Goal: Task Accomplishment & Management: Manage account settings

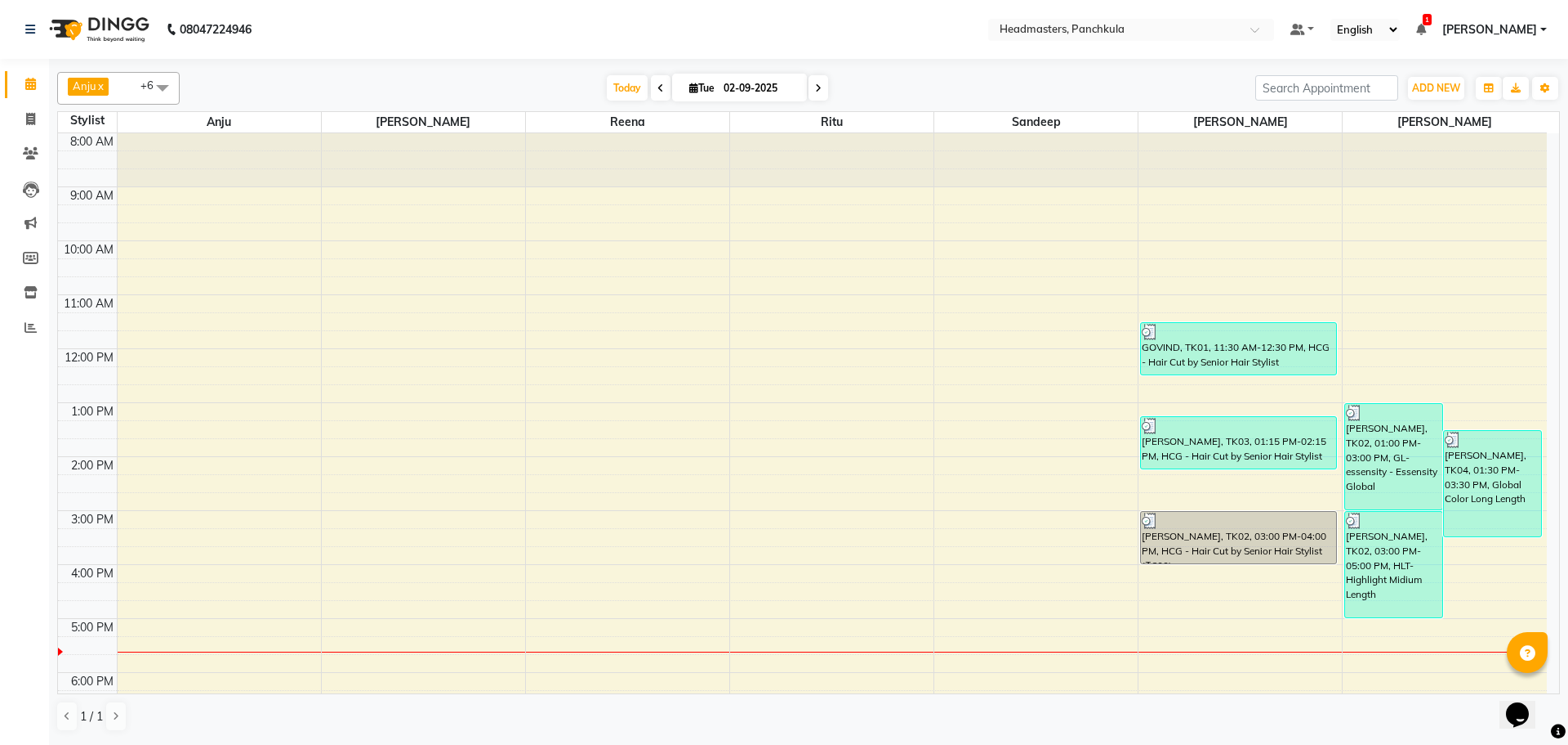
click at [1182, 598] on div "8:00 AM 9:00 AM 10:00 AM 11:00 AM 12:00 PM 1:00 PM 2:00 PM 3:00 PM 4:00 PM 5:00…" at bounding box center [802, 483] width 1489 height 701
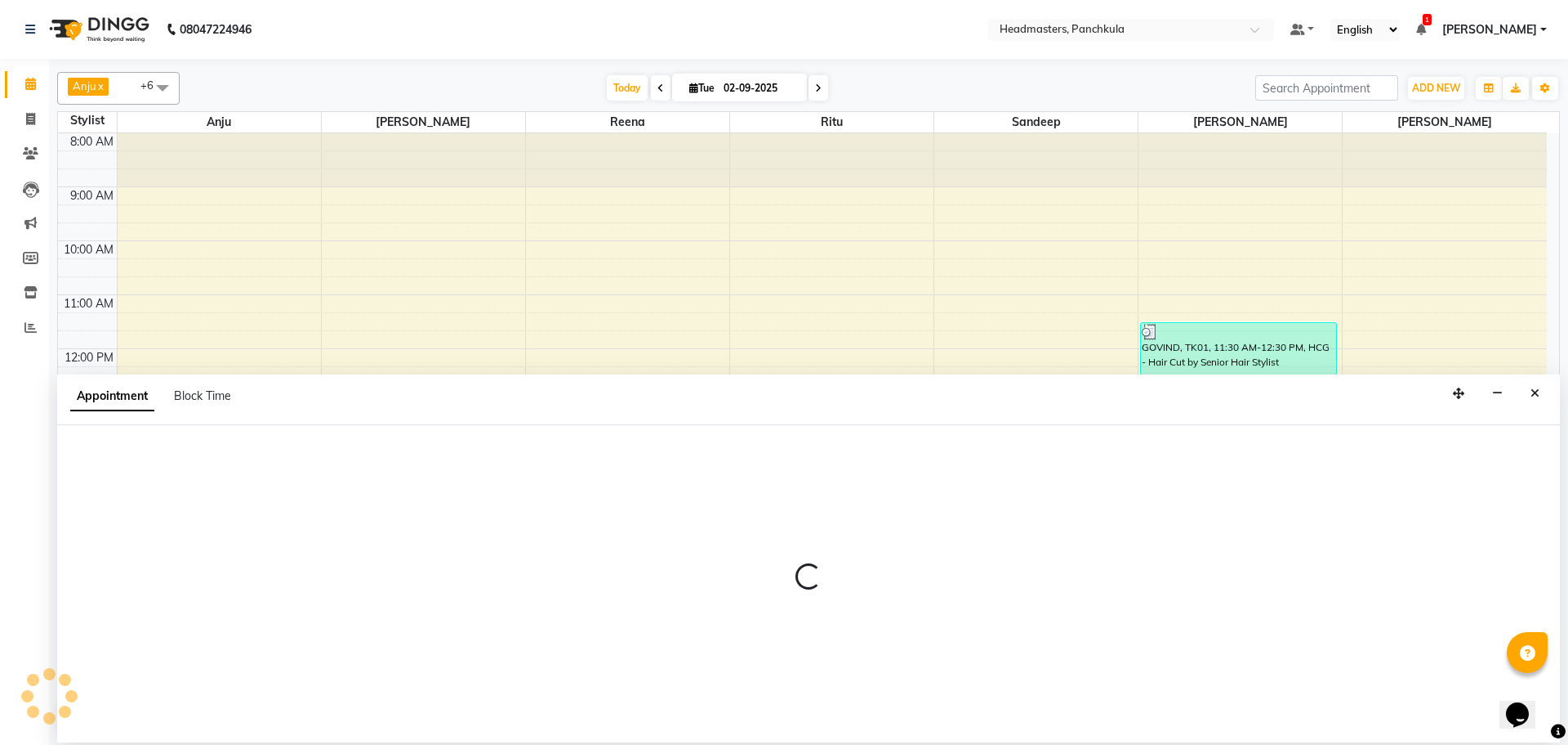
select select "64059"
select select "tentative"
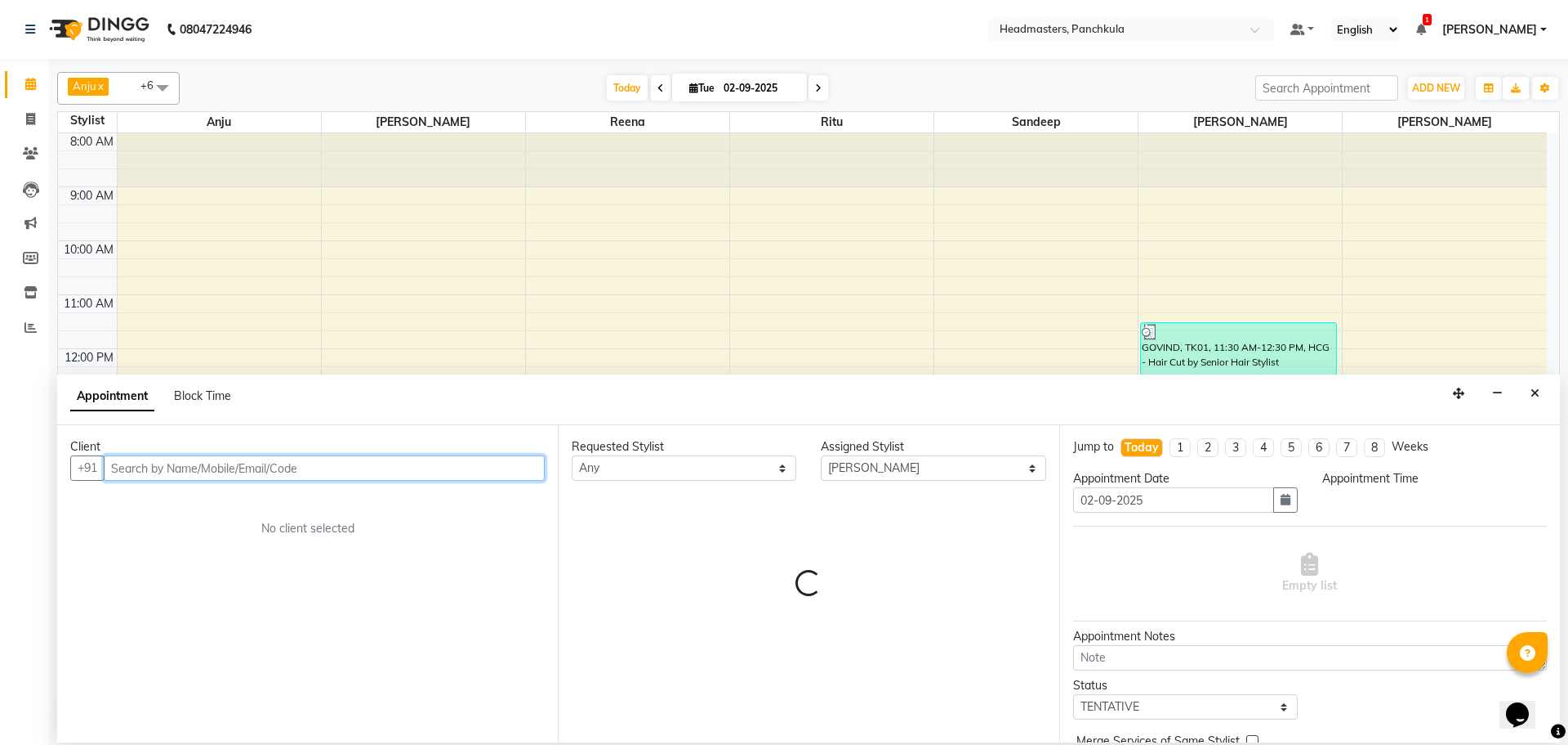
select select "975"
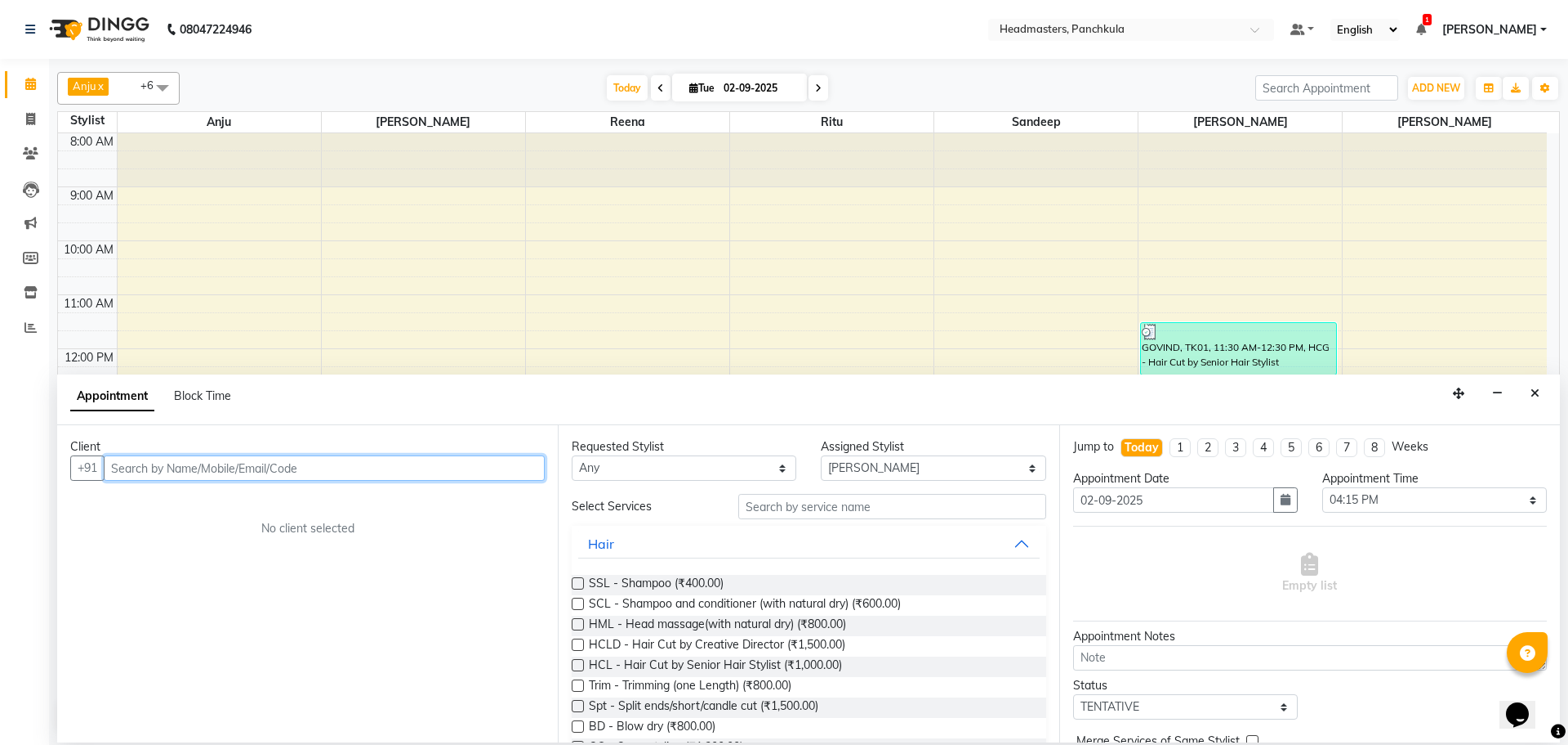
click at [248, 463] on input "text" at bounding box center [324, 468] width 441 height 26
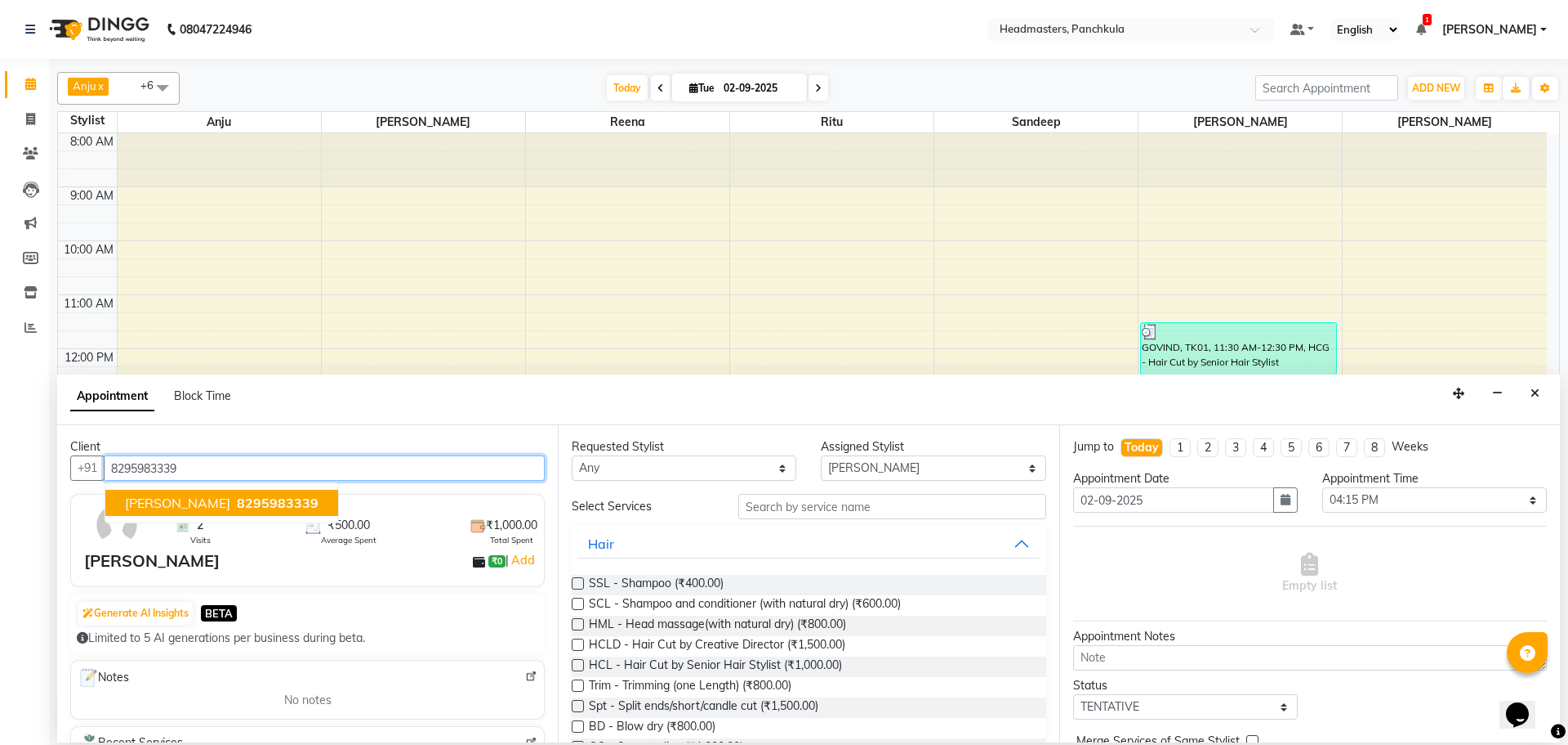
click at [237, 501] on span "8295983339" at bounding box center [277, 503] width 81 height 16
type input "8295983339"
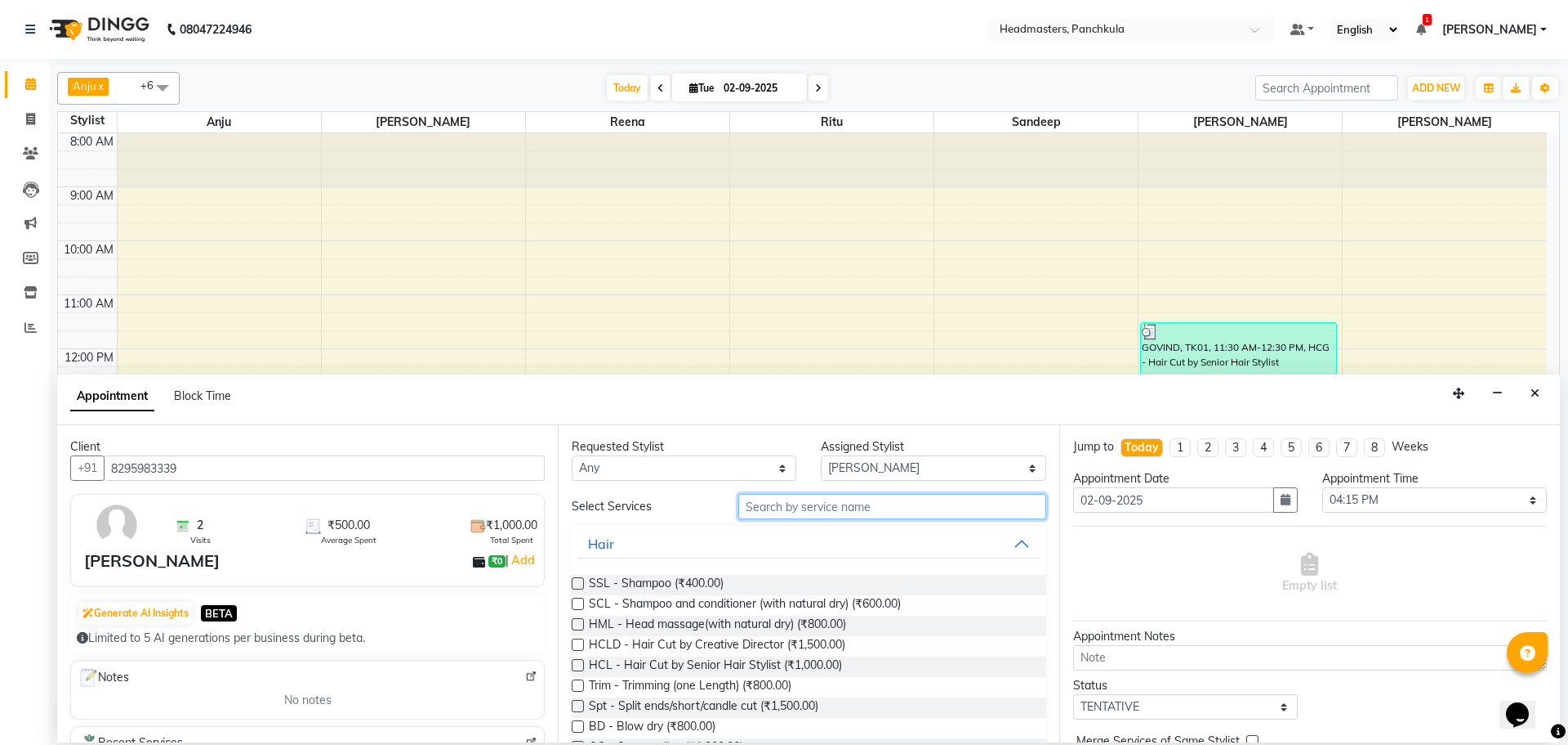
click at [764, 497] on input "text" at bounding box center [893, 506] width 308 height 26
click at [762, 506] on input "text" at bounding box center [893, 506] width 308 height 26
type input "HC"
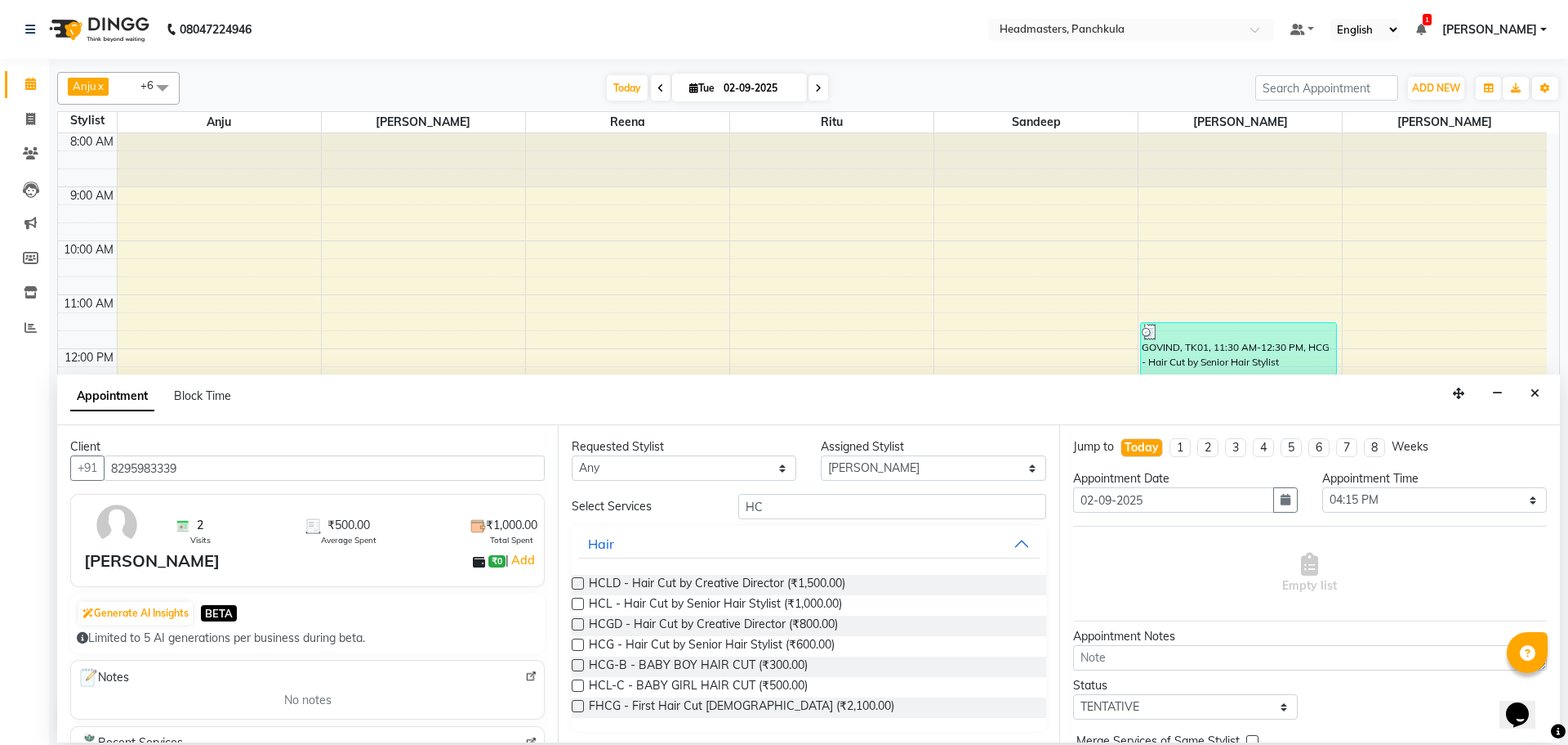
click at [574, 644] on label at bounding box center [578, 644] width 12 height 12
click at [574, 644] on input "checkbox" at bounding box center [577, 645] width 11 height 11
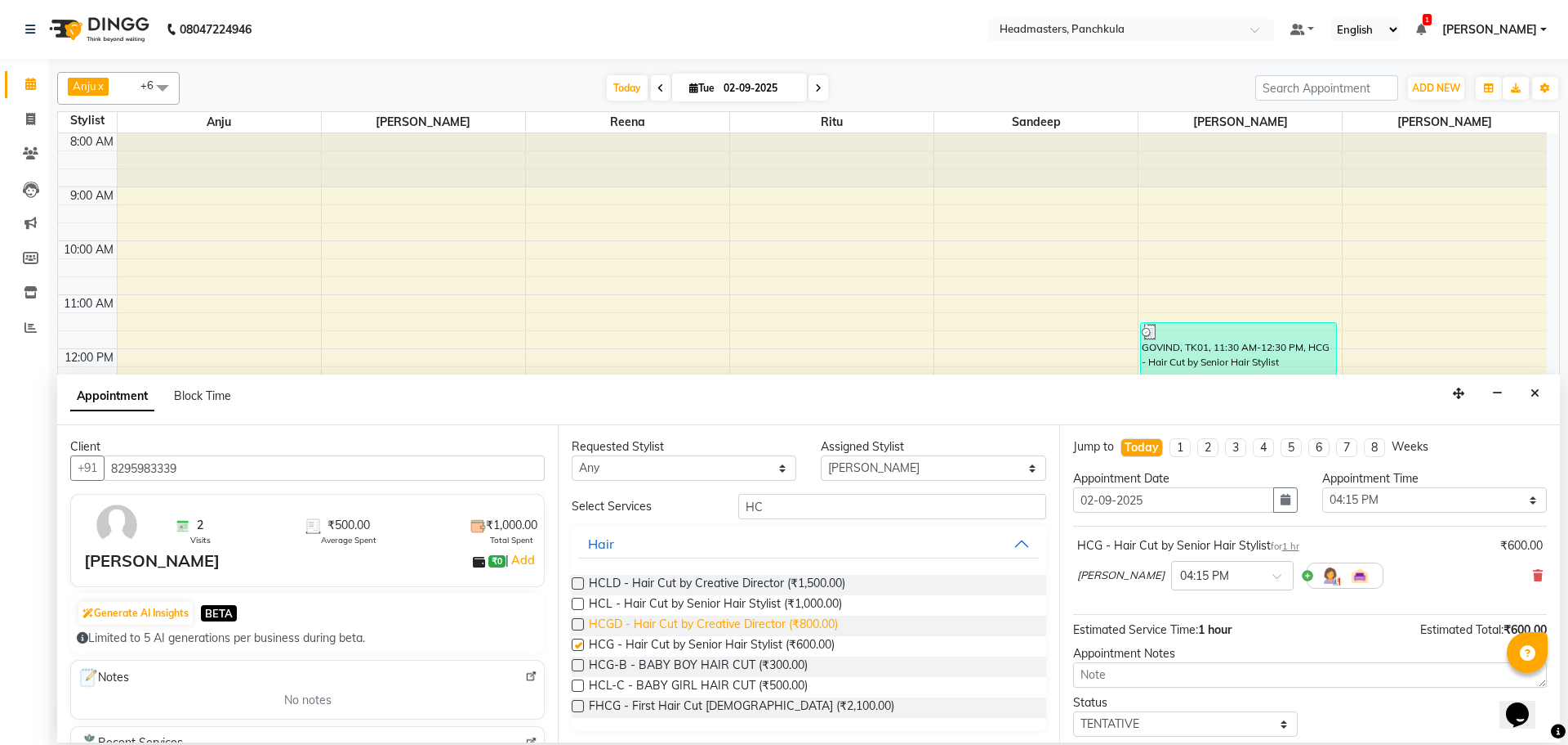
checkbox input "false"
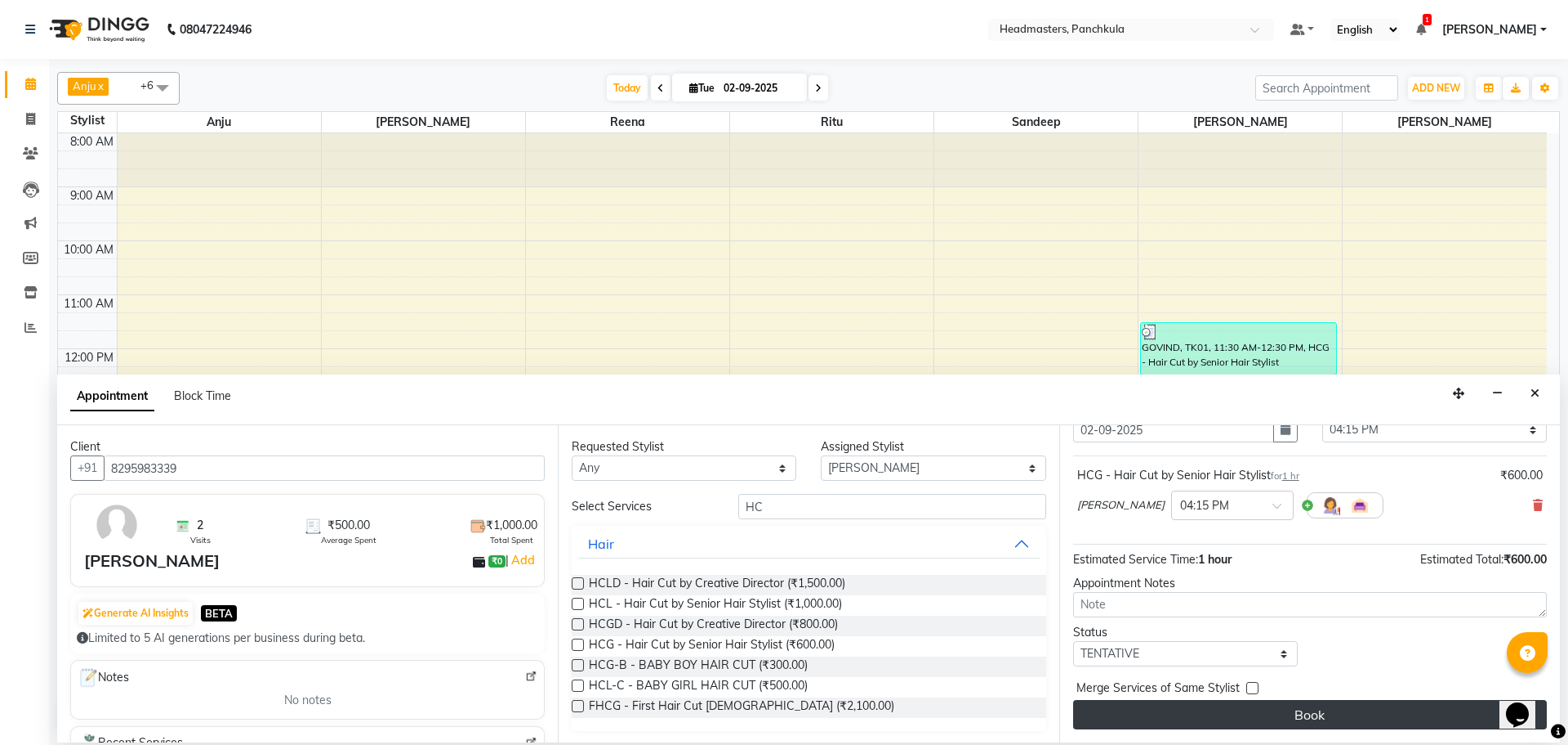
click at [1310, 701] on button "Book" at bounding box center [1311, 715] width 474 height 30
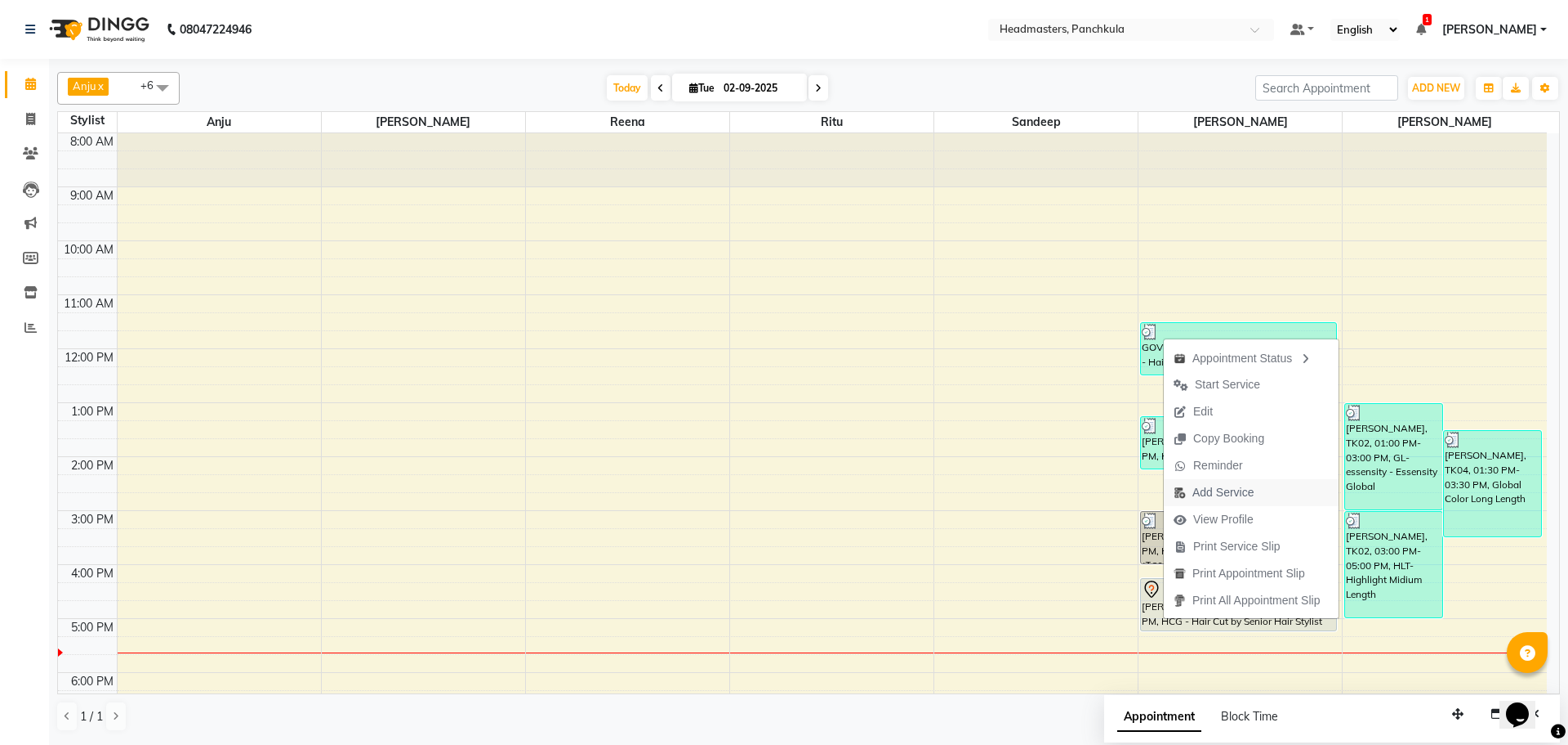
click at [1218, 496] on span "Add Service" at bounding box center [1223, 492] width 61 height 17
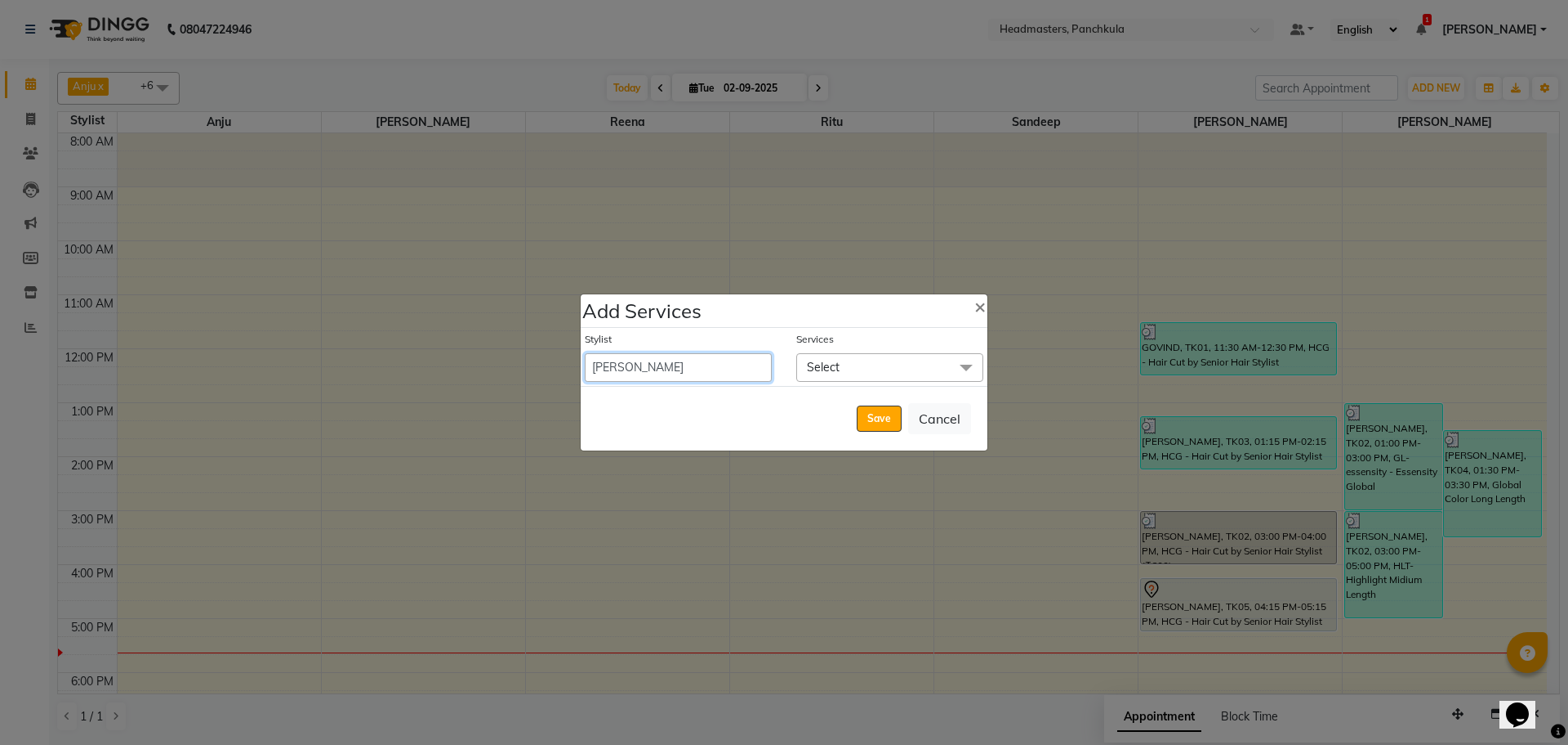
click at [627, 355] on select "[PERSON_NAME] Danish HEAD [PERSON_NAME] [PERSON_NAME] Ritu [PERSON_NAME] [PERSO…" at bounding box center [678, 367] width 187 height 29
select select "64061"
click at [585, 353] on select "[PERSON_NAME] Danish HEAD [PERSON_NAME] [PERSON_NAME] Ritu [PERSON_NAME] [PERSO…" at bounding box center [678, 367] width 187 height 29
select select "1035"
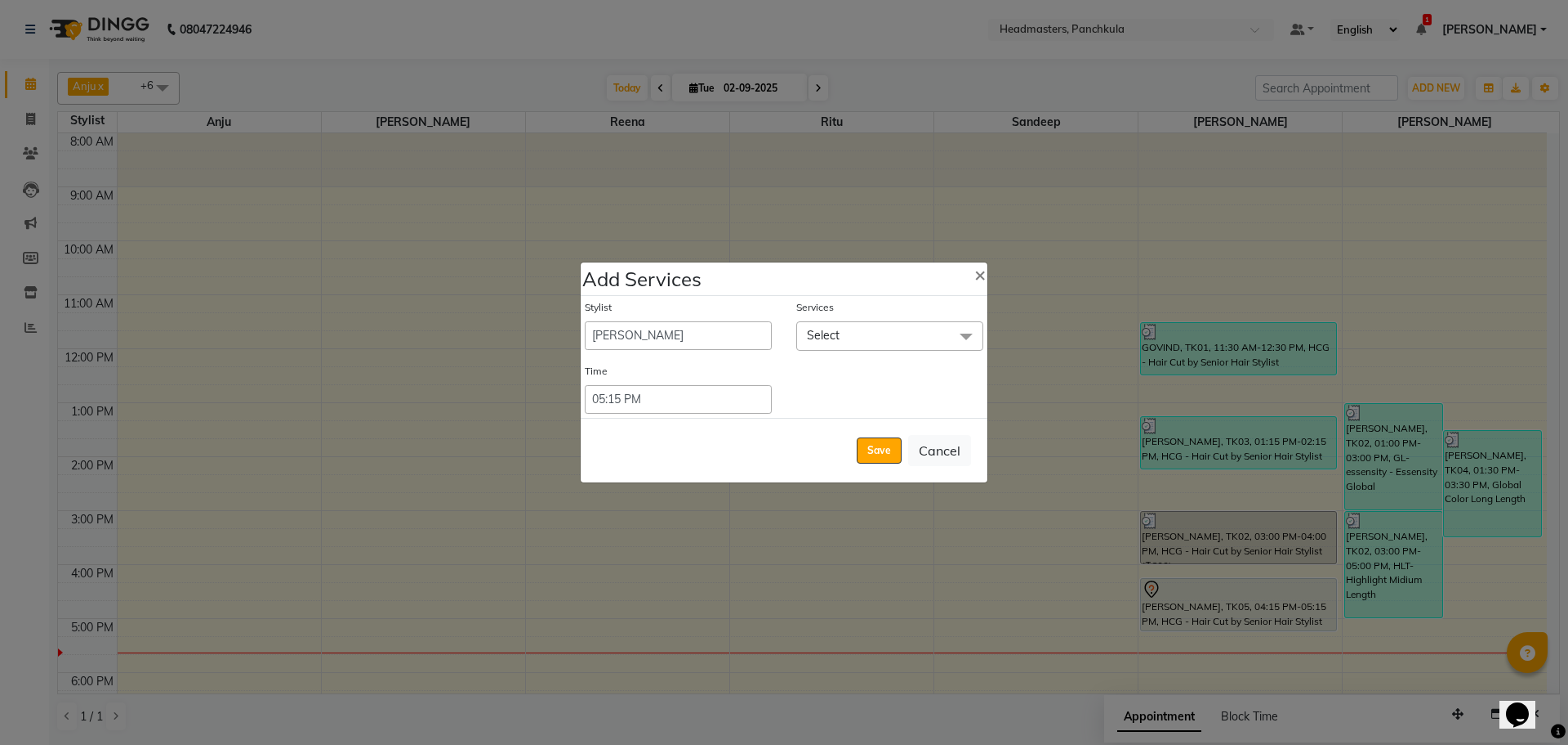
click at [876, 339] on span "Select" at bounding box center [889, 335] width 187 height 29
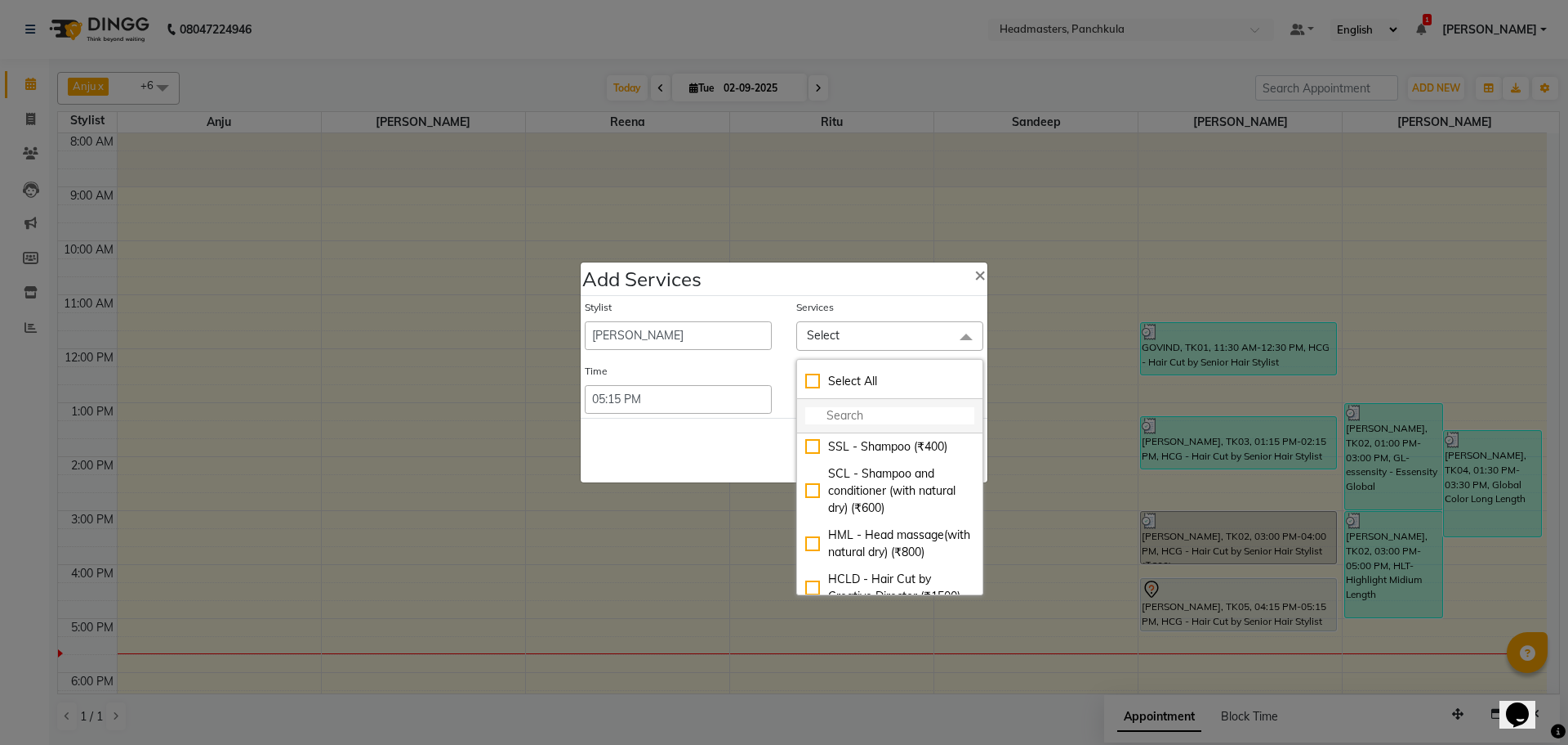
click at [843, 414] on input "multiselect-search" at bounding box center [890, 415] width 169 height 17
type input "HAIR SPA"
click at [624, 561] on ngb-modal-window "Add Services × Stylist Amjad Anju Danish HEAD [PERSON_NAME] [PERSON_NAME] Ritu …" at bounding box center [784, 372] width 1568 height 745
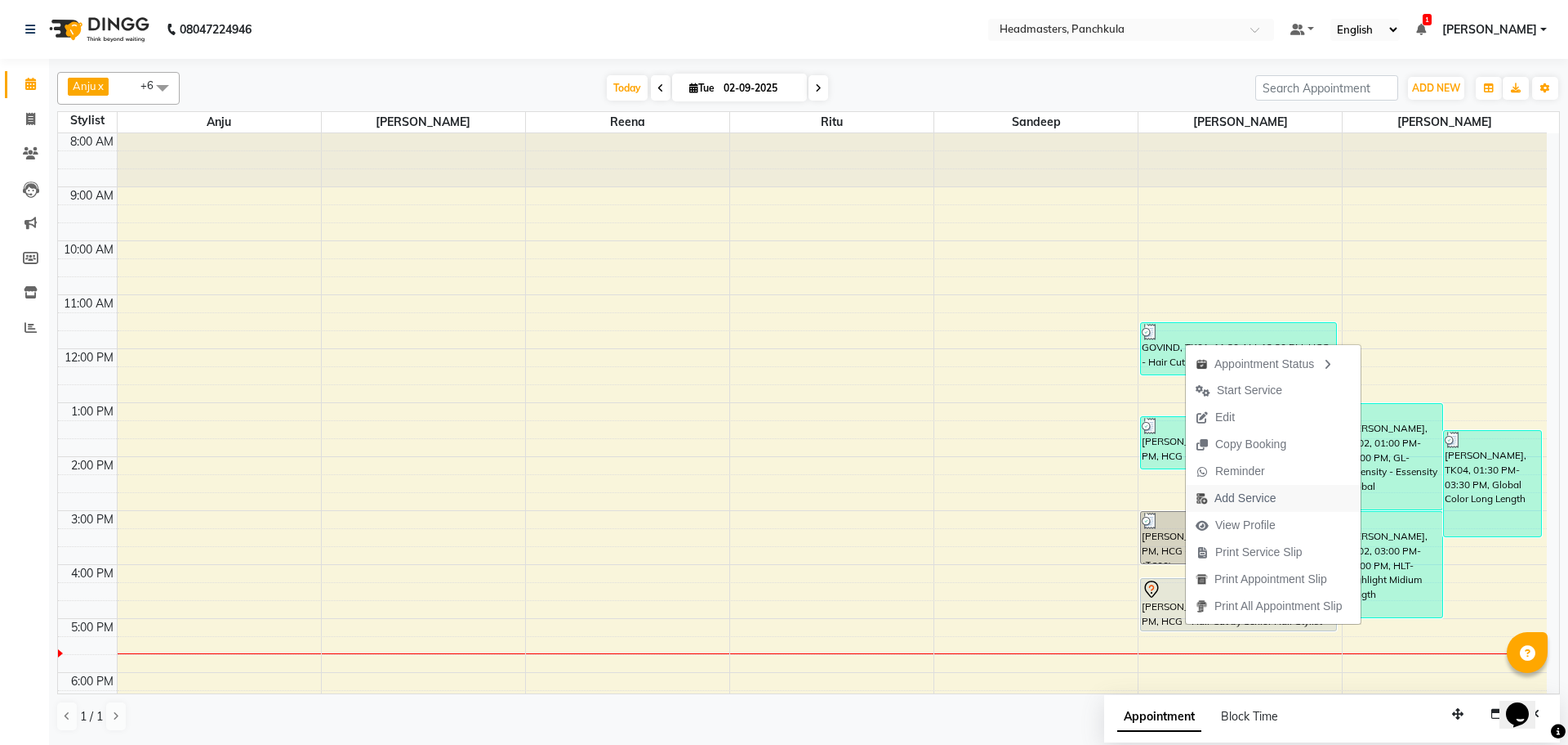
click at [1240, 501] on span "Add Service" at bounding box center [1245, 498] width 61 height 17
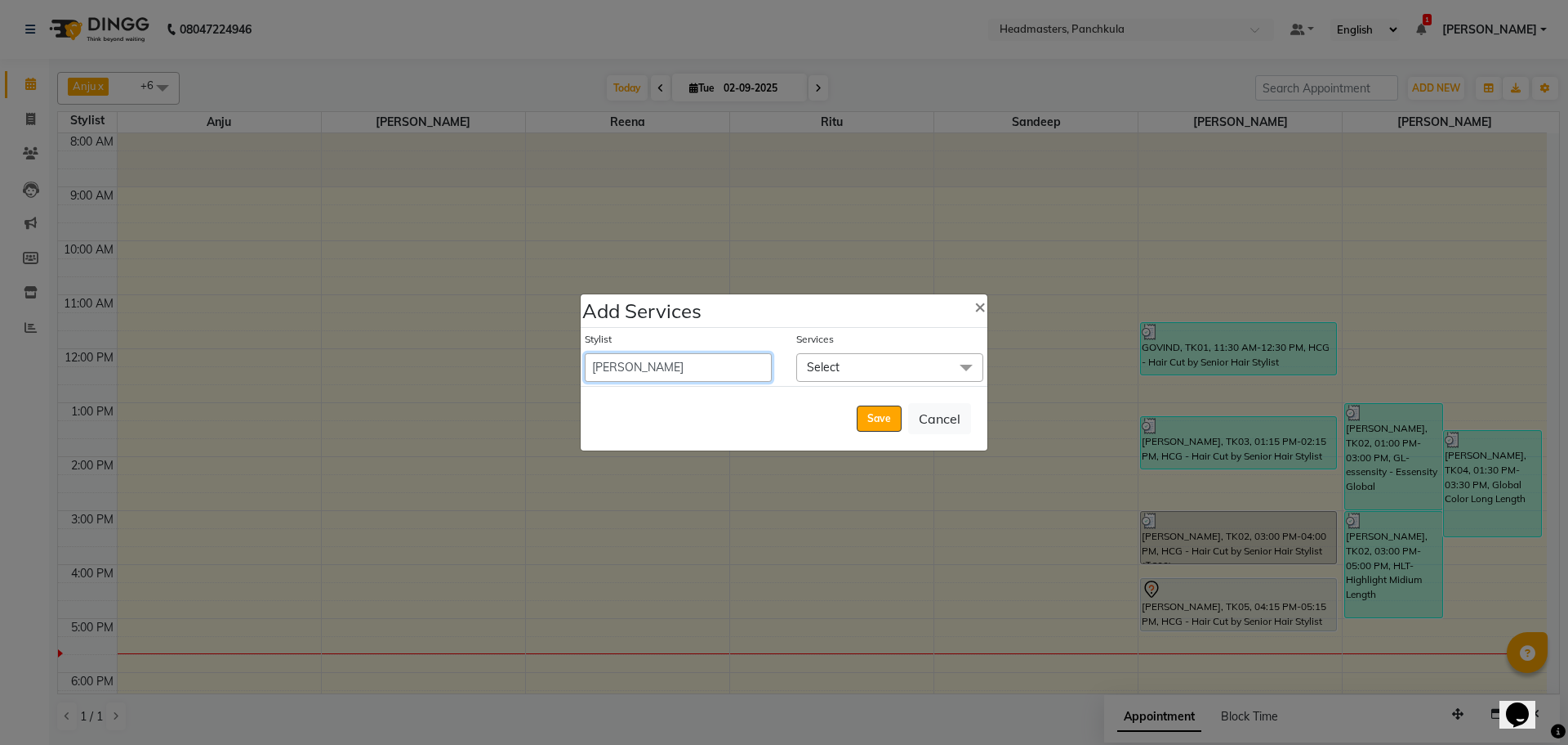
click at [655, 366] on select "[PERSON_NAME] Danish HEAD [PERSON_NAME] [PERSON_NAME] Ritu [PERSON_NAME] [PERSO…" at bounding box center [678, 367] width 187 height 29
select select "64061"
click at [585, 353] on select "[PERSON_NAME] Danish HEAD [PERSON_NAME] [PERSON_NAME] Ritu [PERSON_NAME] [PERSO…" at bounding box center [678, 367] width 187 height 29
select select "1035"
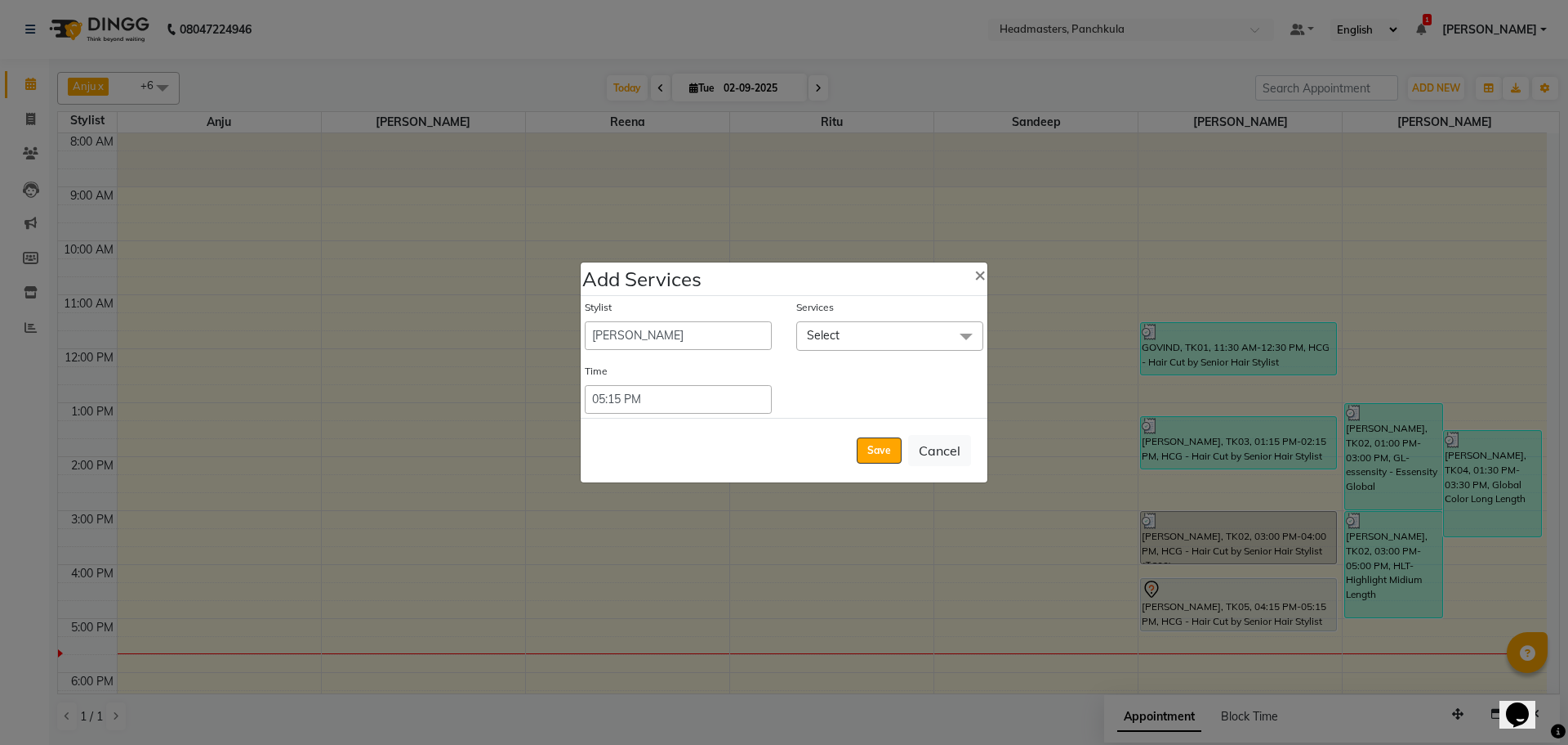
click at [819, 327] on span "Select" at bounding box center [889, 335] width 187 height 29
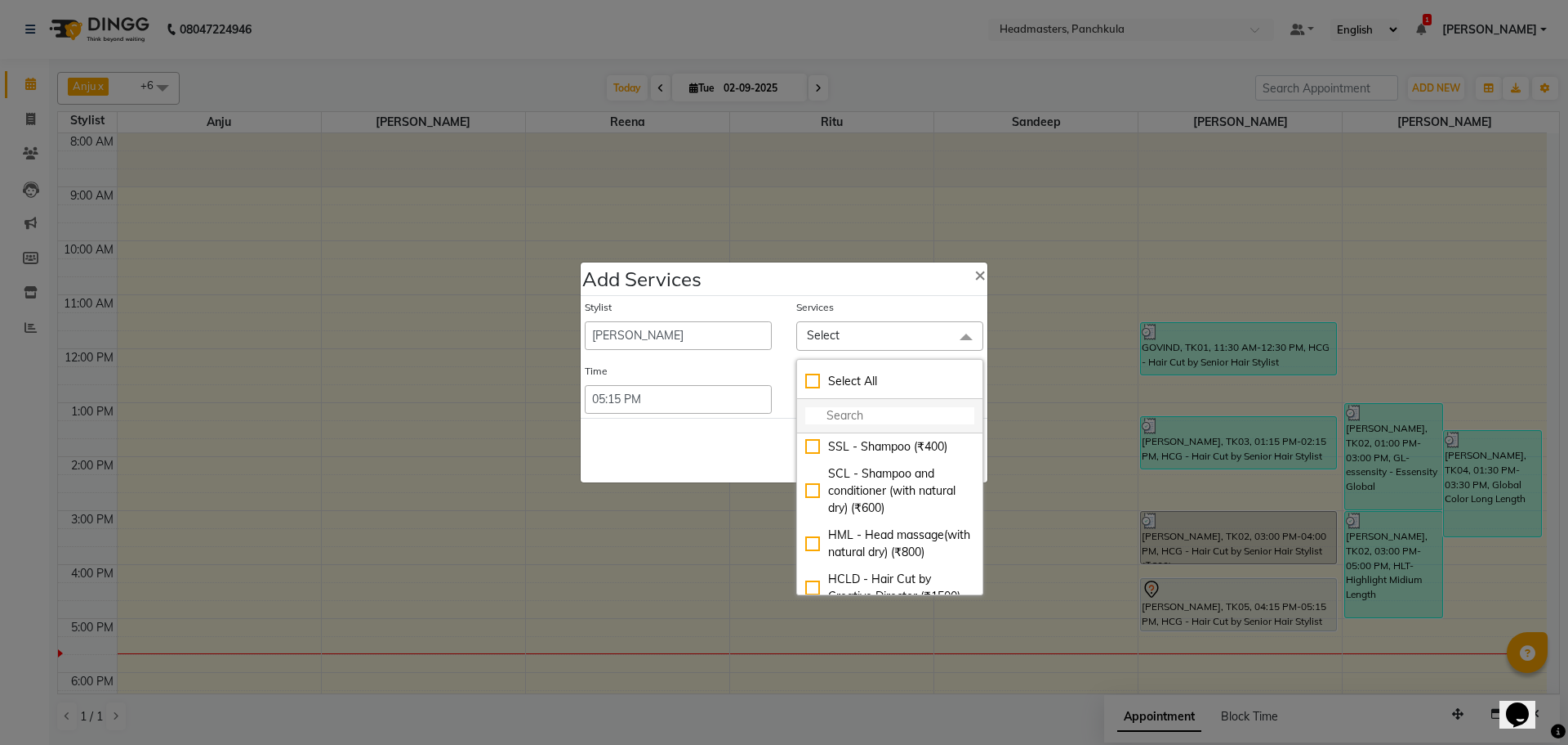
click at [821, 414] on input "multiselect-search" at bounding box center [890, 415] width 169 height 17
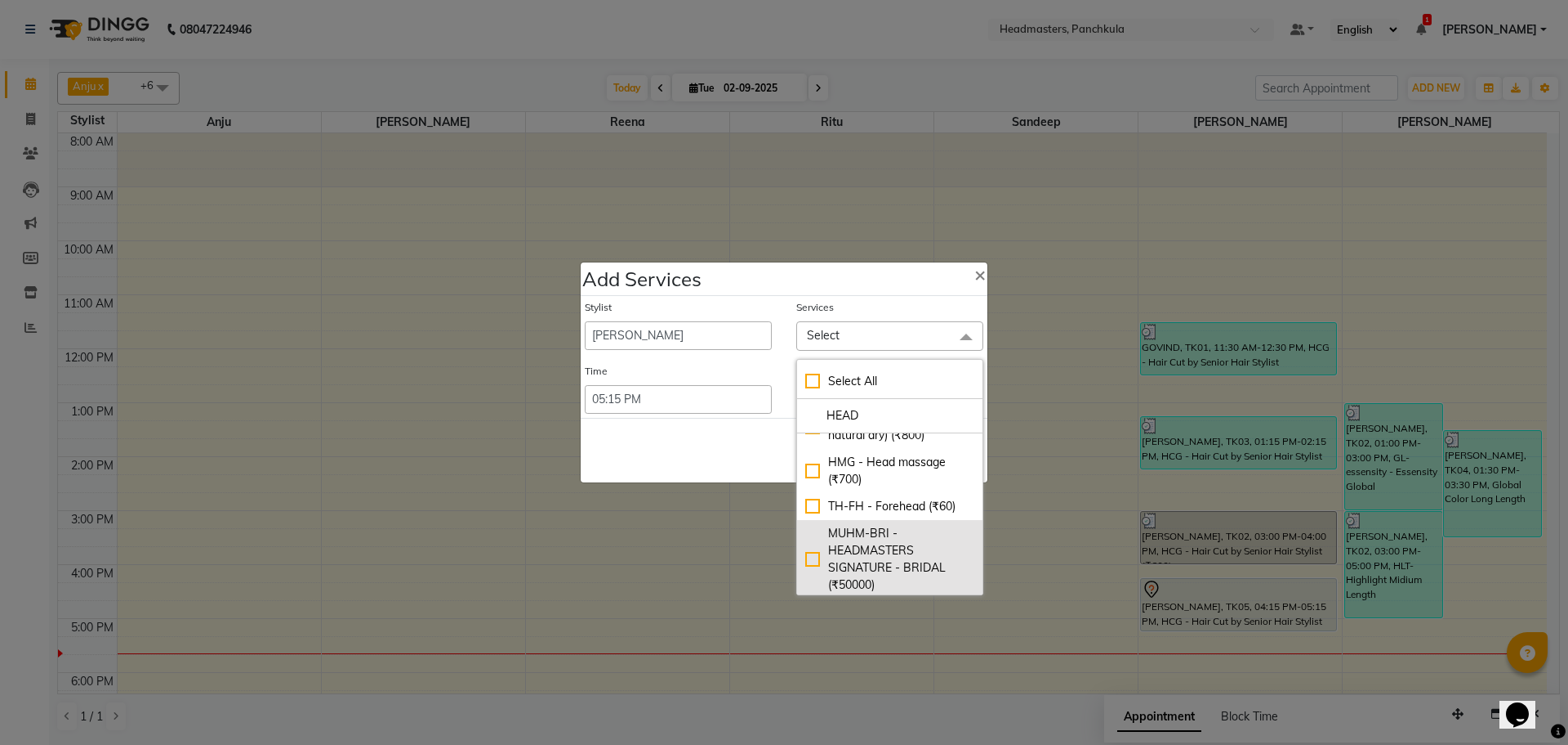
scroll to position [0, 0]
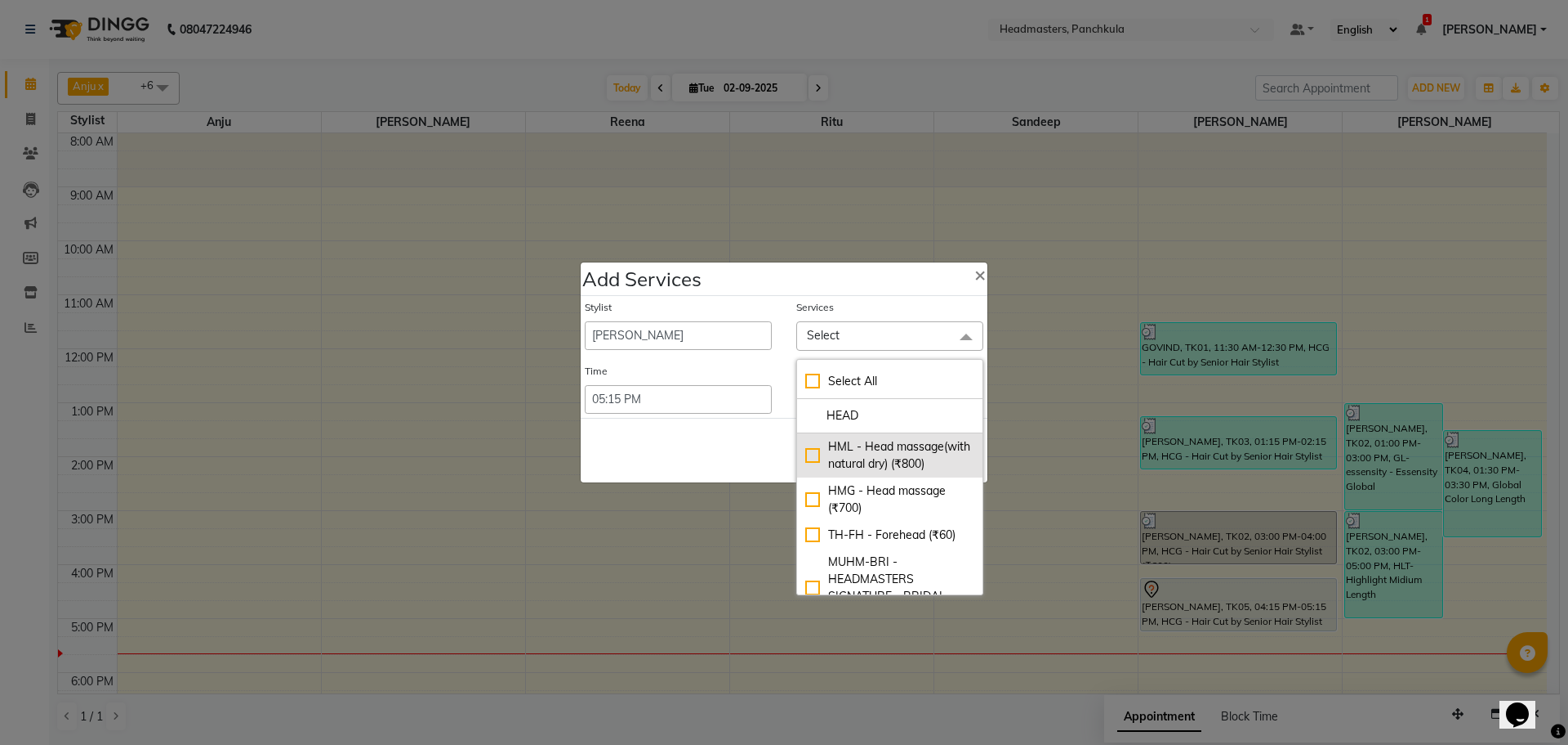
type input "HEAD"
click at [805, 463] on div "HML - Head massage(with natural dry) (₹800)" at bounding box center [890, 455] width 169 height 35
checkbox input "true"
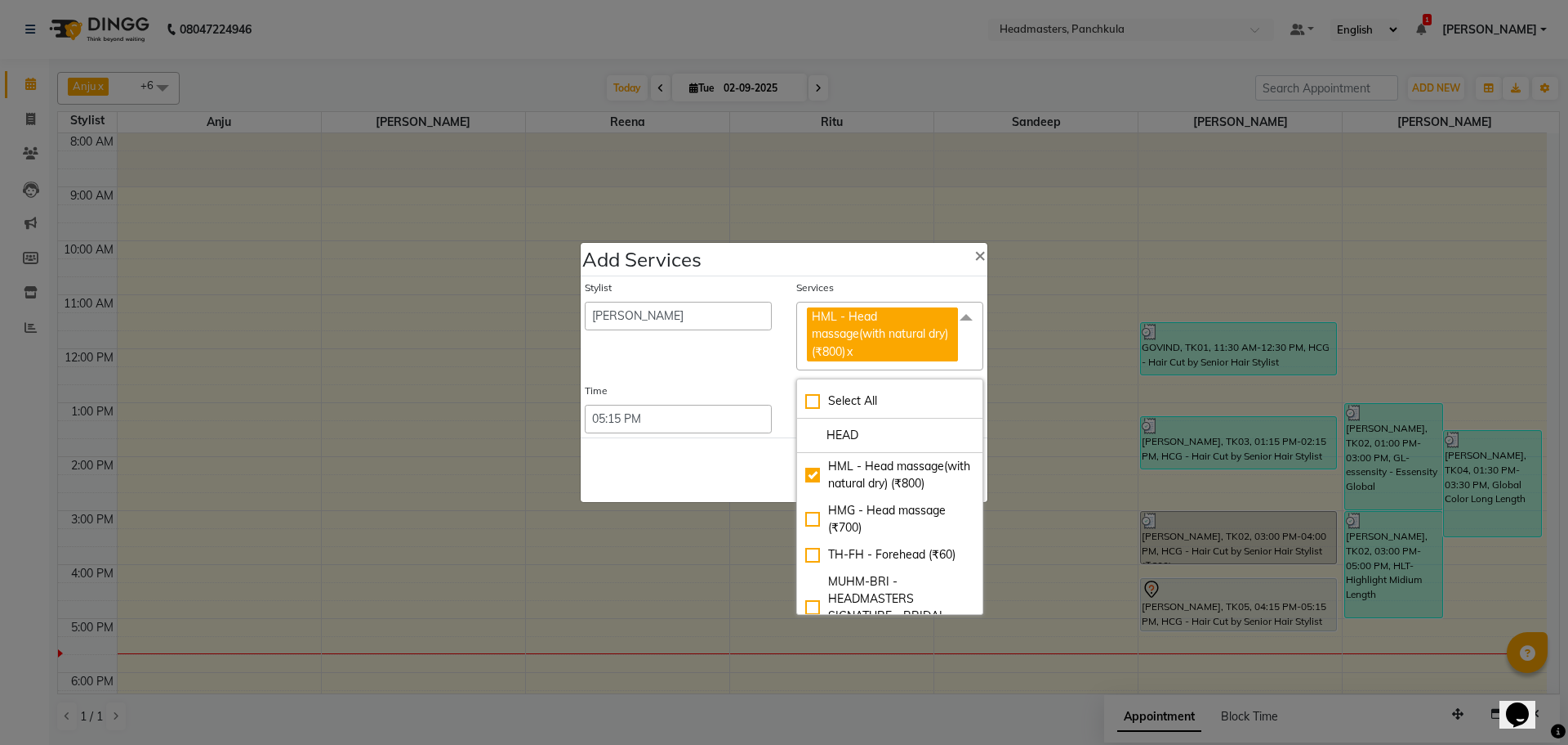
click at [629, 463] on div "Save Cancel" at bounding box center [784, 469] width 406 height 64
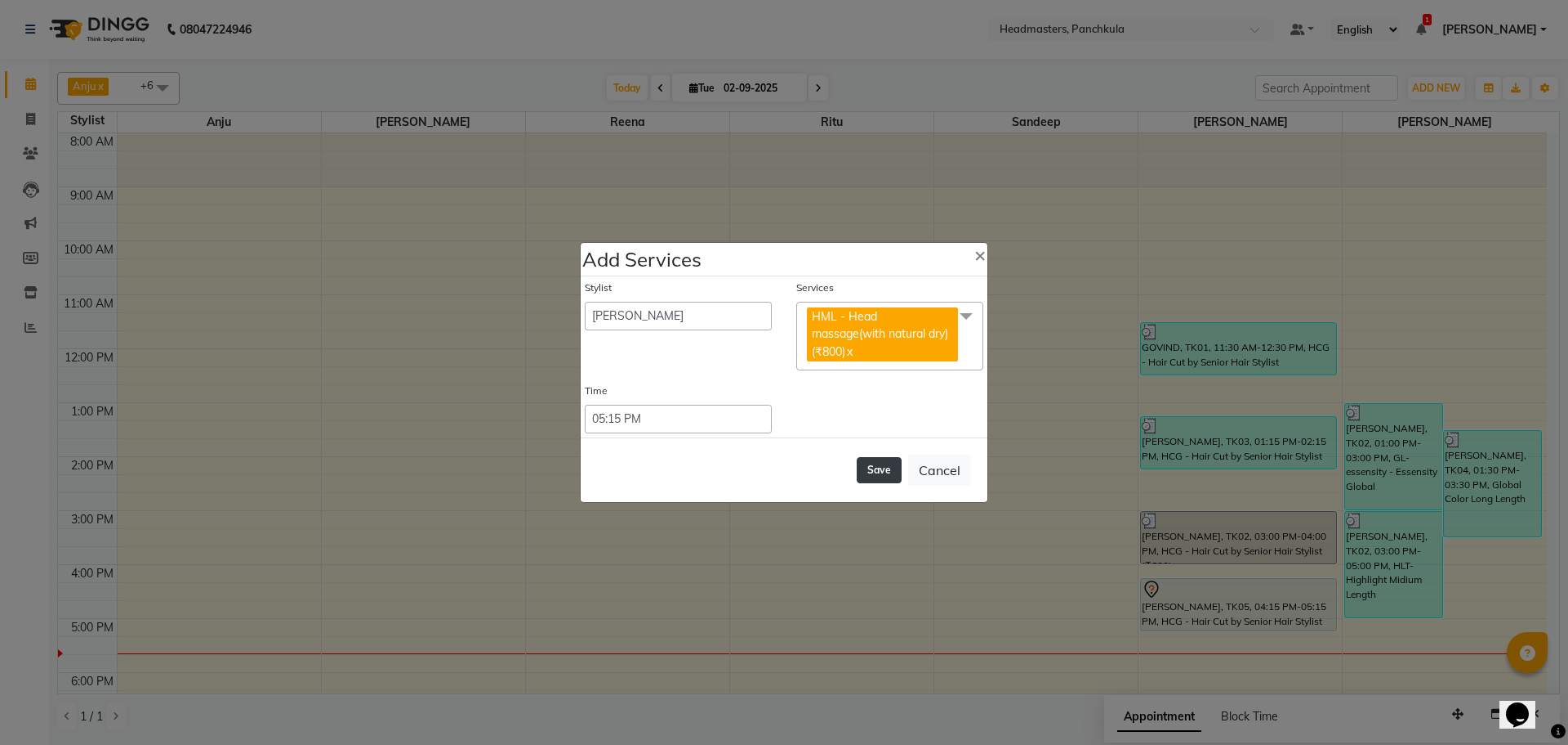
click at [875, 466] on button "Save" at bounding box center [879, 470] width 45 height 26
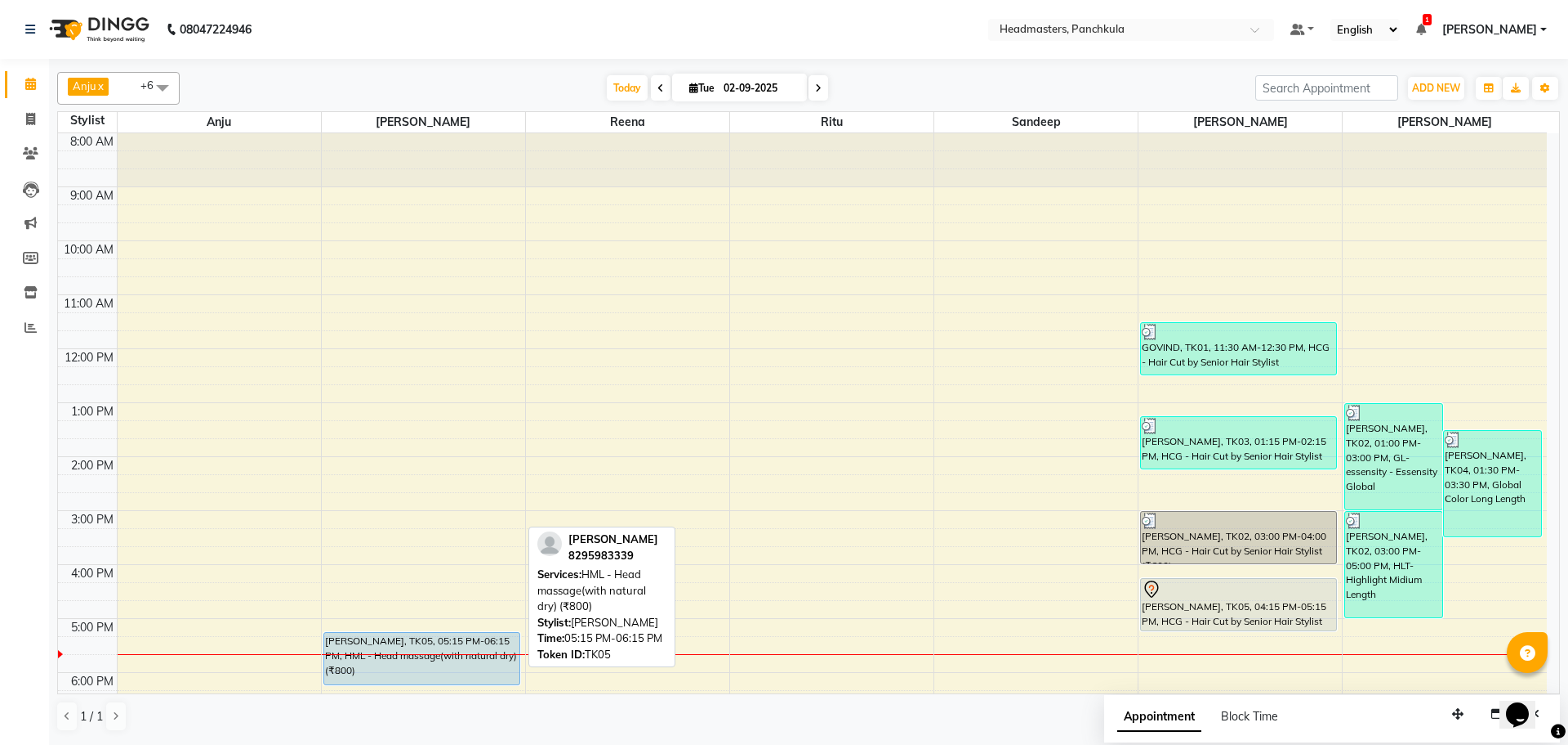
click at [469, 668] on div "[PERSON_NAME], TK05, 05:15 PM-06:15 PM, HML - Head massage(with natural dry) (₹…" at bounding box center [421, 658] width 195 height 52
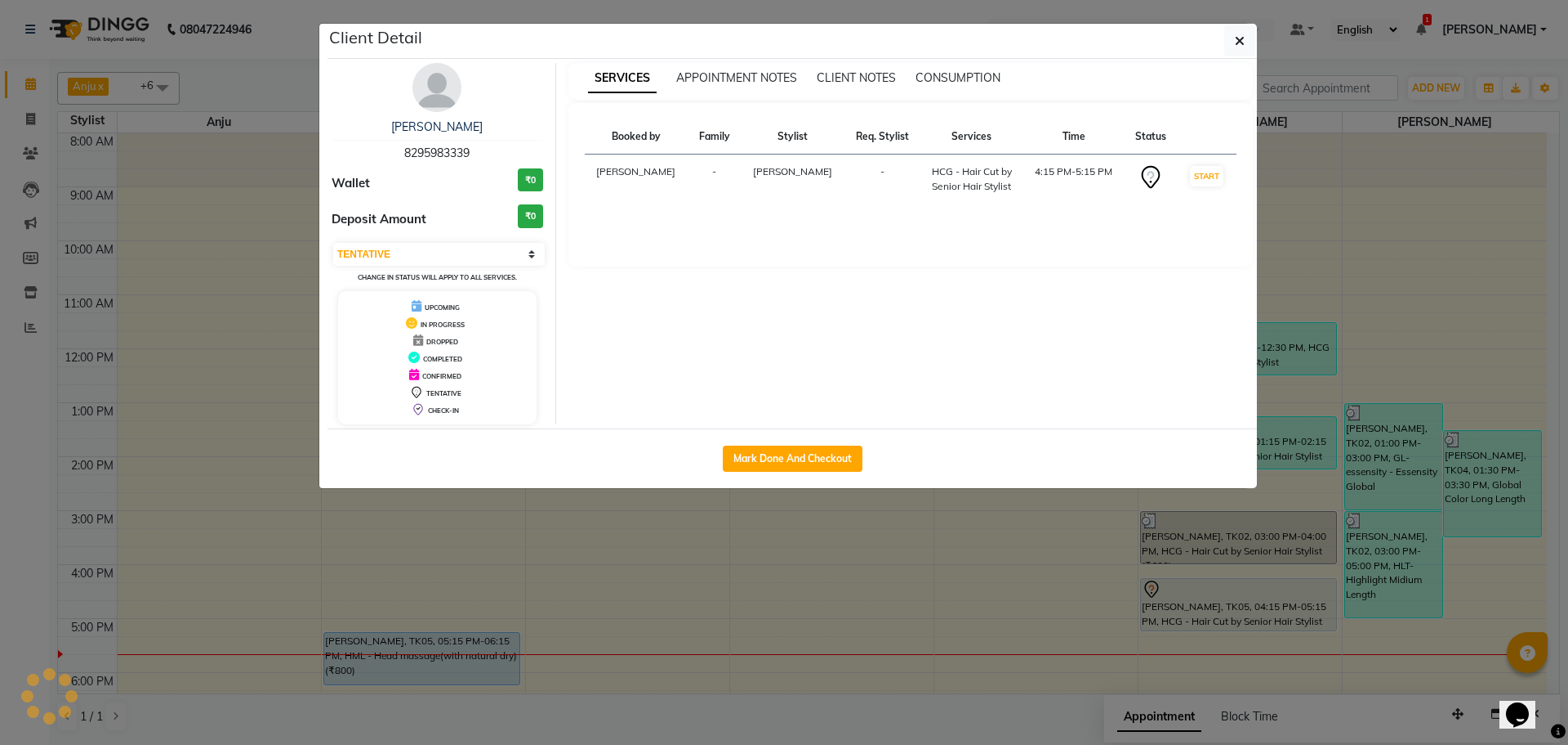
select select "select"
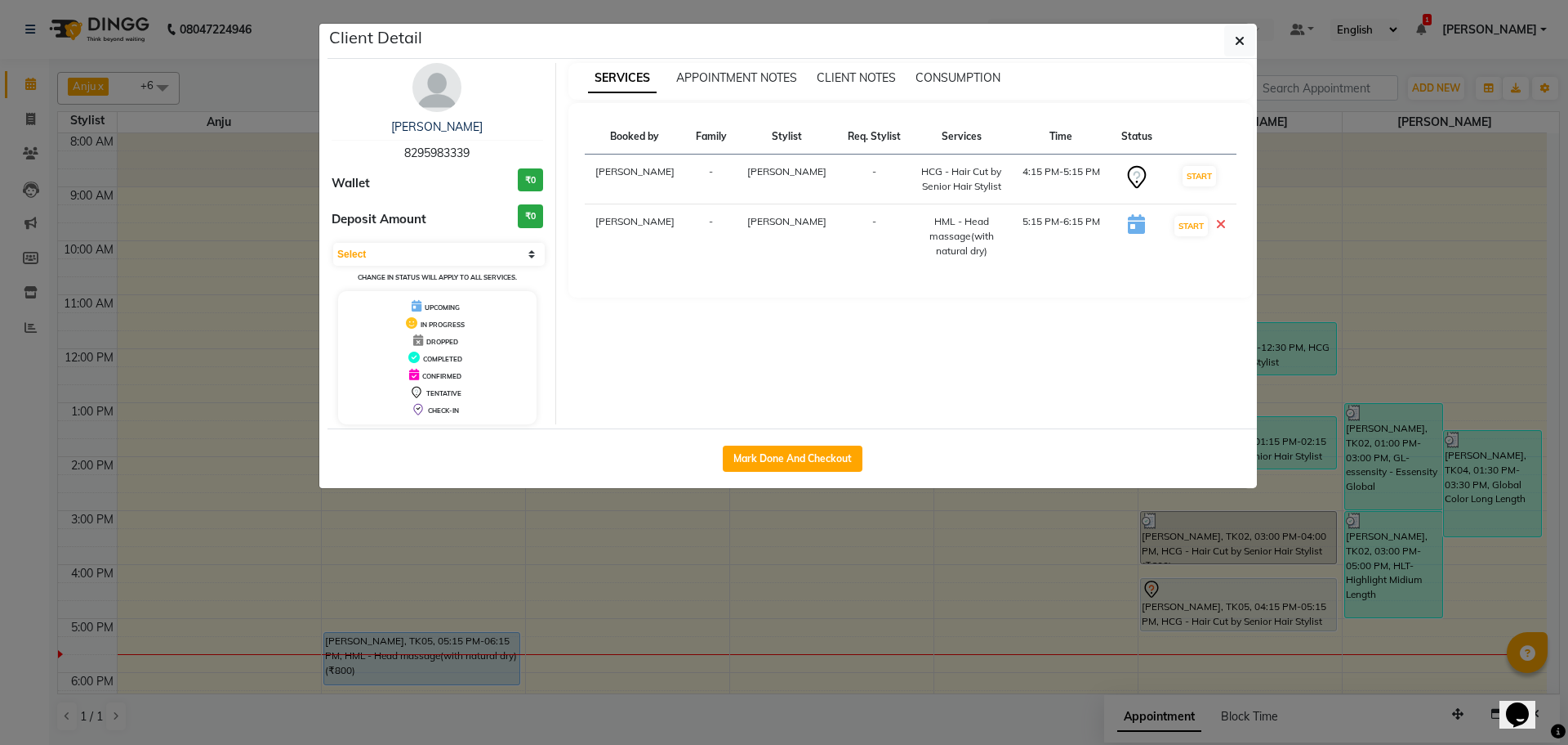
click at [878, 629] on ngb-modal-window "Client Detail [PERSON_NAME] 8295983339 Wallet ₹0 Deposit Amount ₹0 Select IN SE…" at bounding box center [784, 372] width 1568 height 745
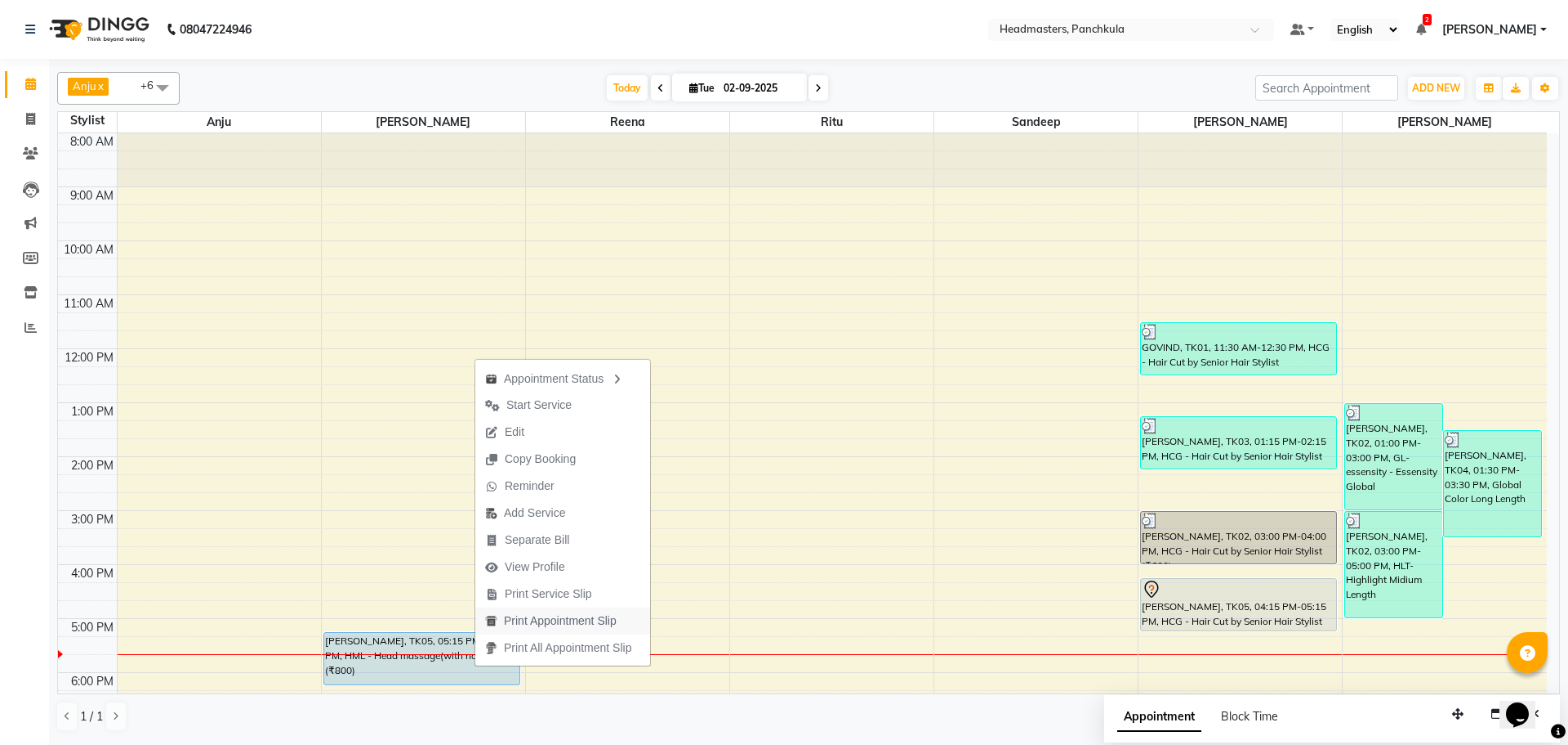
click at [540, 622] on span "Print Appointment Slip" at bounding box center [560, 621] width 113 height 17
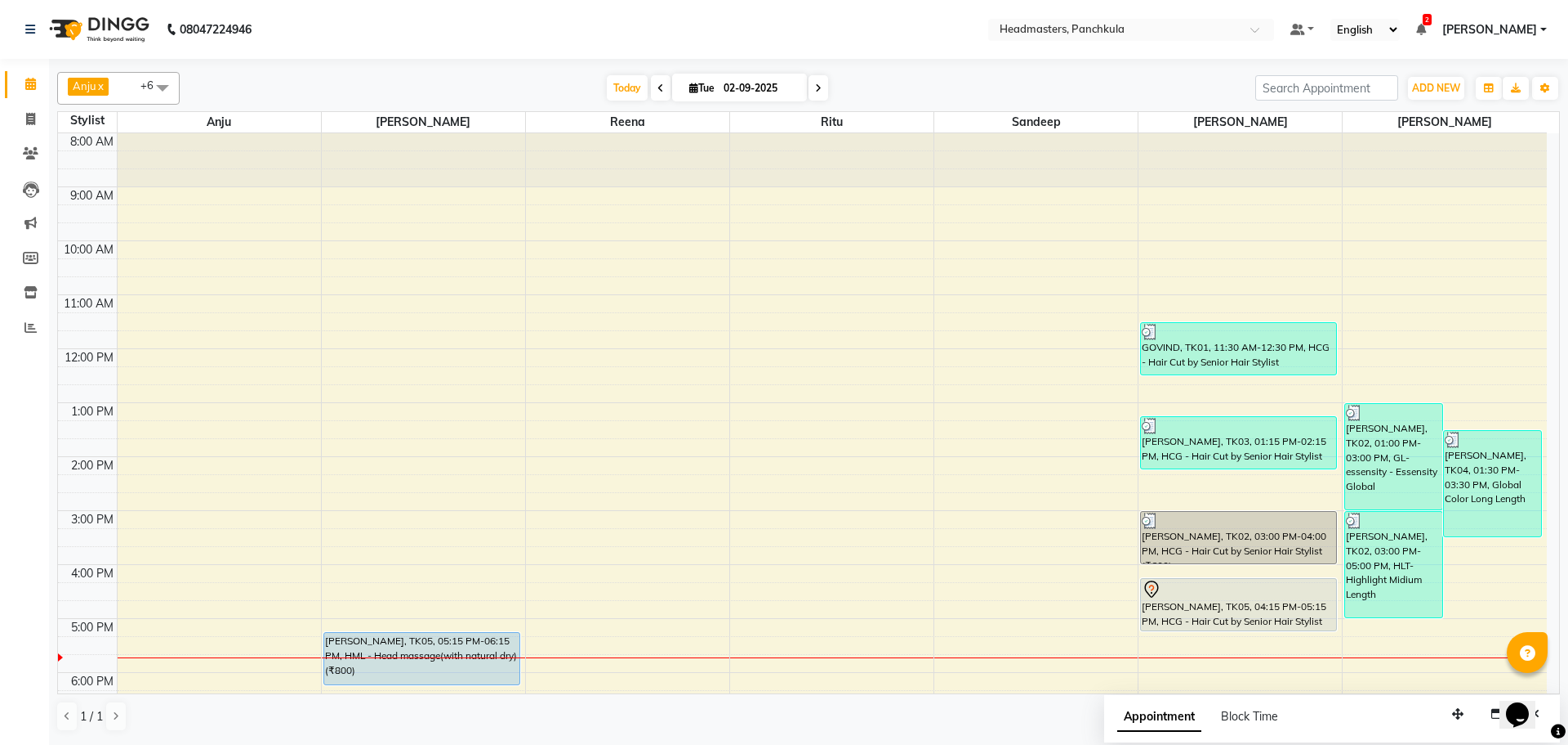
scroll to position [141, 0]
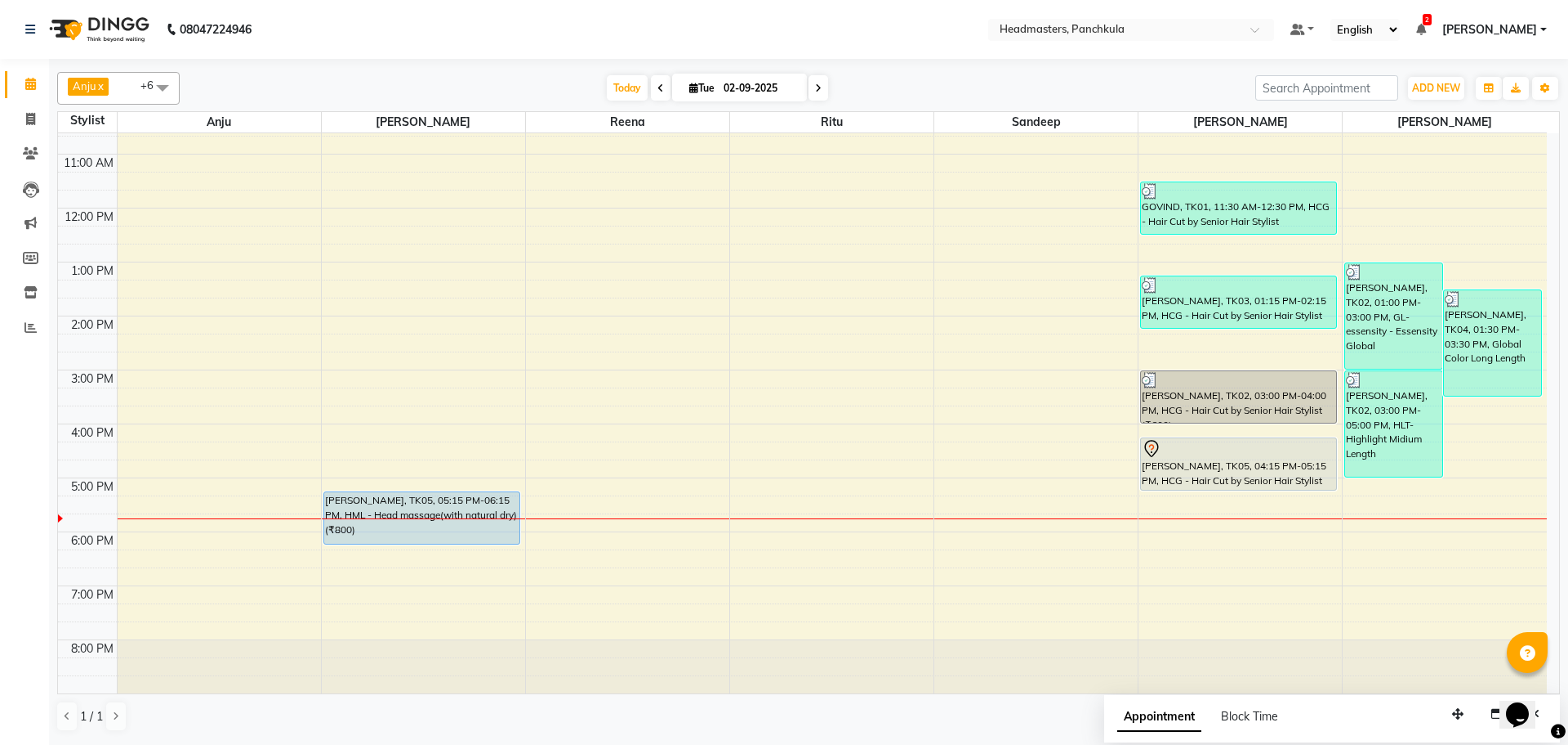
click at [776, 535] on div "8:00 AM 9:00 AM 10:00 AM 11:00 AM 12:00 PM 1:00 PM 2:00 PM 3:00 PM 4:00 PM 5:00…" at bounding box center [802, 342] width 1489 height 701
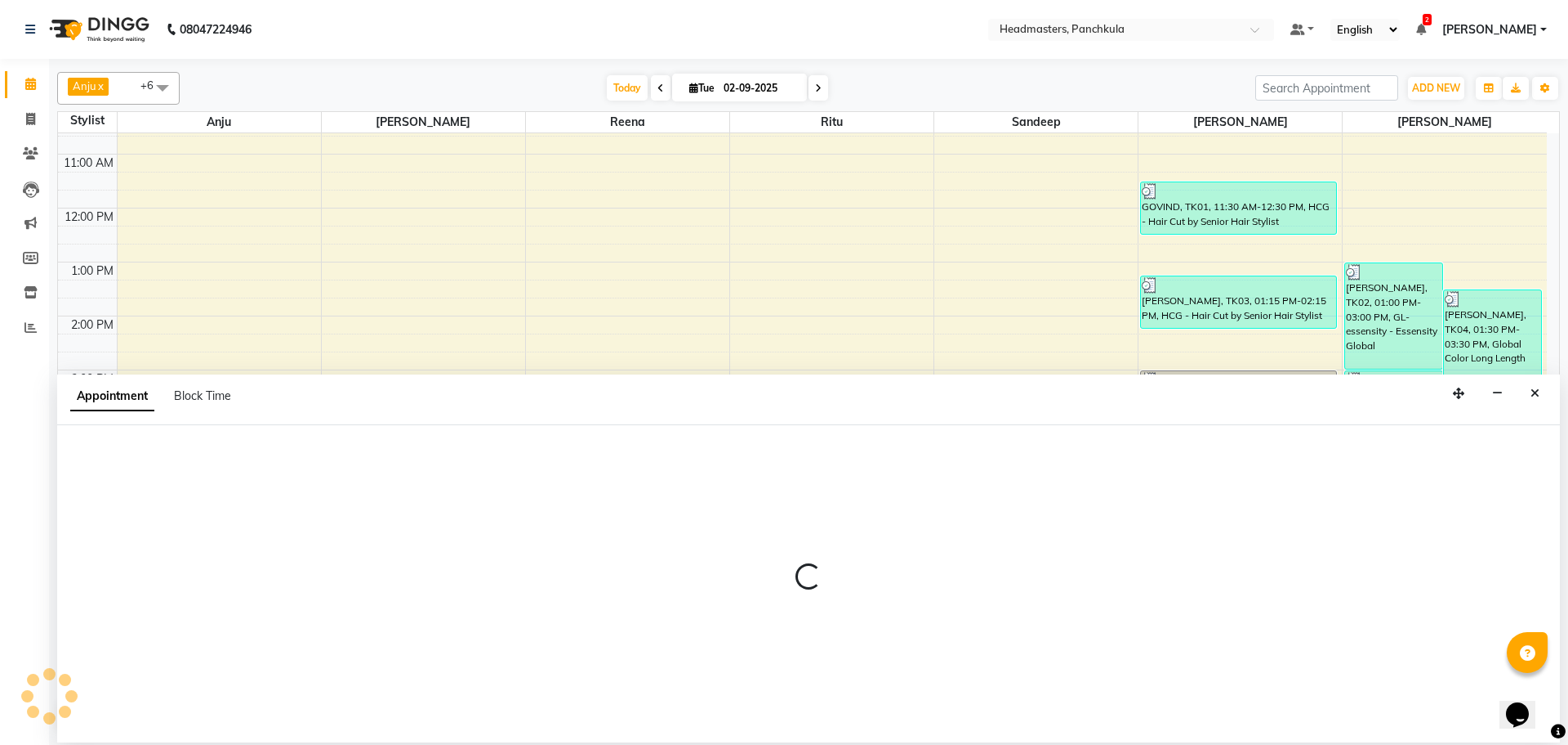
select select "64053"
select select "1080"
select select "tentative"
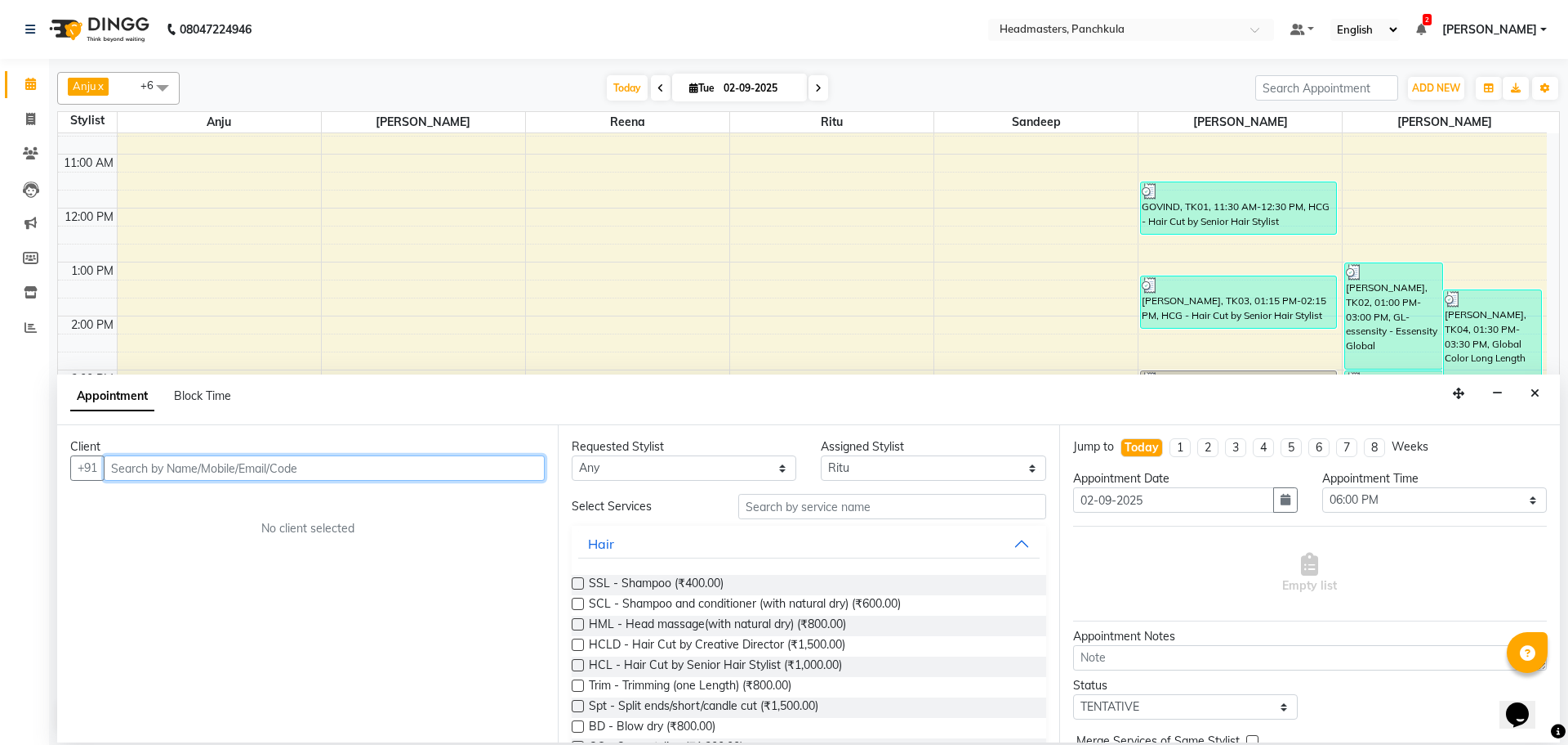
click at [261, 461] on input "text" at bounding box center [324, 468] width 441 height 26
type input "5"
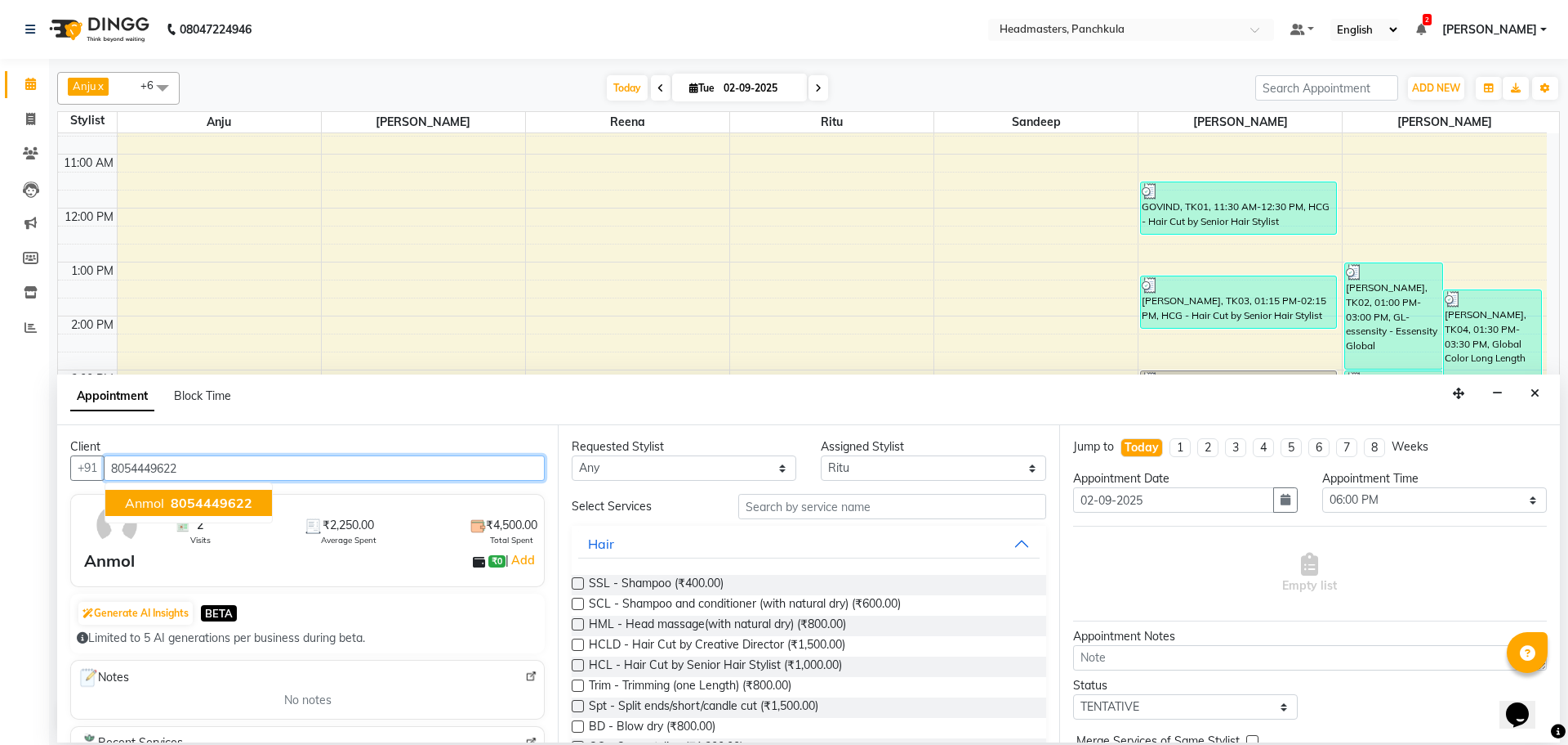
click at [244, 501] on span "8054449622" at bounding box center [211, 503] width 81 height 16
type input "8054449622"
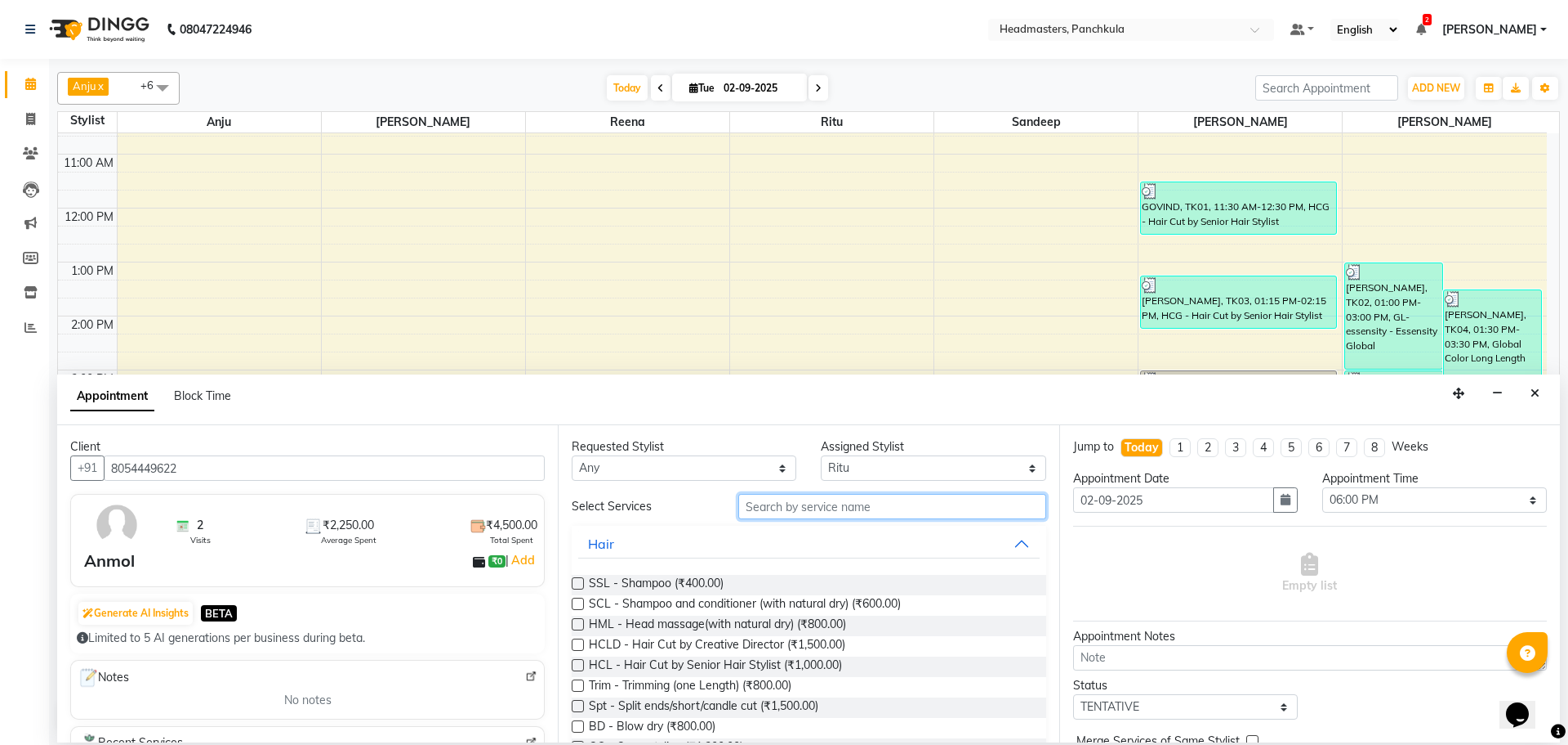
click at [763, 504] on input "text" at bounding box center [893, 506] width 308 height 26
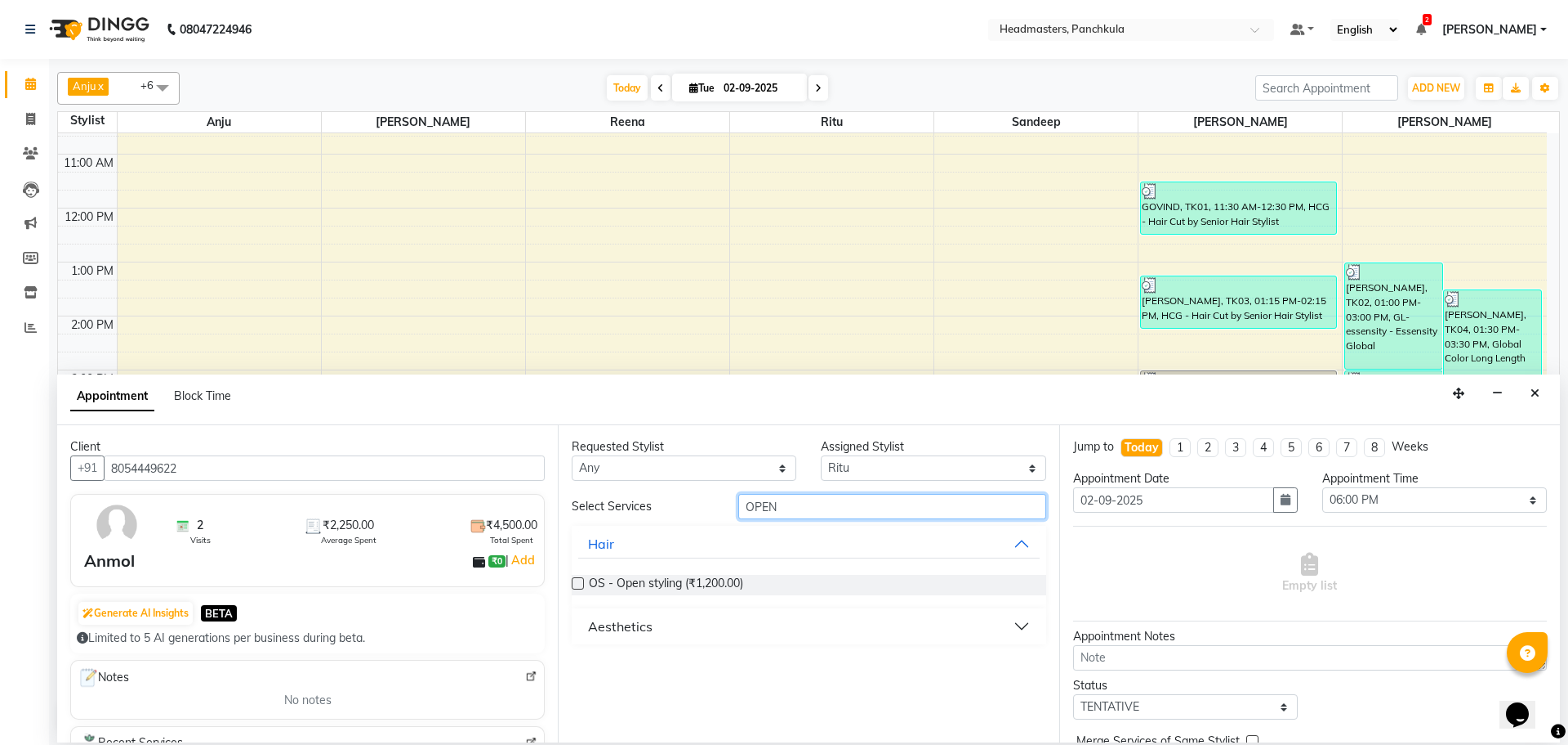
type input "OPEN"
click at [579, 585] on label at bounding box center [578, 583] width 12 height 12
click at [579, 585] on input "checkbox" at bounding box center [577, 584] width 11 height 11
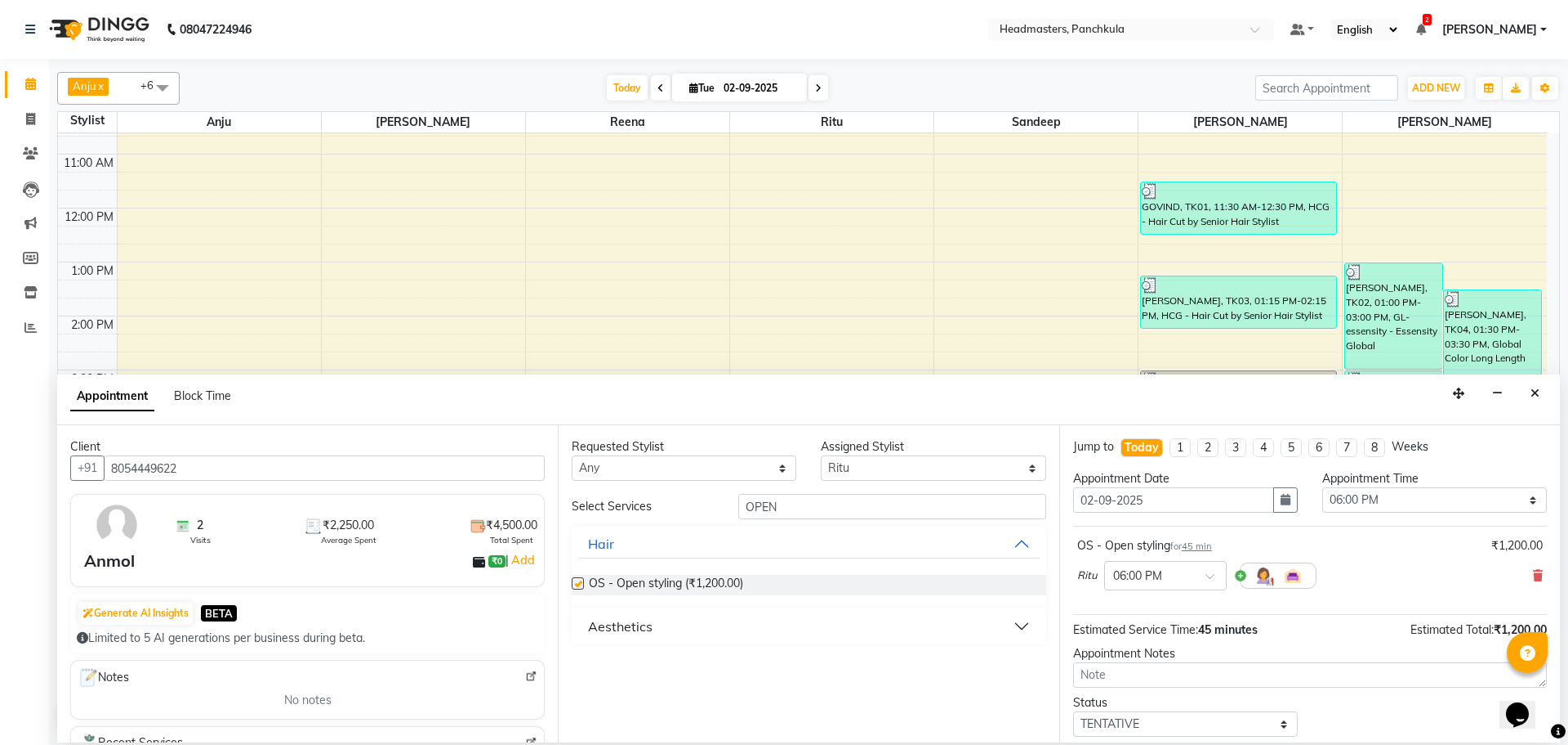
checkbox input "false"
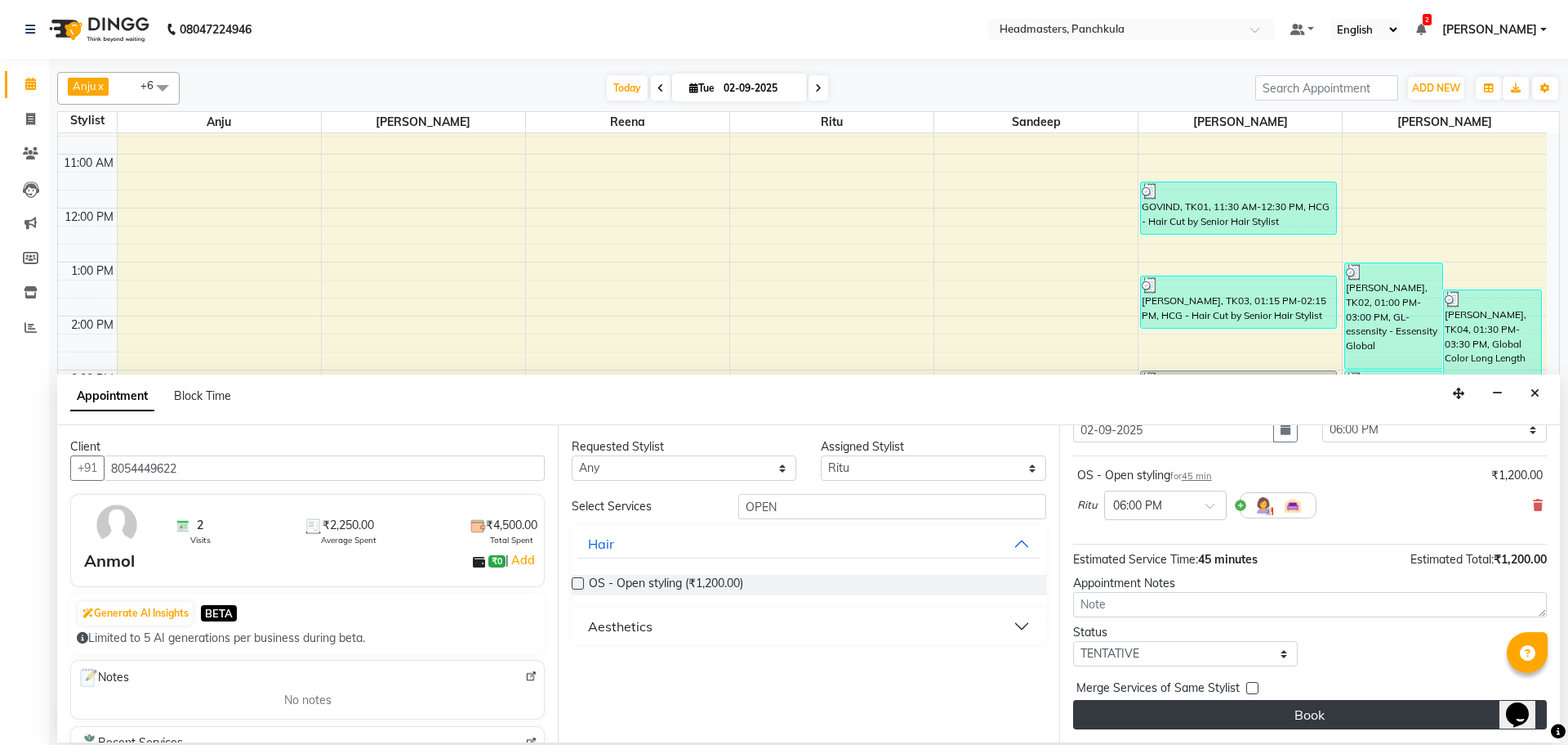
click at [1292, 710] on button "Book" at bounding box center [1311, 715] width 474 height 30
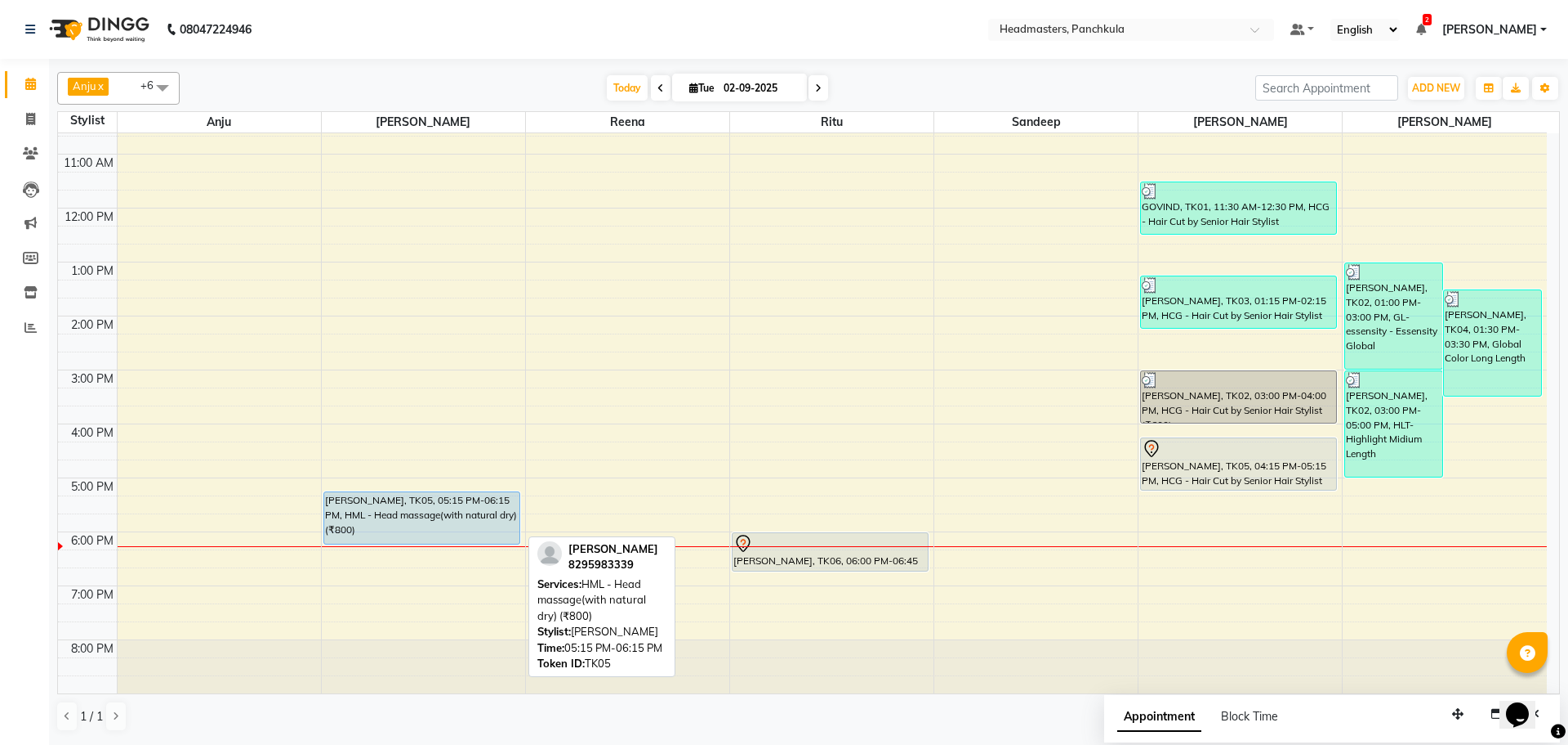
click at [411, 515] on div "[PERSON_NAME], TK05, 05:15 PM-06:15 PM, HML - Head massage(with natural dry) (₹…" at bounding box center [421, 518] width 195 height 52
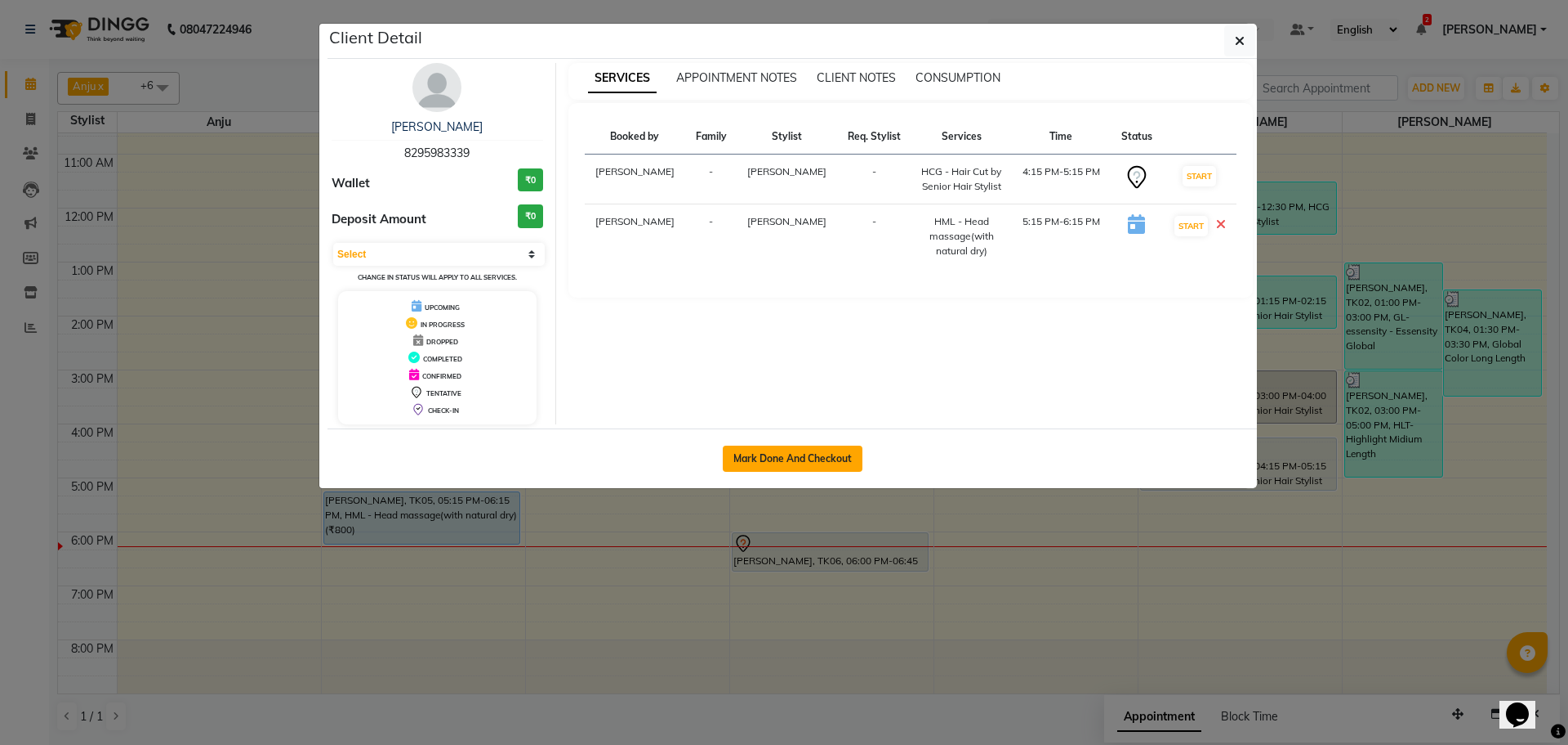
click at [804, 458] on button "Mark Done And Checkout" at bounding box center [793, 459] width 140 height 26
select select "service"
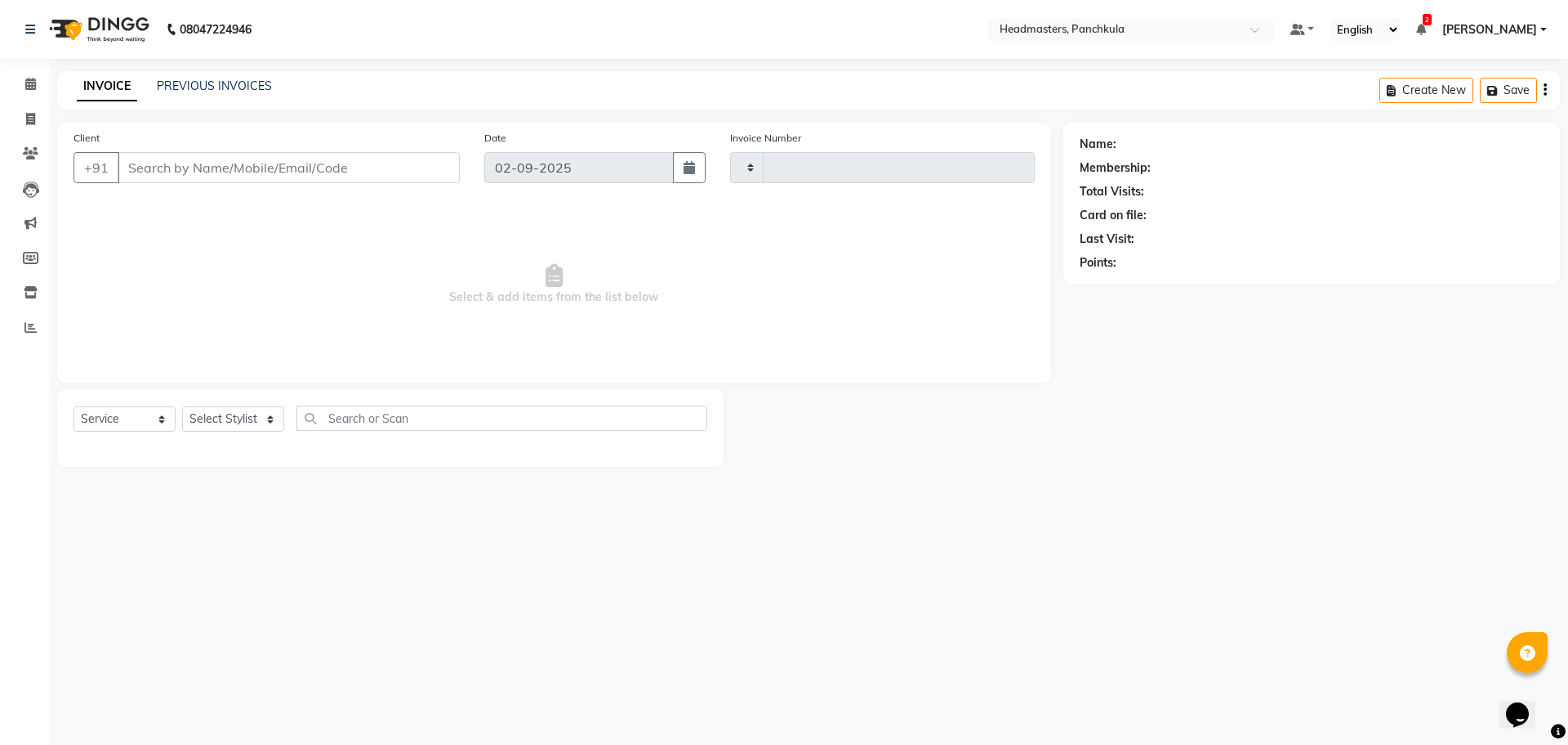
type input "2870"
select select "7376"
type input "8295983339"
select select "64061"
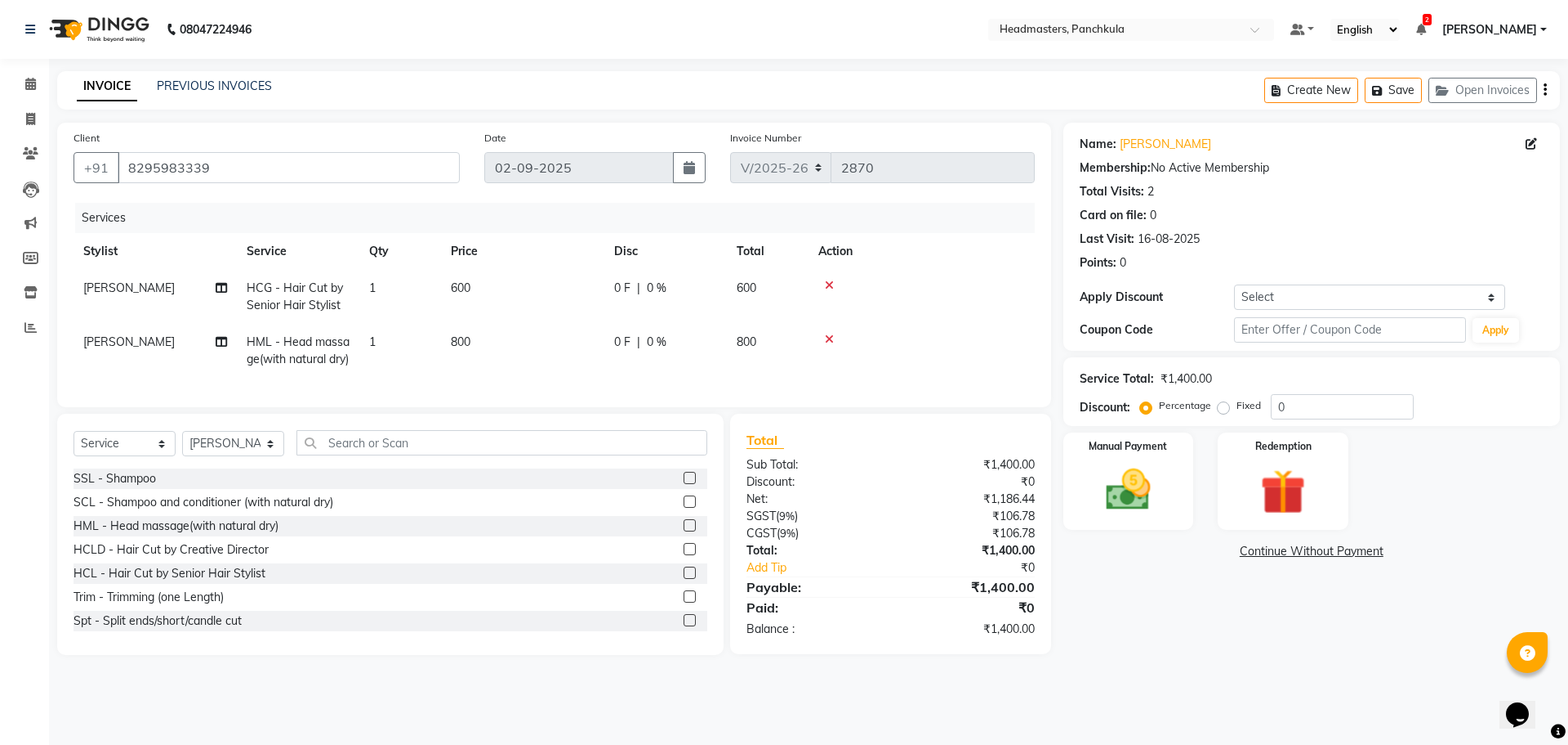
click at [302, 302] on span "HCG - Hair Cut by Senior Hair Stylist" at bounding box center [295, 296] width 96 height 32
select select "64059"
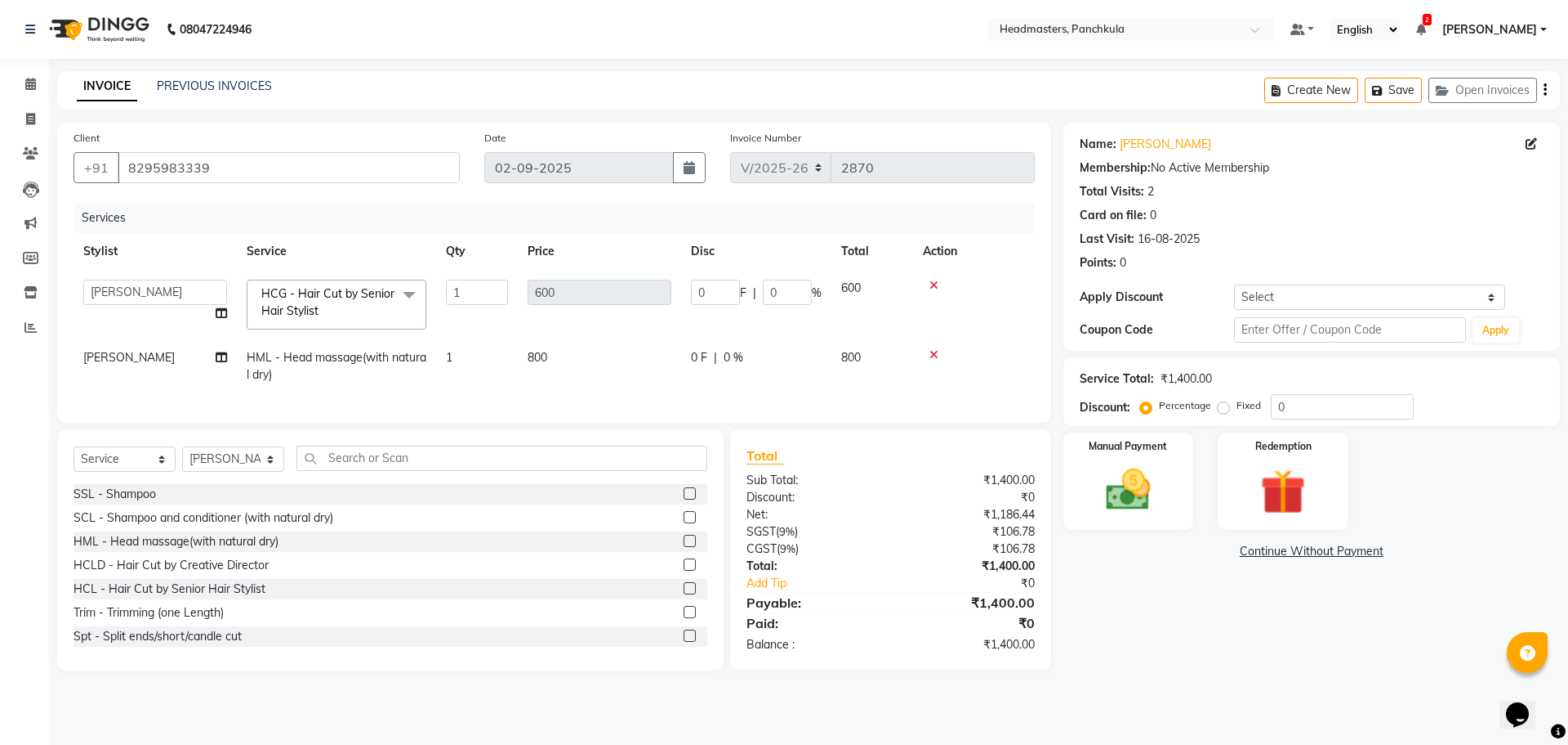
click at [401, 296] on span at bounding box center [410, 296] width 33 height 31
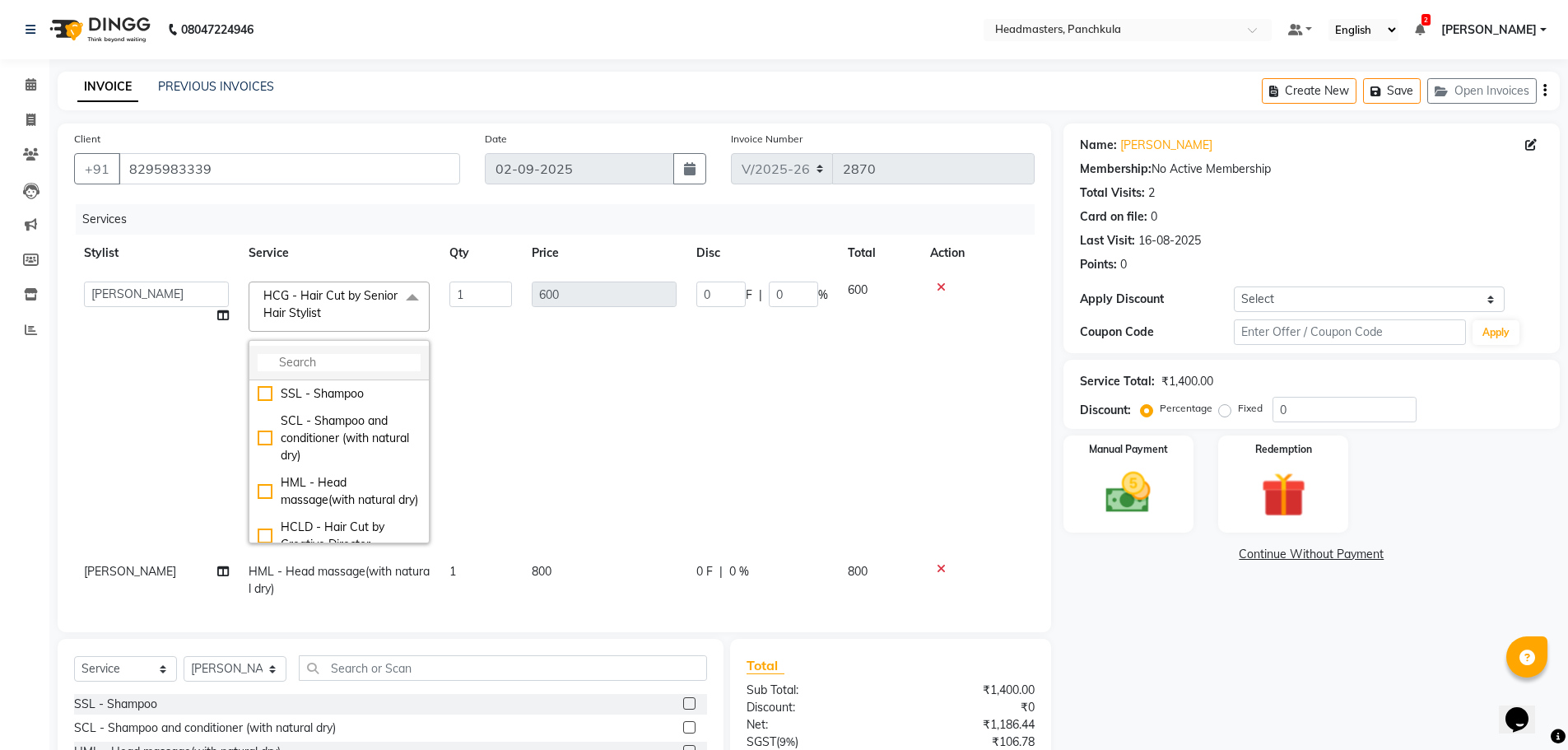
click at [323, 359] on input "multiselect-search" at bounding box center [339, 362] width 163 height 17
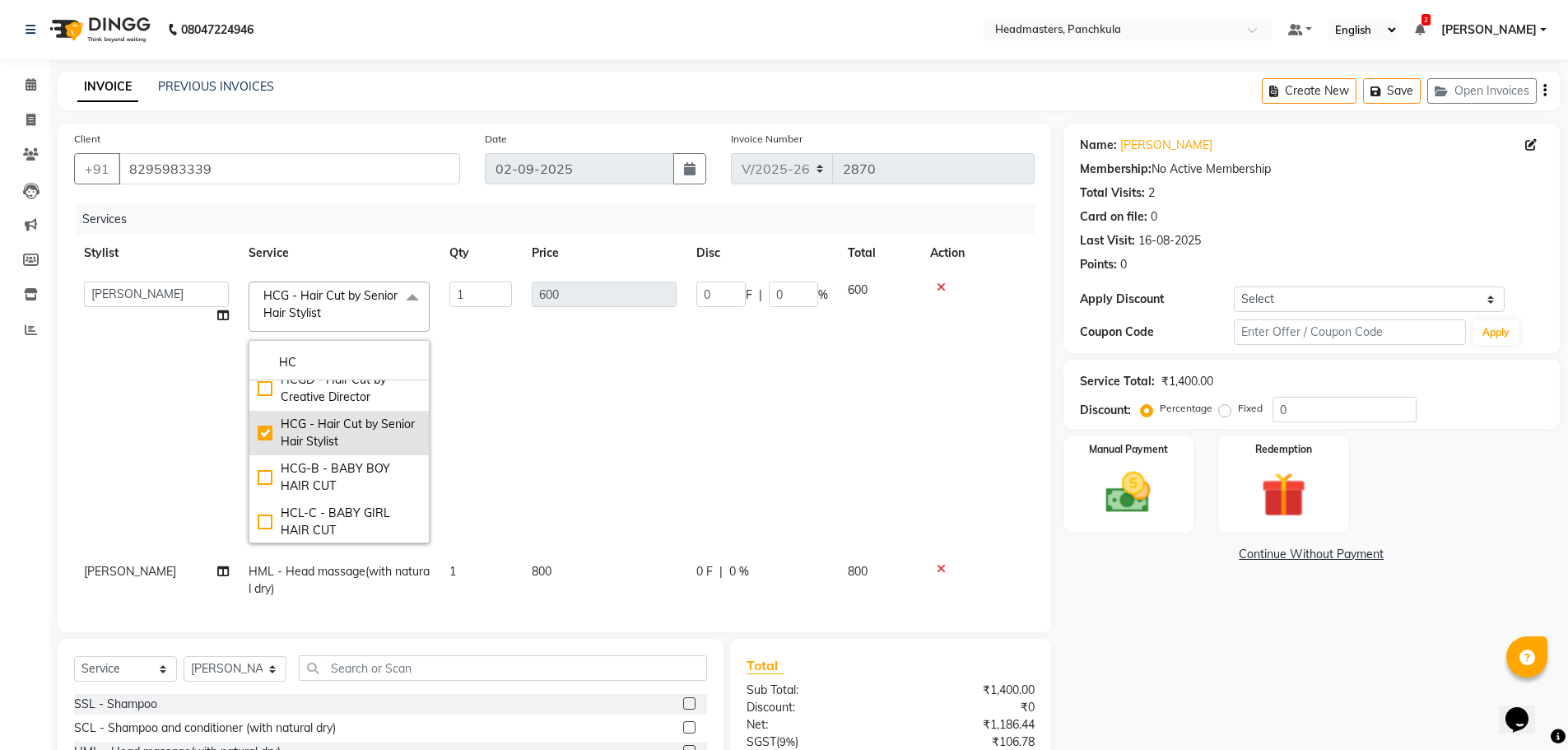
scroll to position [66, 0]
type input "HC"
click at [608, 525] on td "600" at bounding box center [604, 413] width 165 height 282
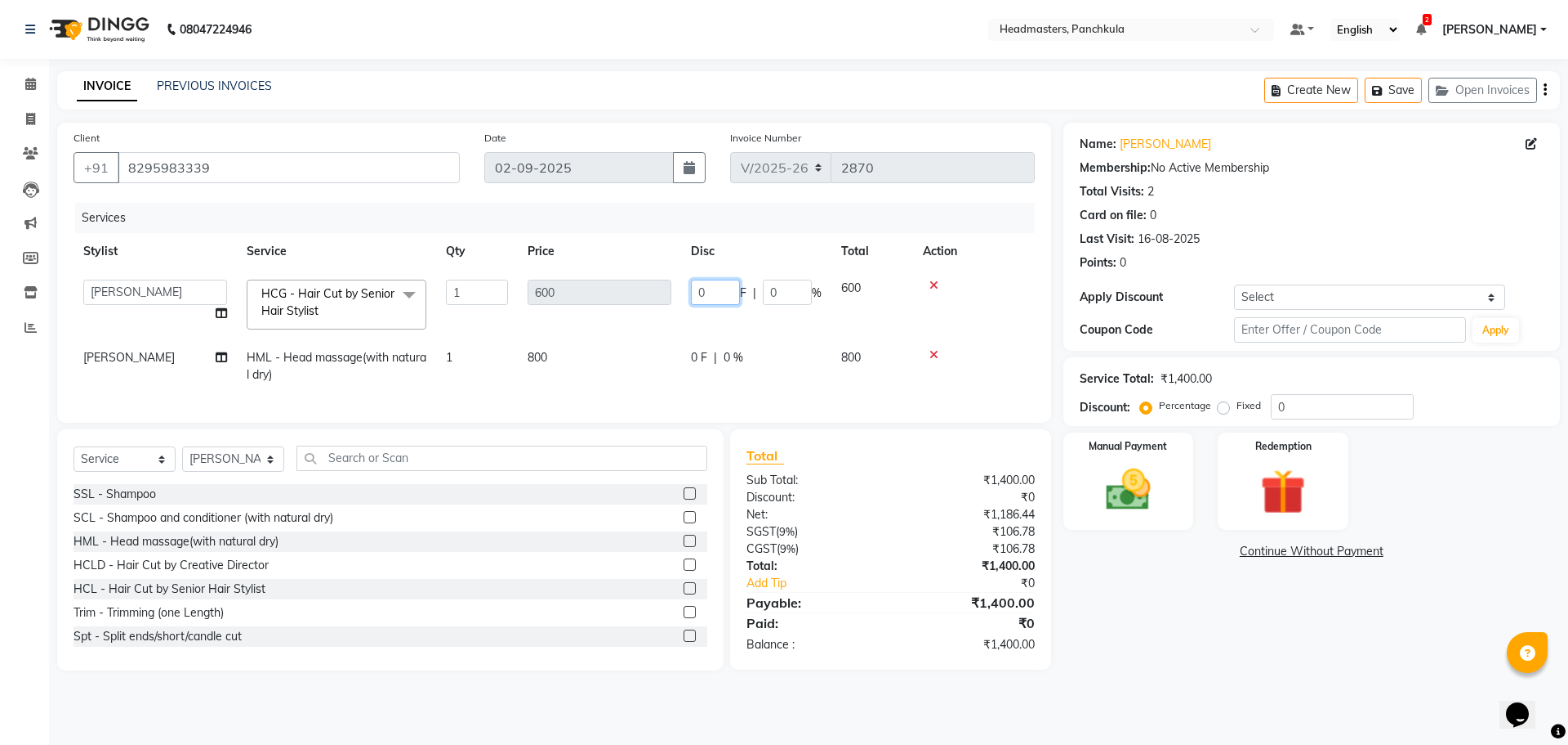
click at [727, 296] on input "0" at bounding box center [716, 292] width 49 height 26
type input "100"
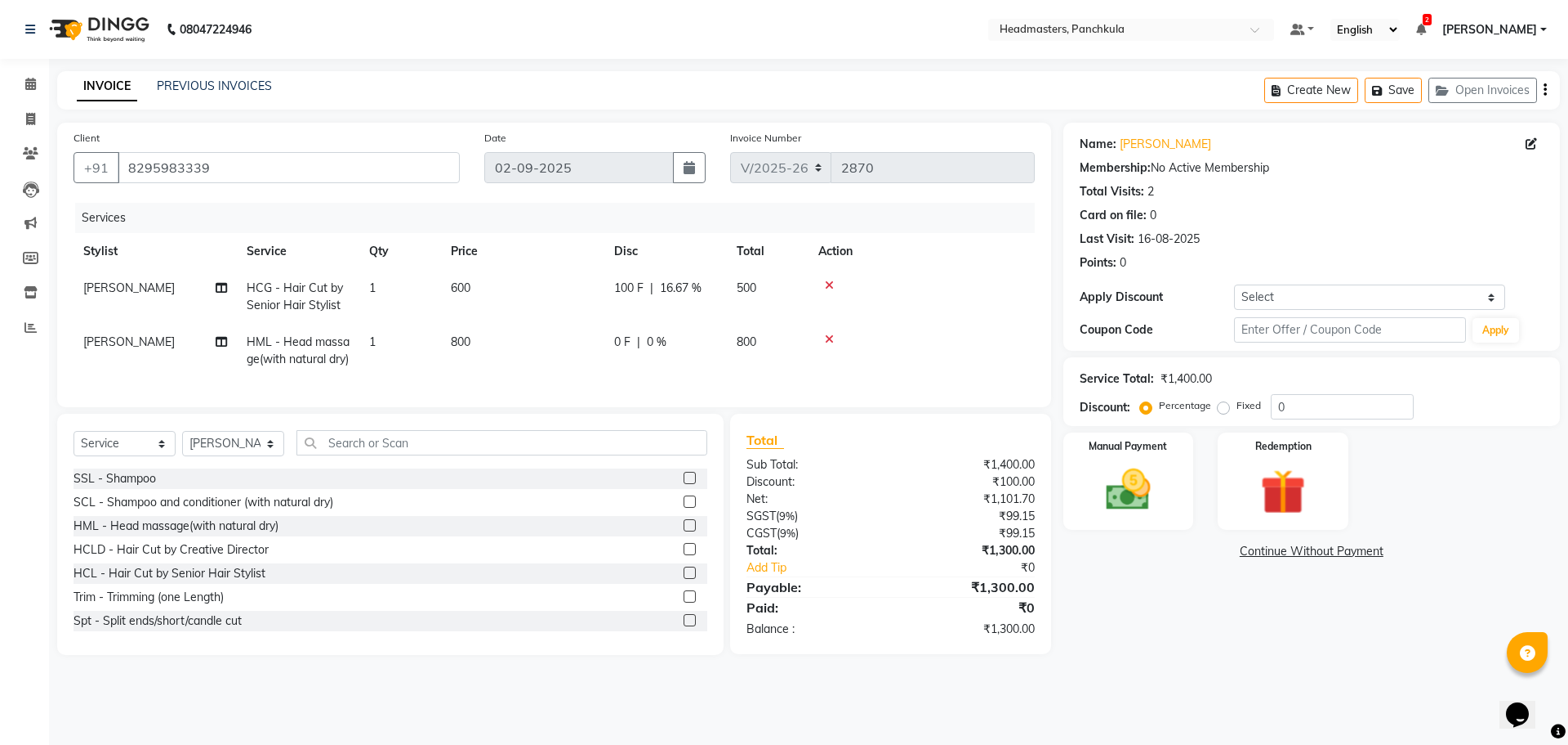
click at [979, 345] on td at bounding box center [921, 351] width 226 height 54
click at [1132, 496] on img at bounding box center [1128, 490] width 76 height 54
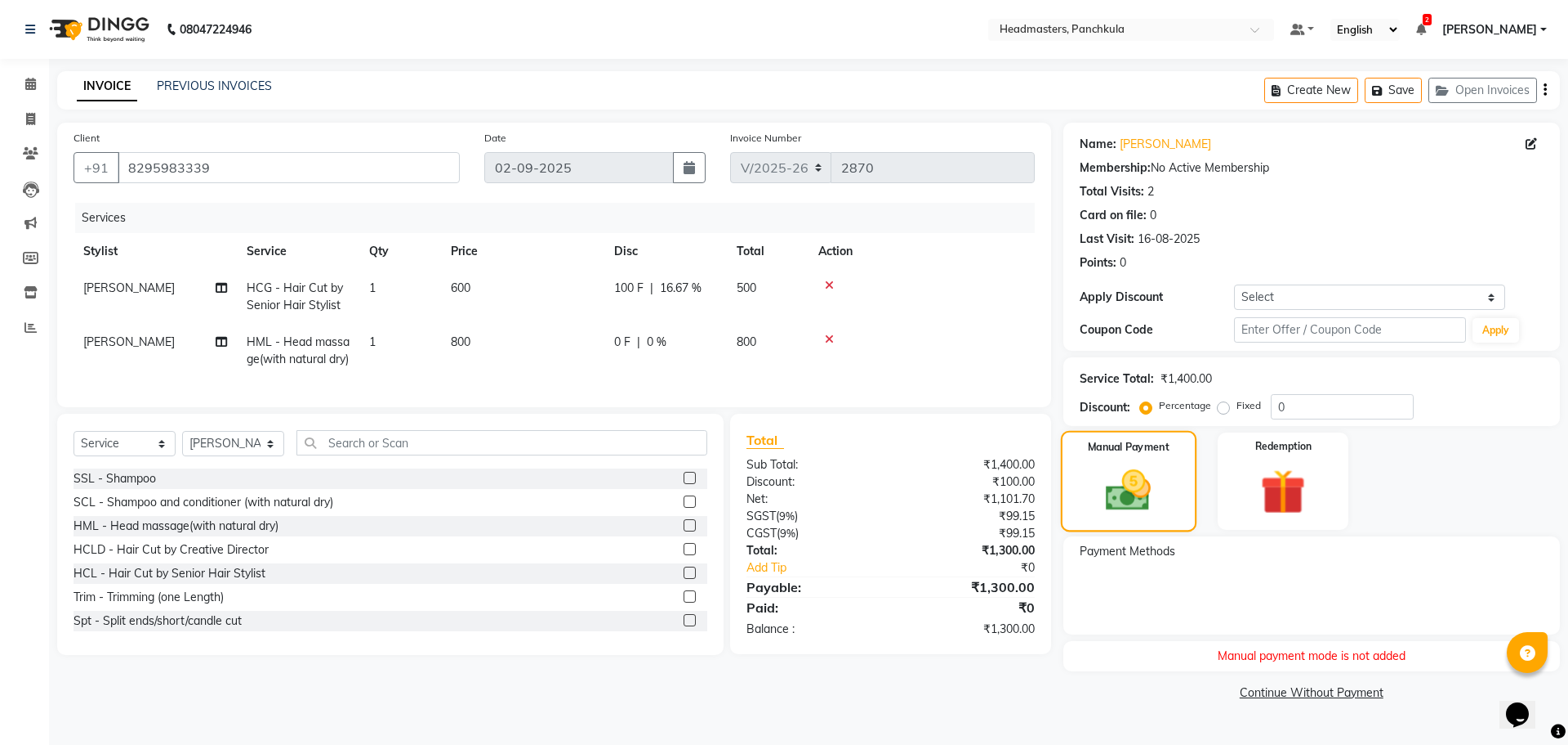
click at [1125, 507] on img at bounding box center [1127, 491] width 73 height 53
click at [1139, 488] on img at bounding box center [1127, 491] width 73 height 53
click at [1114, 701] on link "Continue Without Payment" at bounding box center [1312, 692] width 490 height 17
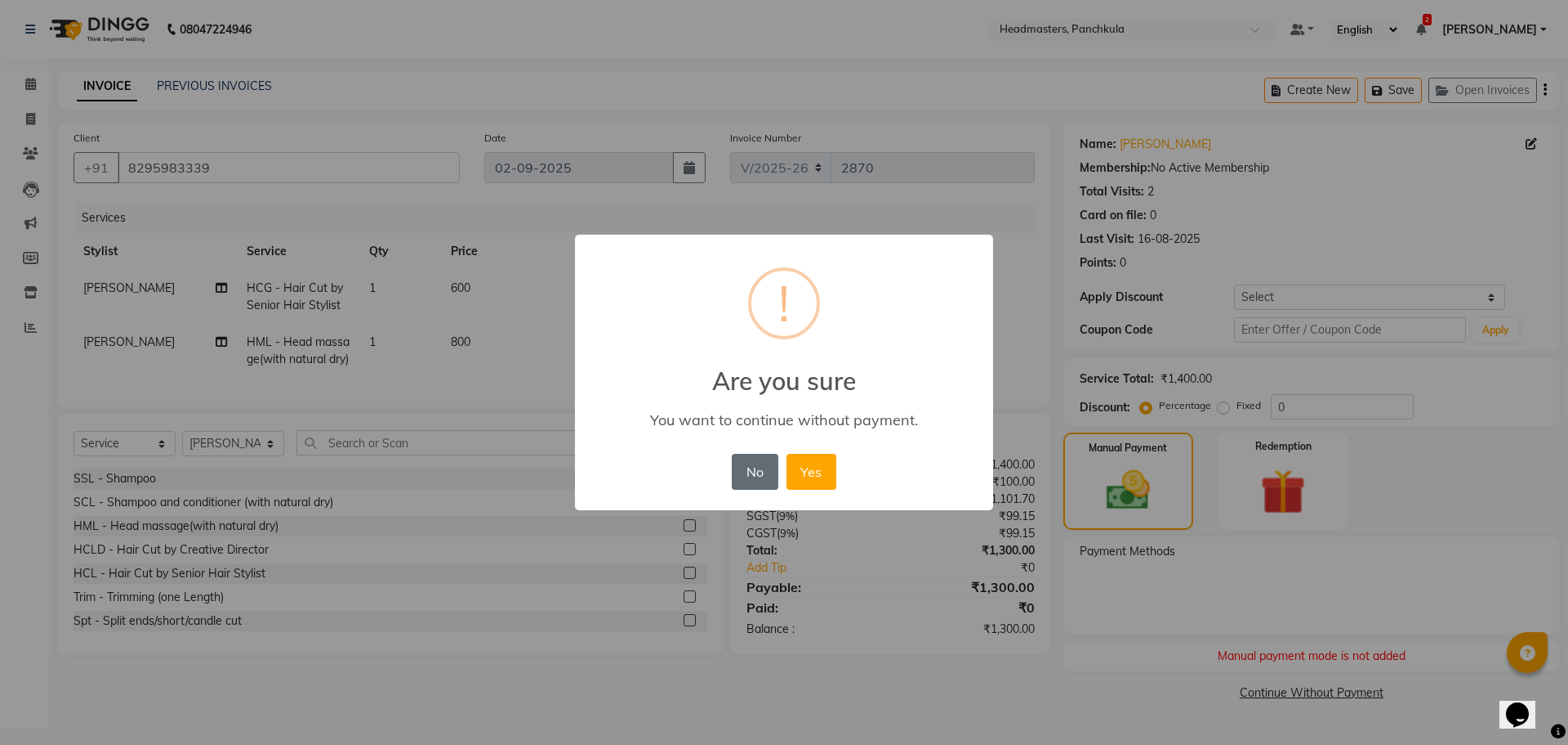
click at [754, 475] on button "No" at bounding box center [755, 472] width 46 height 36
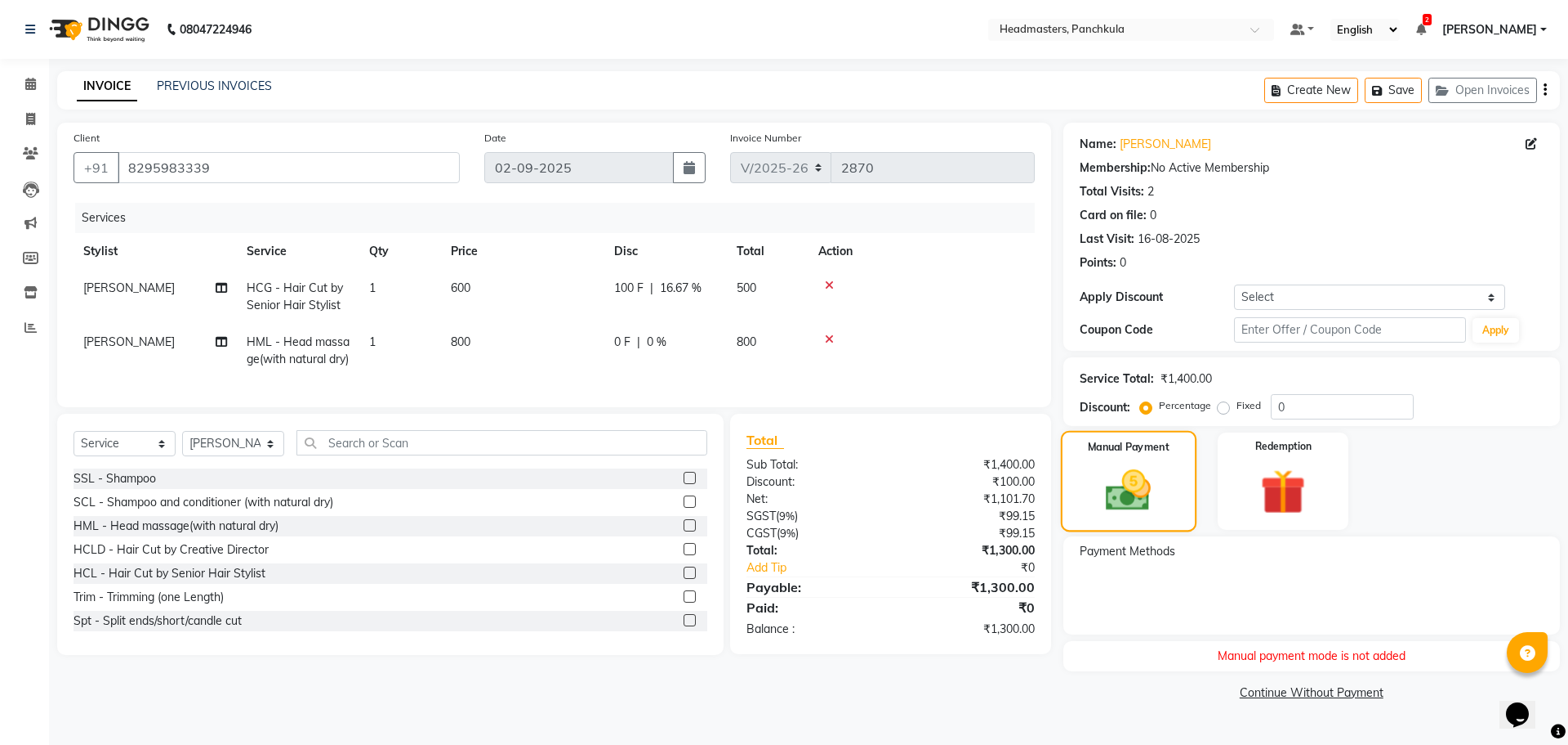
click at [1117, 494] on img at bounding box center [1127, 491] width 73 height 53
click at [11, 78] on link "Calendar" at bounding box center [25, 84] width 39 height 27
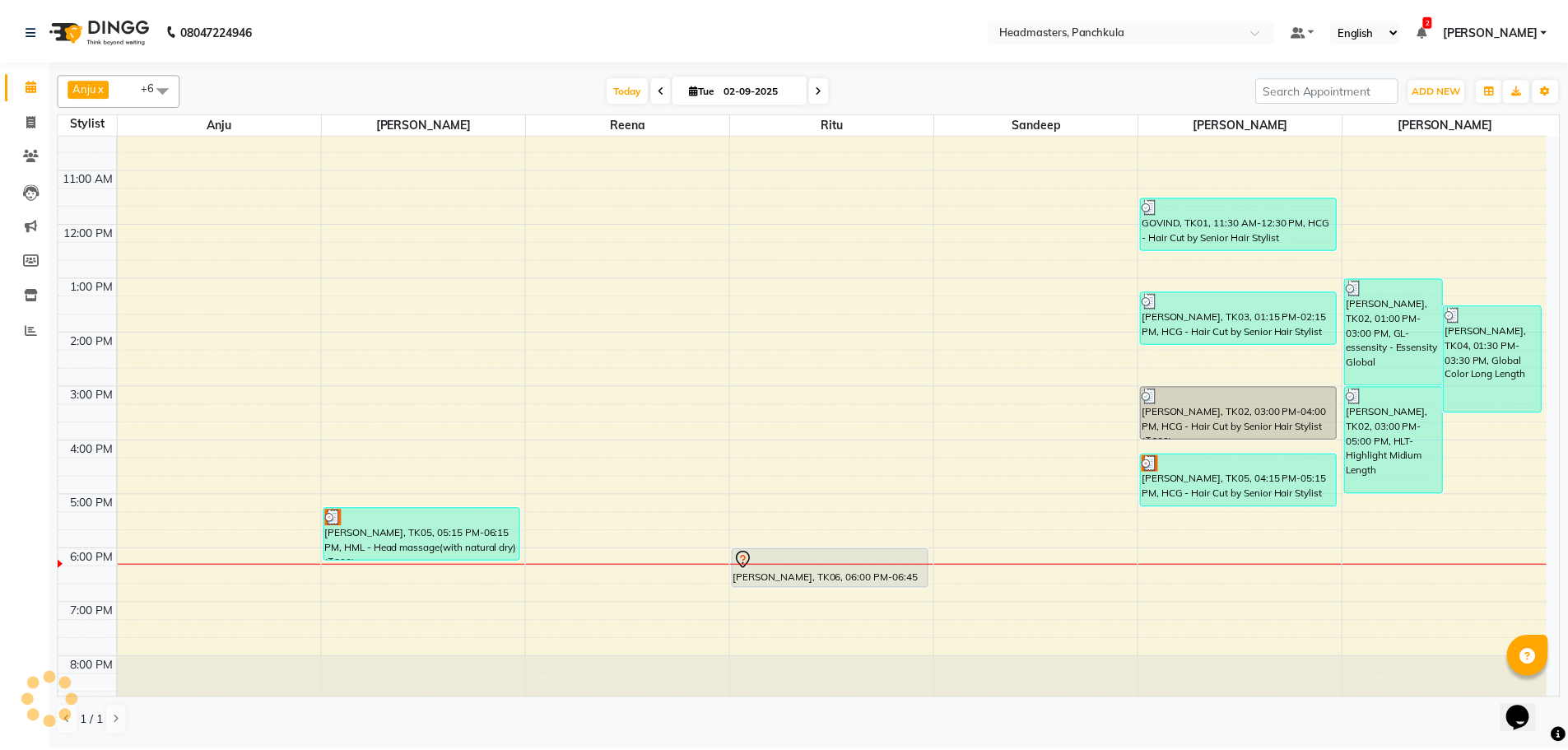
scroll to position [142, 0]
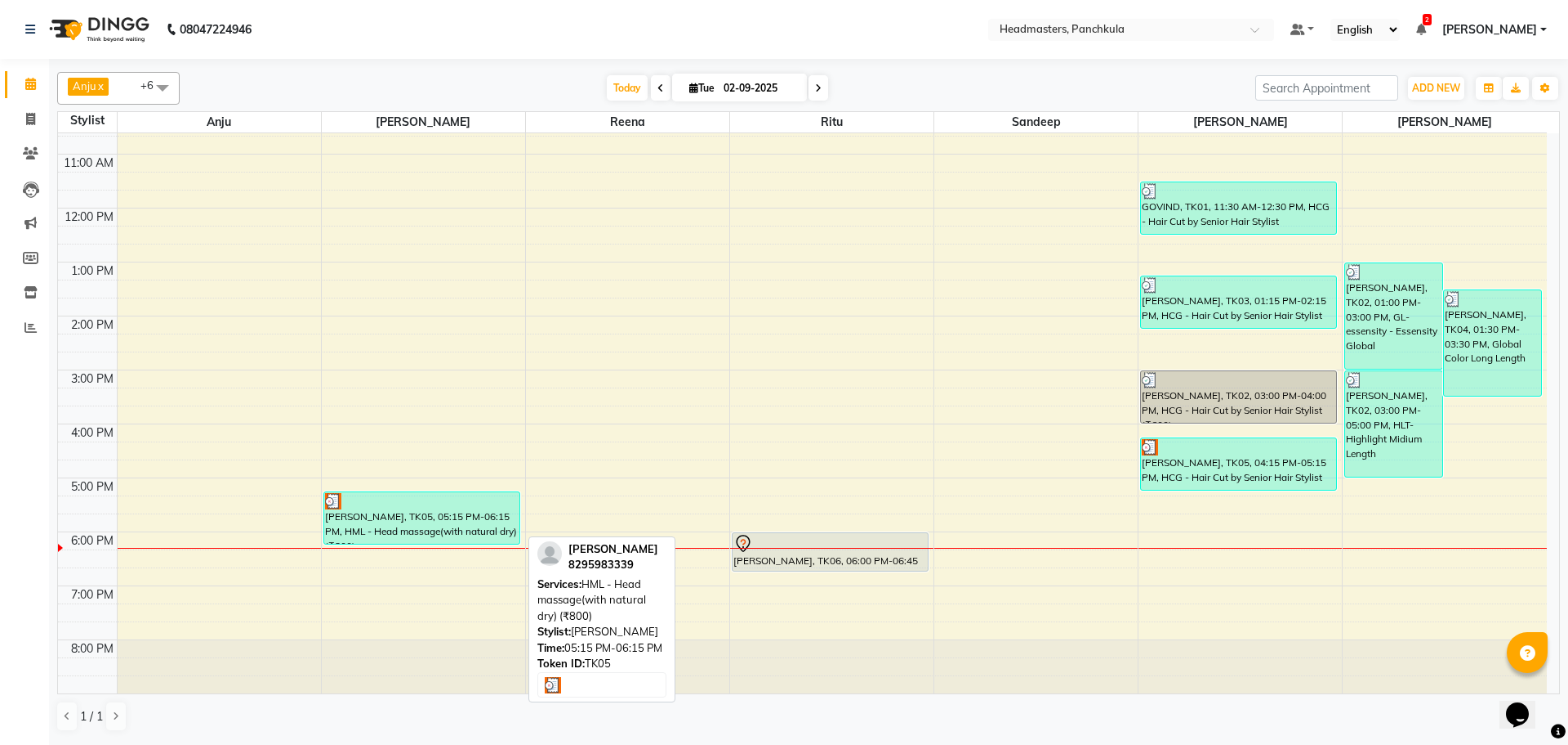
click at [417, 523] on div "[PERSON_NAME], TK05, 05:15 PM-06:15 PM, HML - Head massage(with natural dry) (₹…" at bounding box center [421, 518] width 195 height 52
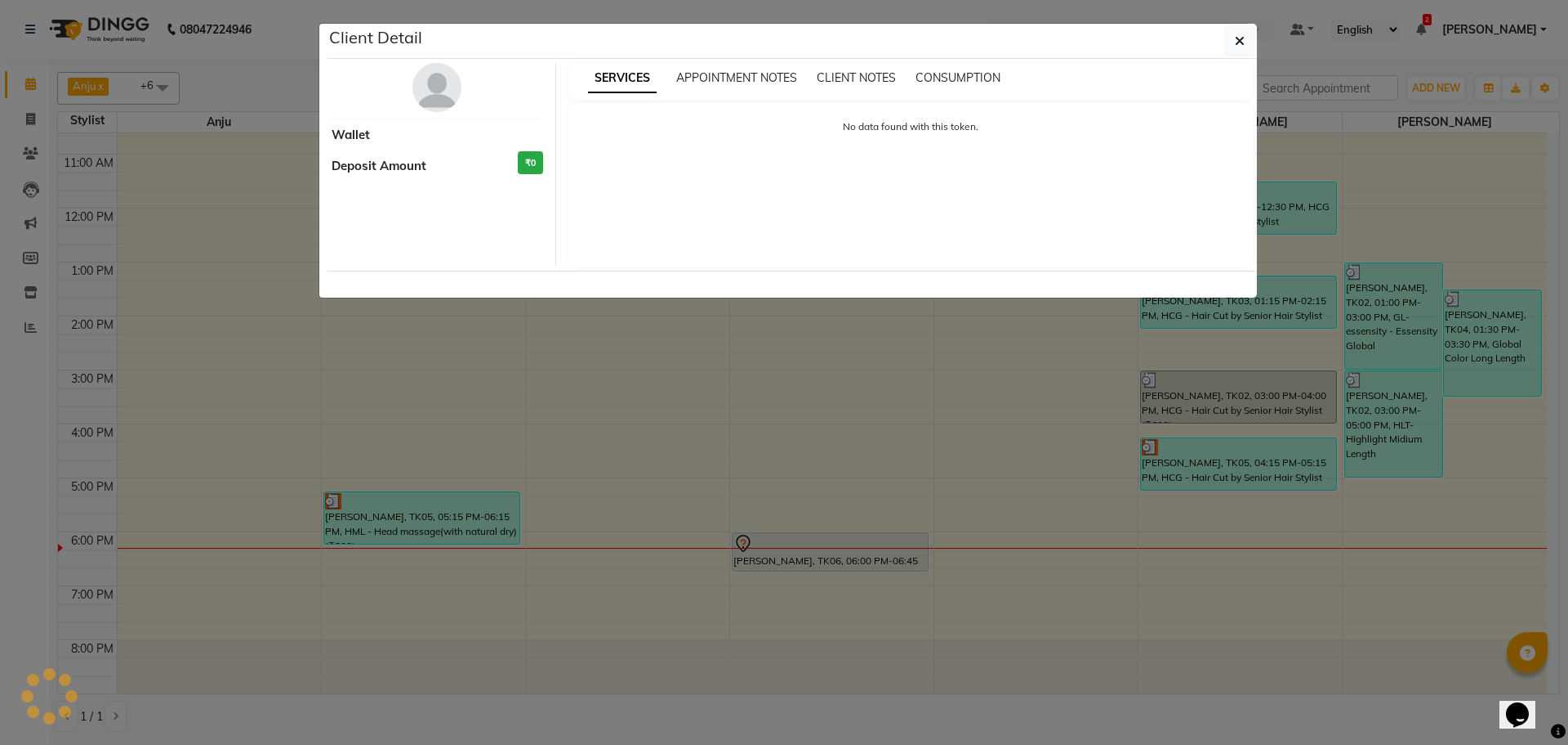
select select "3"
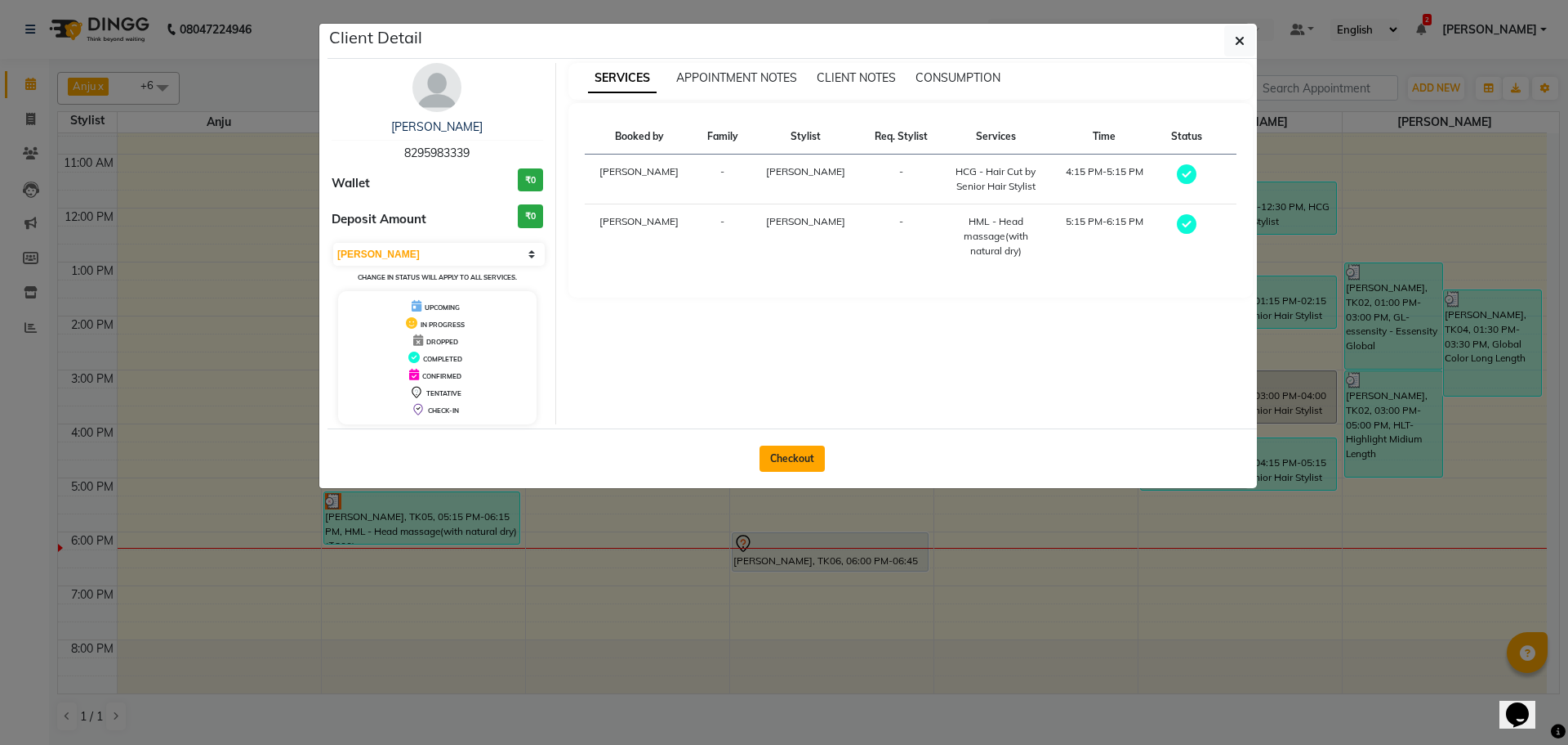
click at [795, 460] on button "Checkout" at bounding box center [791, 459] width 65 height 26
select select "service"
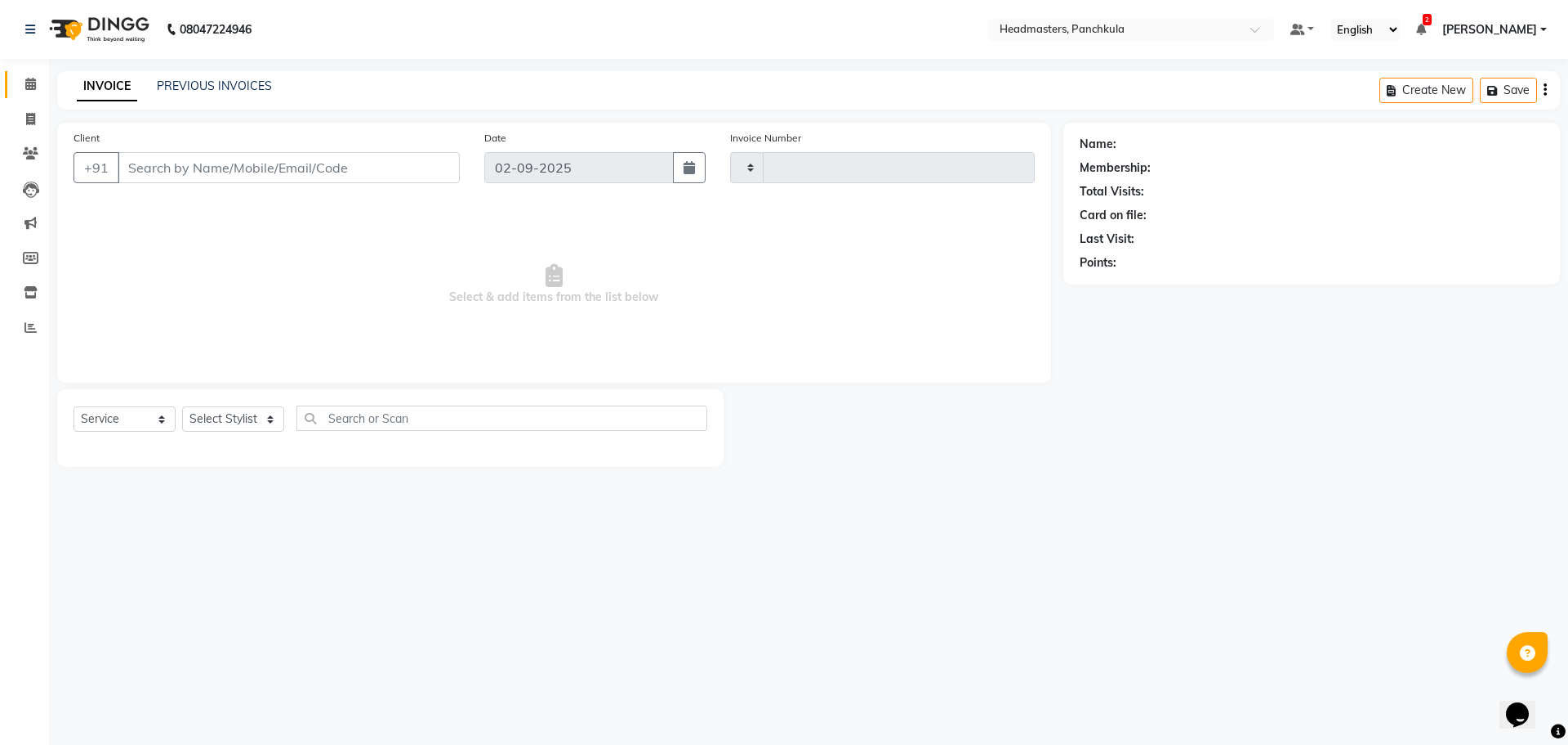
type input "2870"
select select "7376"
type input "8295983339"
select select "64061"
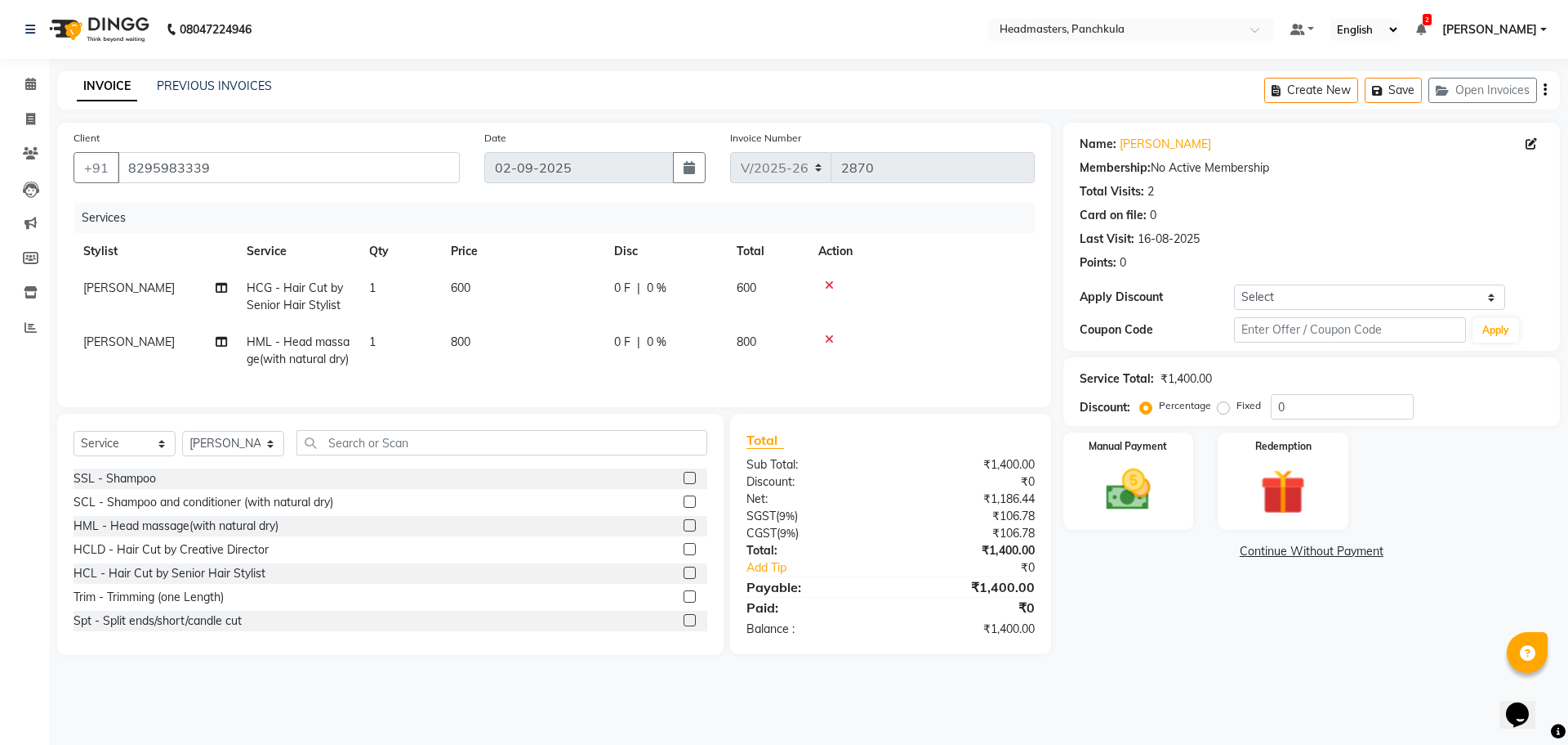
click at [620, 355] on td "0 F | 0 %" at bounding box center [666, 351] width 123 height 54
select select "64061"
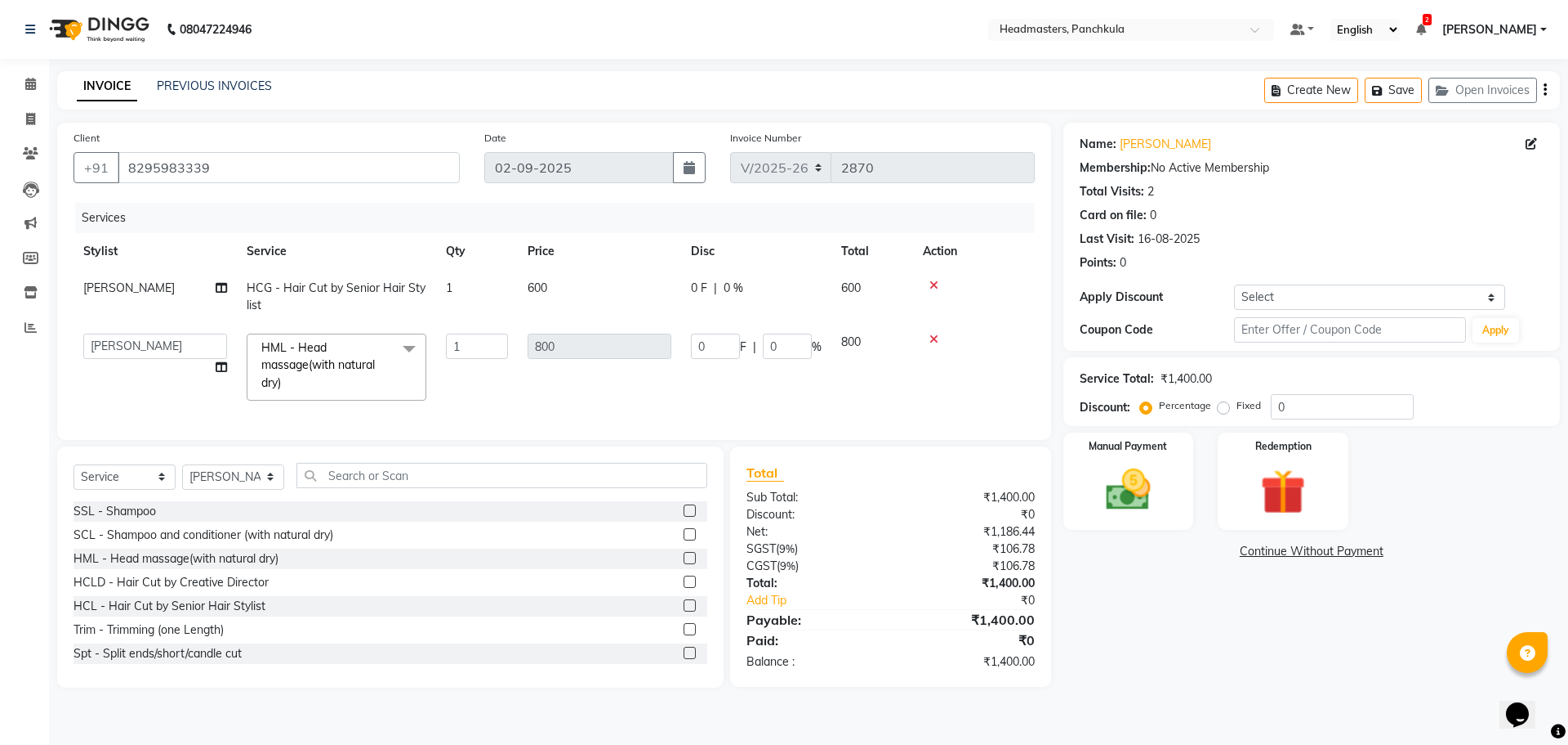
click at [710, 289] on div "0 F | 0 %" at bounding box center [756, 288] width 131 height 17
select select "64059"
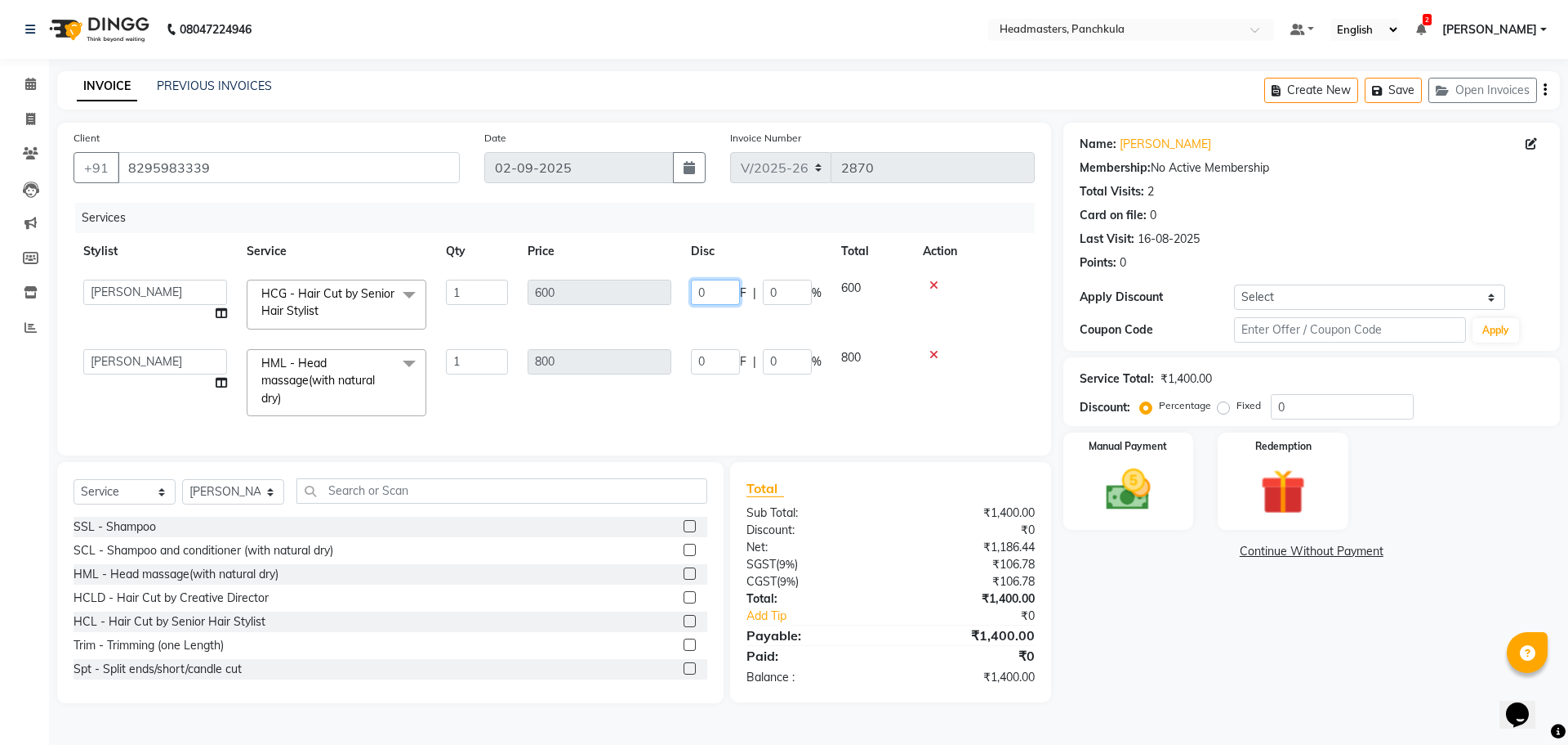
click at [610, 299] on tr "Amjad Anju Danish HEAD [PERSON_NAME] [PERSON_NAME] Ritu [PERSON_NAME] [PERSON_N…" at bounding box center [554, 305] width 962 height 69
type input "1"
type input "100"
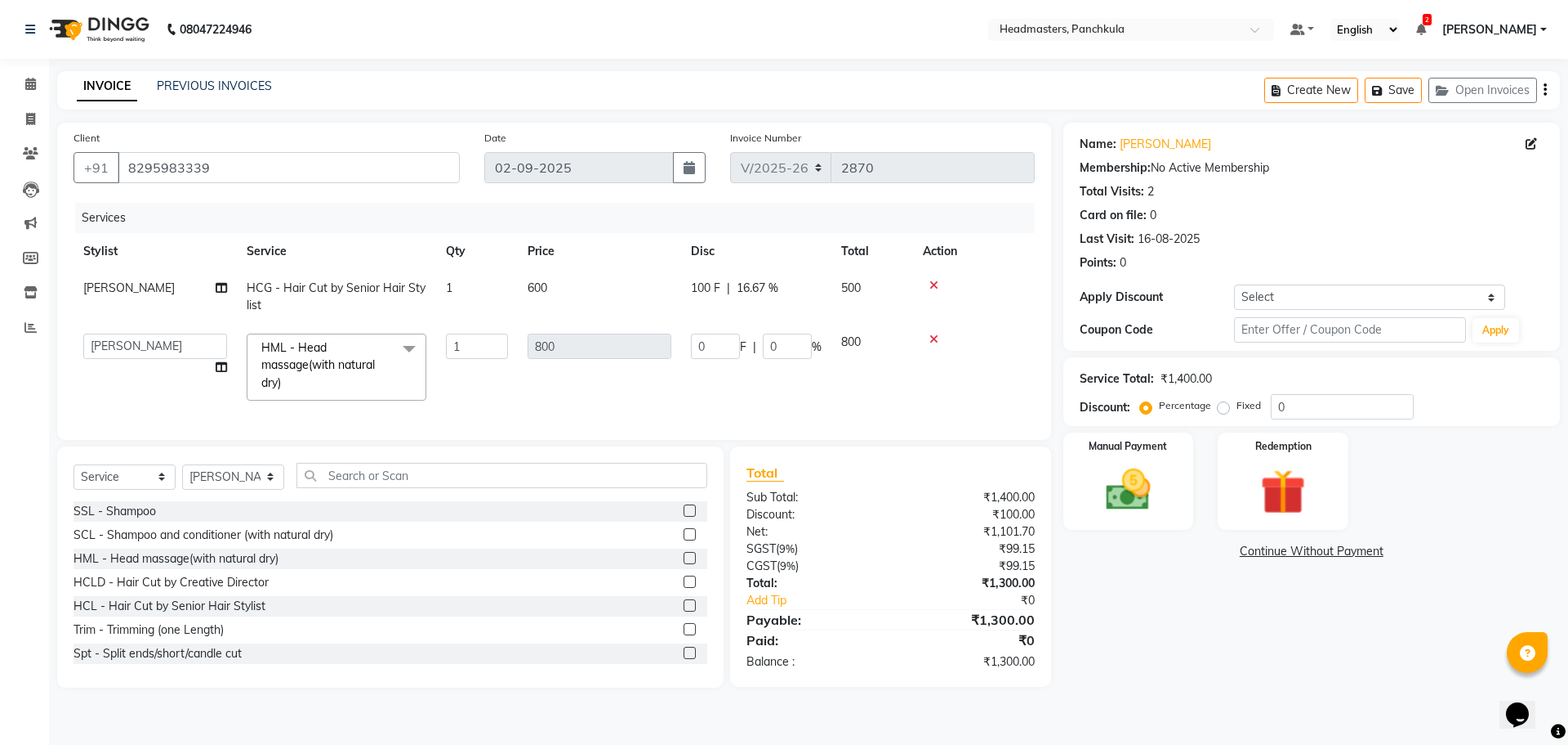
click at [861, 416] on div "Services Stylist Service Qty Price Disc Total Action [PERSON_NAME] HCG - Hair C…" at bounding box center [554, 313] width 962 height 221
click at [1113, 500] on img at bounding box center [1128, 490] width 76 height 54
click at [1357, 550] on span "Cash" at bounding box center [1350, 552] width 31 height 19
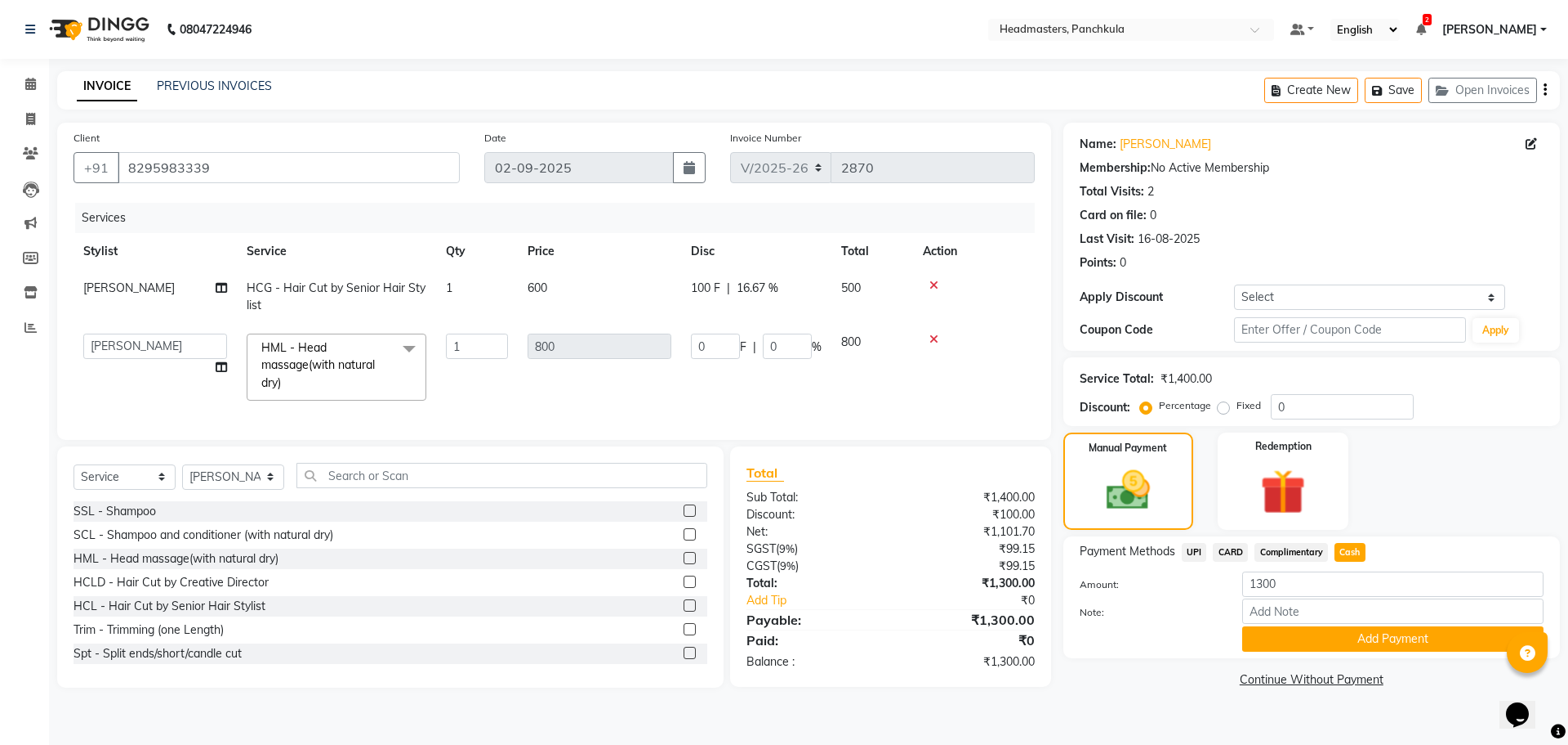
click at [1238, 654] on div "Payment Methods UPI CARD Complimentary Cash Amount: 1300 Note: Add Payment" at bounding box center [1312, 597] width 497 height 122
click at [1284, 652] on div "Payment Methods UPI CARD Complimentary Cash Amount: 1300 Note: Add Payment" at bounding box center [1312, 597] width 497 height 122
click at [1284, 650] on button "Add Payment" at bounding box center [1393, 639] width 301 height 26
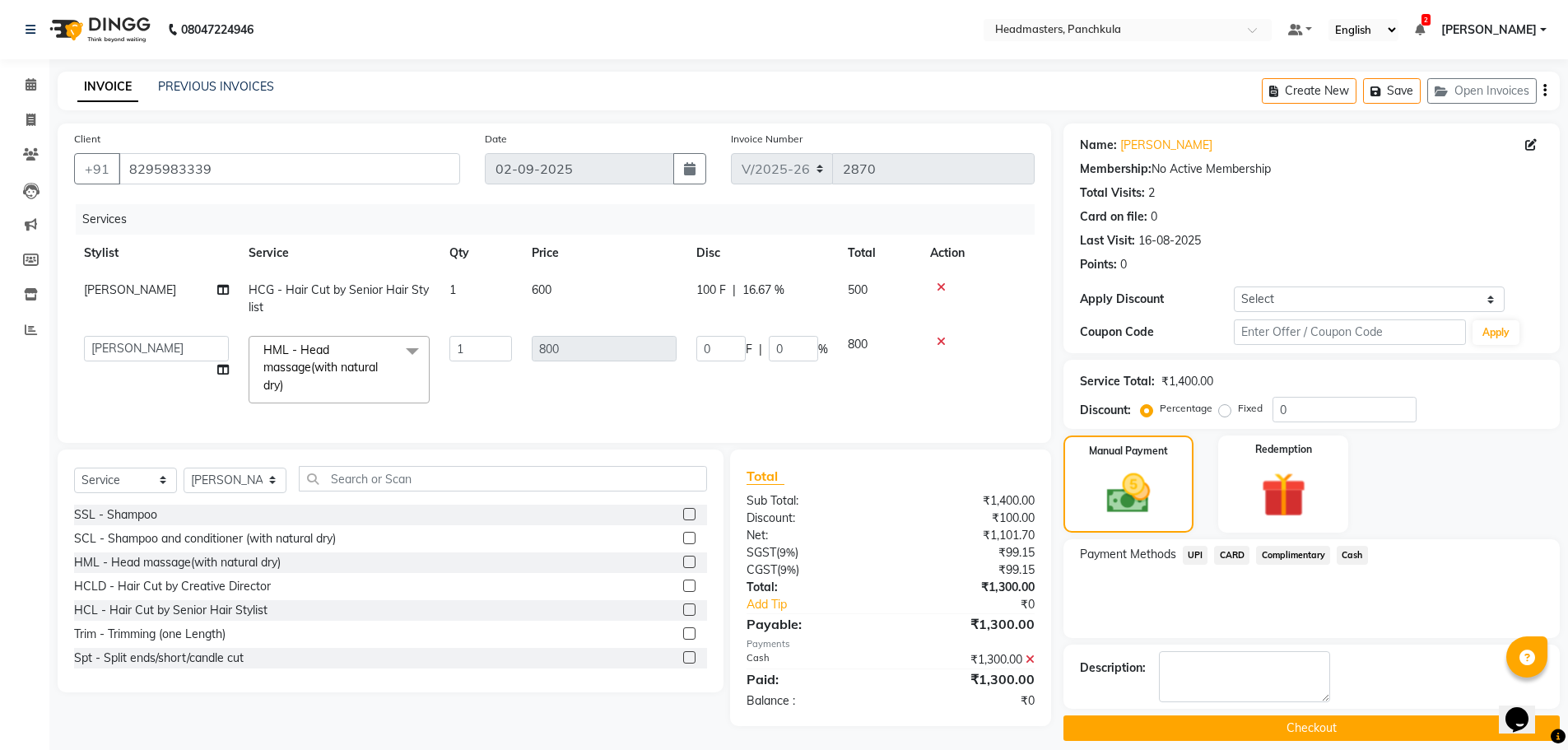
click at [1255, 722] on button "Checkout" at bounding box center [1312, 728] width 497 height 26
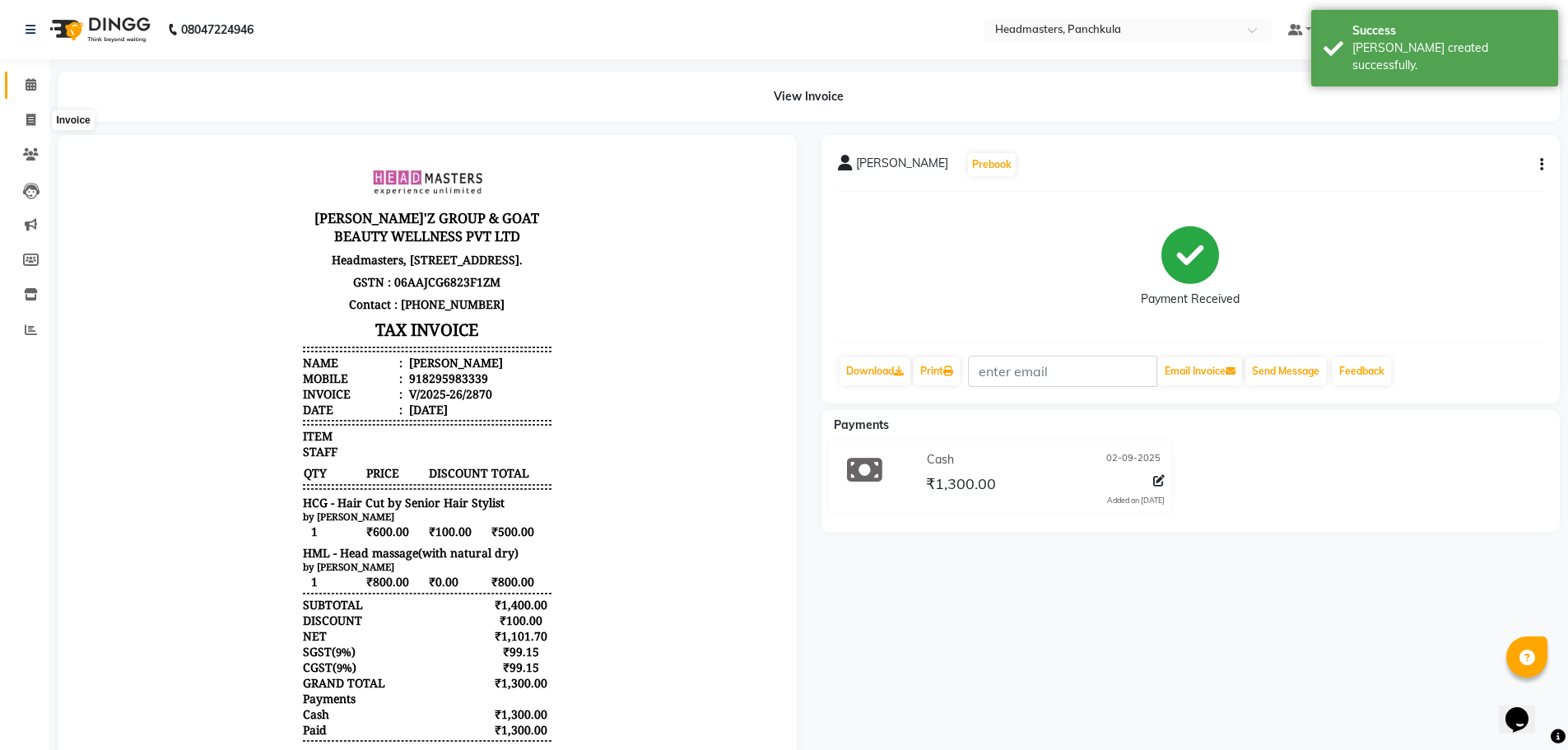
click at [25, 91] on span at bounding box center [31, 85] width 29 height 19
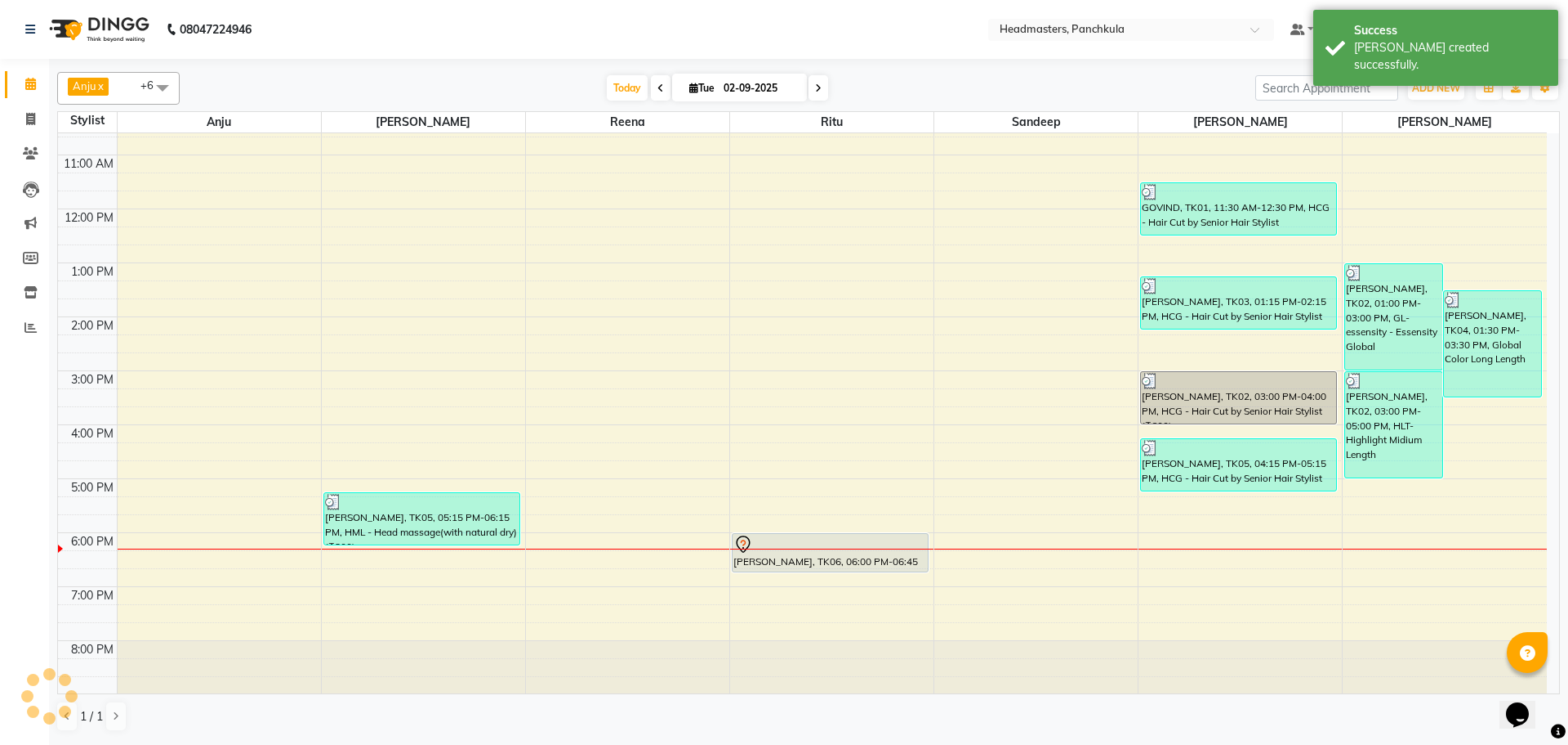
scroll to position [141, 0]
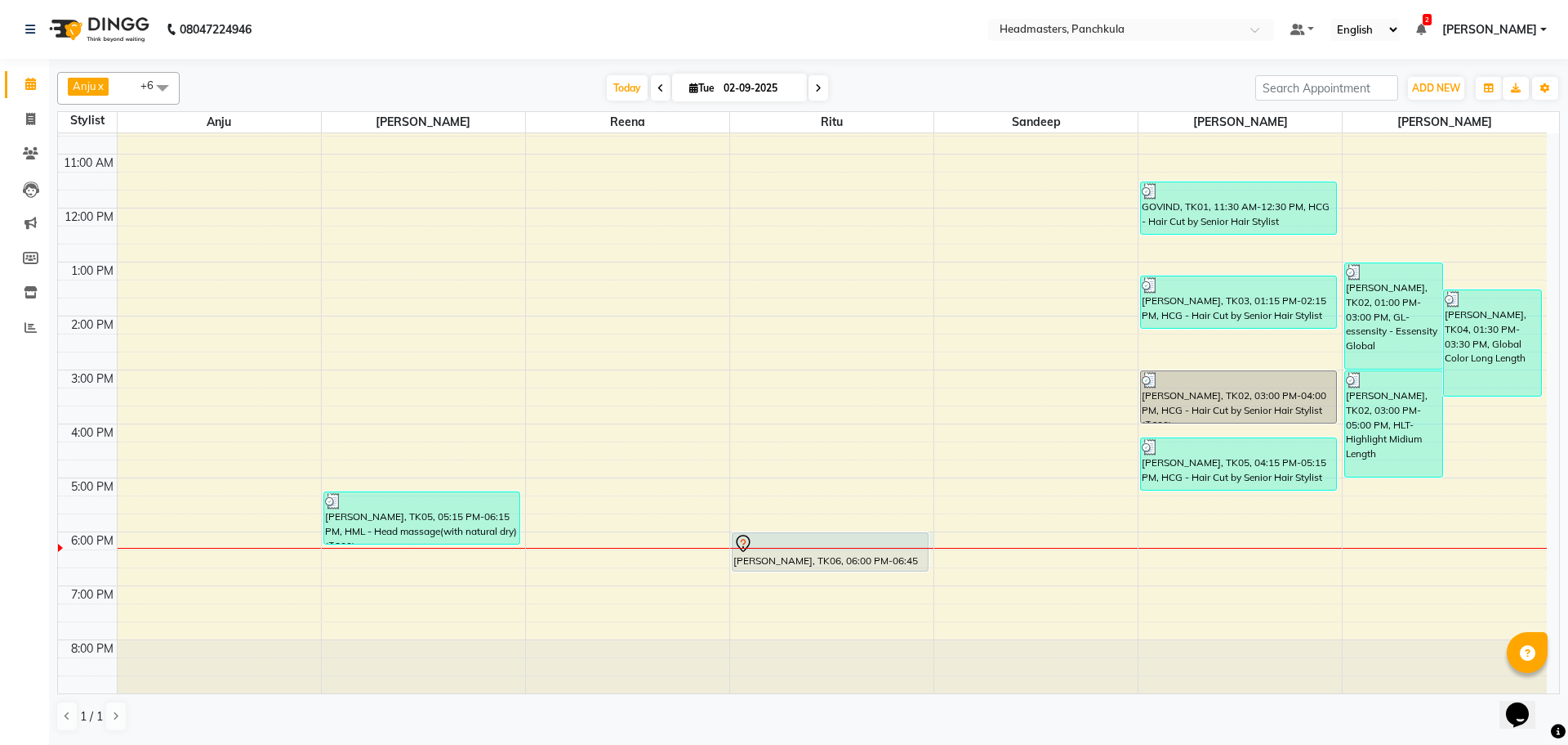
click at [767, 547] on div at bounding box center [832, 547] width 203 height 1
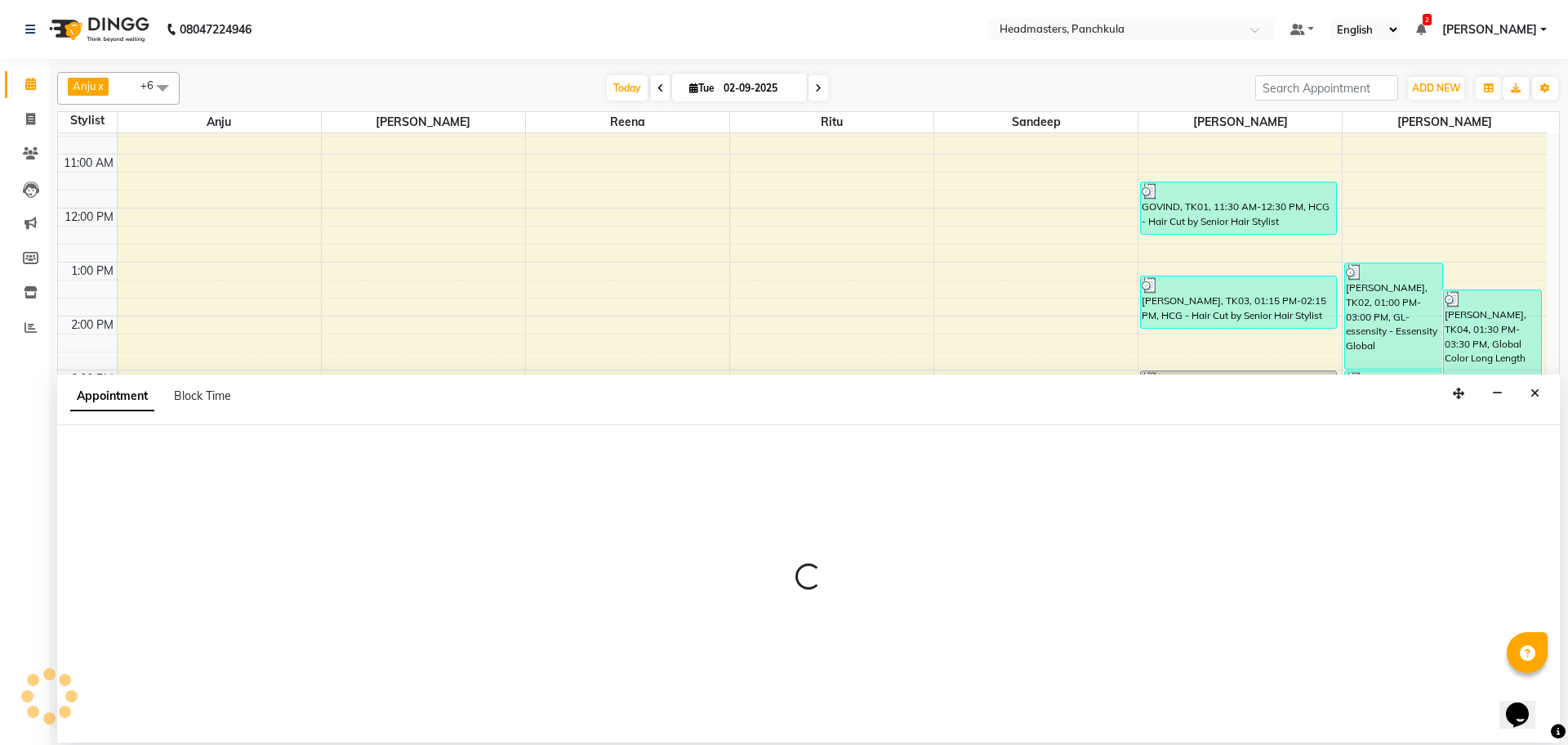
select select "64053"
select select "1080"
select select "tentative"
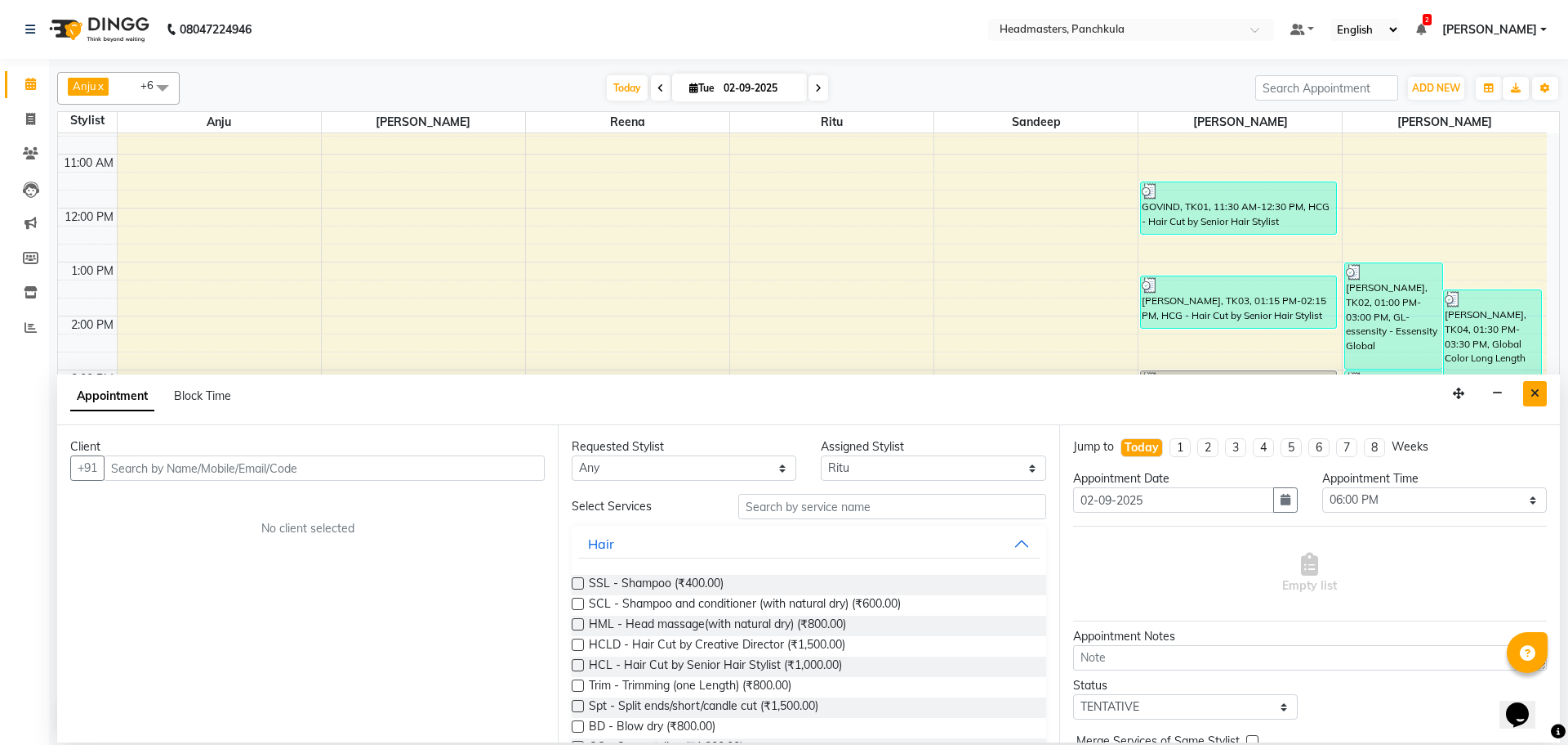
click at [1529, 389] on button "Close" at bounding box center [1535, 393] width 24 height 26
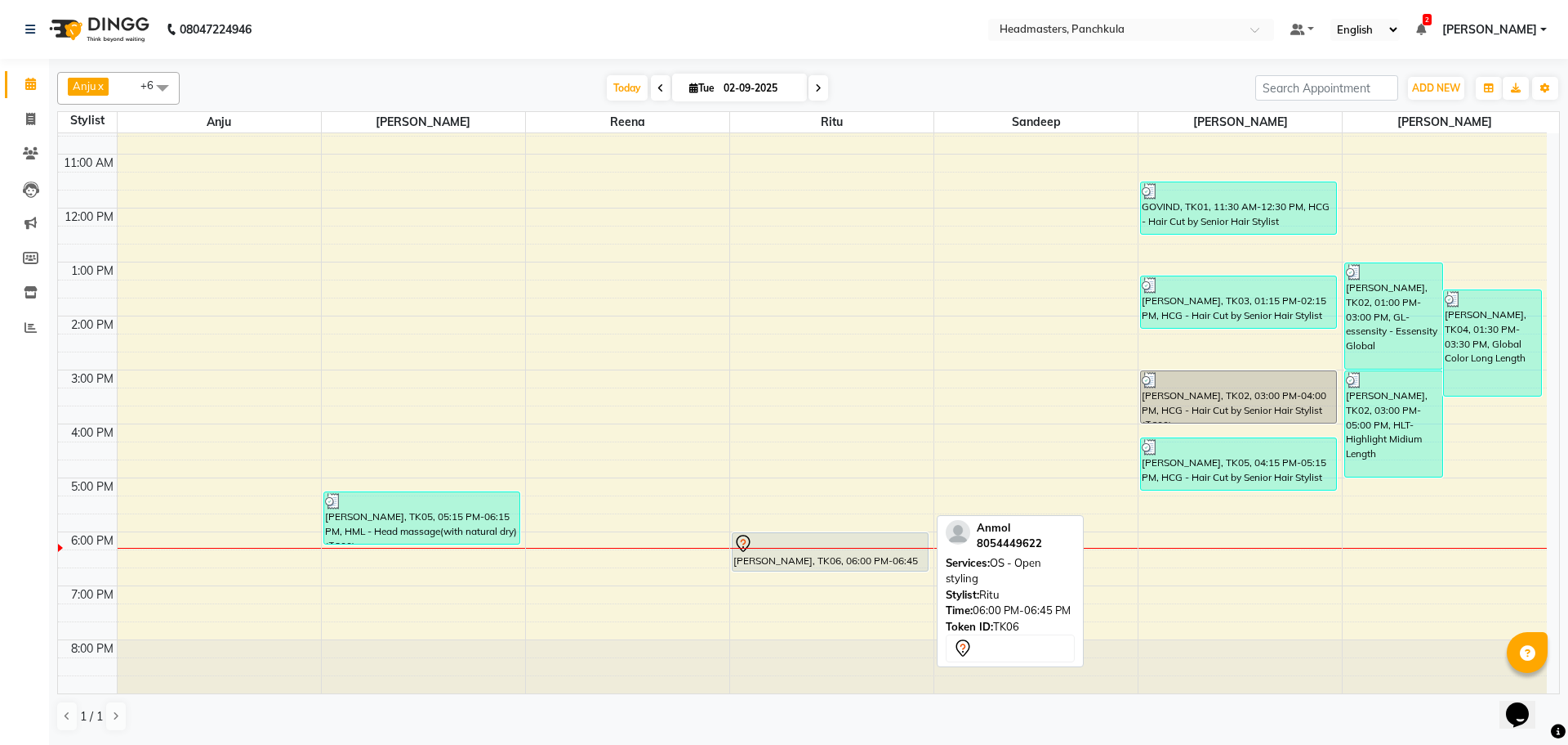
click at [810, 557] on div "[PERSON_NAME], TK06, 06:00 PM-06:45 PM, OS - Open styling" at bounding box center [830, 552] width 195 height 38
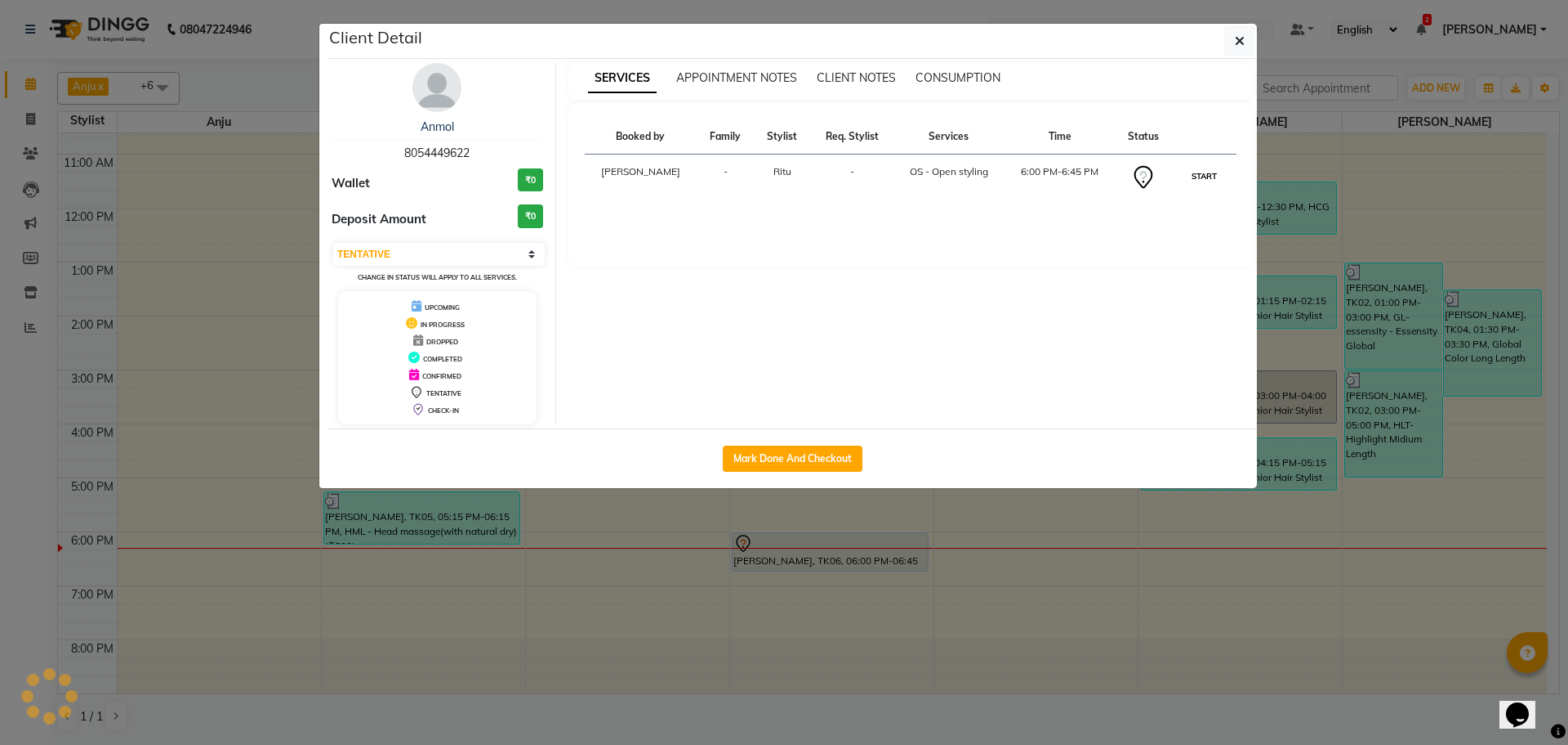
click at [1200, 174] on button "START" at bounding box center [1204, 176] width 34 height 21
select select "1"
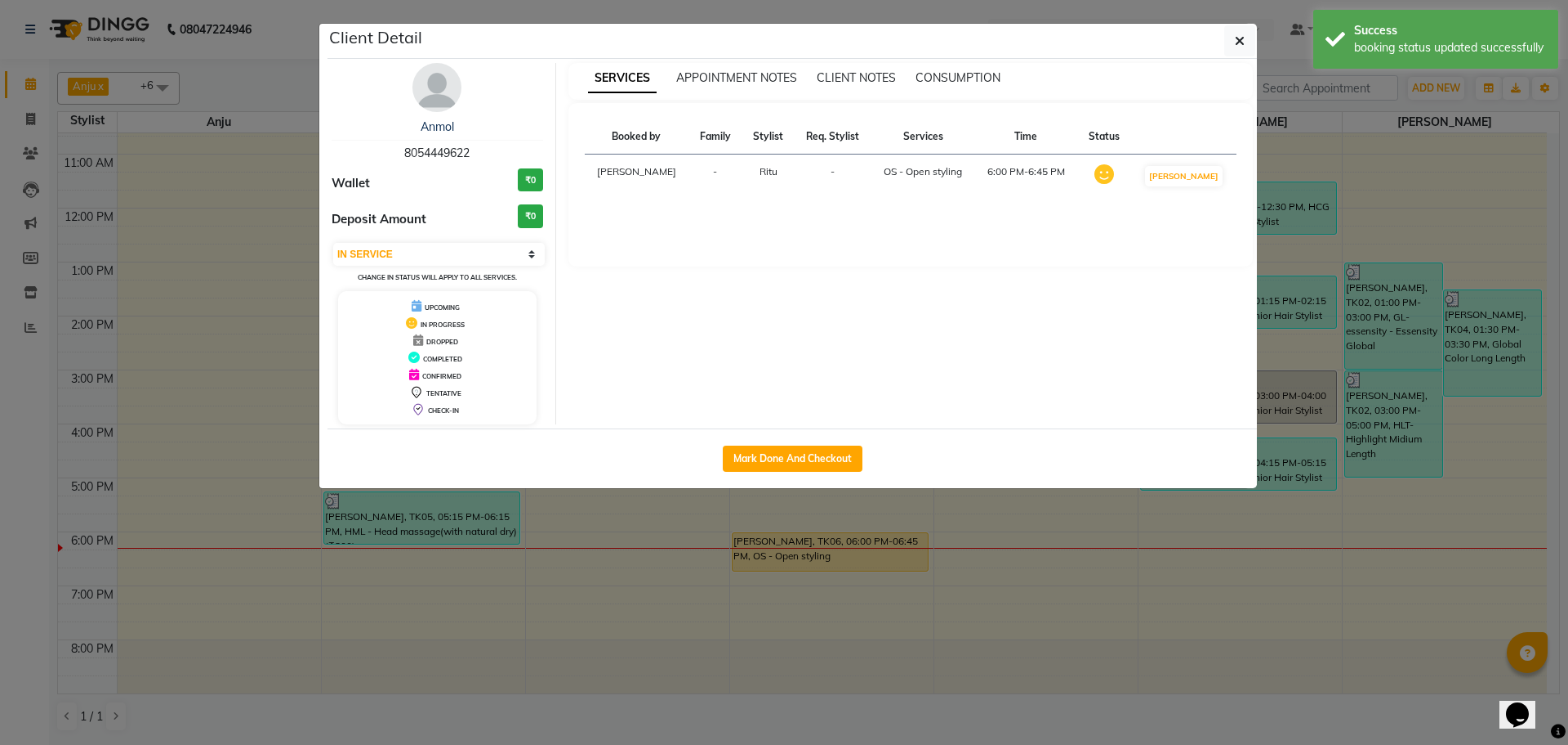
click at [1222, 39] on div "Client Detail" at bounding box center [792, 41] width 930 height 35
click at [1236, 46] on icon "button" at bounding box center [1240, 41] width 10 height 13
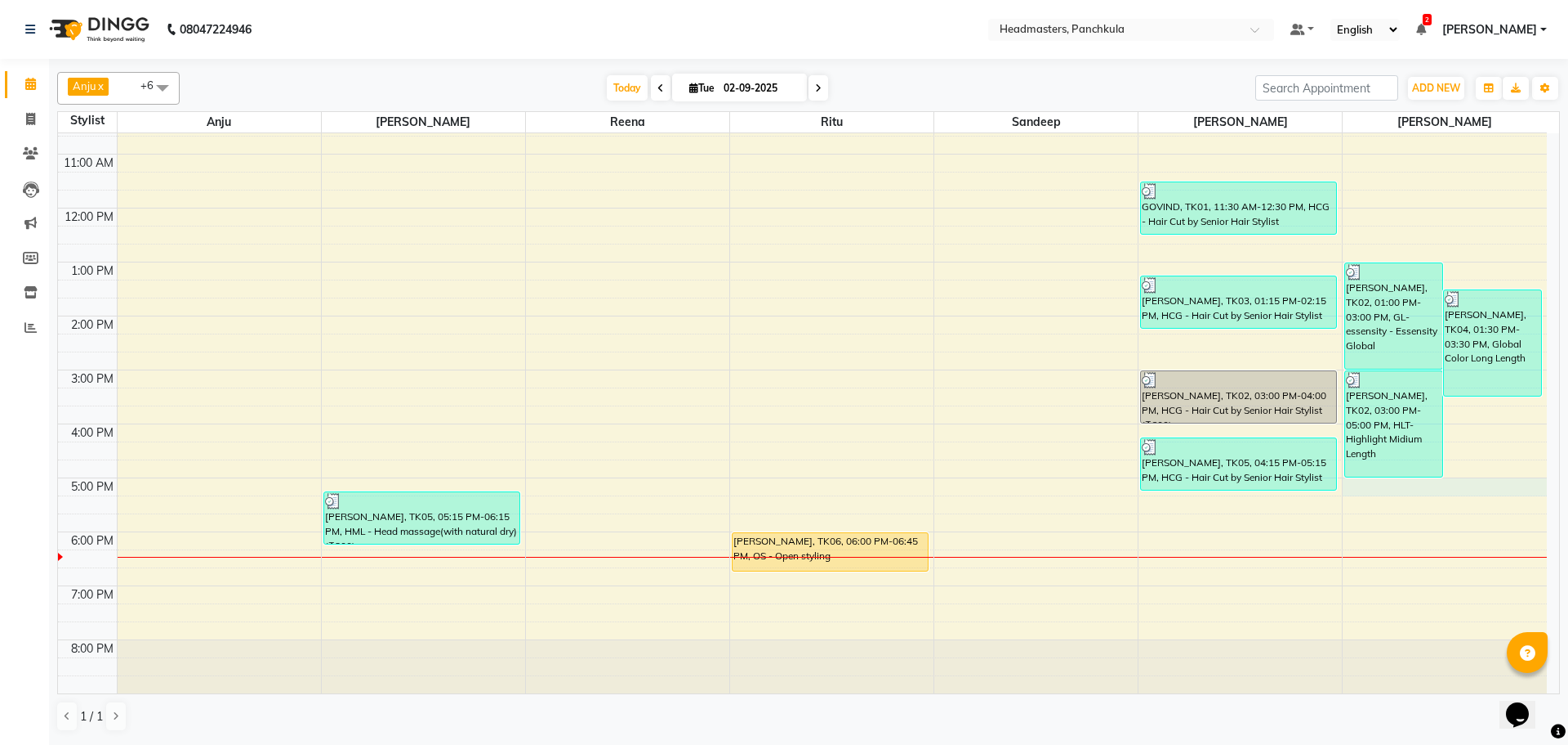
click at [1459, 493] on div "8:00 AM 9:00 AM 10:00 AM 11:00 AM 12:00 PM 1:00 PM 2:00 PM 3:00 PM 4:00 PM 5:00…" at bounding box center [802, 342] width 1489 height 701
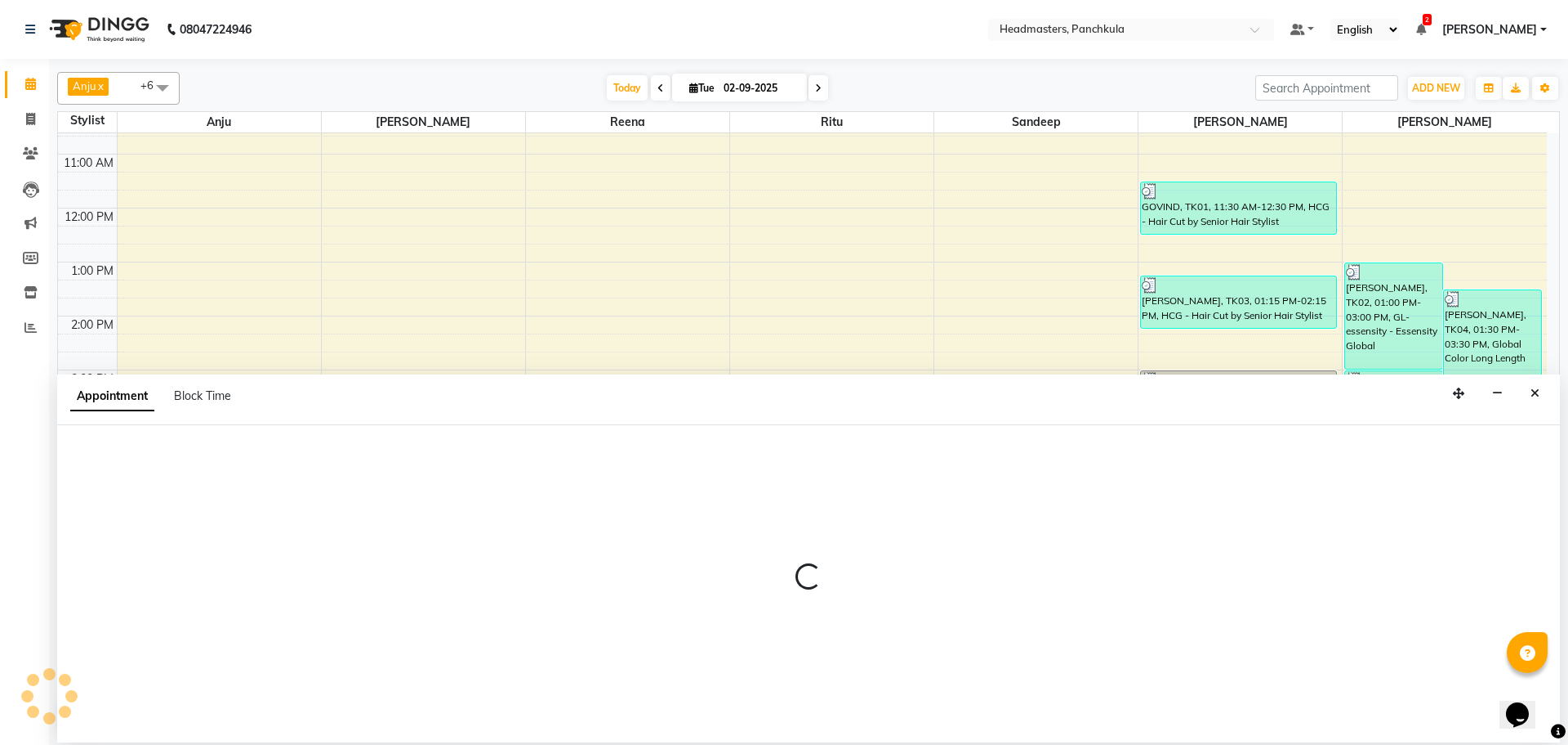
select select "66077"
select select "1020"
select select "tentative"
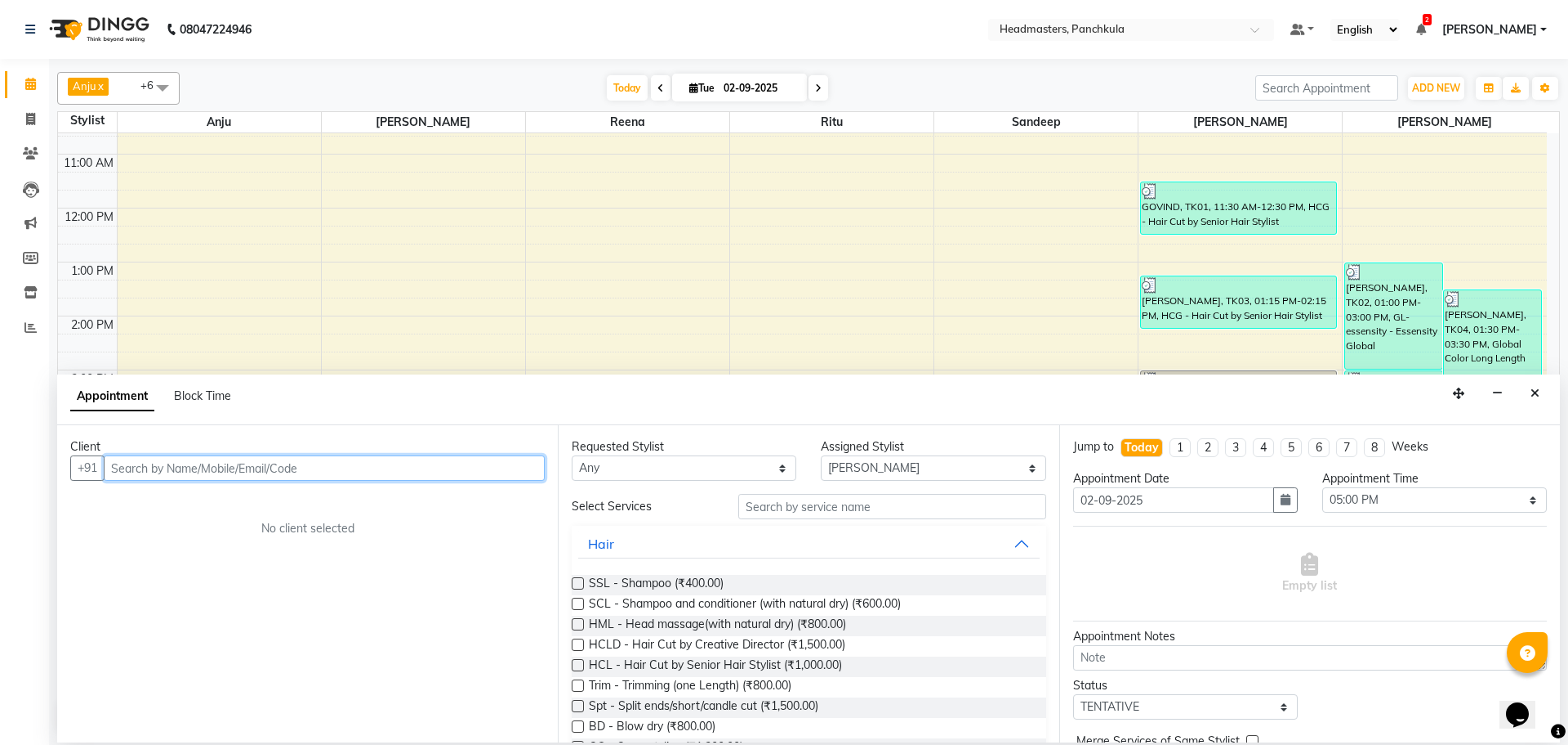
click at [165, 462] on input "text" at bounding box center [324, 468] width 441 height 26
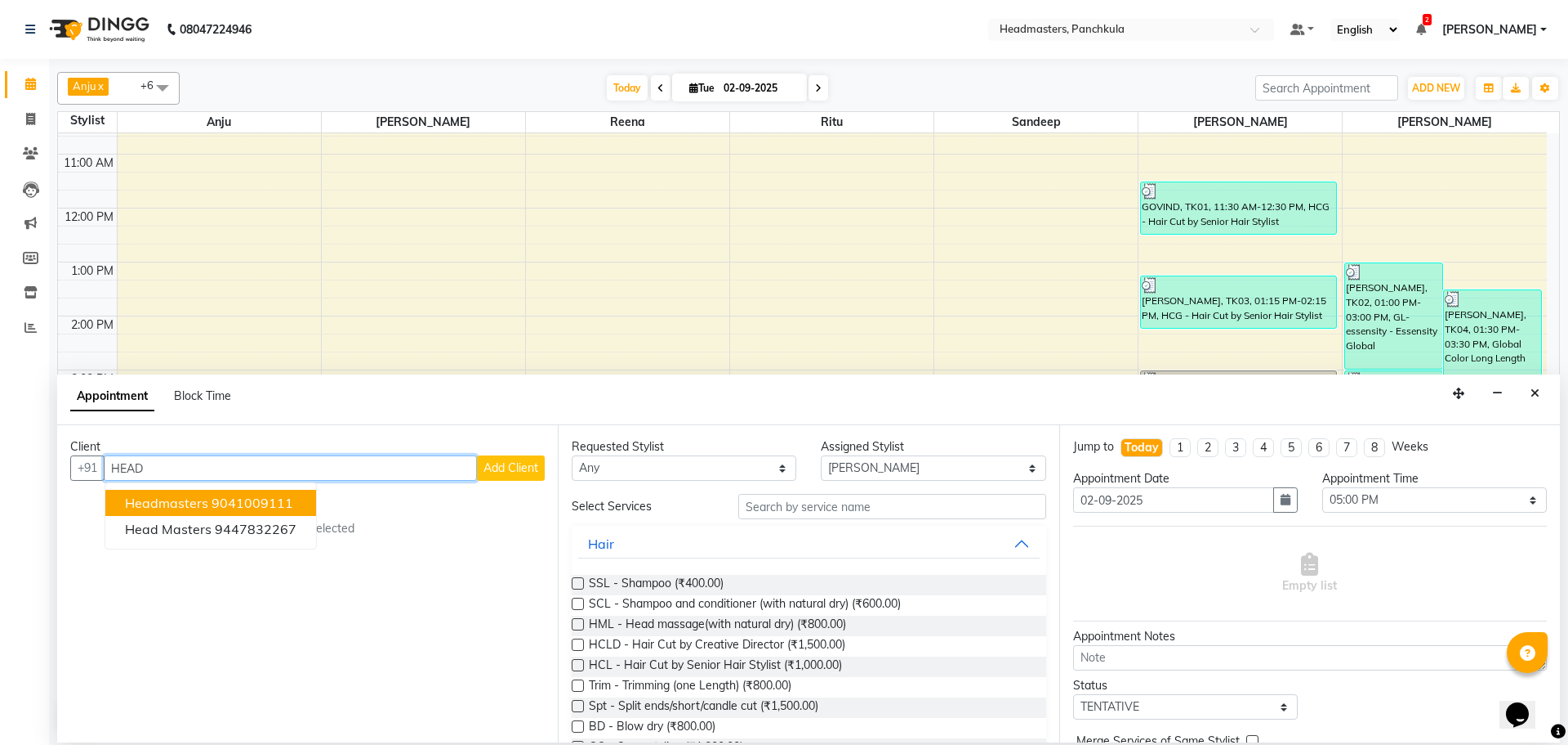
click at [172, 501] on span "Headmasters" at bounding box center [166, 503] width 83 height 16
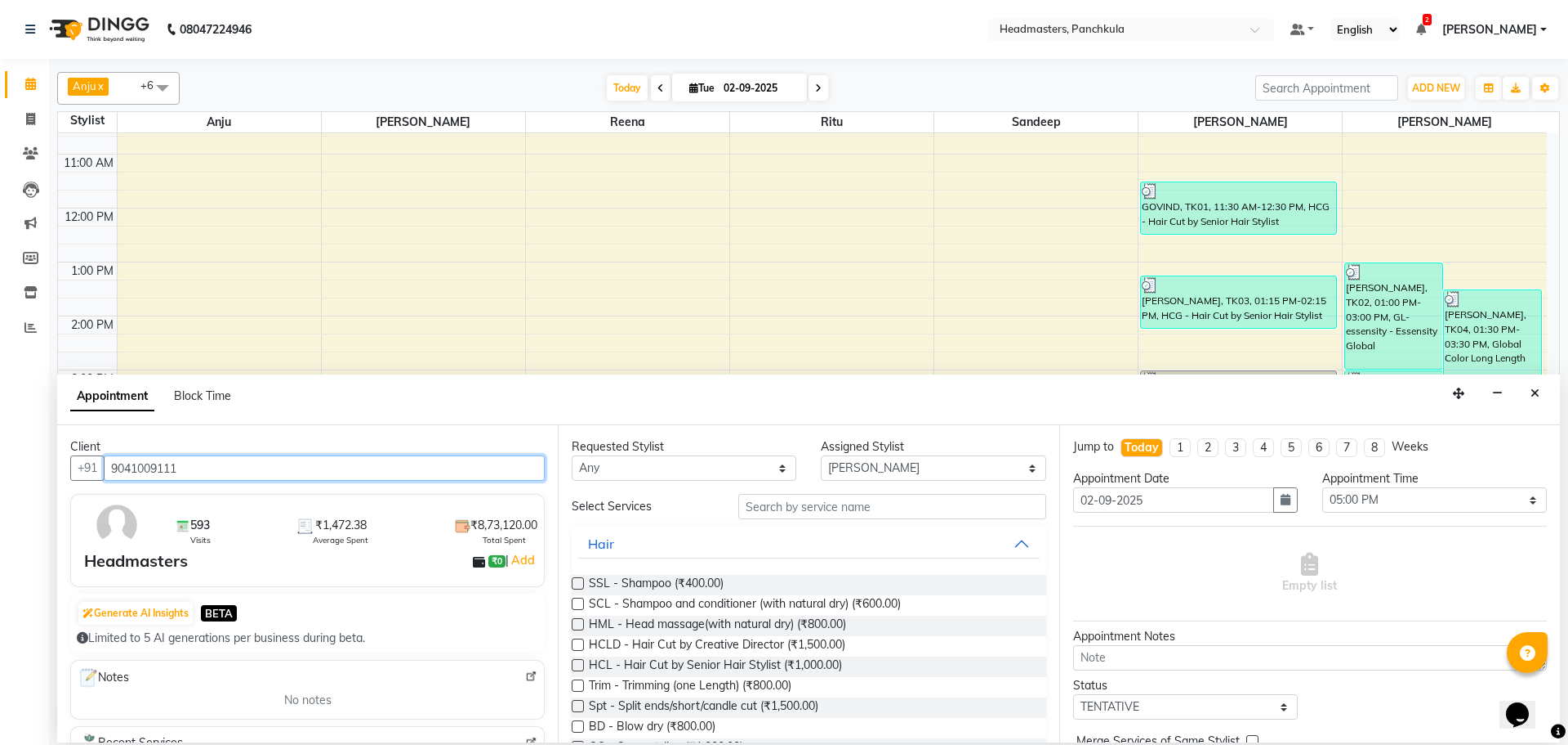
type input "9041009111"
click at [823, 513] on input "text" at bounding box center [893, 506] width 308 height 26
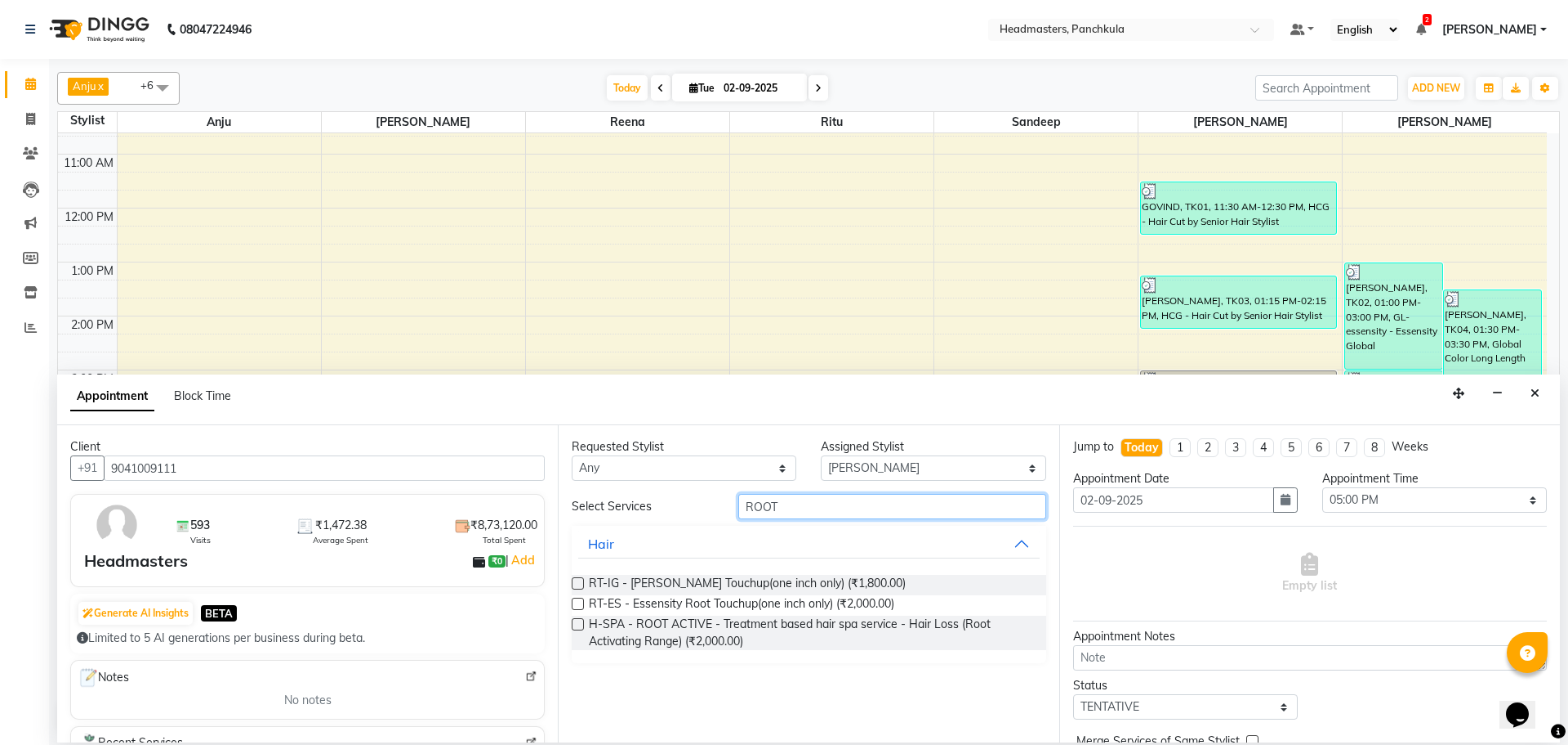
type input "ROOT"
click at [581, 581] on label at bounding box center [578, 583] width 12 height 12
click at [581, 581] on input "checkbox" at bounding box center [577, 584] width 11 height 11
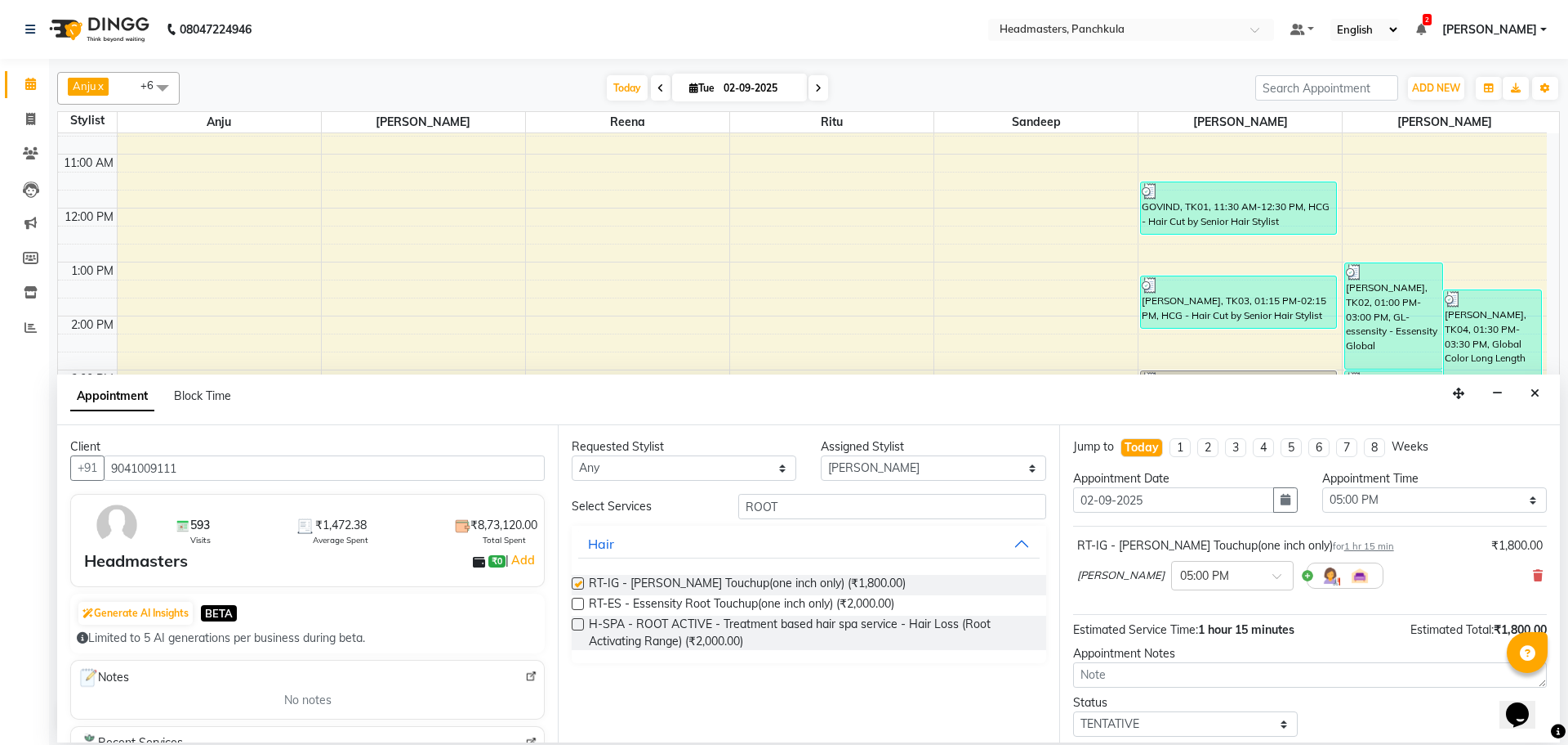
checkbox input "false"
click at [1408, 510] on select "Select 09:00 AM 09:15 AM 09:30 AM 09:45 AM 10:00 AM 10:15 AM 10:30 AM 10:45 AM …" at bounding box center [1434, 500] width 225 height 26
select select "1050"
click at [1322, 487] on select "Select 09:00 AM 09:15 AM 09:30 AM 09:45 AM 10:00 AM 10:15 AM 10:30 AM 10:45 AM …" at bounding box center [1434, 500] width 225 height 26
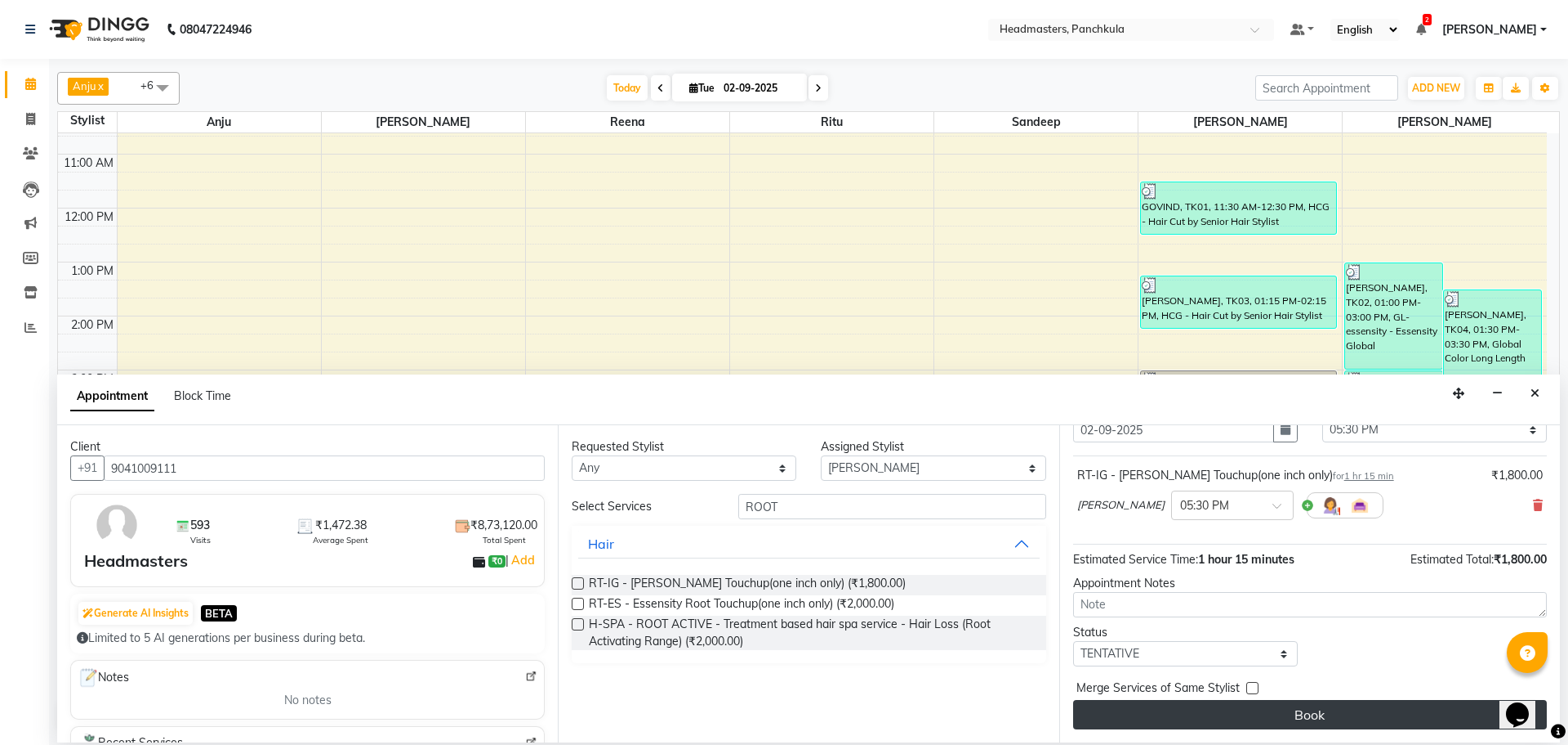
click at [1308, 708] on button "Book" at bounding box center [1311, 715] width 474 height 30
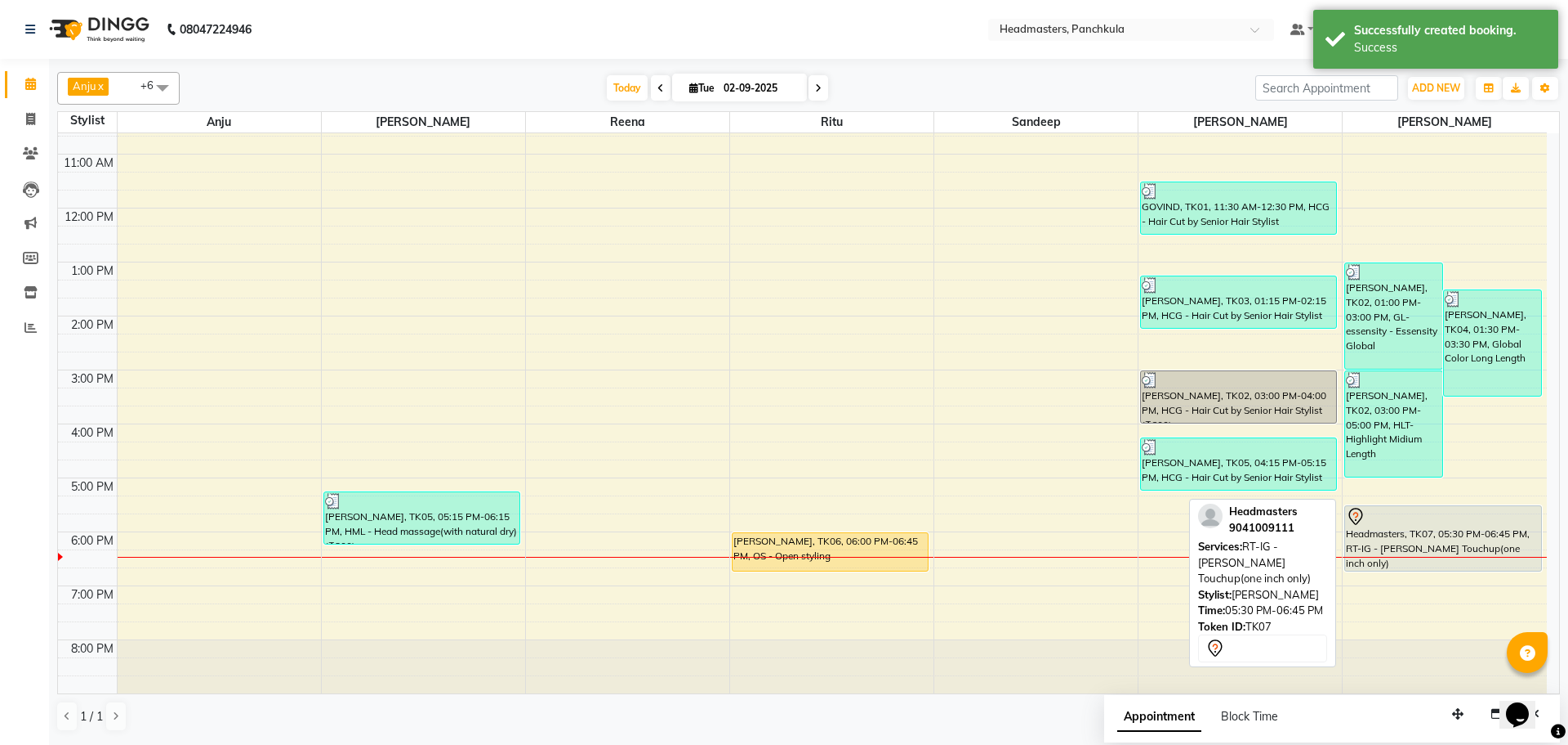
click at [1417, 540] on div "Headmasters, TK07, 05:30 PM-06:45 PM, RT-IG - [PERSON_NAME] Touchup(one inch on…" at bounding box center [1442, 538] width 195 height 64
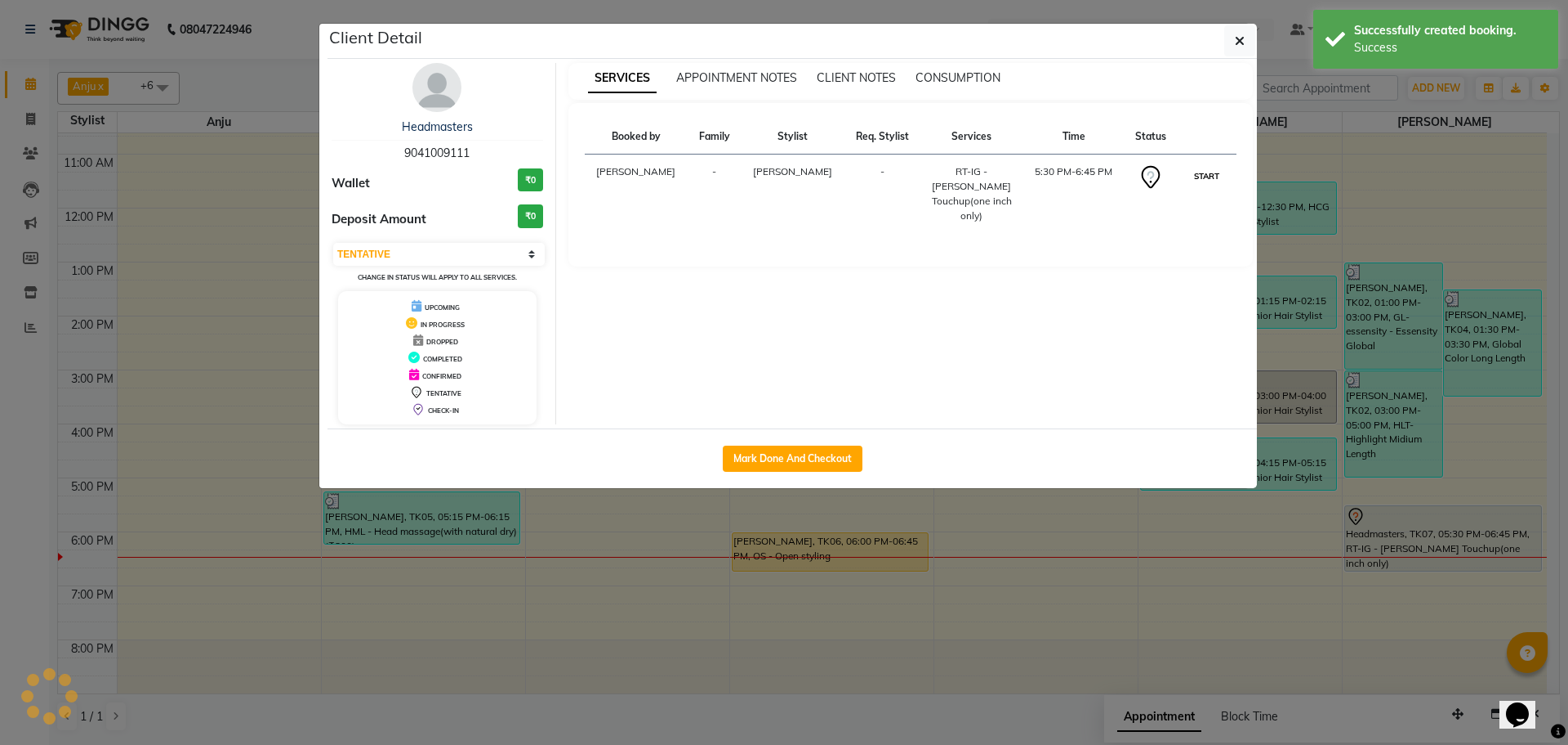
click at [1196, 178] on button "START" at bounding box center [1207, 176] width 34 height 21
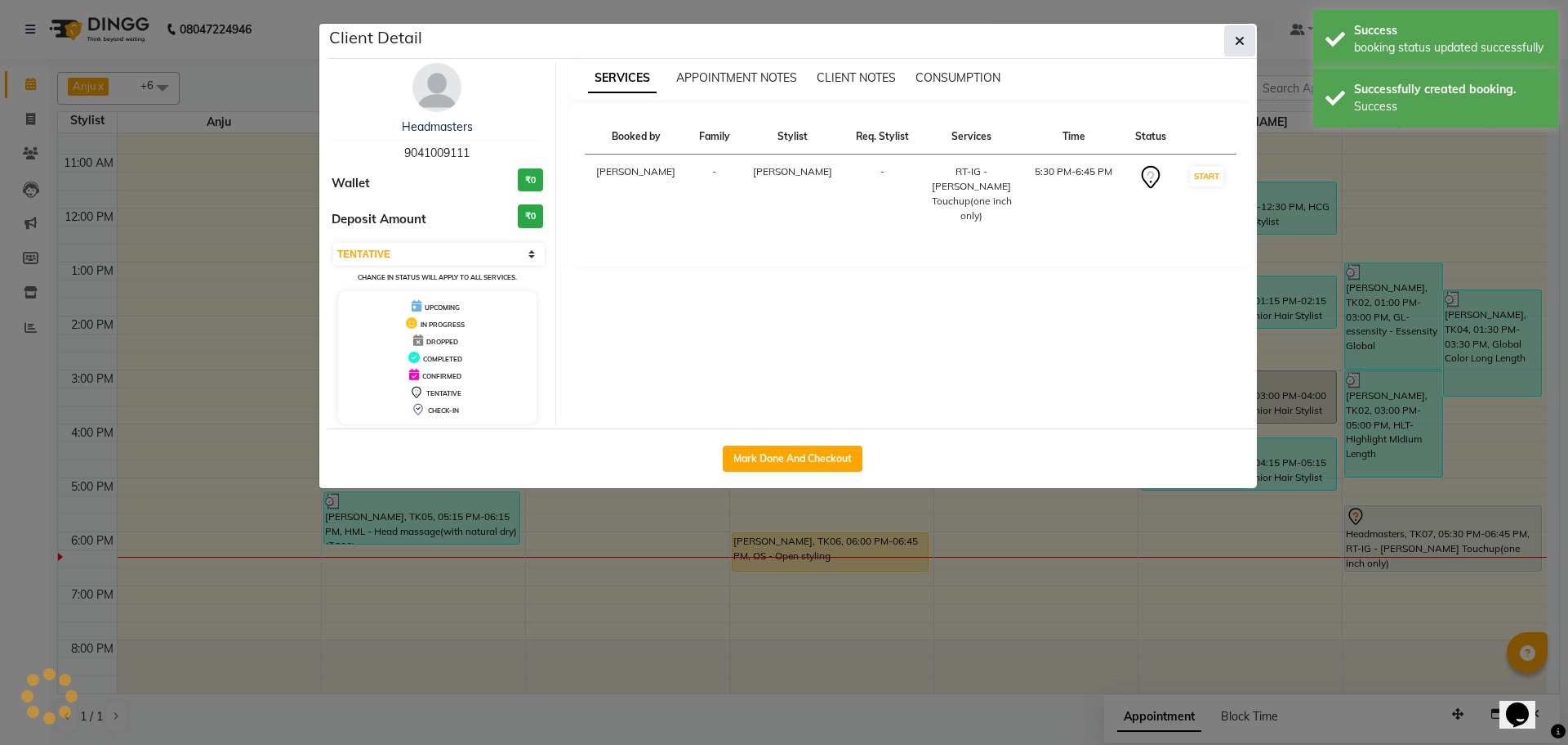
select select "1"
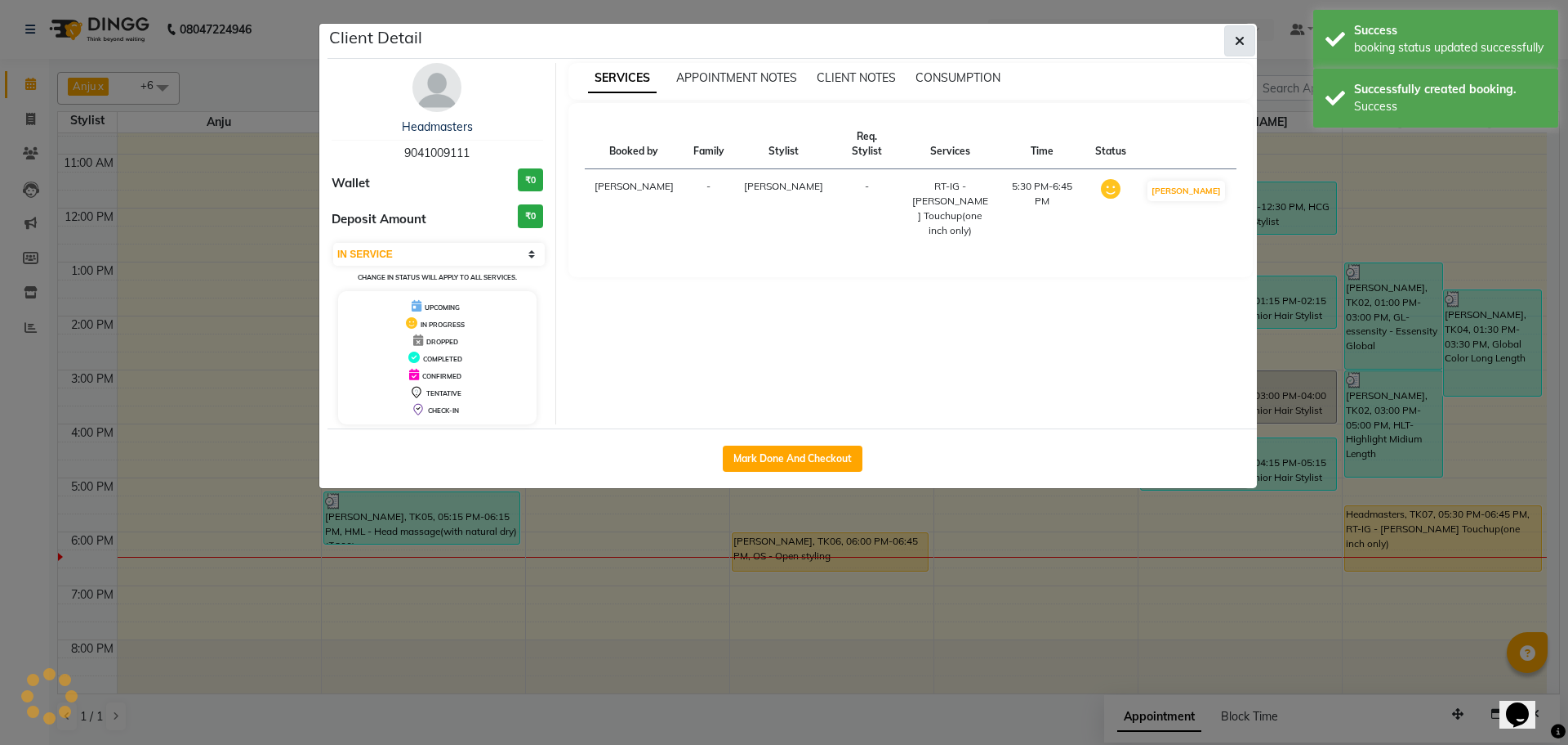
click at [1237, 55] on button "button" at bounding box center [1240, 41] width 31 height 31
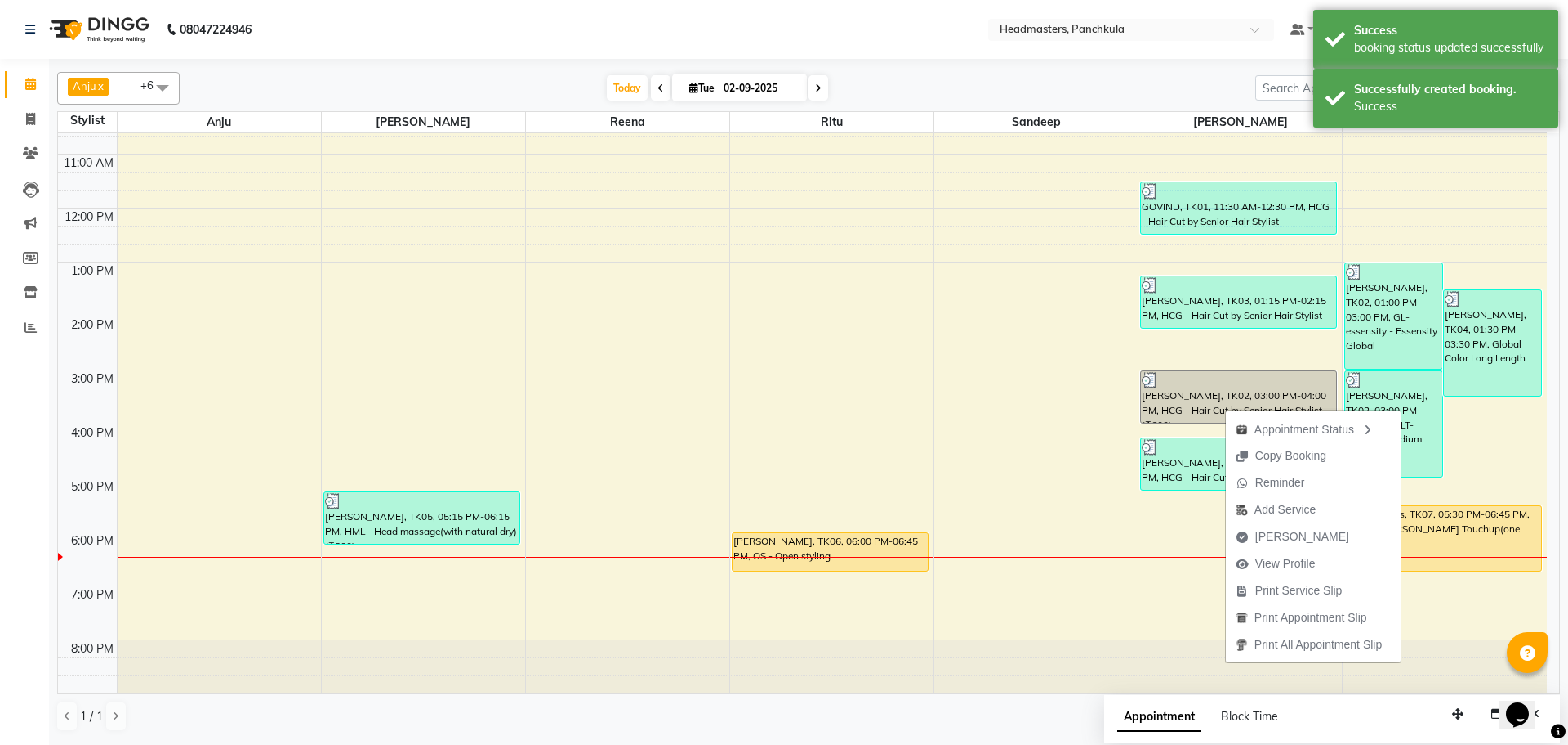
drag, startPoint x: 1278, startPoint y: 584, endPoint x: 1235, endPoint y: 577, distance: 43.6
click at [1278, 585] on span "Print Service Slip" at bounding box center [1299, 590] width 87 height 17
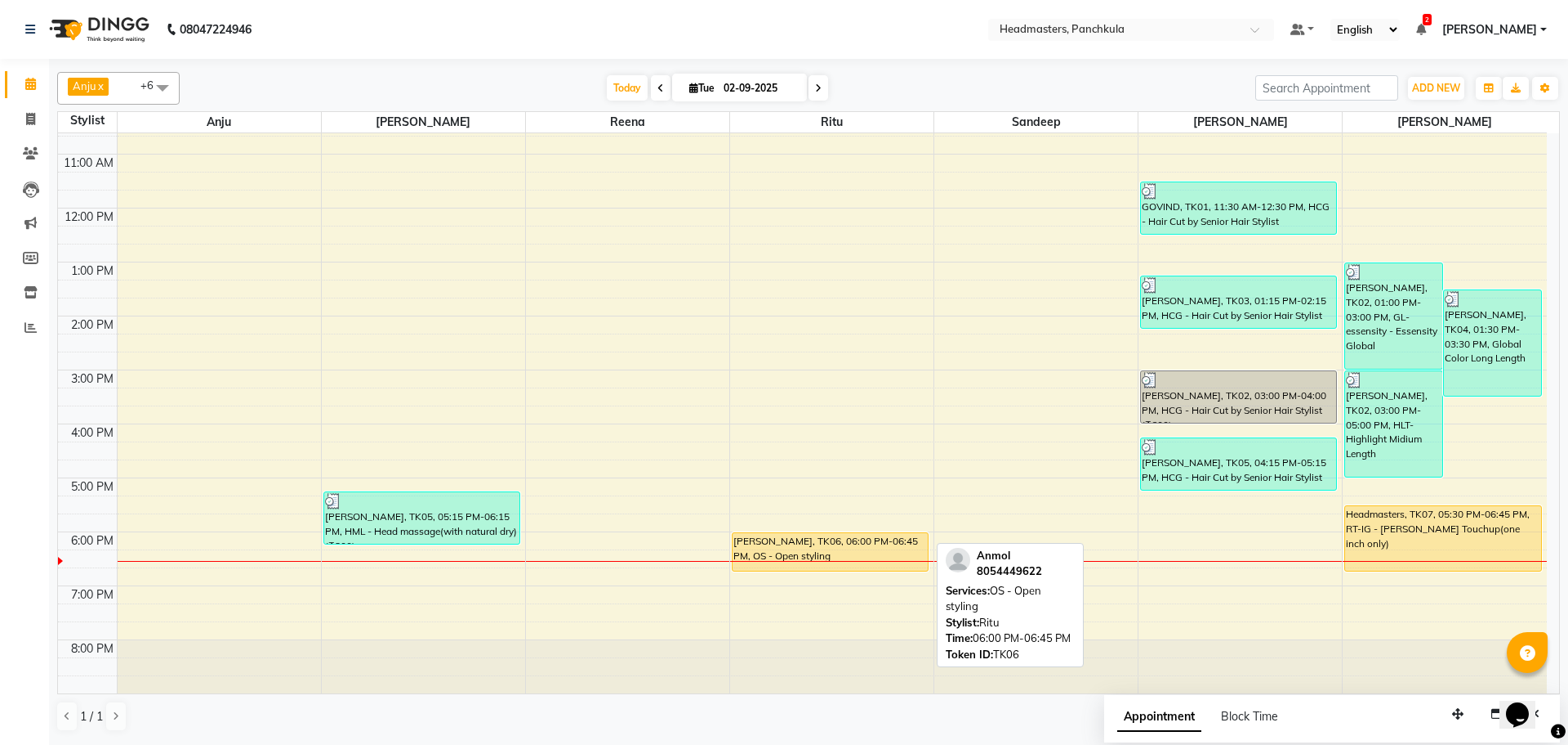
click at [899, 555] on div "[PERSON_NAME], TK06, 06:00 PM-06:45 PM, OS - Open styling" at bounding box center [830, 552] width 195 height 38
select select "1"
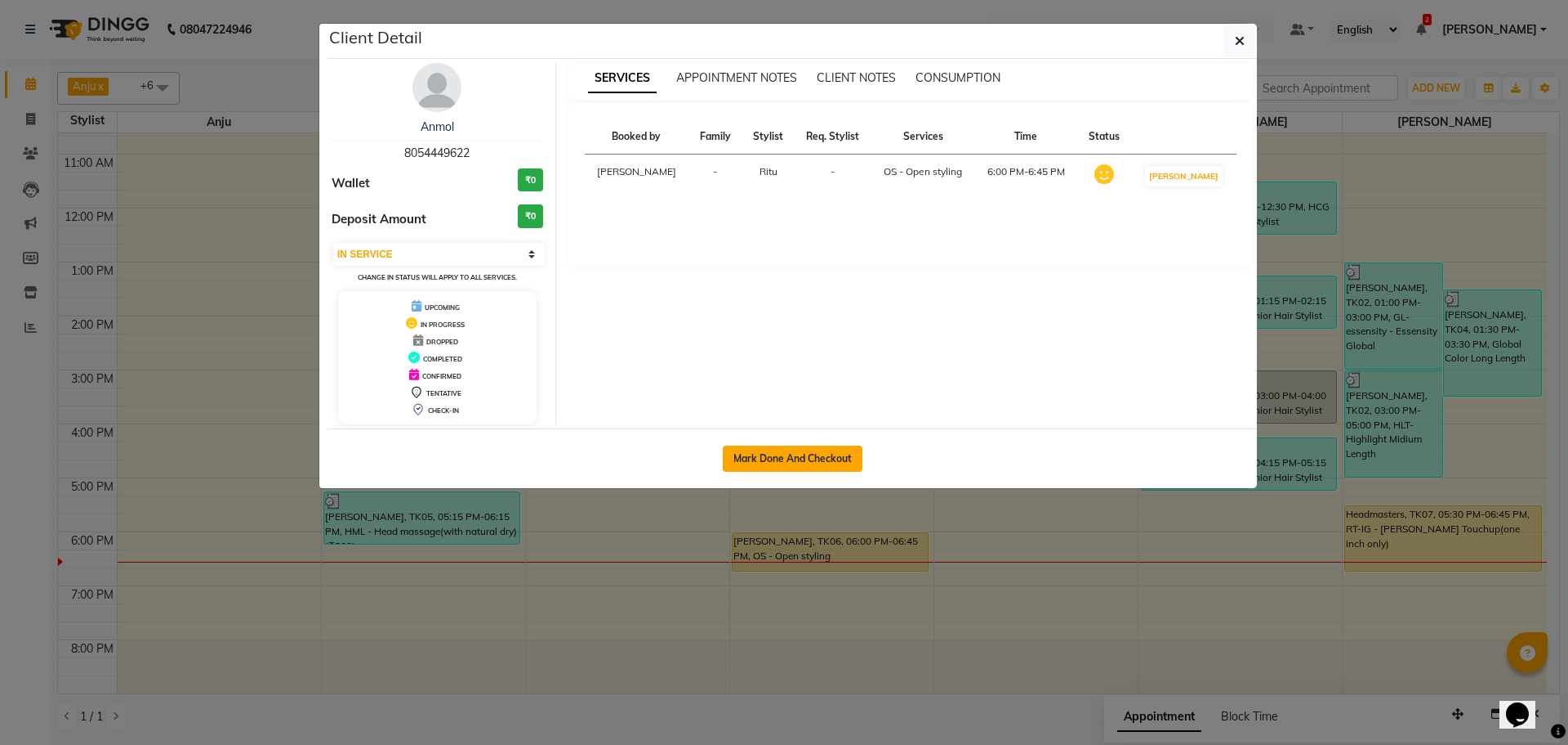
click at [794, 461] on button "Mark Done And Checkout" at bounding box center [793, 459] width 140 height 26
select select "service"
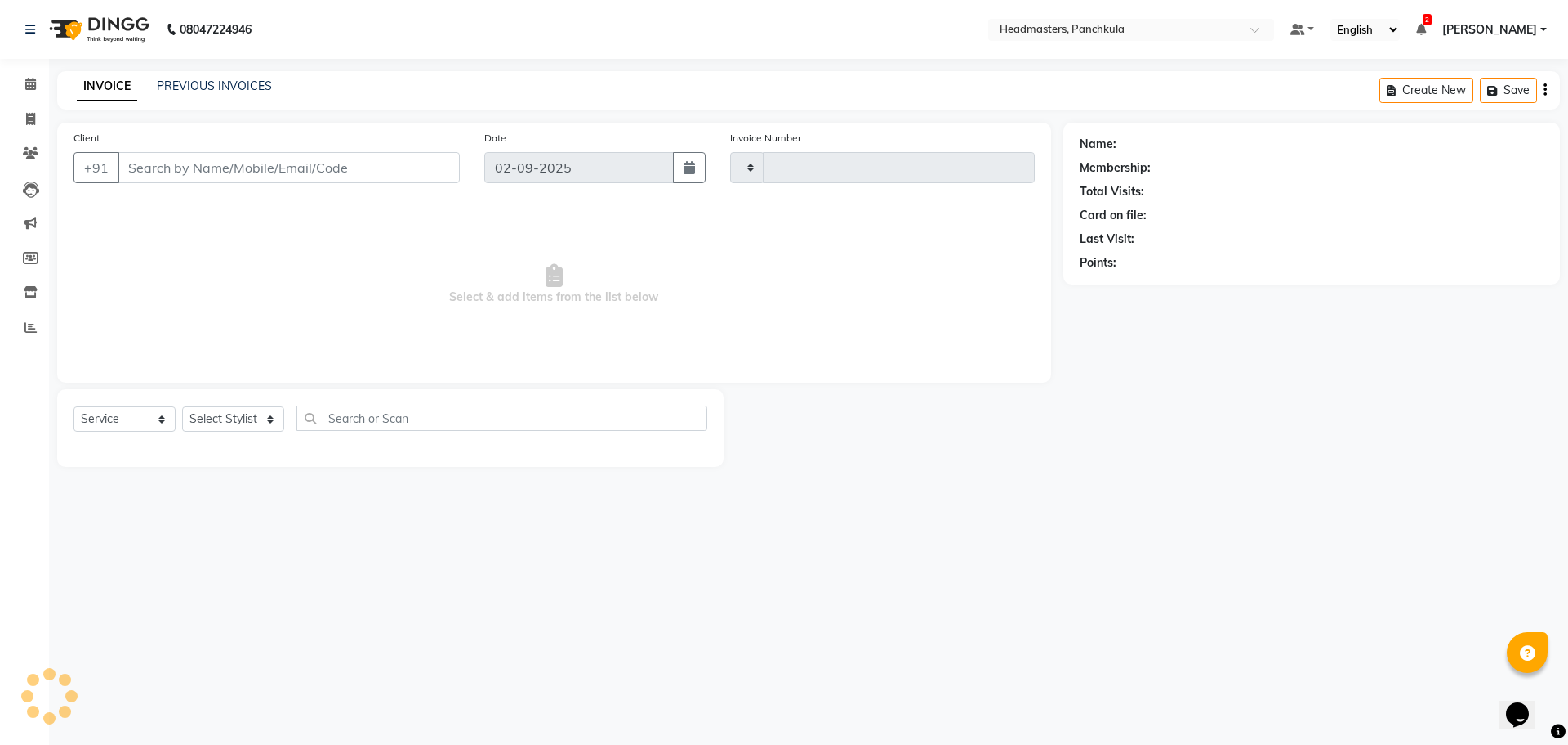
type input "2871"
select select "7376"
type input "8054449622"
select select "64053"
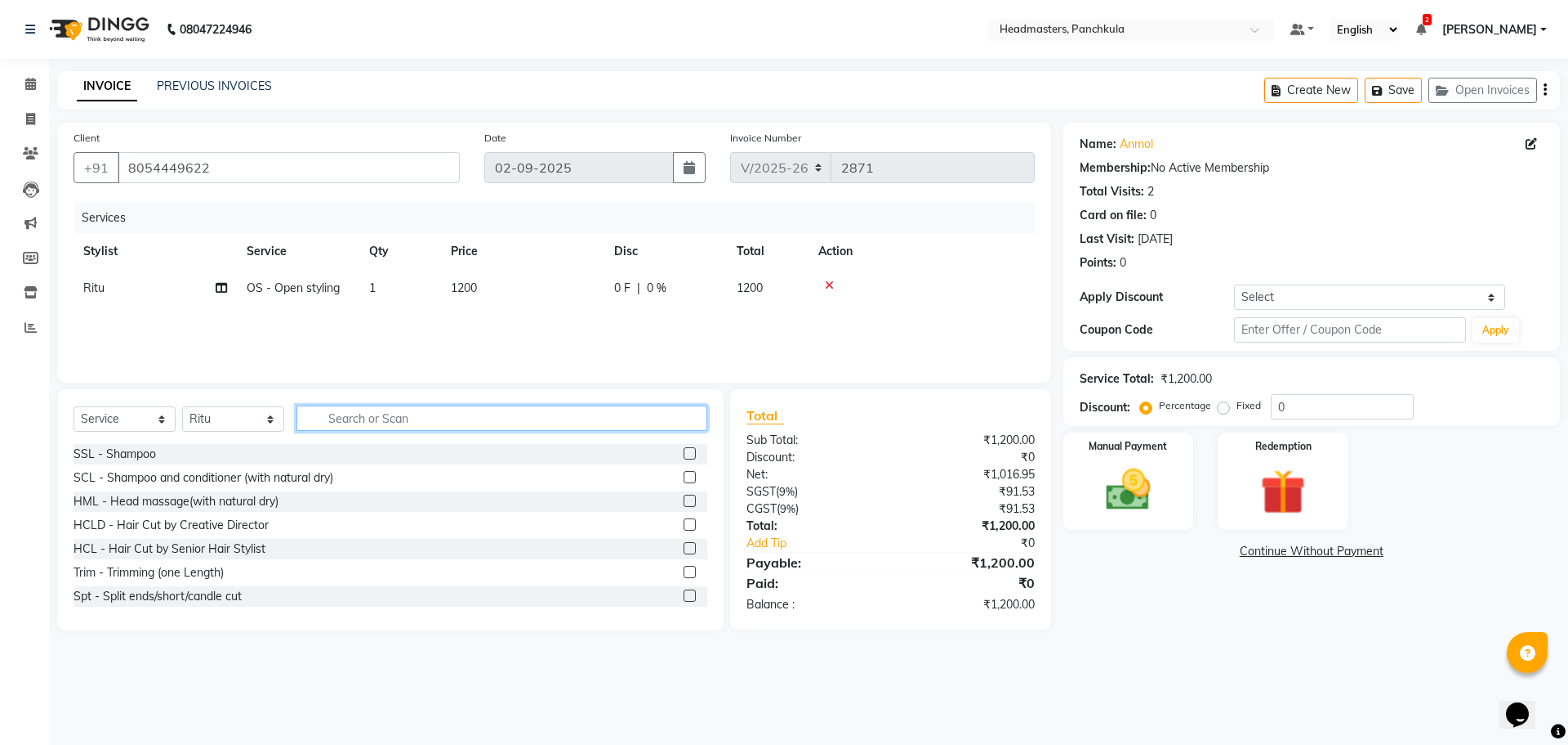
click at [346, 412] on input "text" at bounding box center [501, 417] width 411 height 26
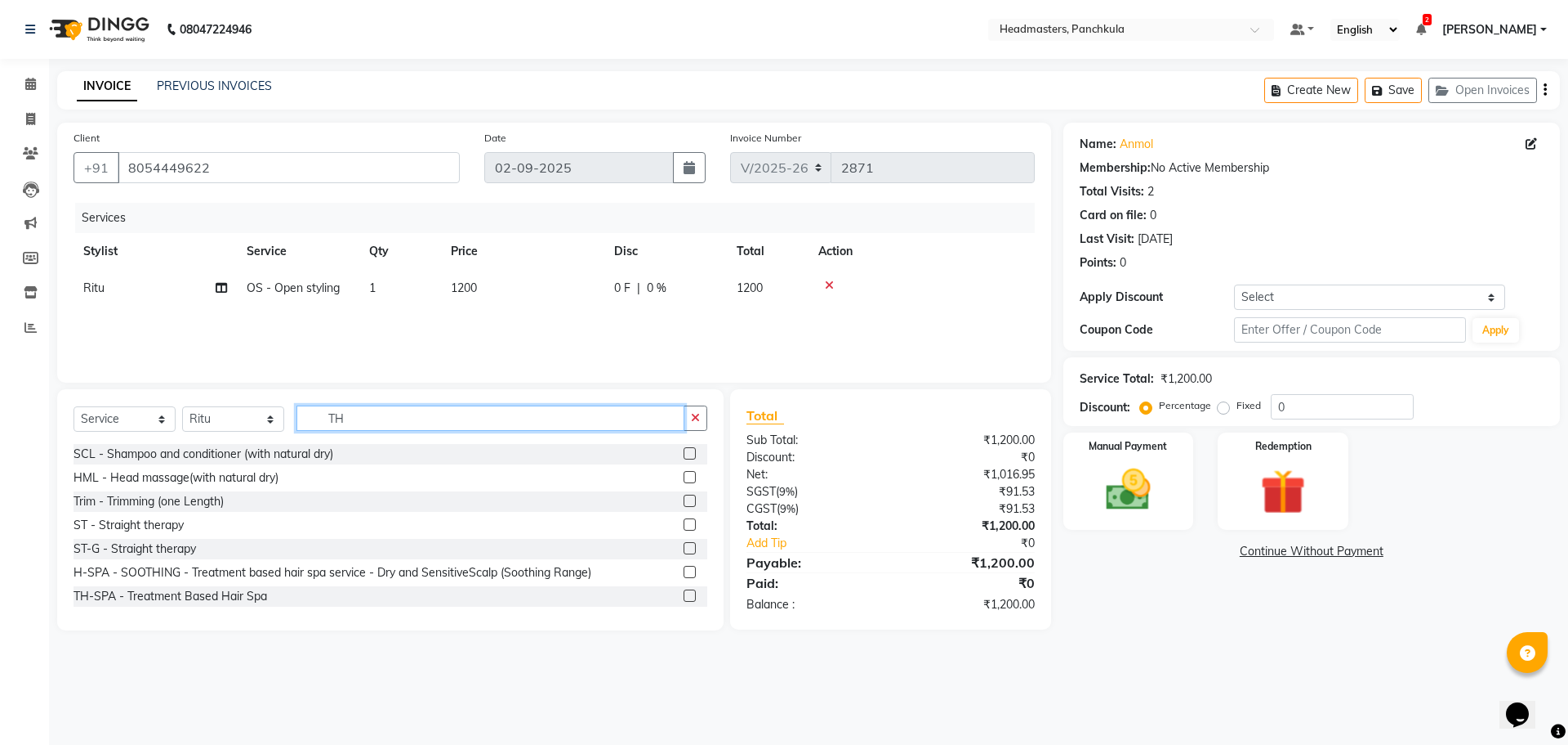
type input "T"
type input "UL"
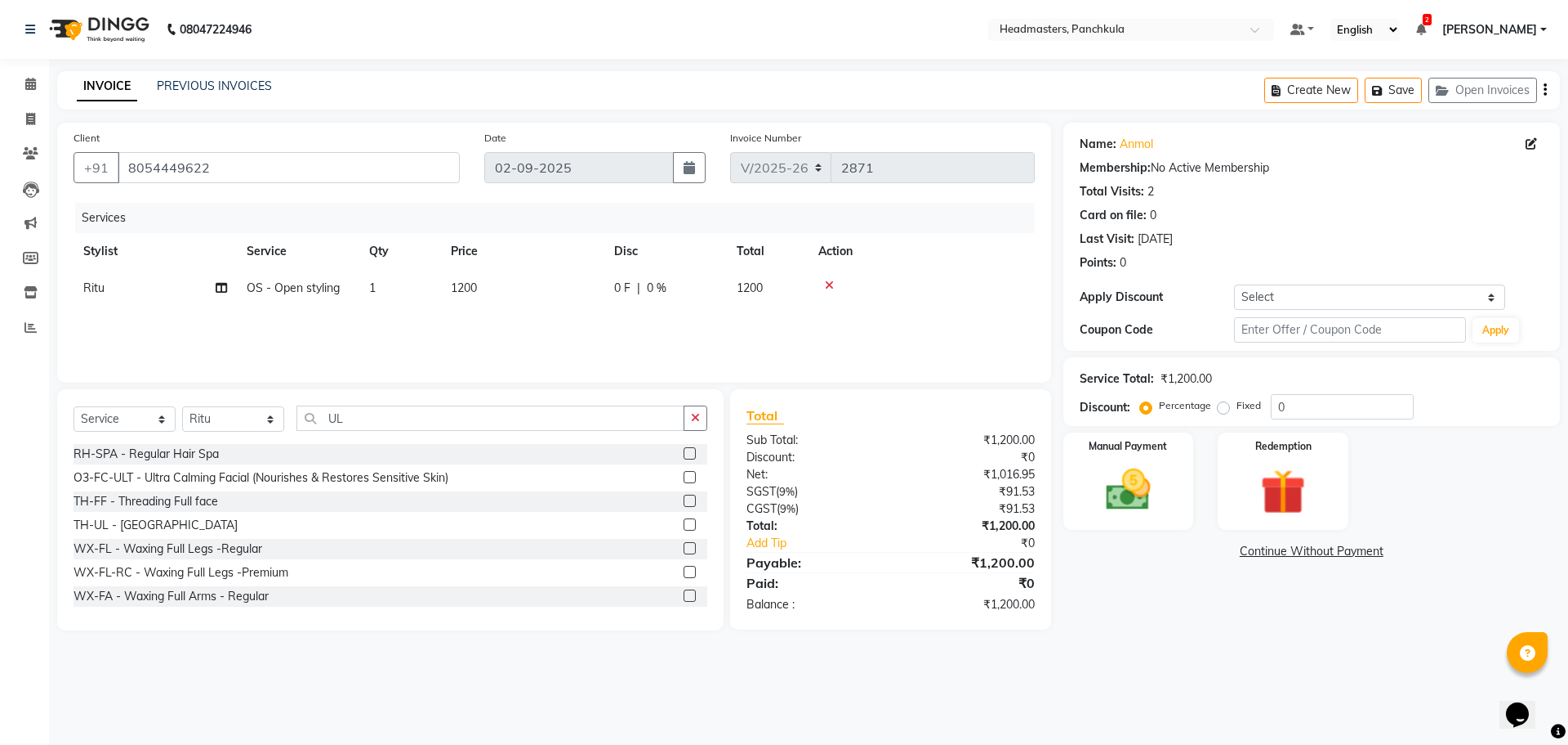
click at [233, 520] on div "TH-UL - [GEOGRAPHIC_DATA]" at bounding box center [390, 525] width 633 height 21
click at [684, 517] on div at bounding box center [695, 525] width 24 height 21
click at [684, 524] on label at bounding box center [689, 524] width 12 height 12
click at [684, 524] on input "checkbox" at bounding box center [689, 524] width 11 height 11
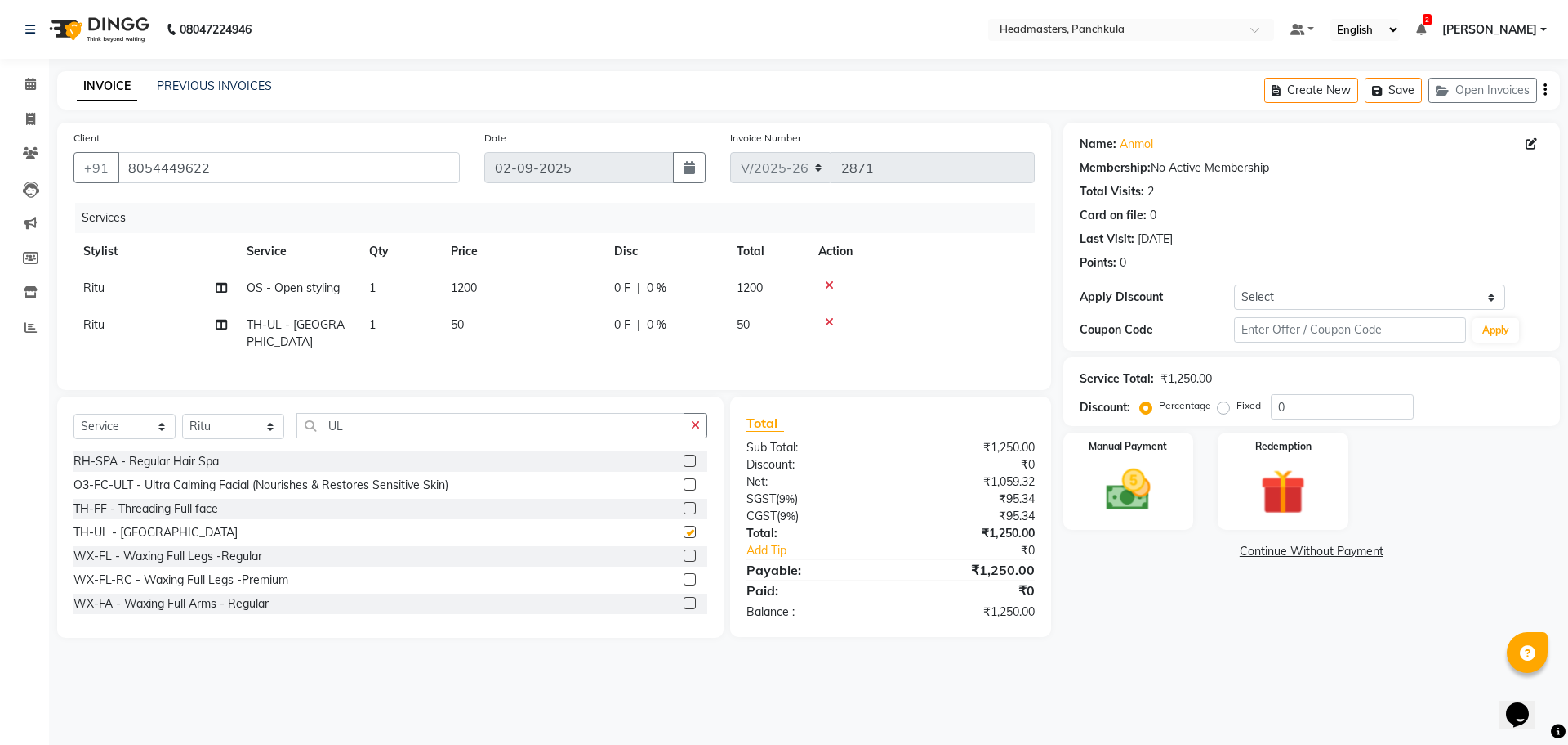
checkbox input "false"
click at [383, 417] on input "UL" at bounding box center [490, 425] width 388 height 26
type input "U"
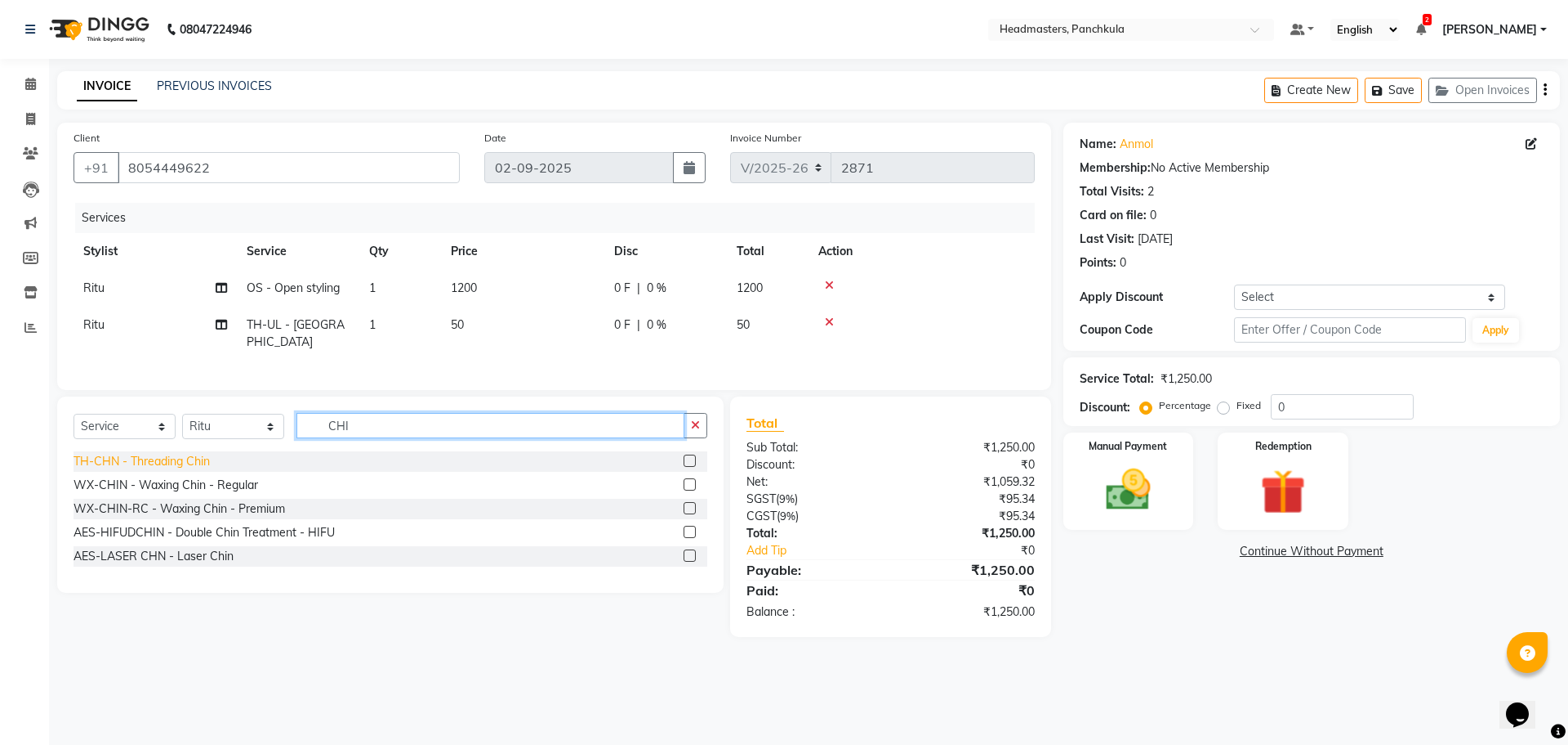
type input "CHI"
click at [202, 453] on div "TH-CHN - Threading Chin" at bounding box center [141, 461] width 137 height 17
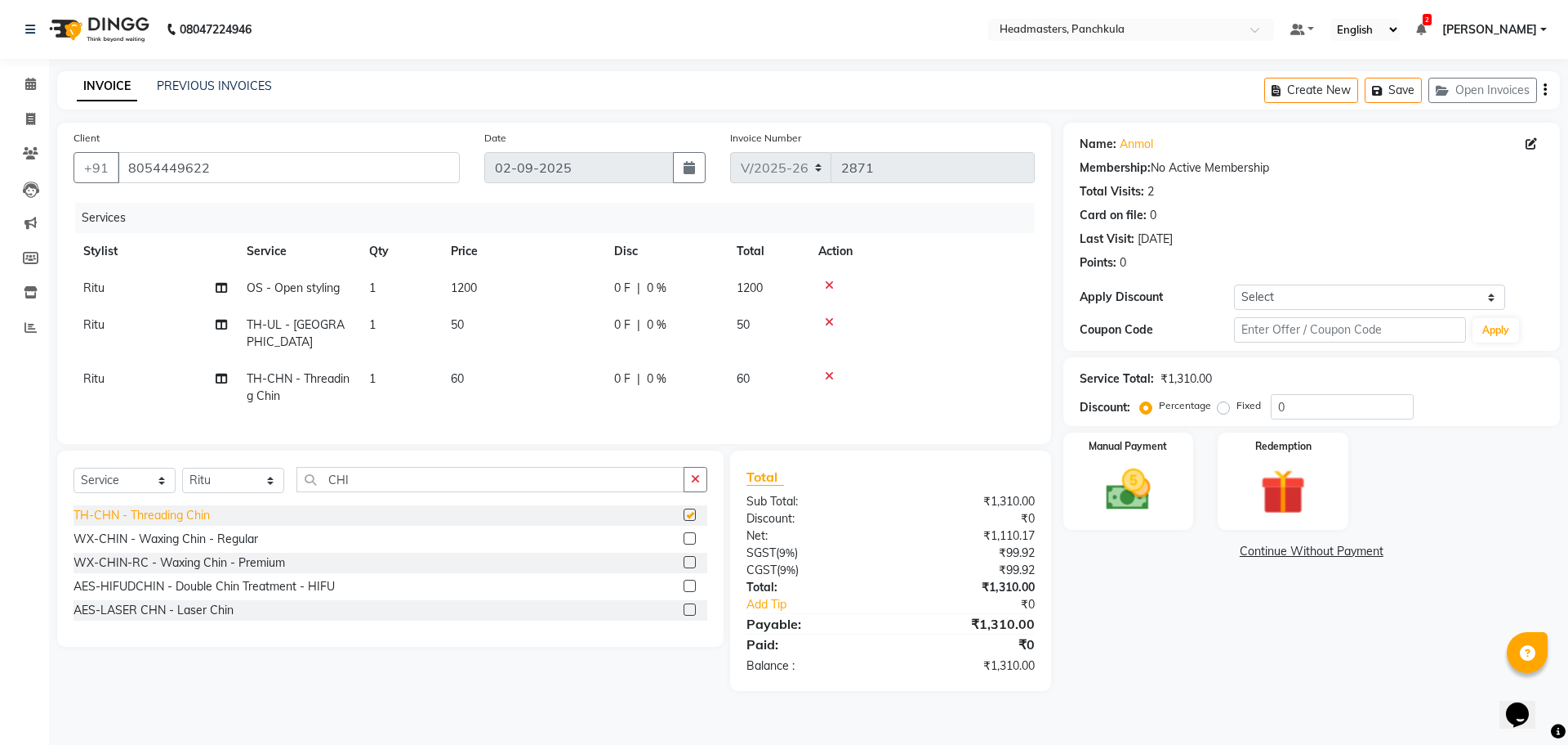
checkbox input "false"
click at [638, 370] on span "|" at bounding box center [638, 379] width 3 height 17
select select "64053"
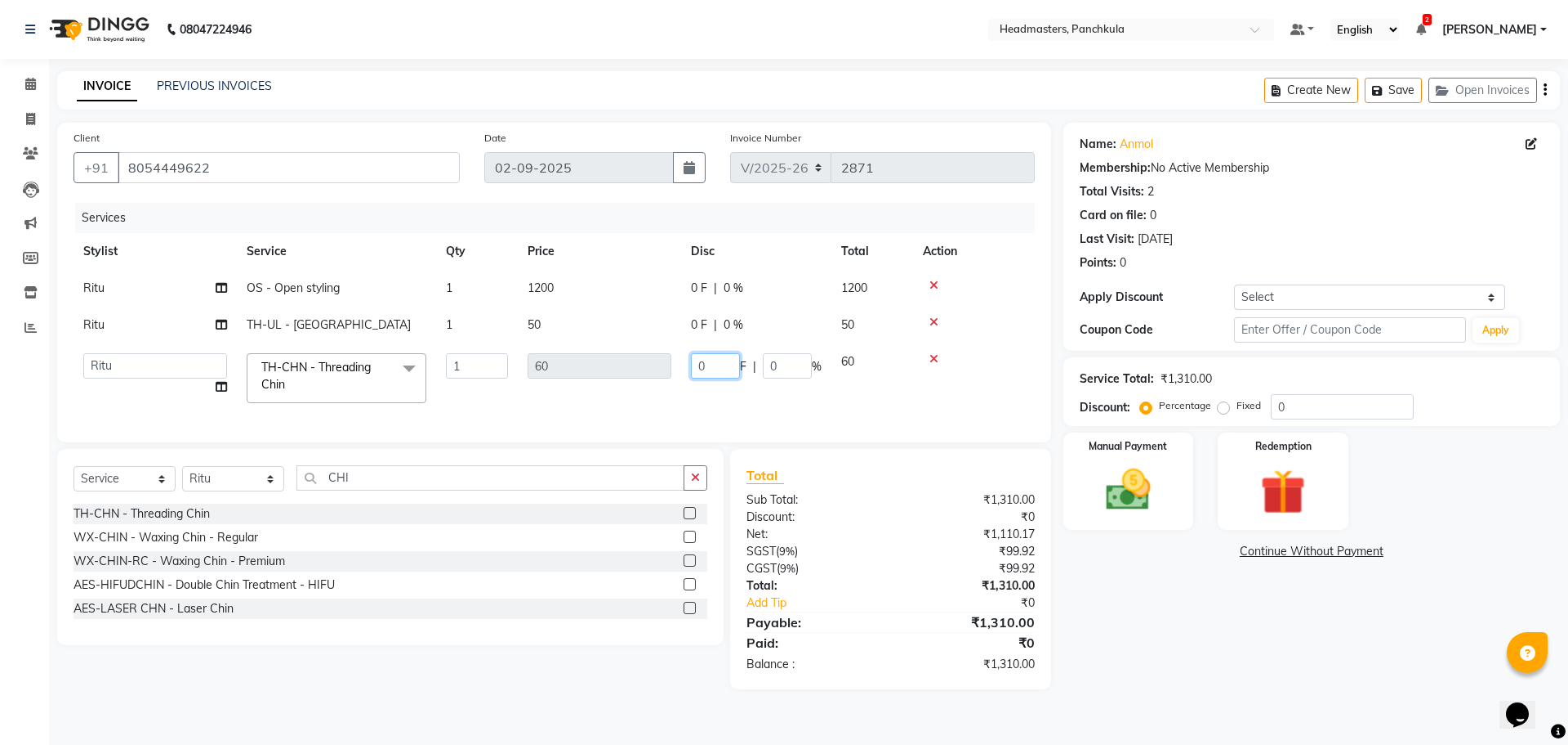
click at [714, 366] on input "0" at bounding box center [716, 366] width 49 height 26
type input "010"
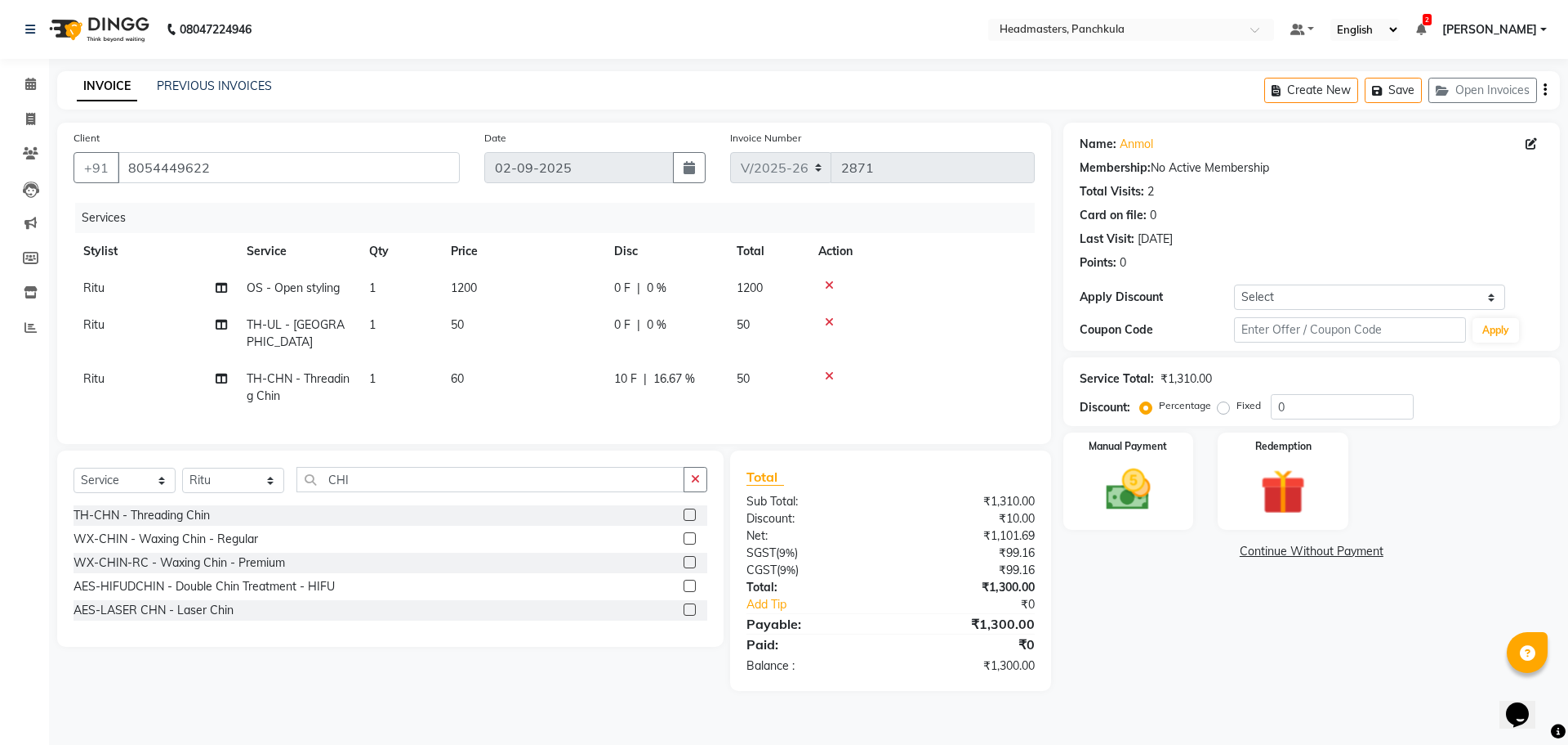
click at [1166, 583] on div "Name: [PERSON_NAME] Membership: No Active Membership Total Visits: 2 Card on fi…" at bounding box center [1318, 407] width 509 height 568
click at [1074, 500] on div "Manual Payment" at bounding box center [1128, 481] width 136 height 100
click at [1187, 550] on span "UPI" at bounding box center [1195, 552] width 26 height 19
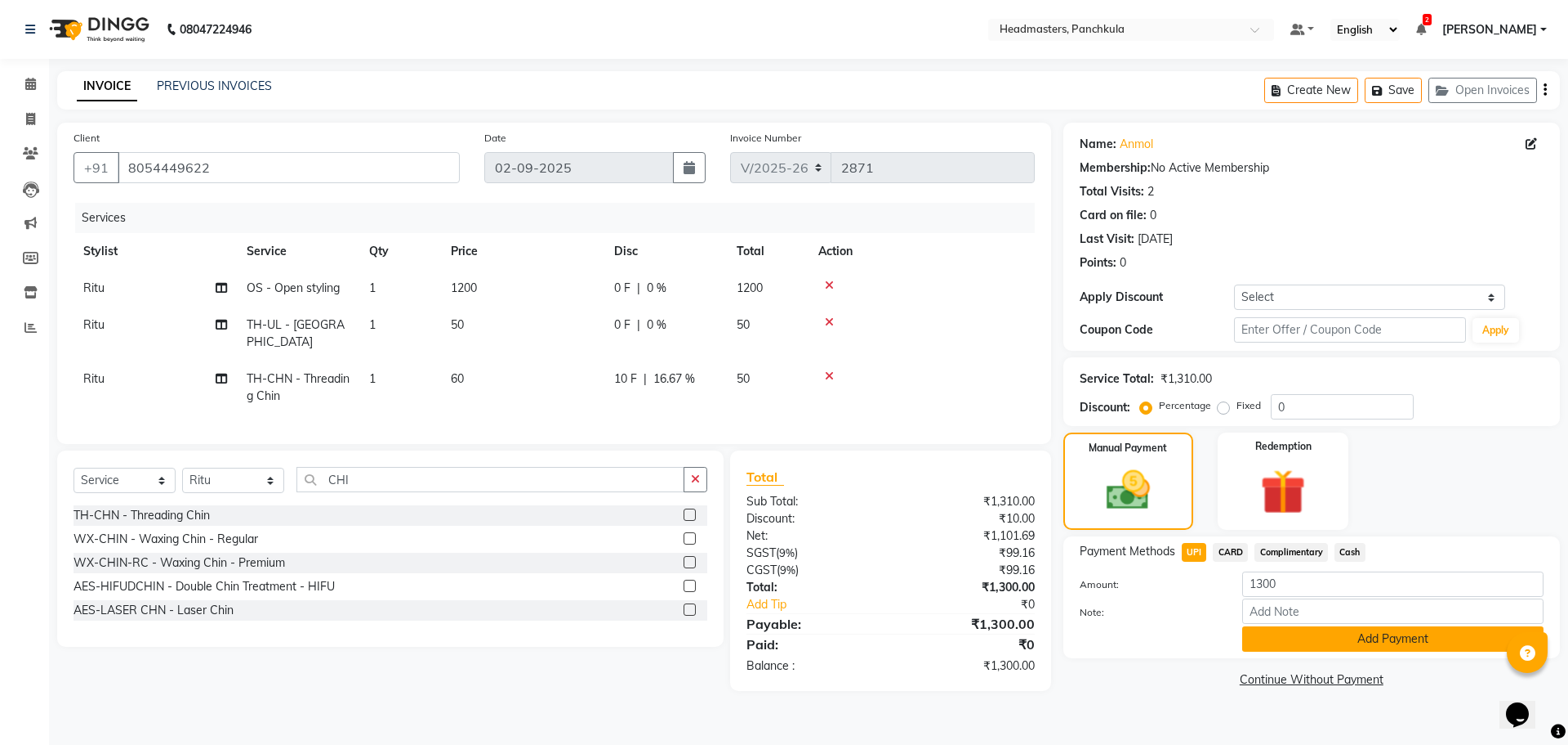
click at [1269, 641] on button "Add Payment" at bounding box center [1393, 639] width 301 height 26
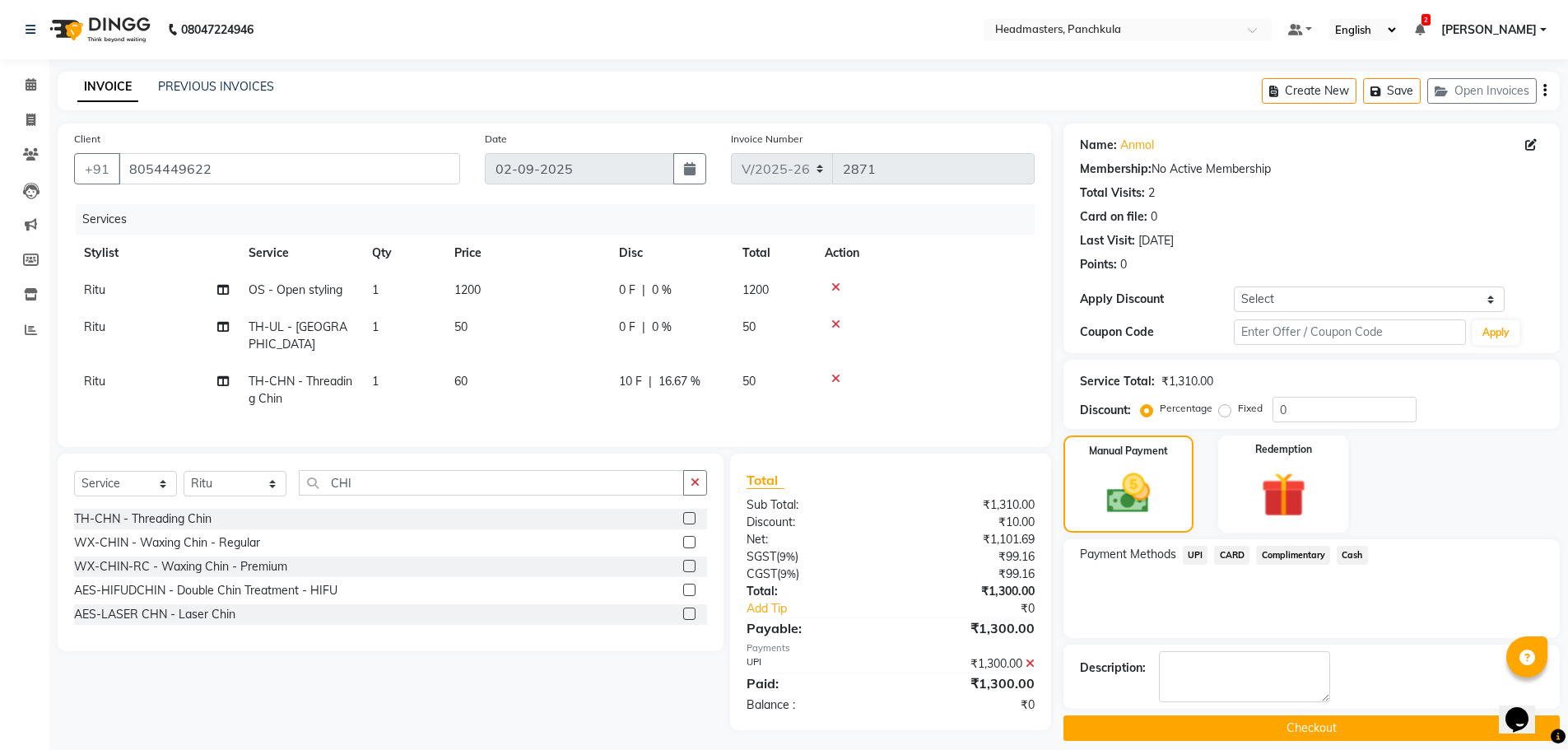
click at [1269, 734] on button "Checkout" at bounding box center [1312, 728] width 497 height 26
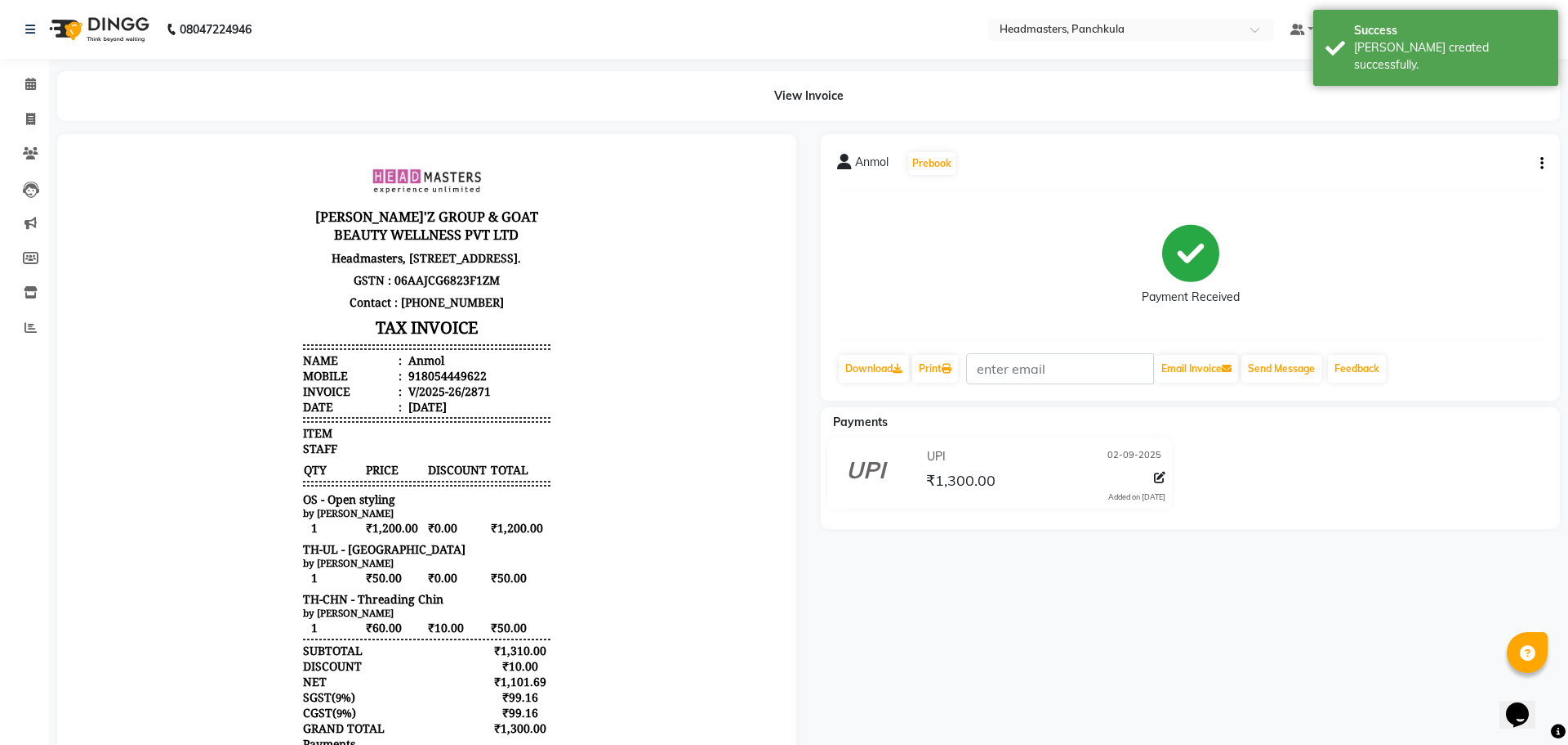
select select "service"
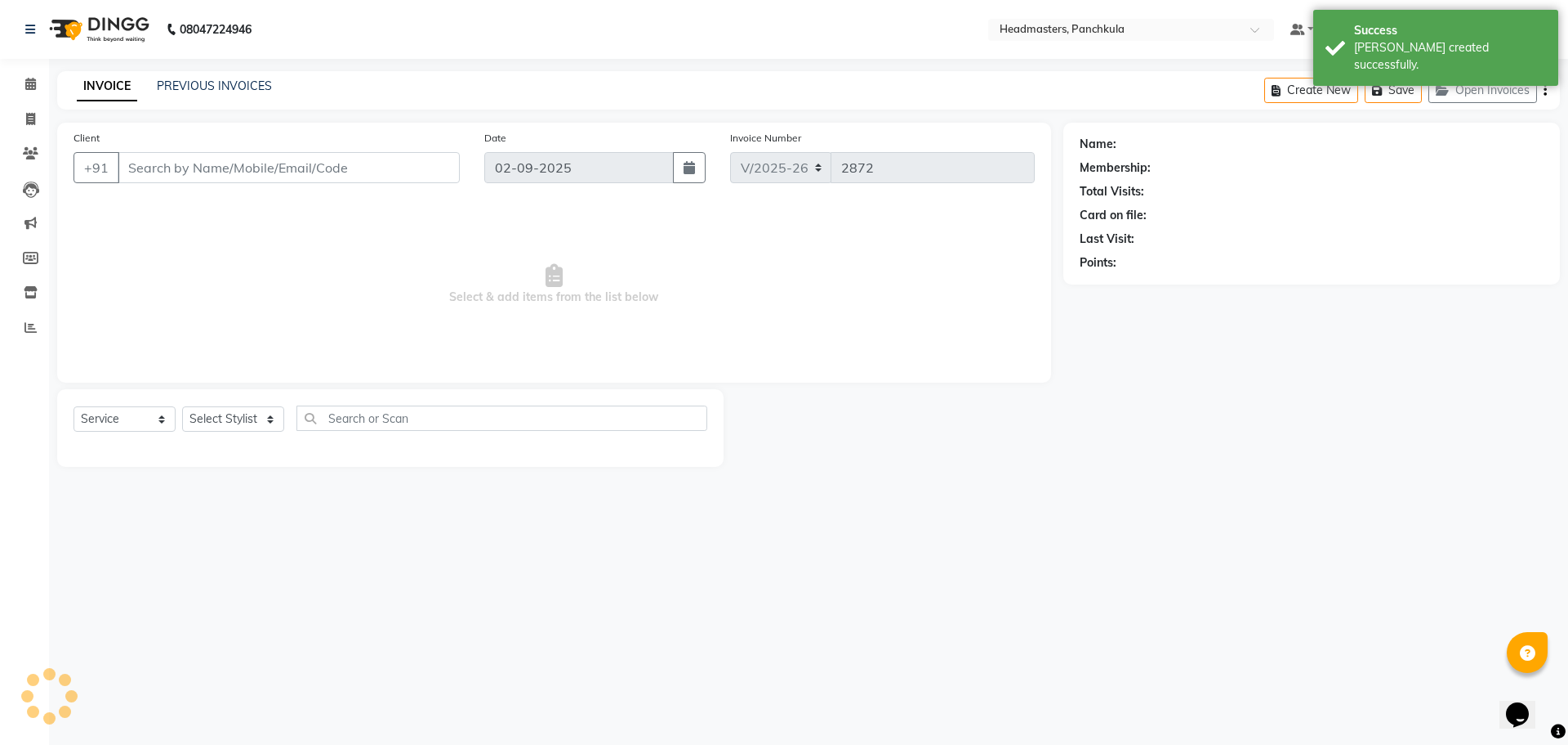
type input "8054449622"
select select "64053"
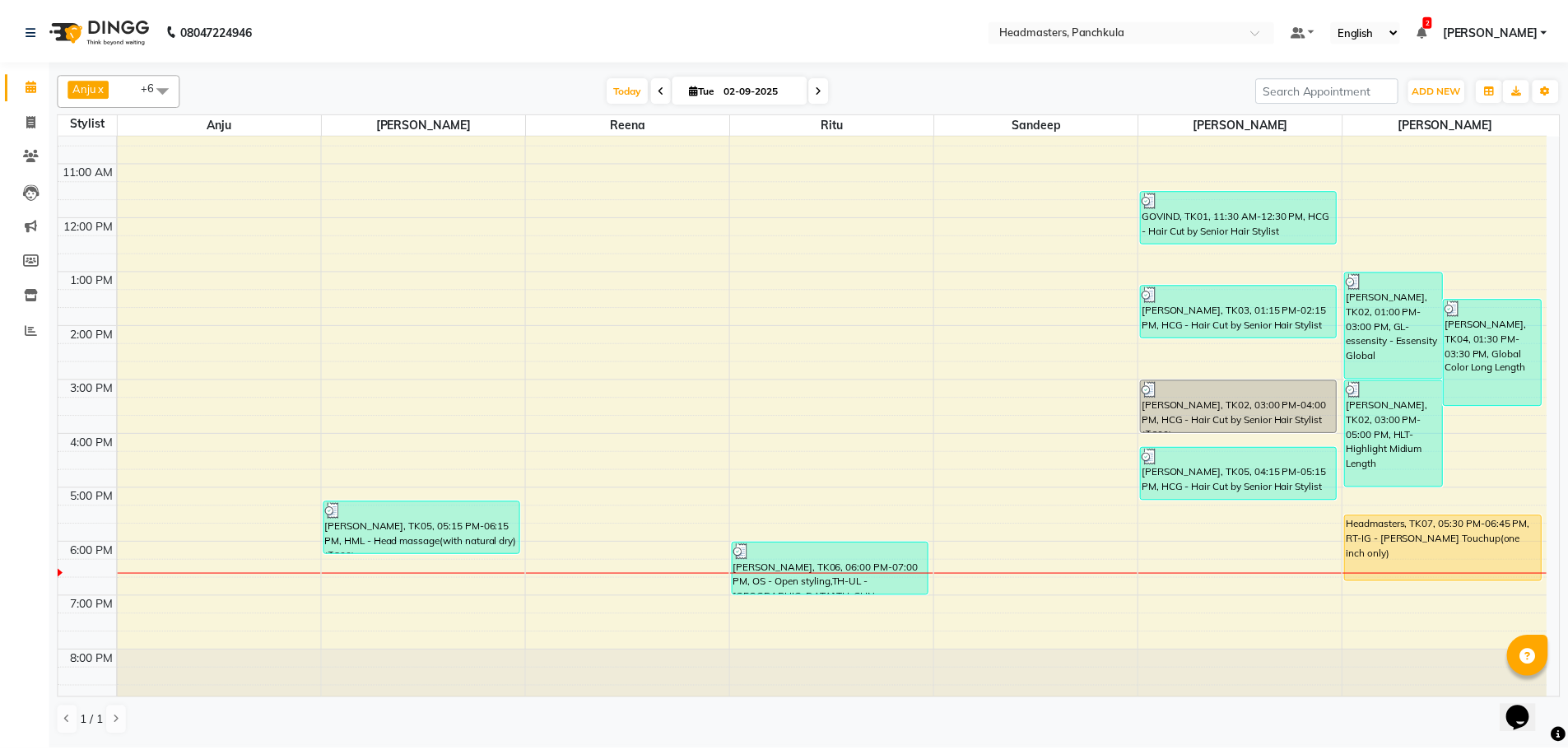
scroll to position [142, 0]
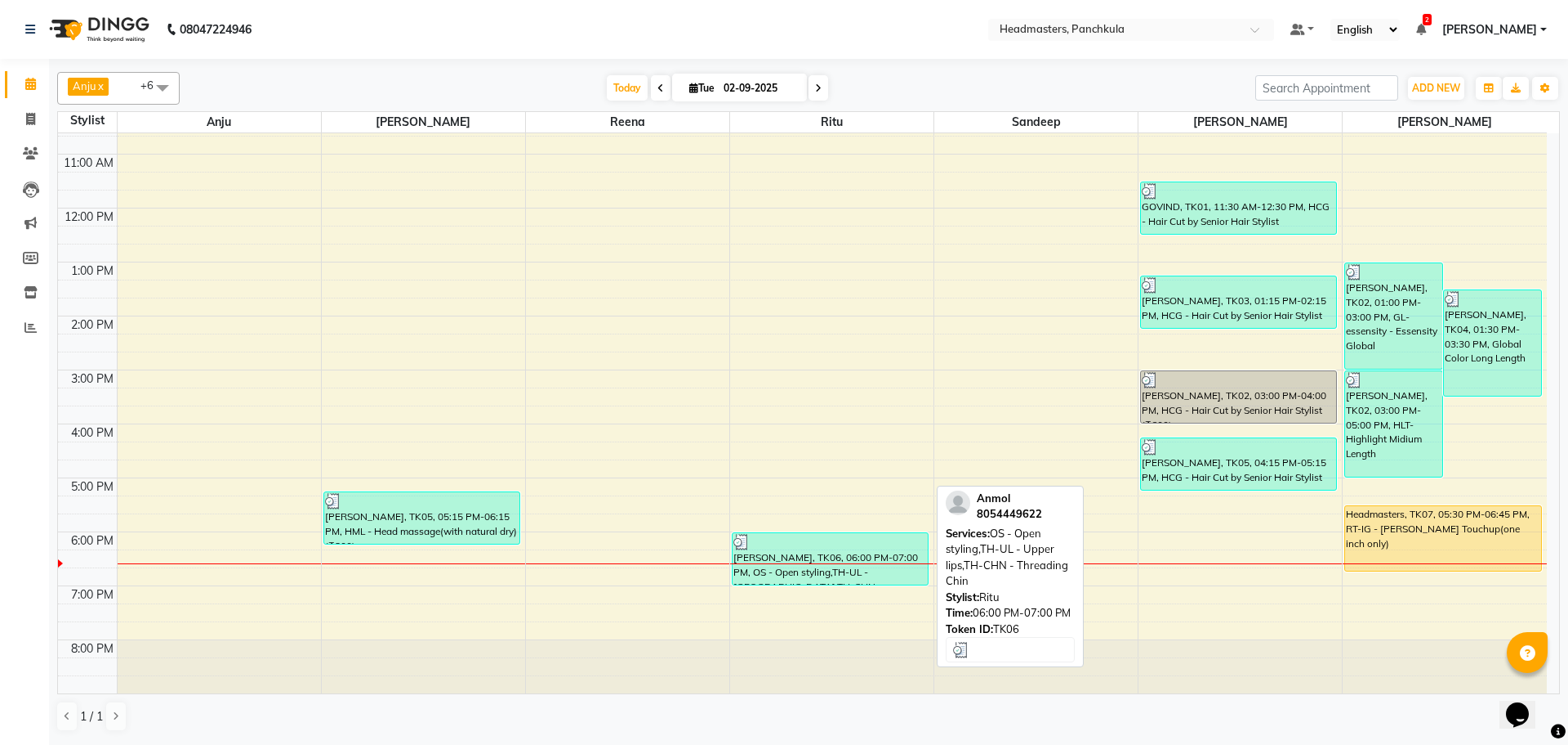
click at [800, 550] on div "[PERSON_NAME], TK06, 06:00 PM-07:00 PM, OS - Open styling,TH-UL - [GEOGRAPHIC_D…" at bounding box center [830, 558] width 195 height 52
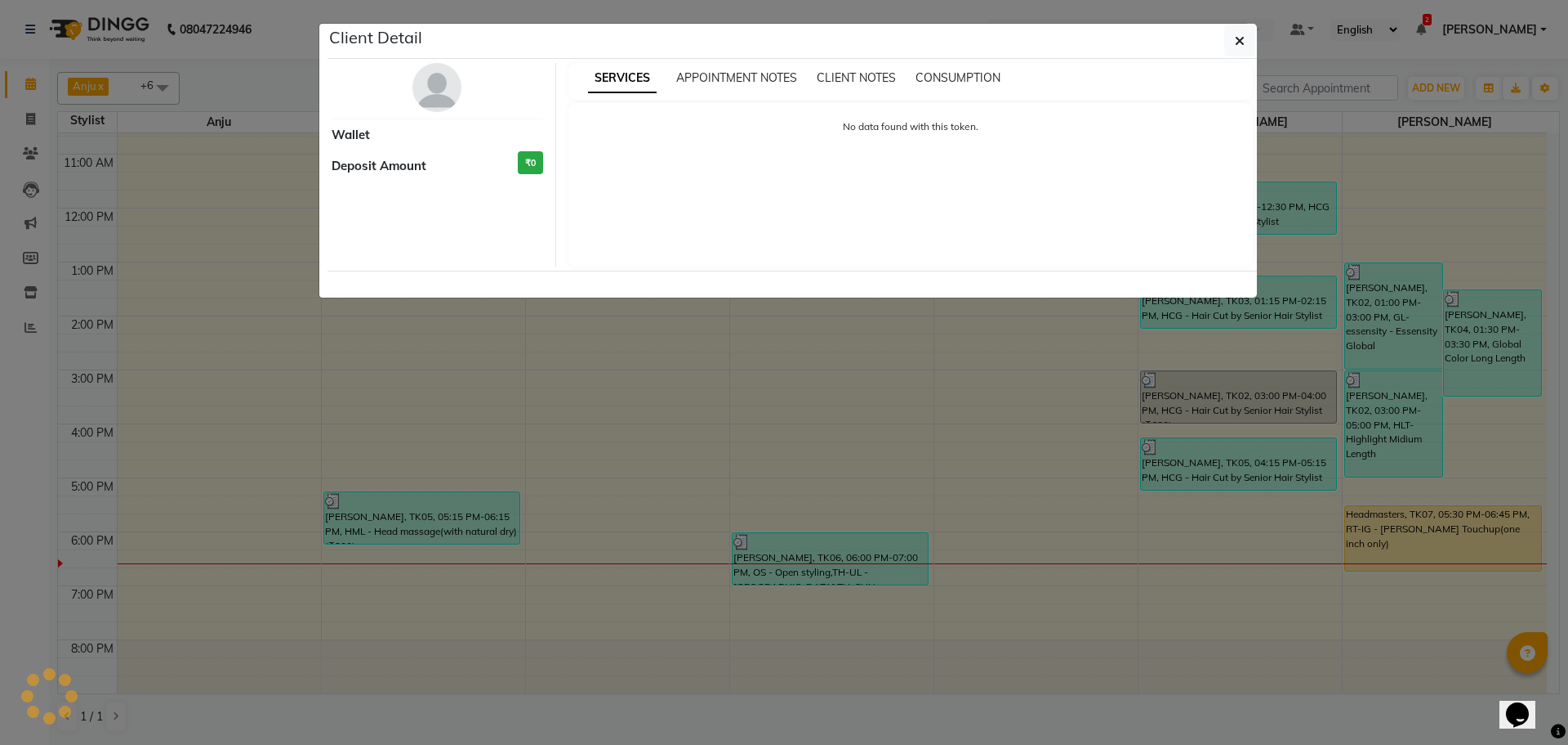
select select "3"
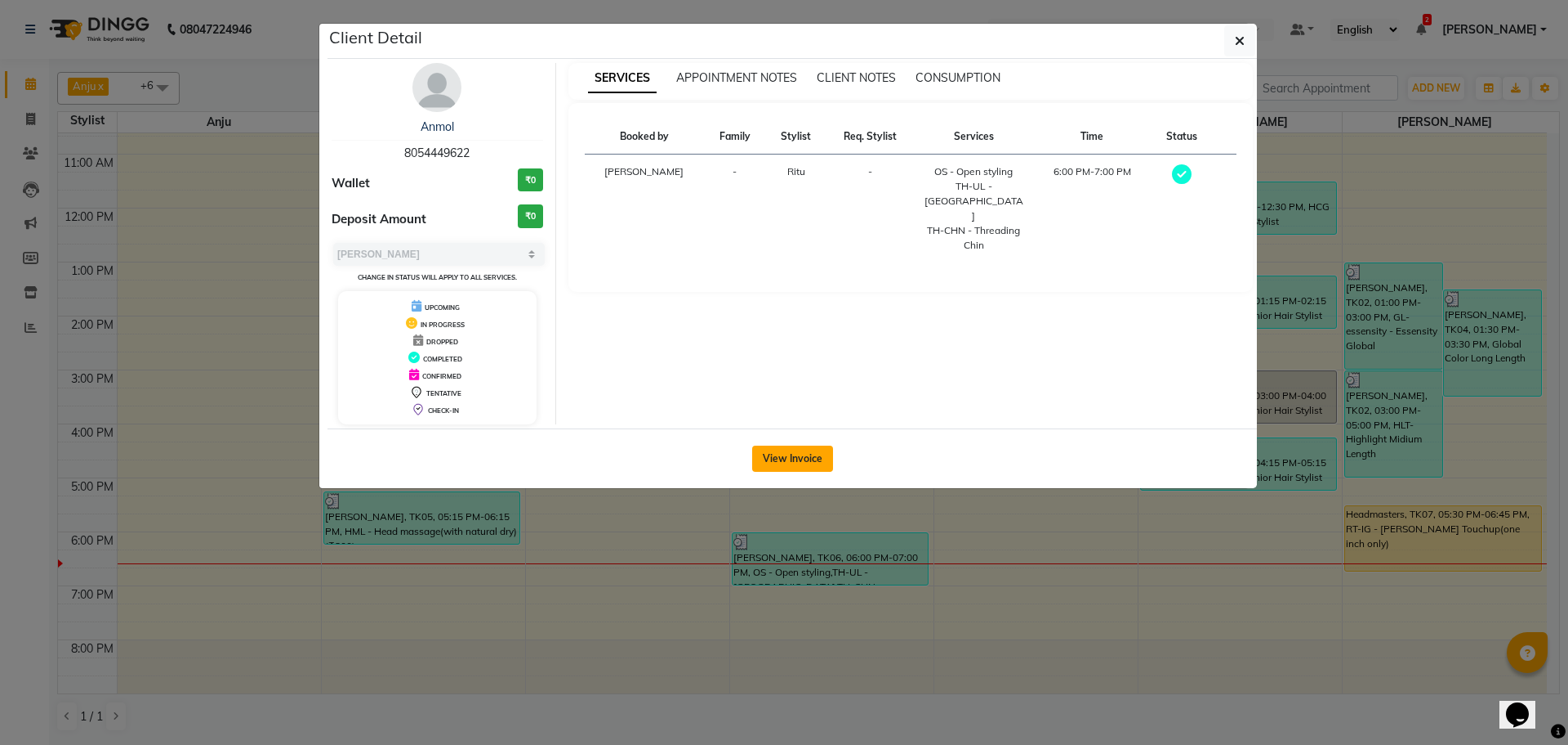
click at [767, 452] on button "View Invoice" at bounding box center [792, 459] width 81 height 26
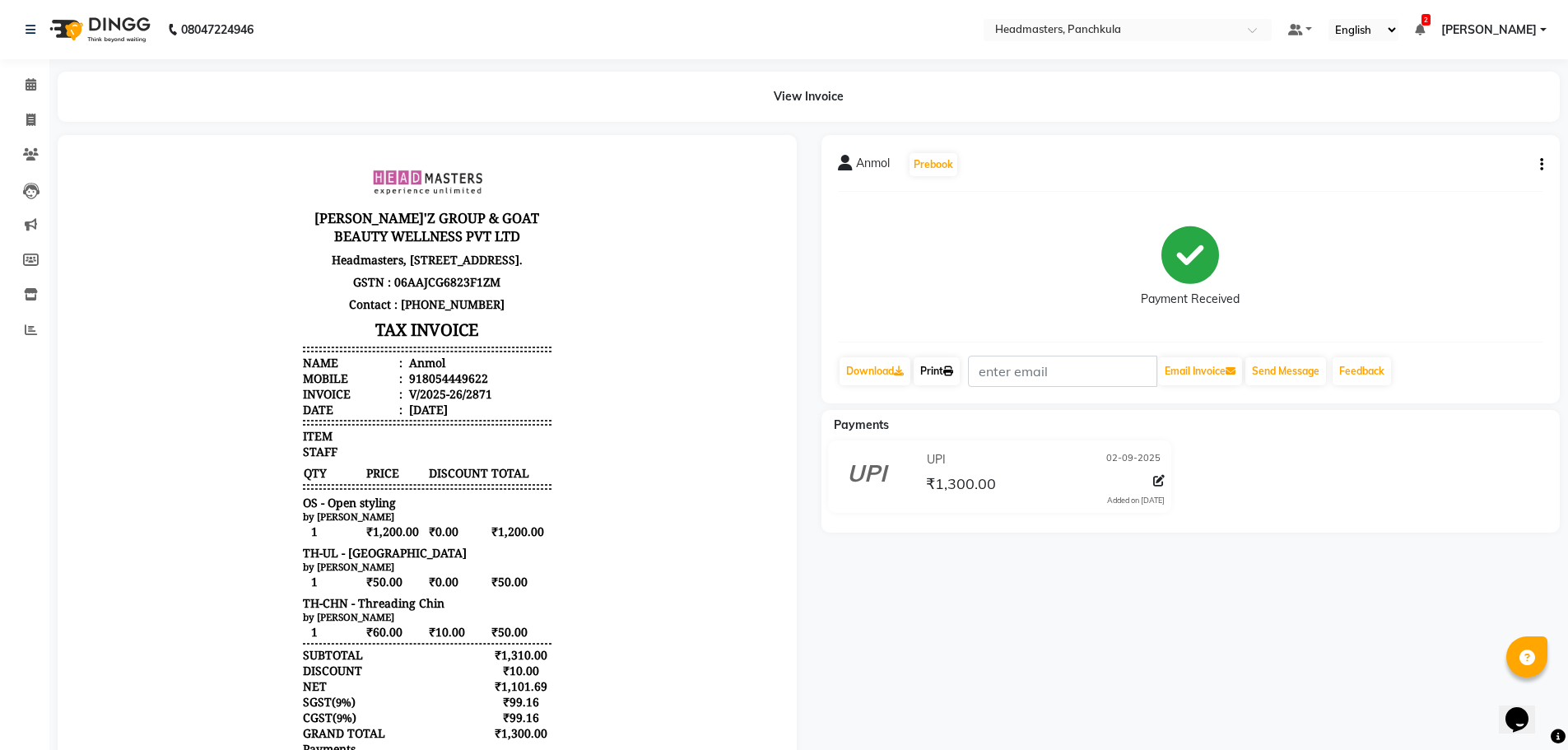
click at [952, 365] on link "Print" at bounding box center [937, 371] width 46 height 28
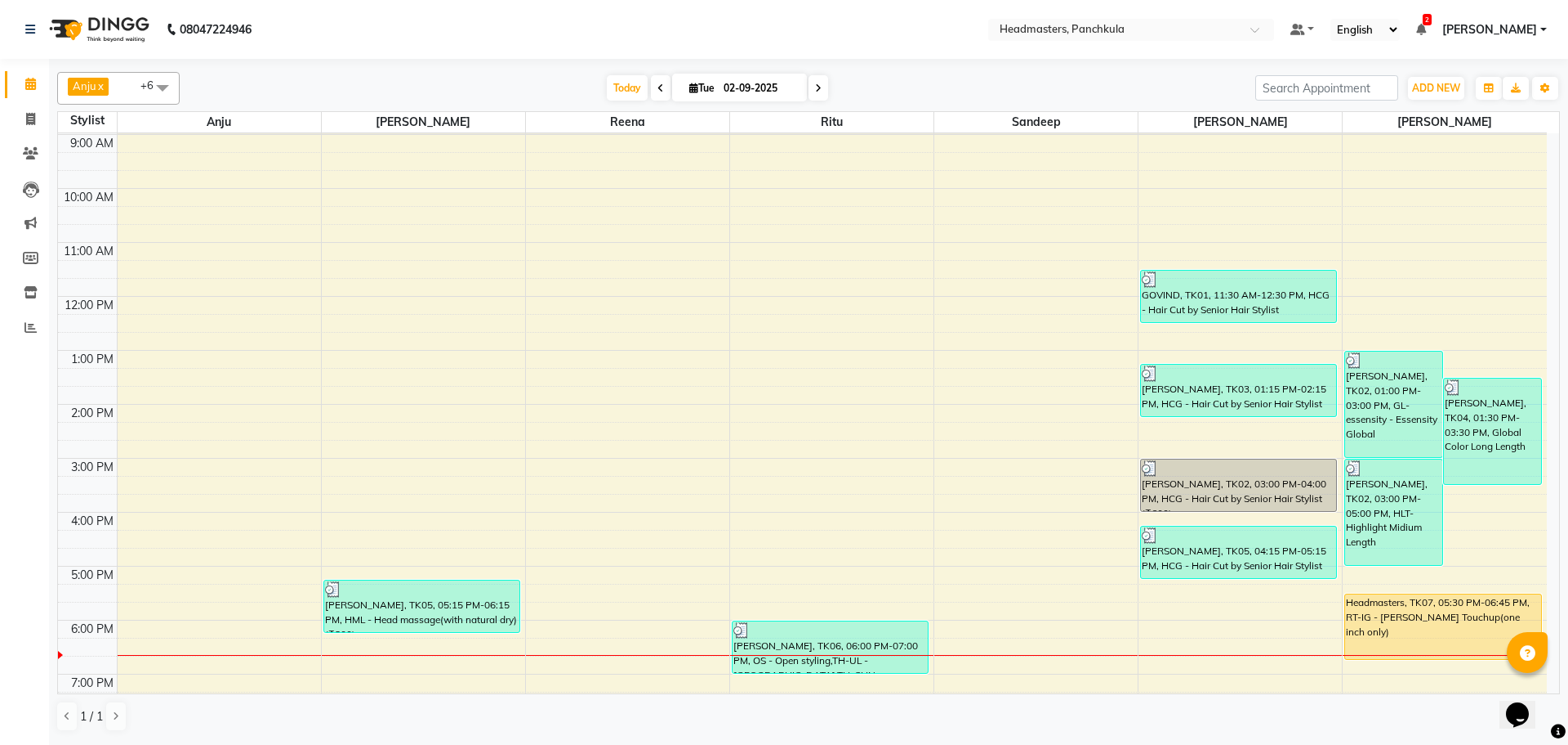
scroll to position [141, 0]
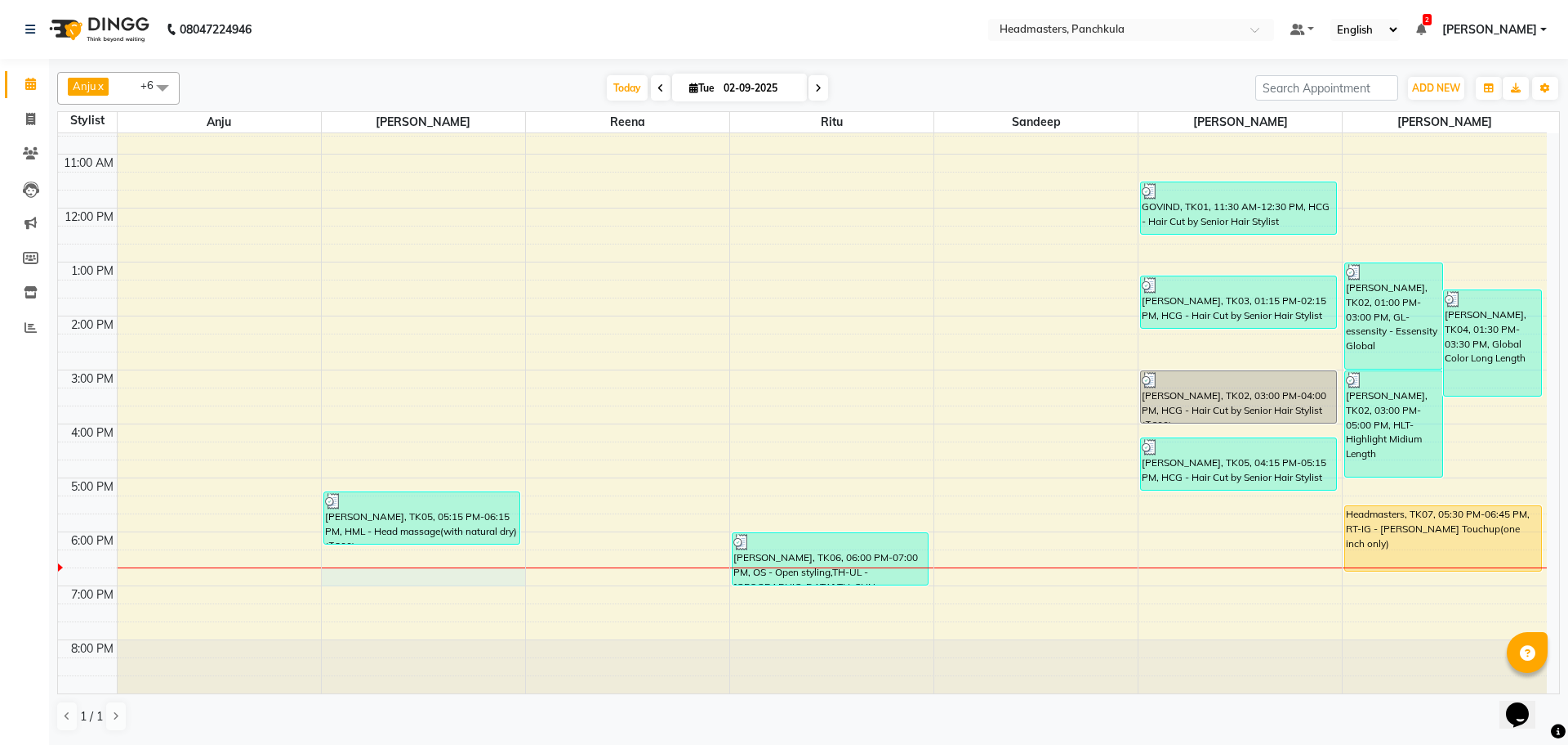
click at [350, 570] on div "8:00 AM 9:00 AM 10:00 AM 11:00 AM 12:00 PM 1:00 PM 2:00 PM 3:00 PM 4:00 PM 5:00…" at bounding box center [802, 342] width 1489 height 701
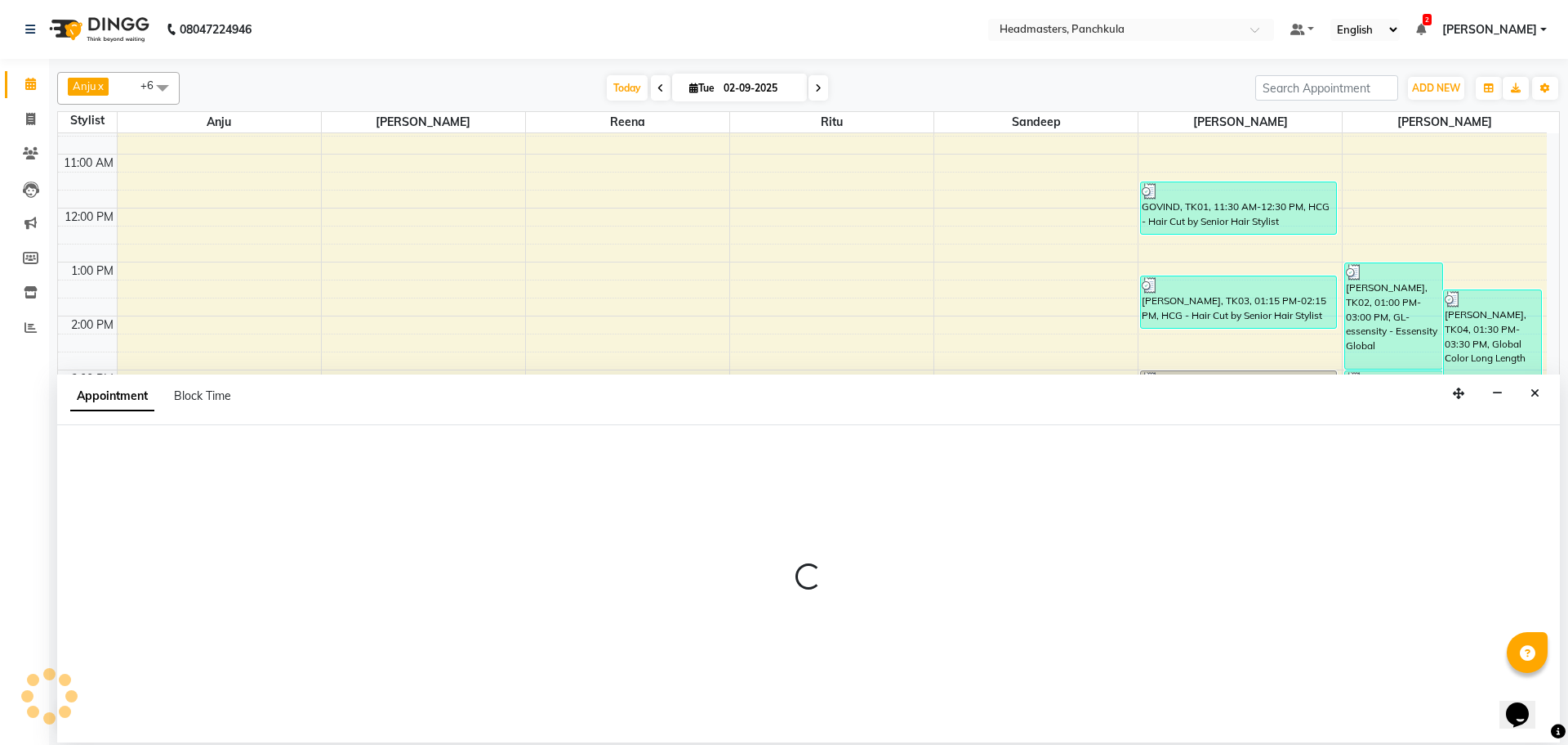
select select "64061"
select select "tentative"
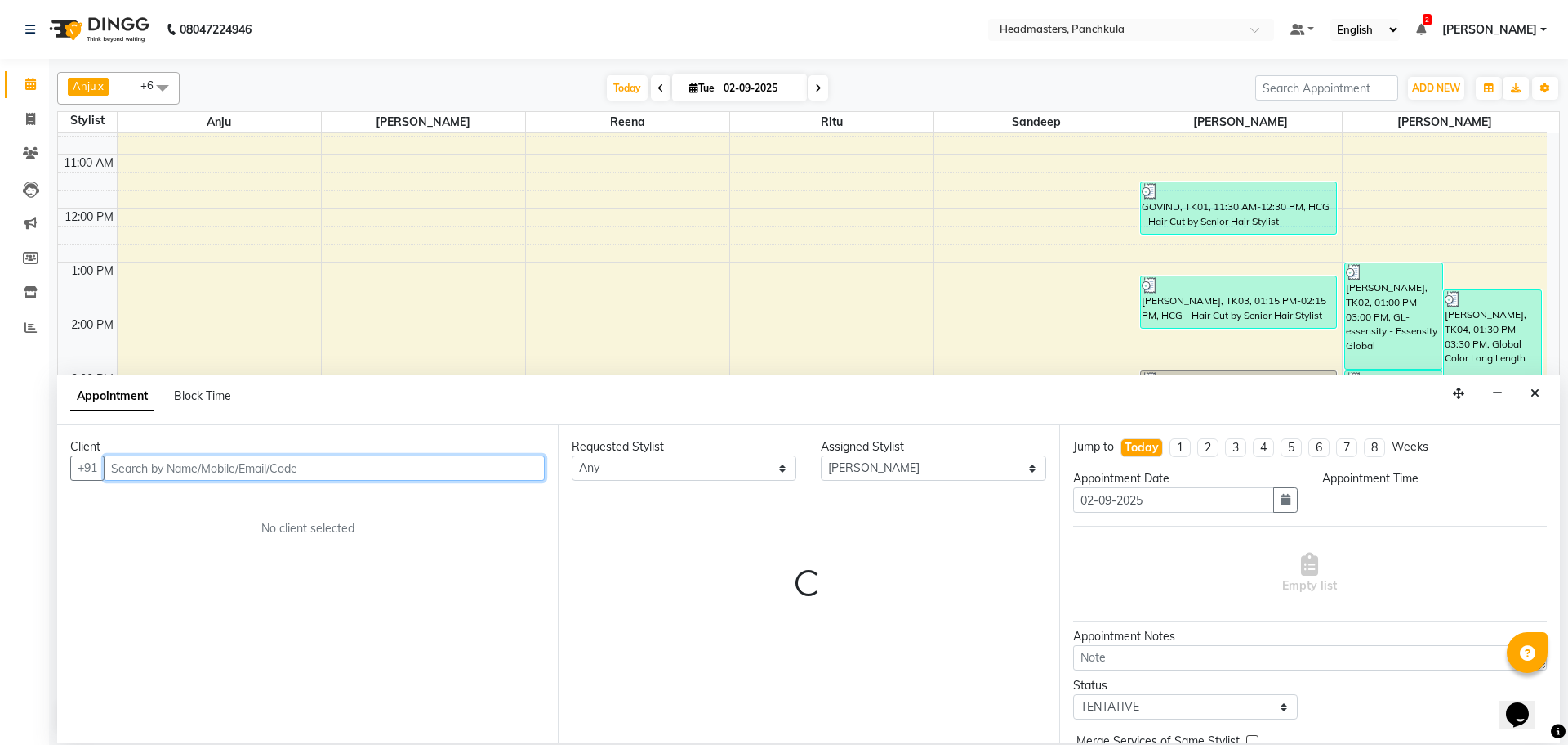
select select "1125"
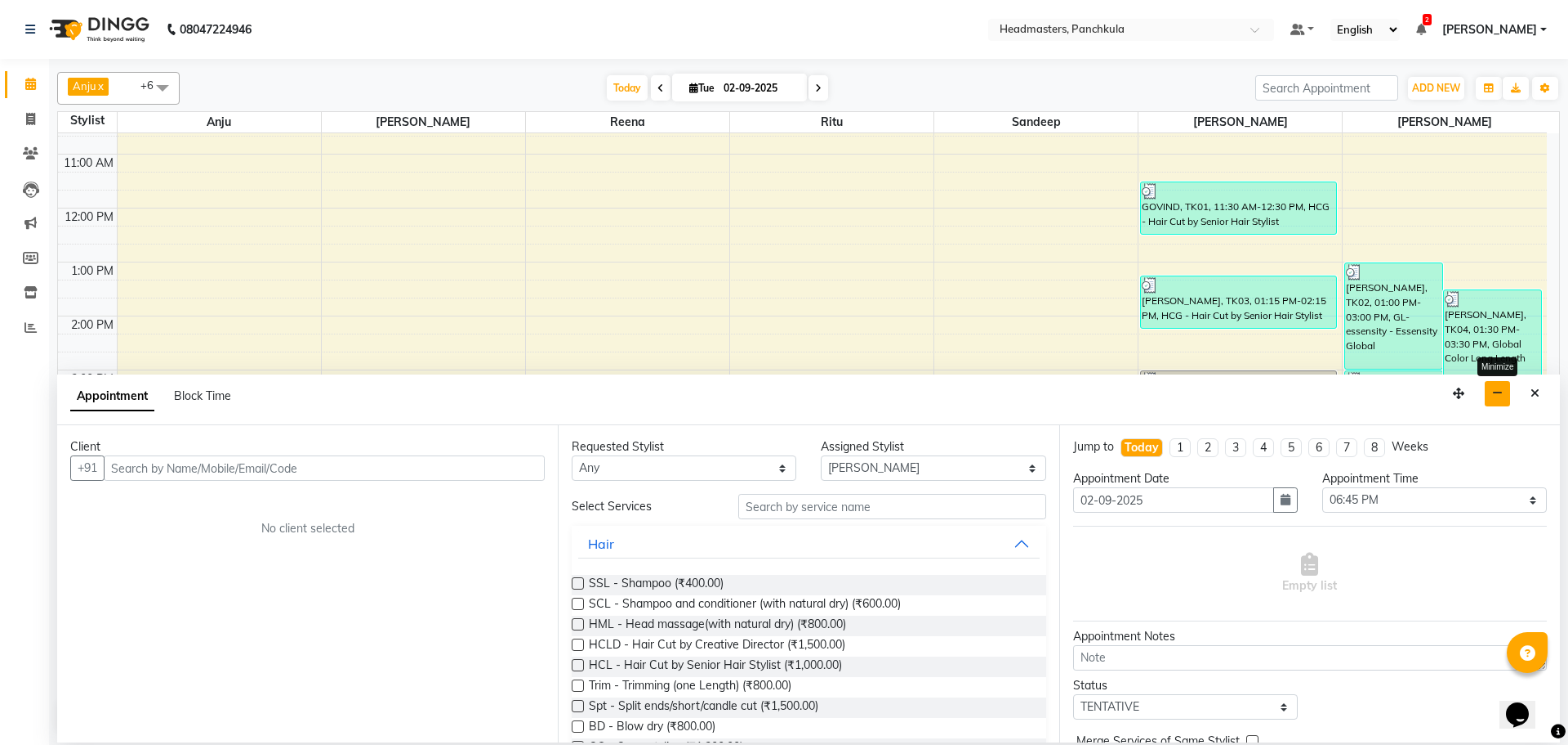
click at [1505, 393] on button "button" at bounding box center [1497, 393] width 26 height 26
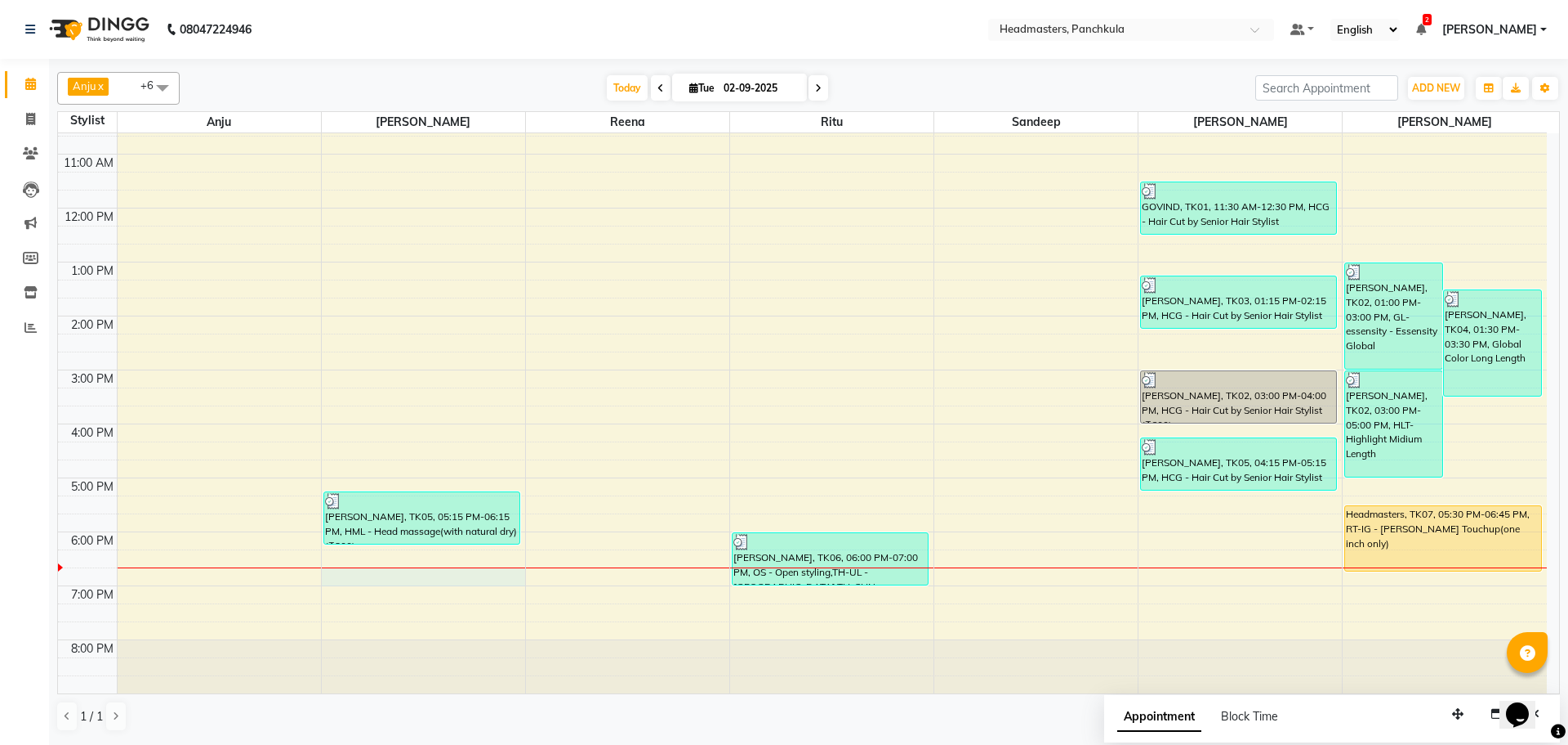
click at [345, 572] on div "8:00 AM 9:00 AM 10:00 AM 11:00 AM 12:00 PM 1:00 PM 2:00 PM 3:00 PM 4:00 PM 5:00…" at bounding box center [802, 342] width 1489 height 701
select select "64061"
select select "1125"
select select "tentative"
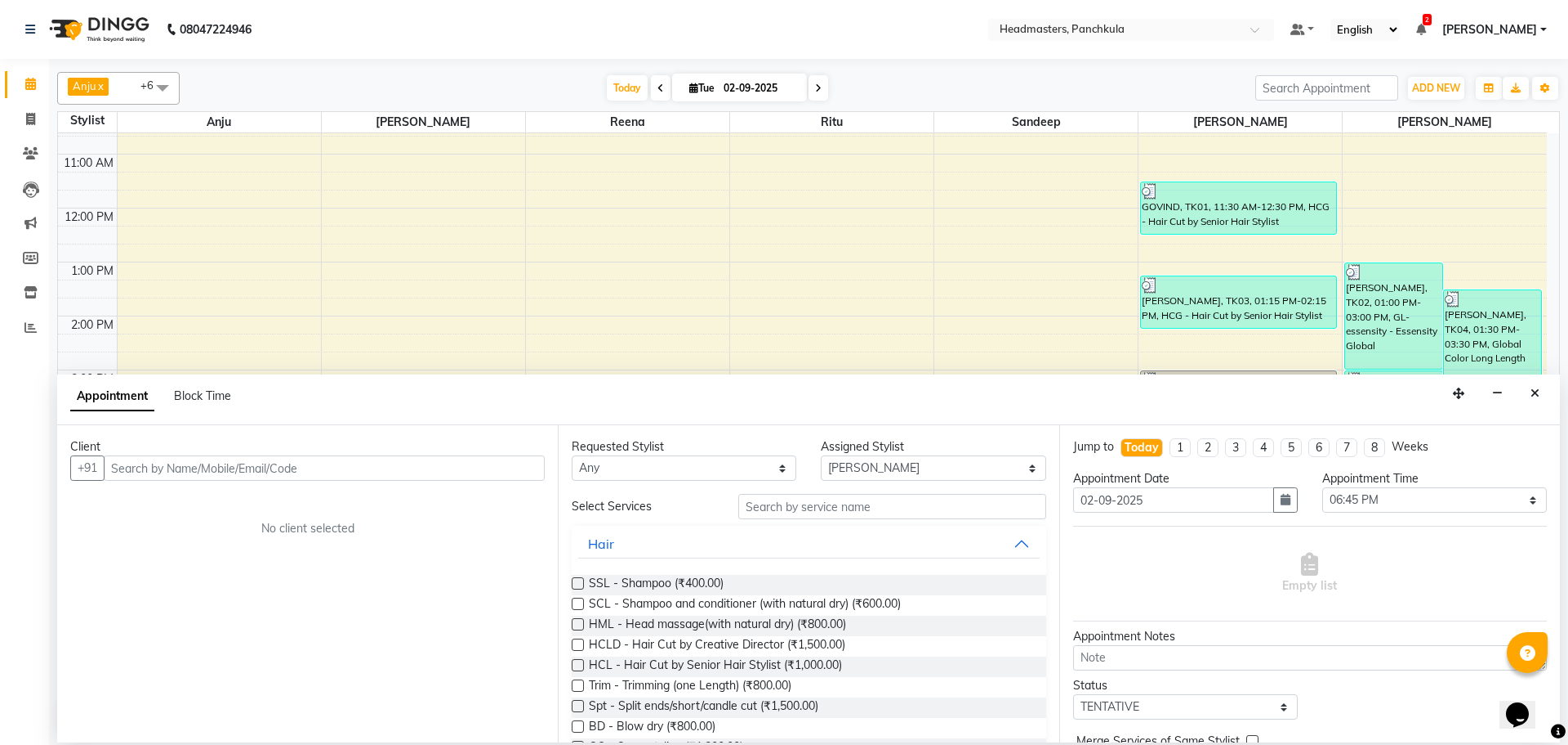
click at [5, 521] on div "Calendar Invoice Clients Leads Marketing Members Inventory Reports Completed In…" at bounding box center [110, 384] width 220 height 673
click at [1501, 385] on button "button" at bounding box center [1497, 393] width 26 height 26
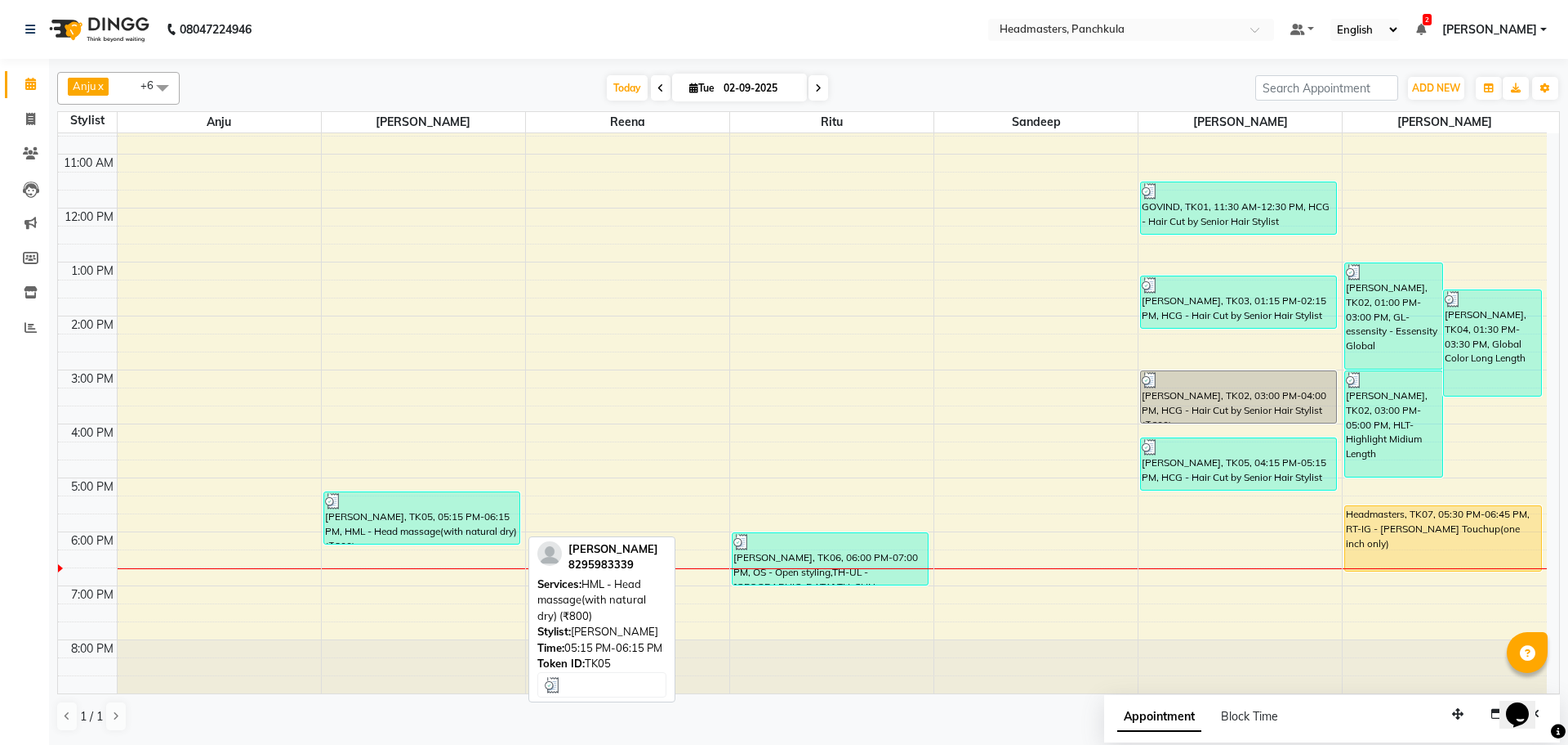
click at [395, 532] on div "[PERSON_NAME], TK05, 05:15 PM-06:15 PM, HML - Head massage(with natural dry) (₹…" at bounding box center [421, 518] width 195 height 52
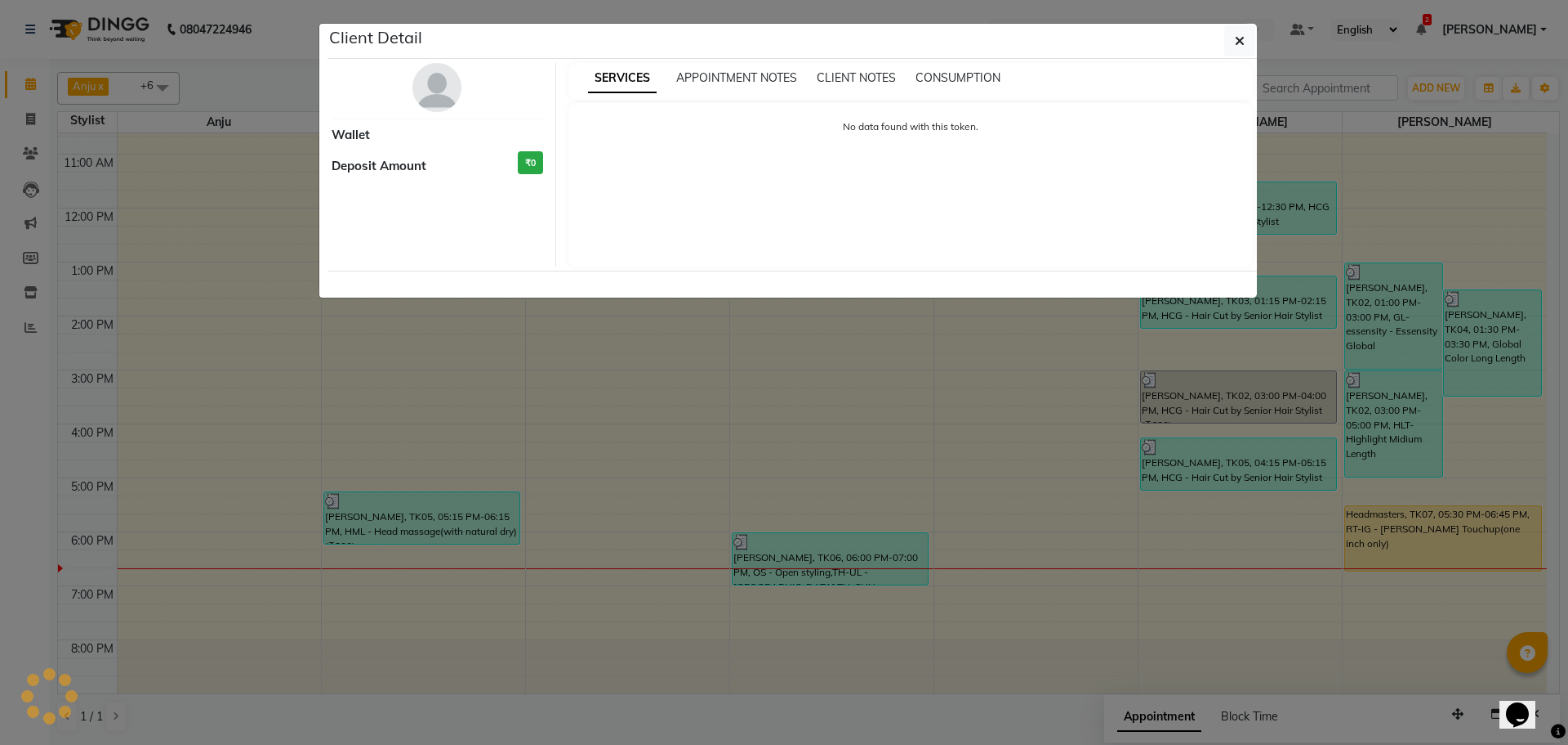
select select "3"
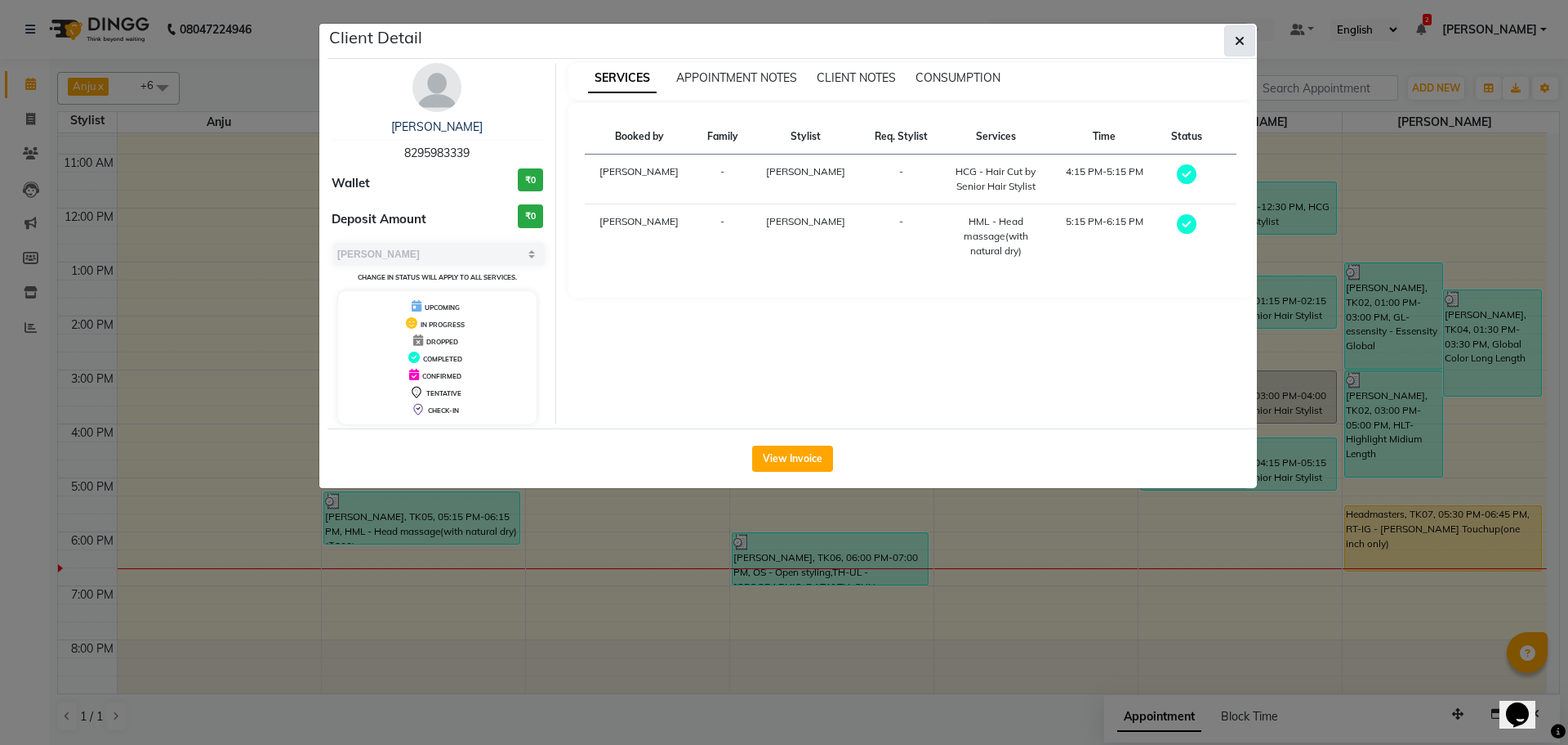
click at [1246, 44] on button "button" at bounding box center [1240, 41] width 31 height 31
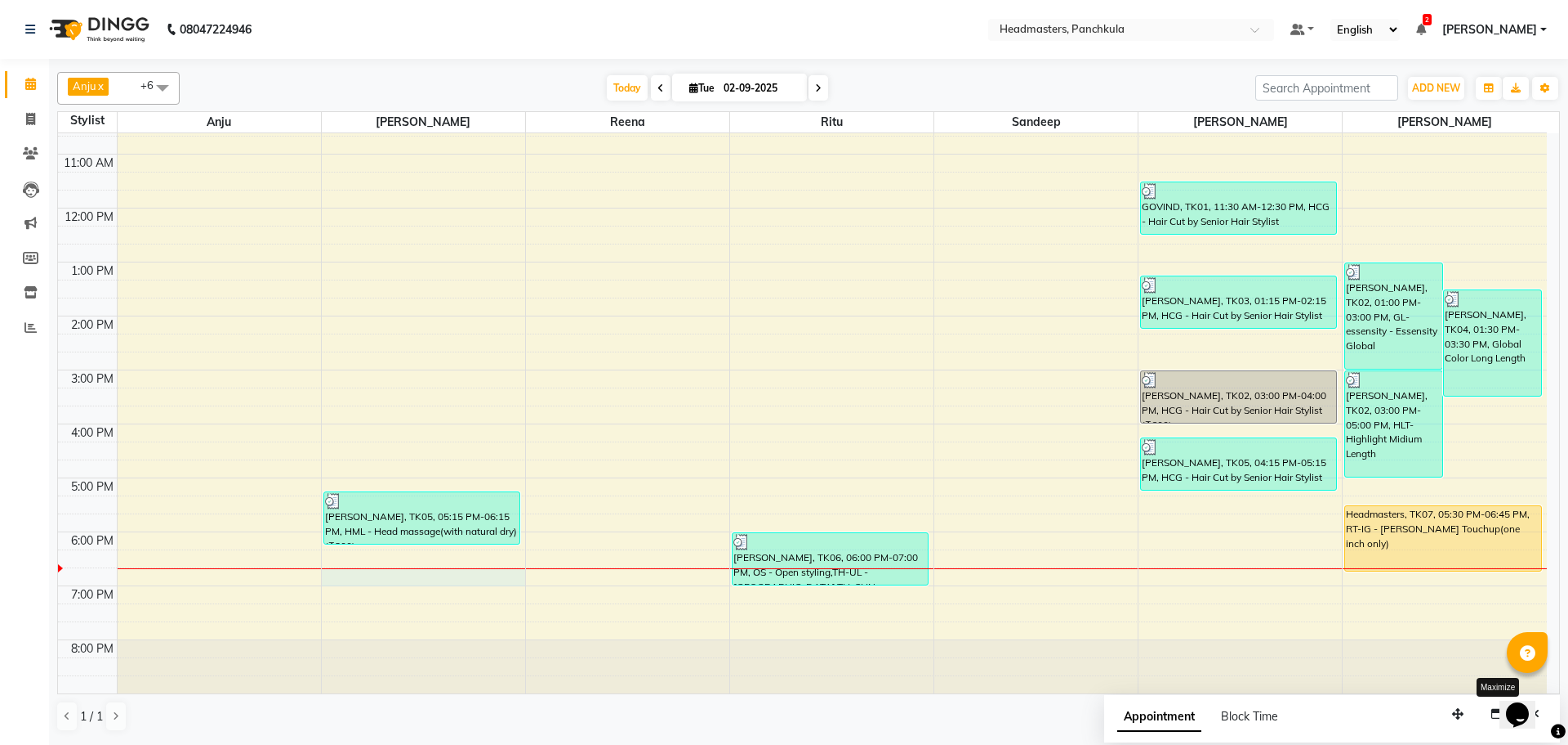
click at [336, 575] on div "8:00 AM 9:00 AM 10:00 AM 11:00 AM 12:00 PM 1:00 PM 2:00 PM 3:00 PM 4:00 PM 5:00…" at bounding box center [802, 342] width 1489 height 701
select select "64061"
select select "1125"
select select "tentative"
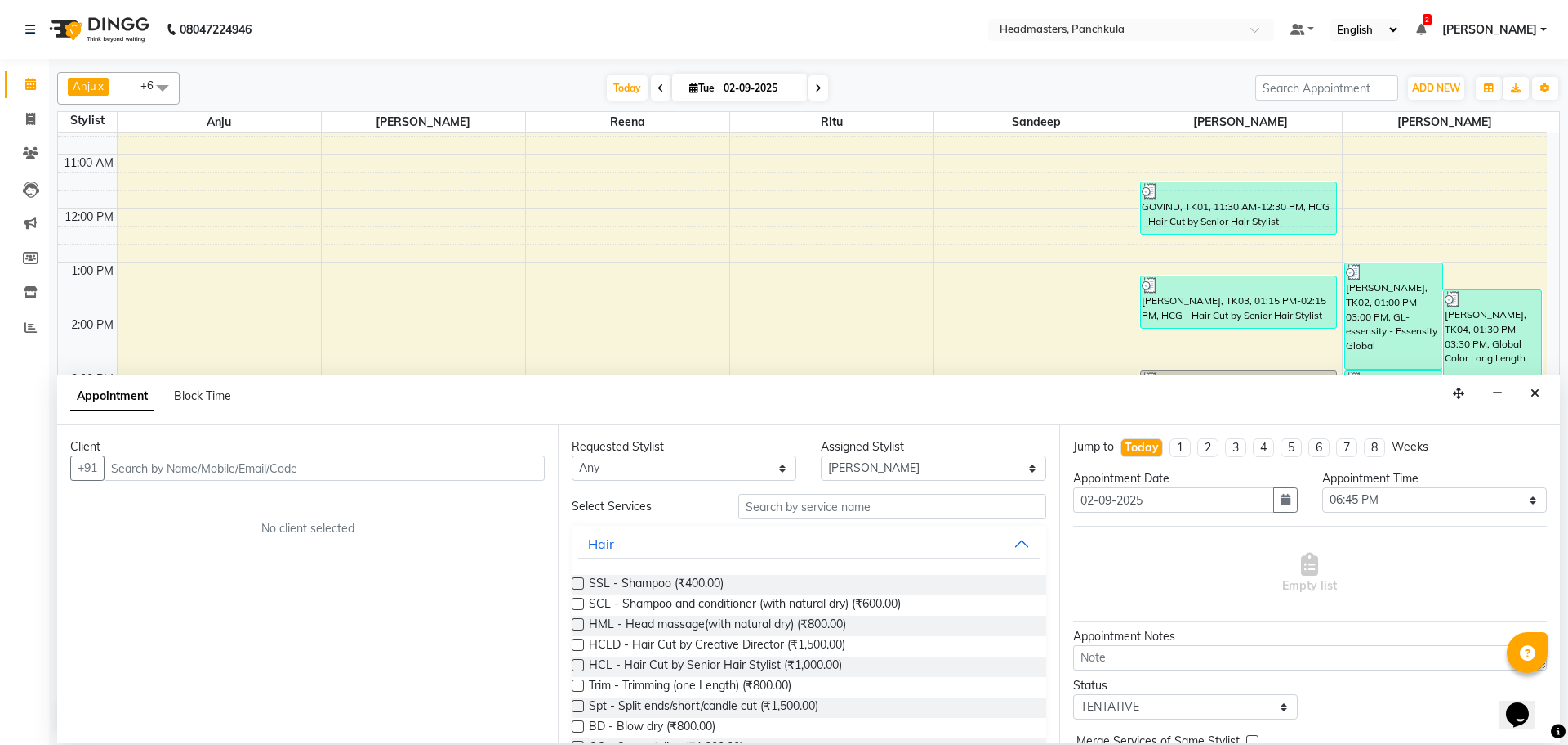
click at [117, 472] on input "text" at bounding box center [324, 468] width 441 height 26
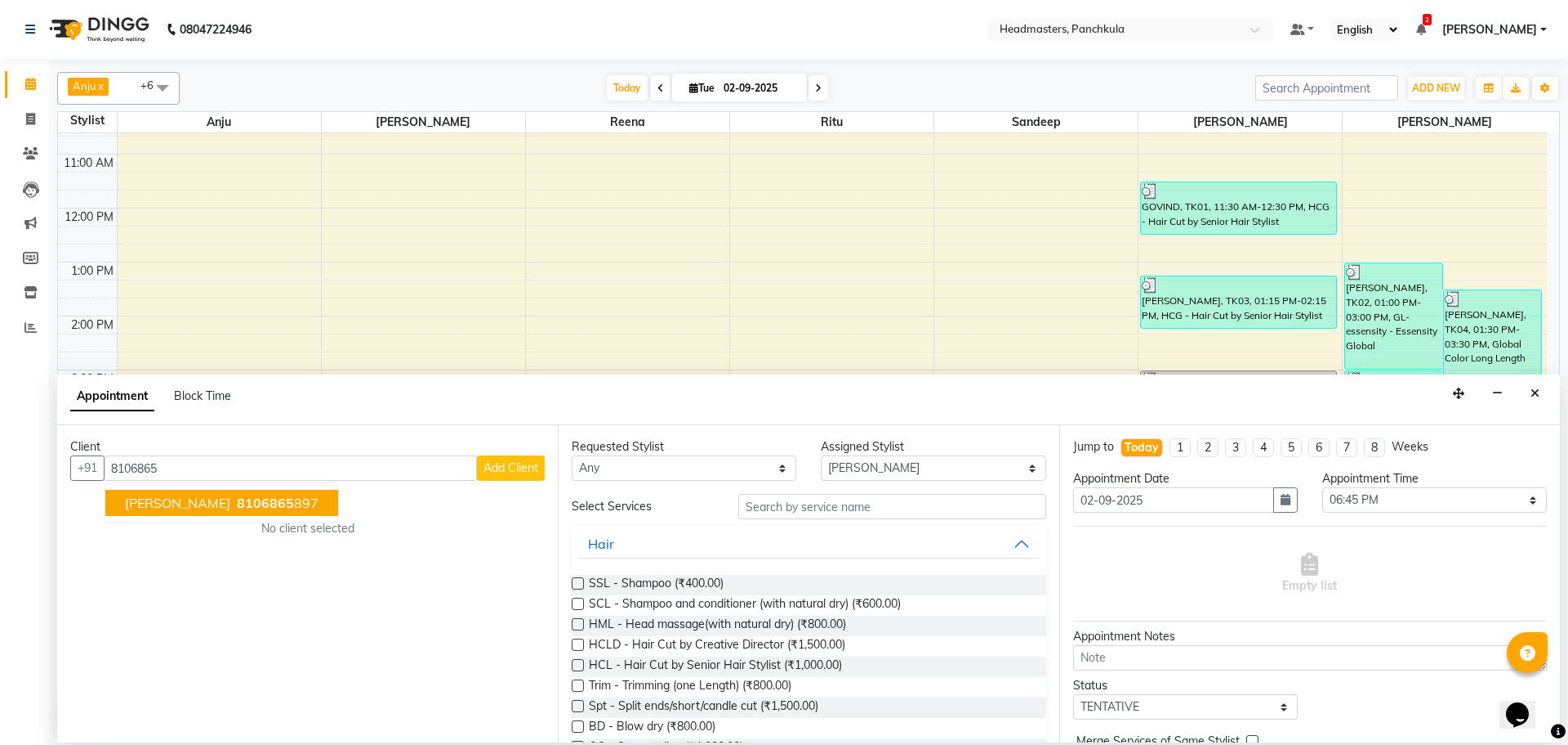
click at [237, 502] on span "8106865" at bounding box center [266, 503] width 58 height 16
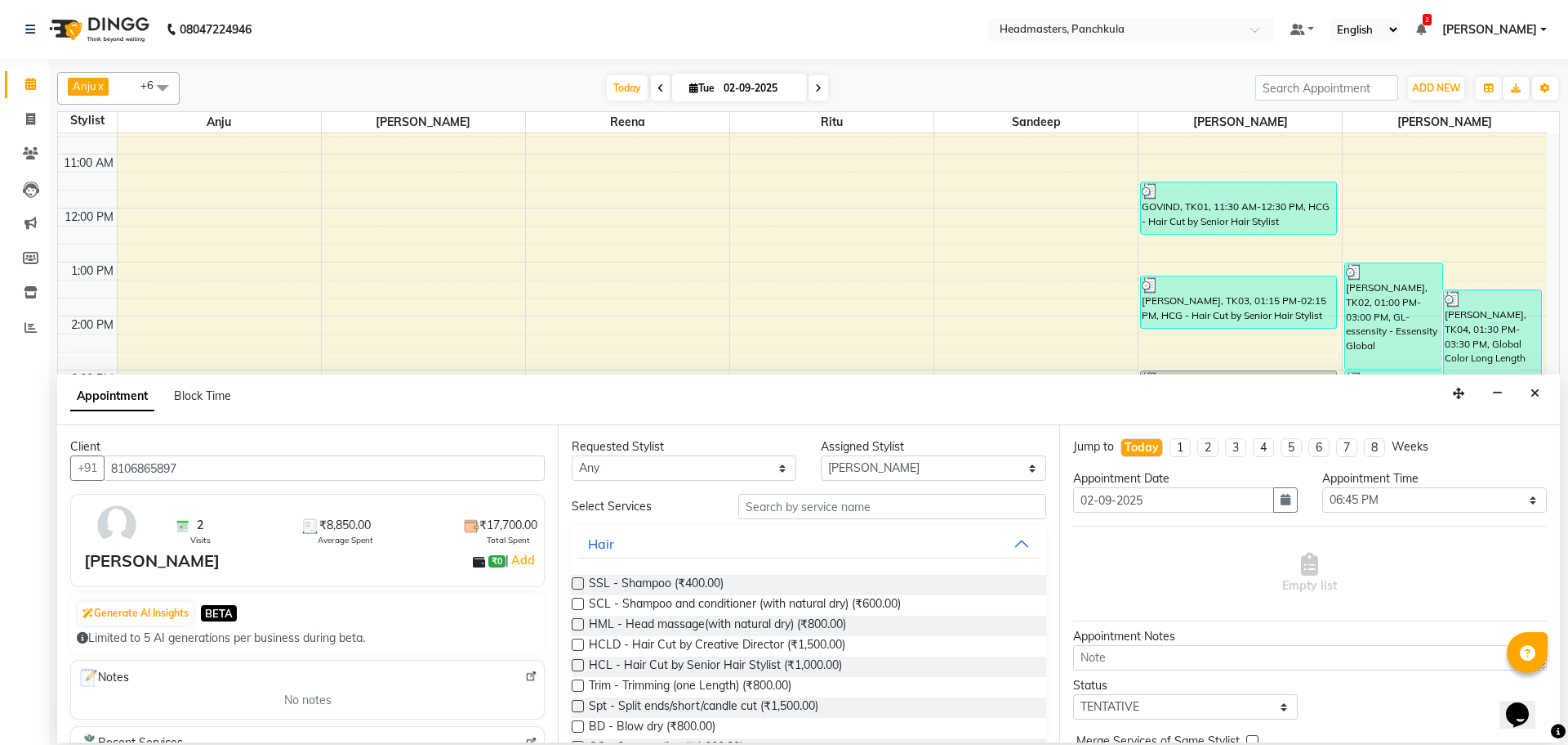
type input "8106865897"
click at [752, 507] on input "text" at bounding box center [893, 506] width 308 height 26
type input "H"
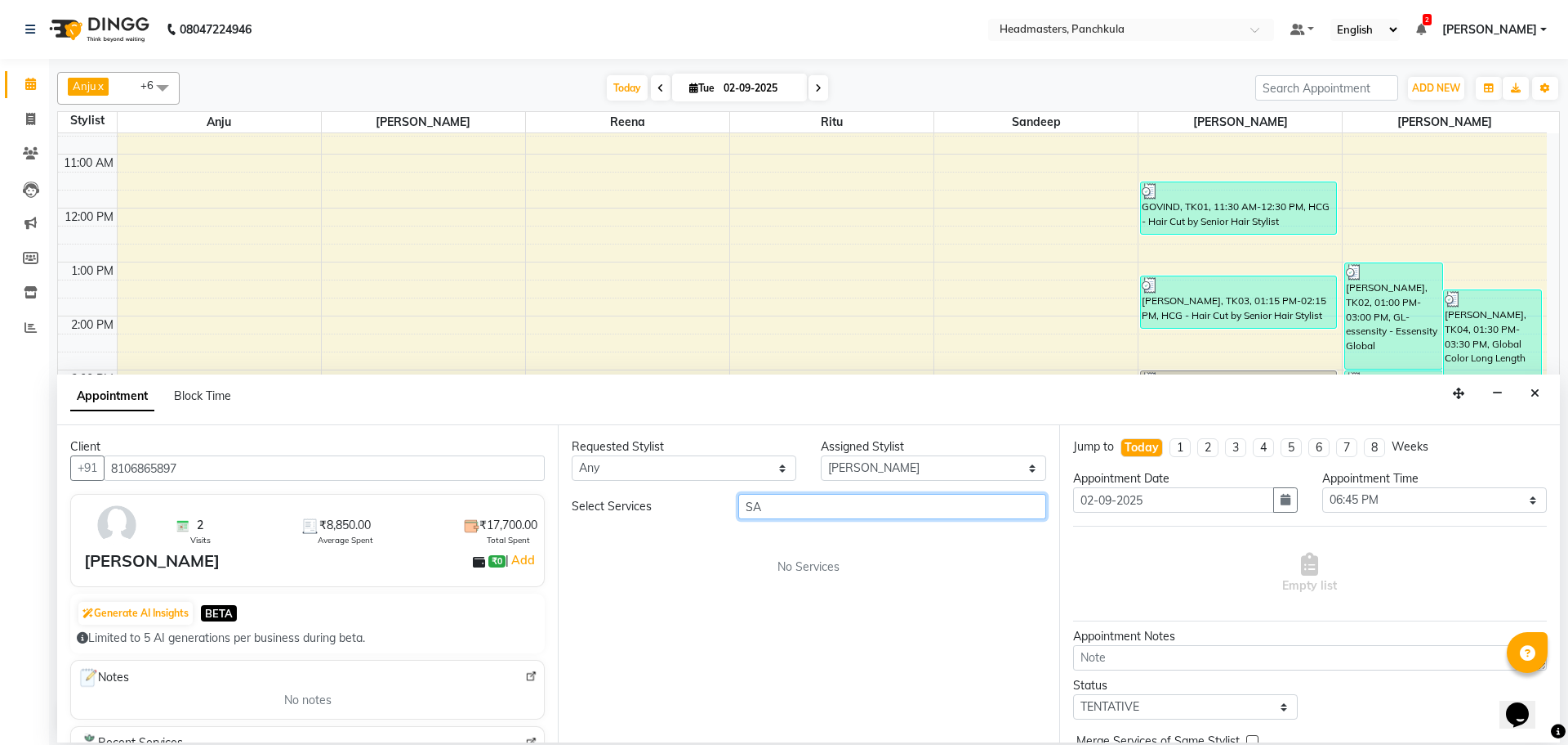
type input "S"
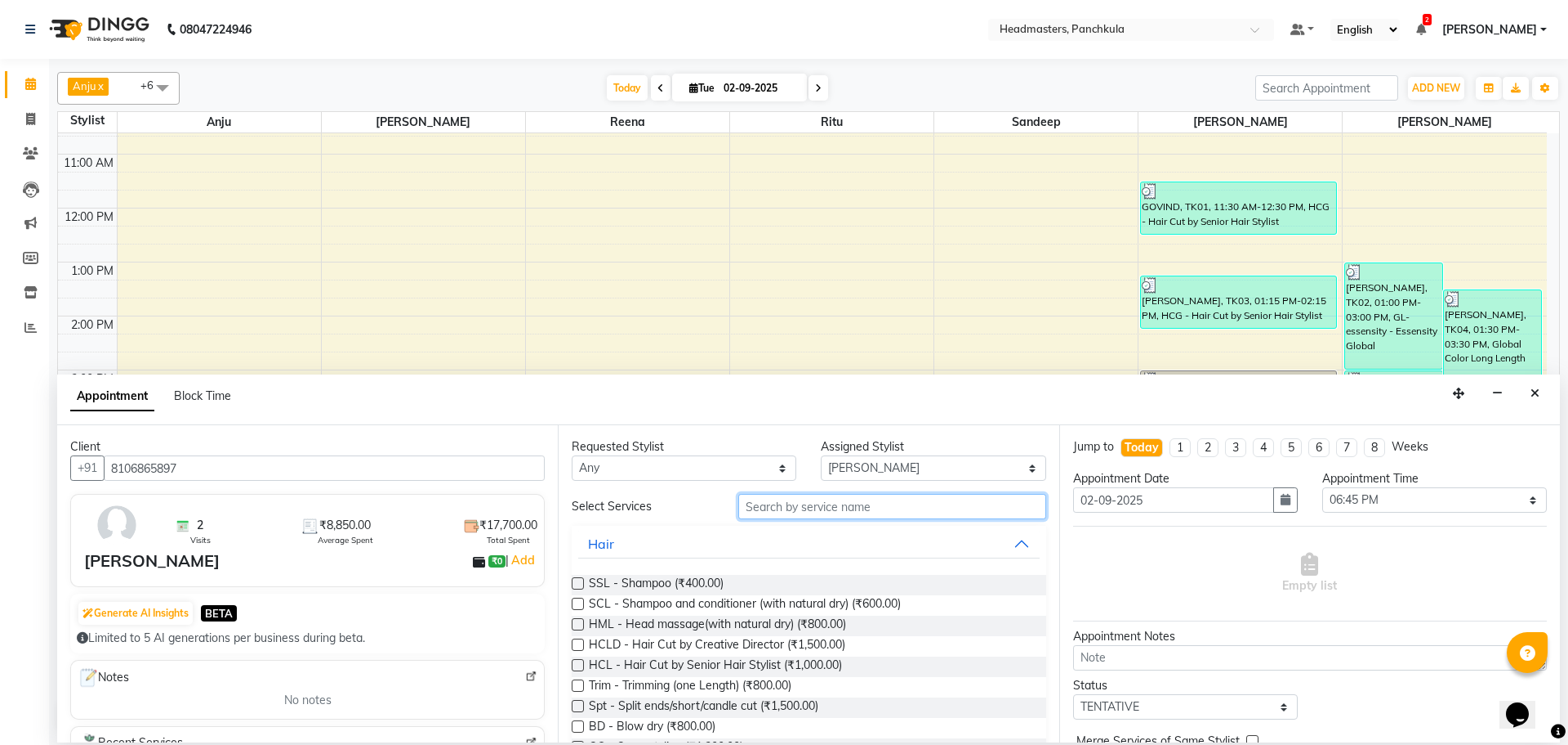
click at [767, 507] on input "text" at bounding box center [893, 506] width 308 height 26
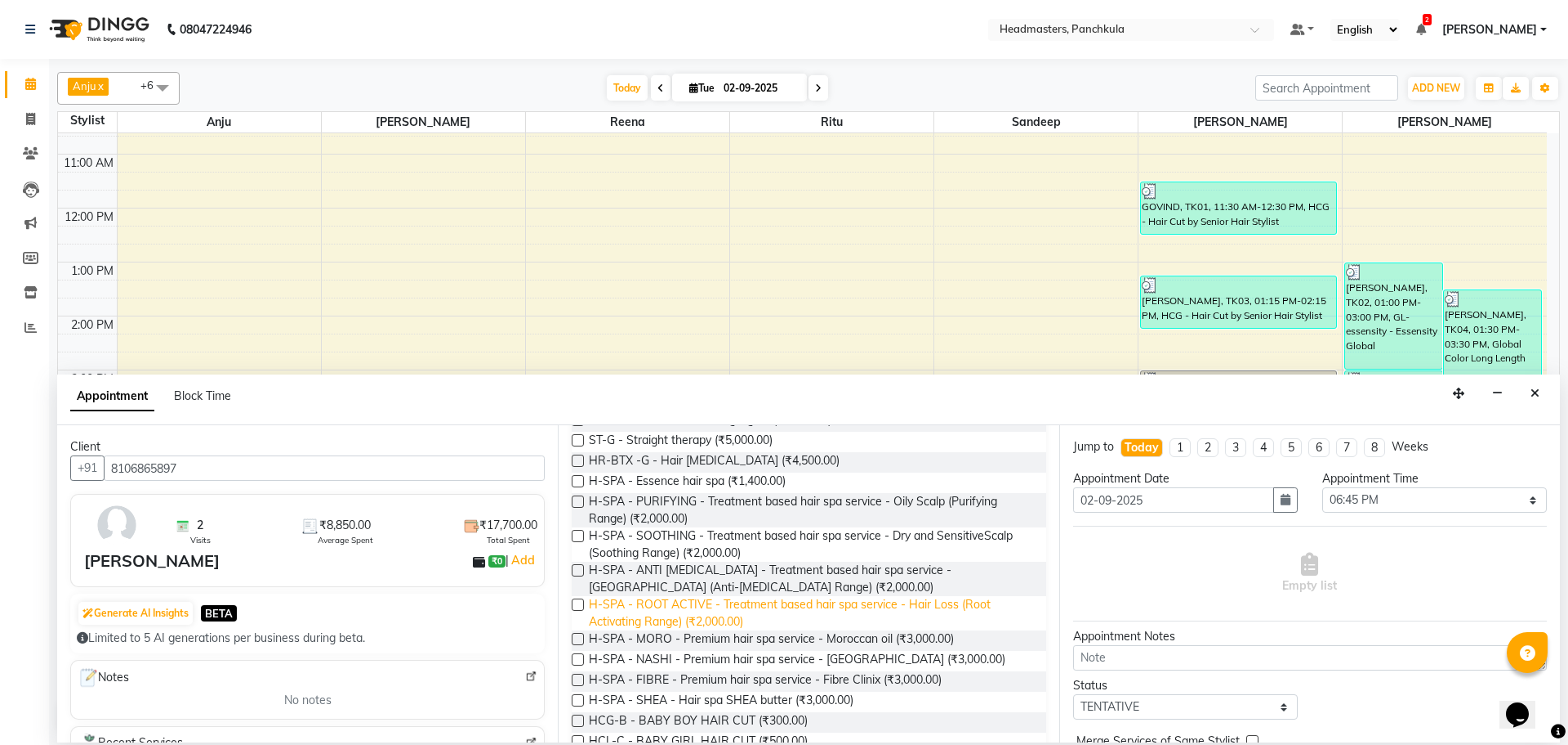
scroll to position [736, 0]
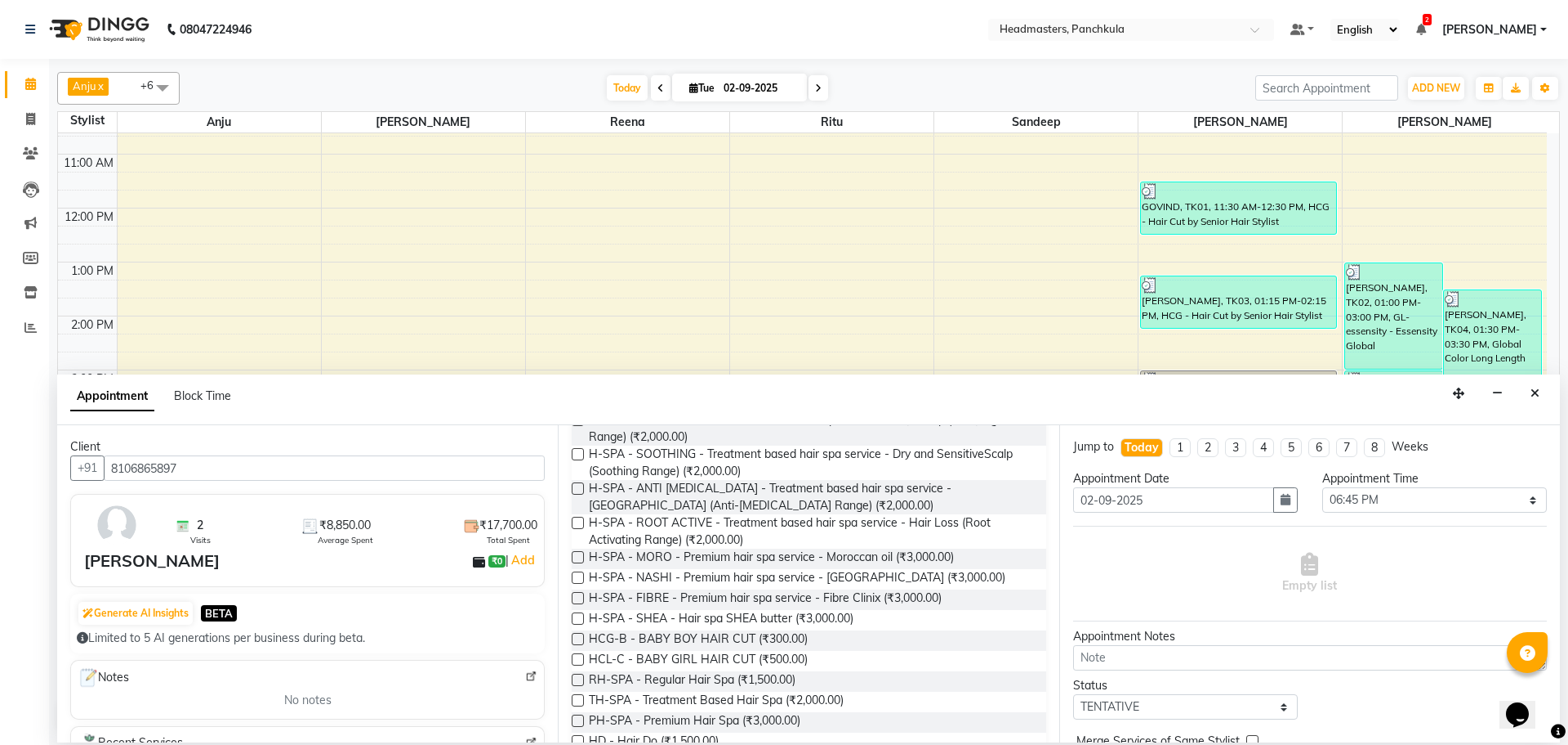
type input "H"
click at [582, 598] on label at bounding box center [578, 598] width 12 height 12
click at [582, 598] on input "checkbox" at bounding box center [577, 599] width 11 height 11
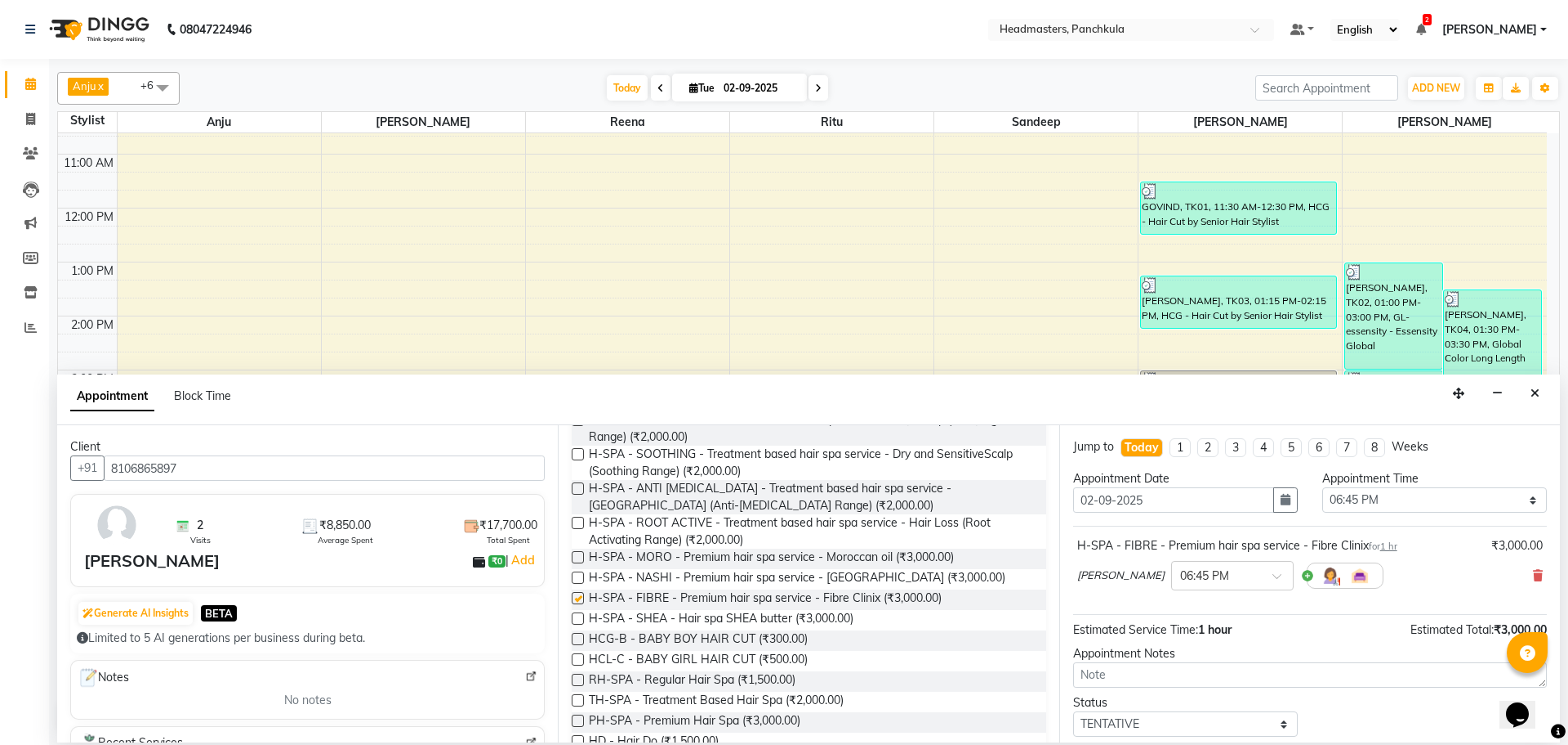
checkbox input "false"
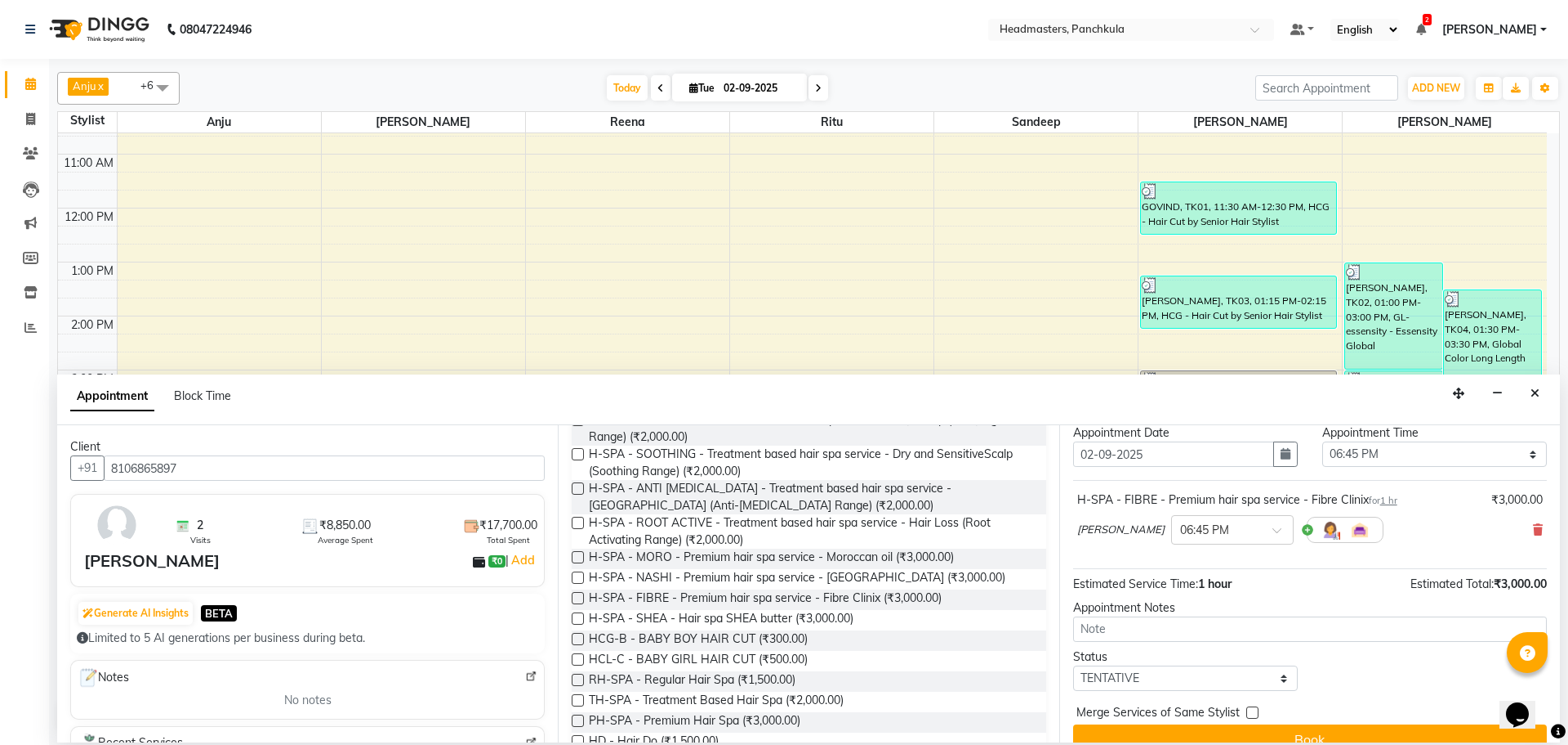
scroll to position [70, 0]
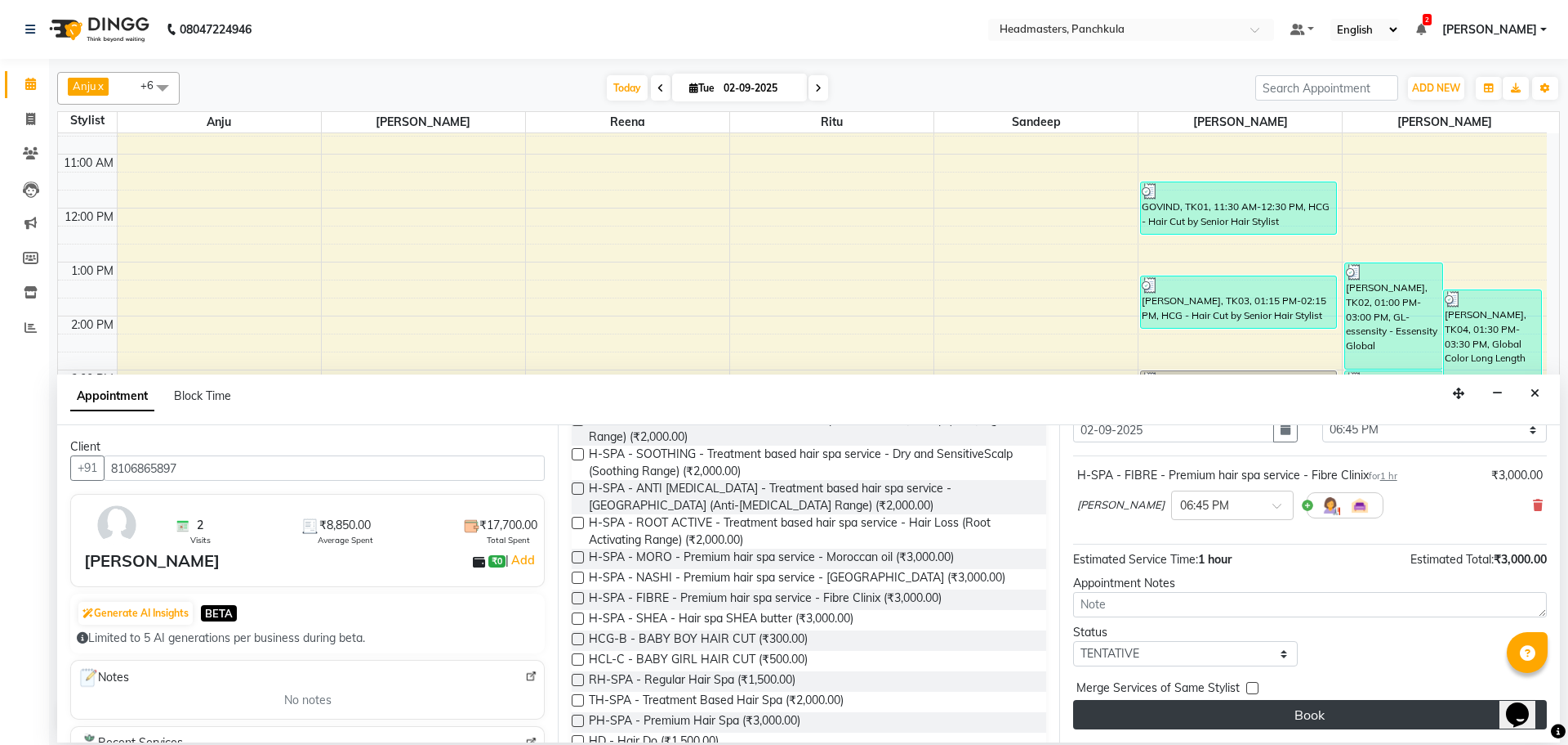
click at [1283, 716] on button "Book" at bounding box center [1311, 715] width 474 height 30
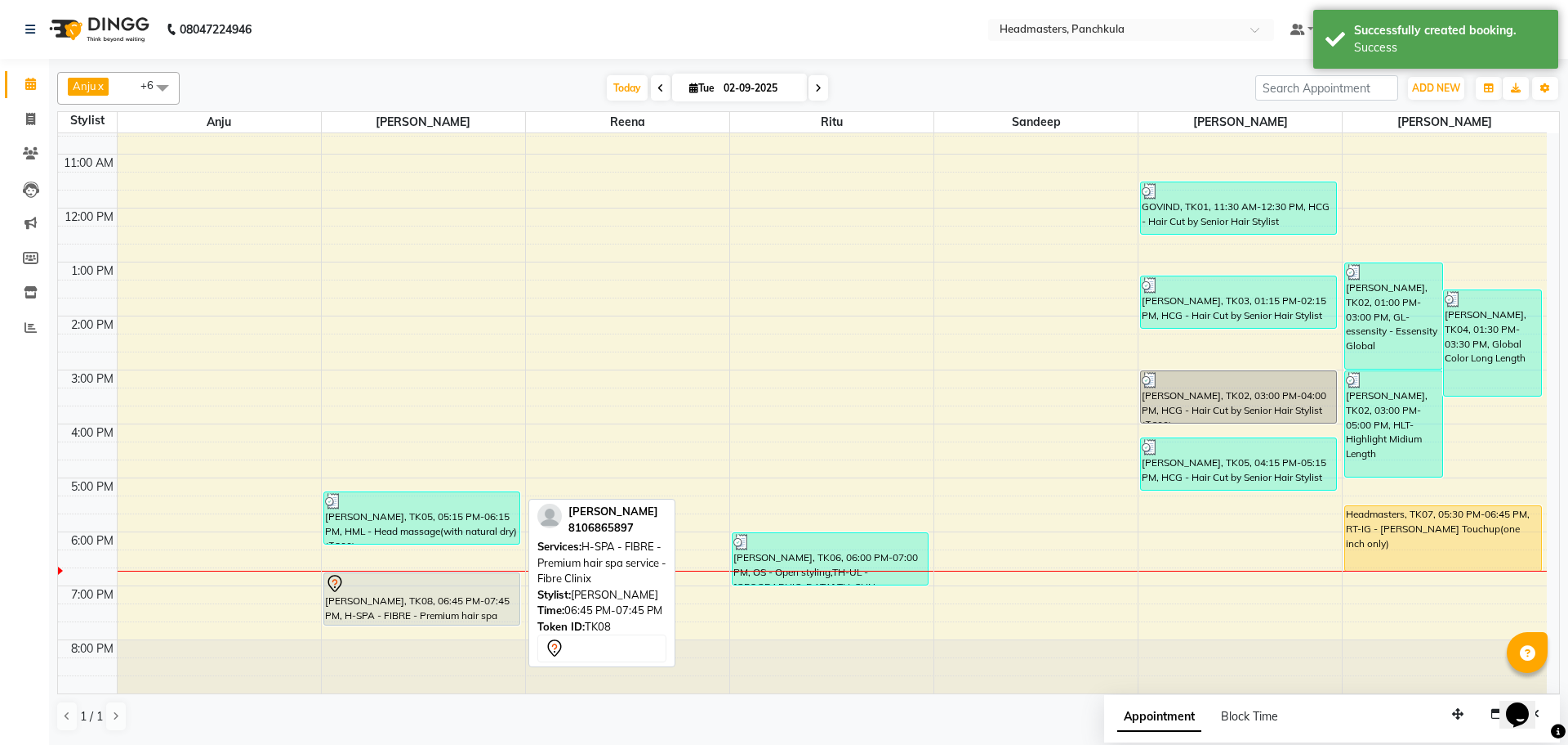
click at [392, 610] on div "[PERSON_NAME], TK08, 06:45 PM-07:45 PM, H-SPA - FIBRE - Premium hair spa servic…" at bounding box center [421, 598] width 195 height 52
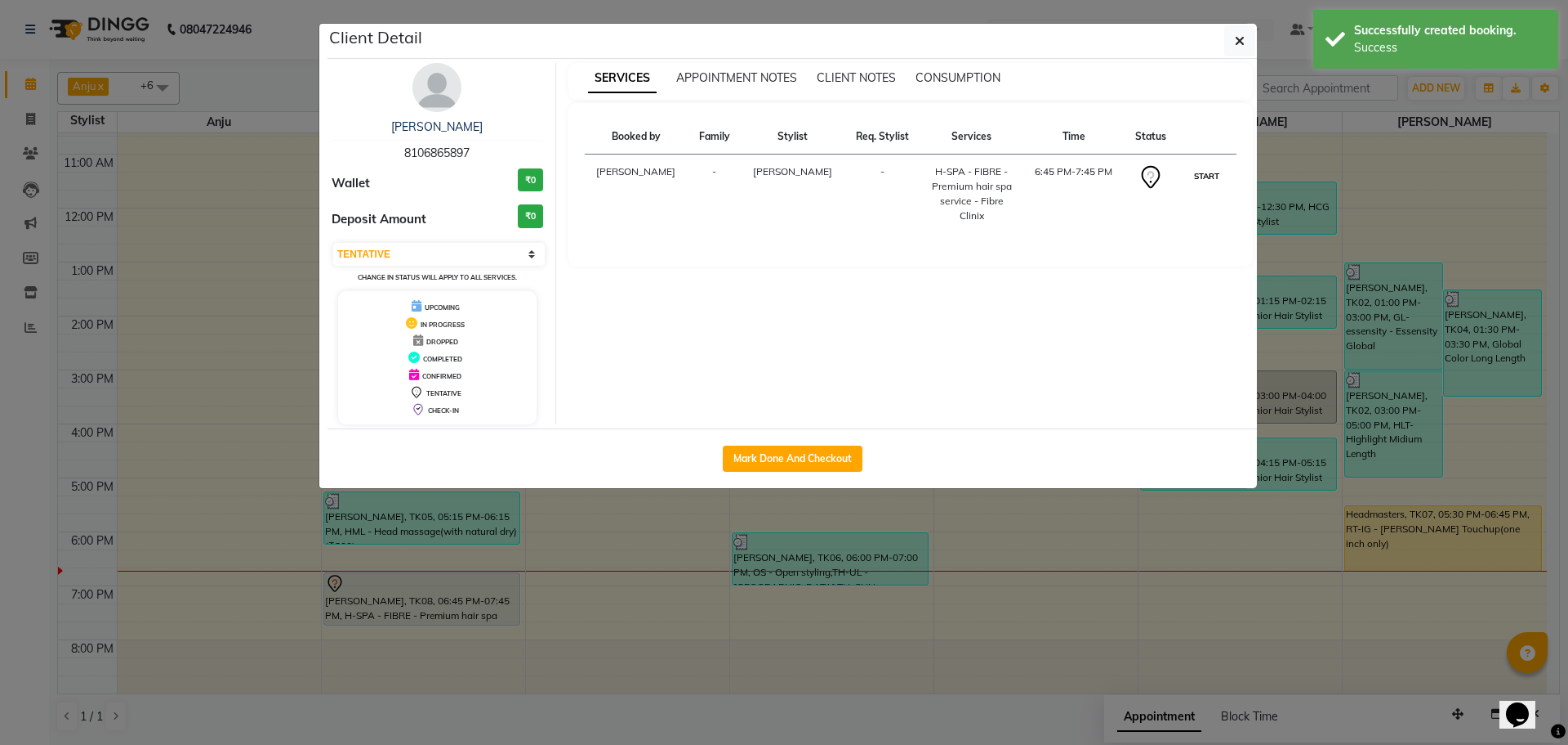
click at [1202, 173] on button "START" at bounding box center [1207, 176] width 34 height 21
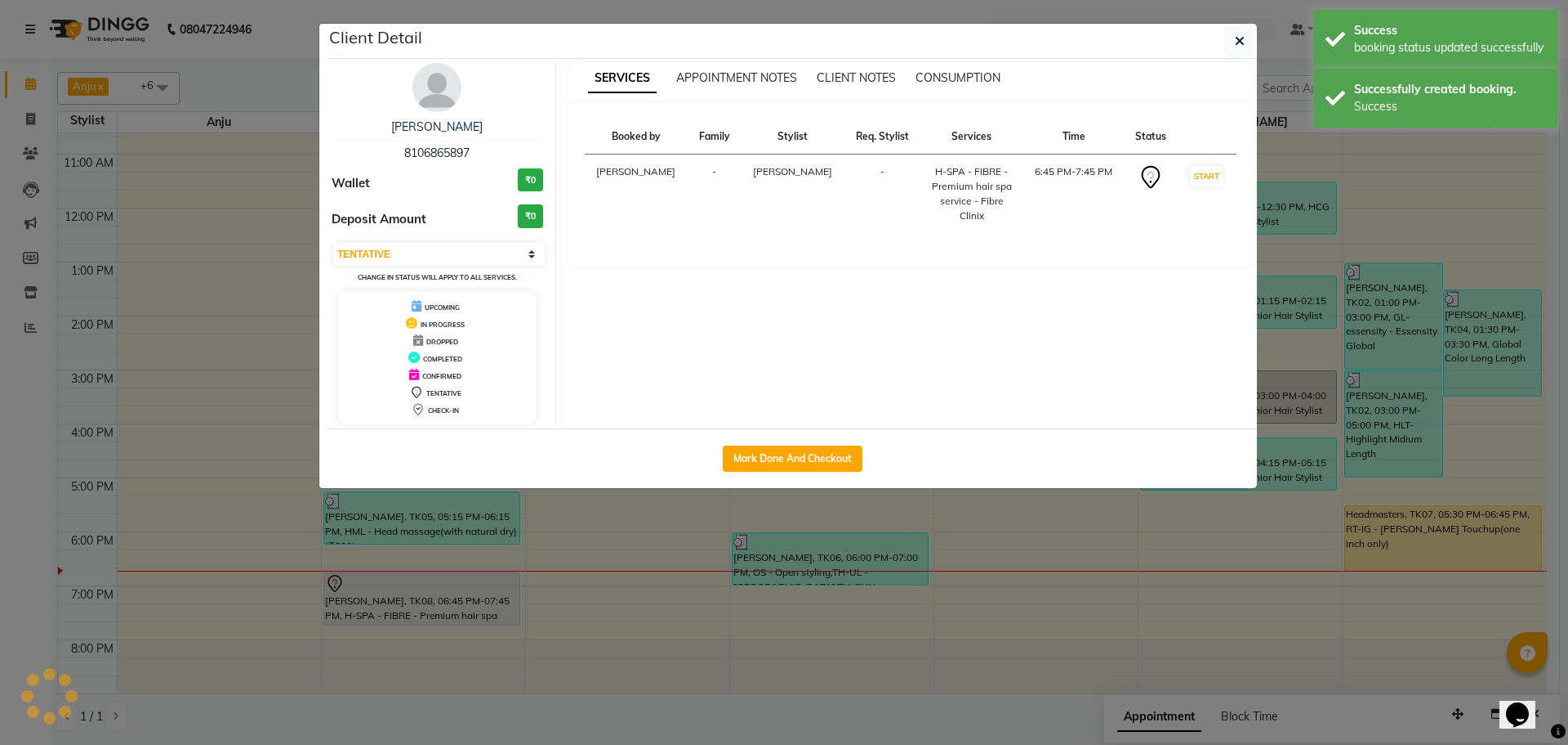
select select "1"
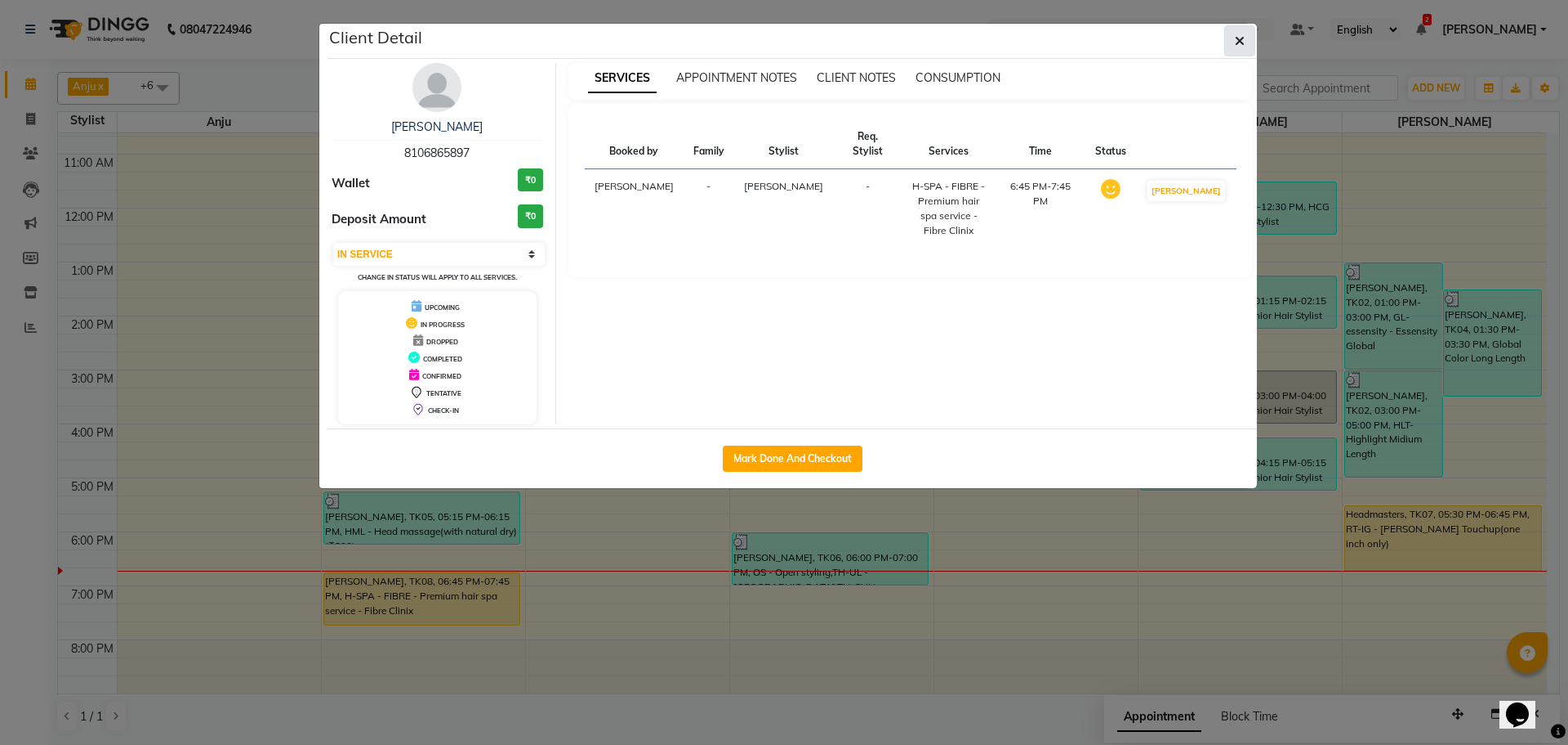
click at [1239, 38] on icon "button" at bounding box center [1240, 41] width 10 height 13
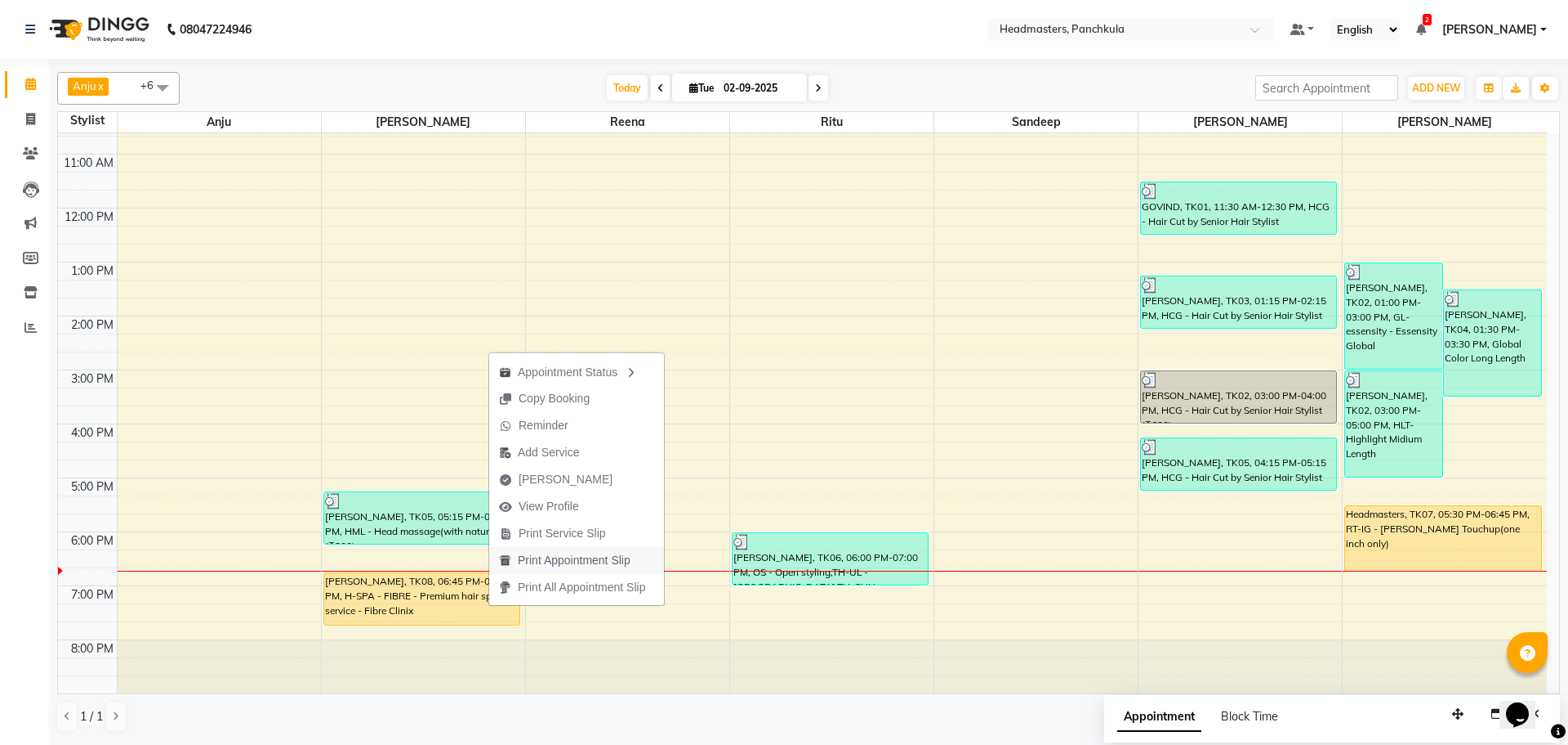
click at [540, 565] on span "Print Appointment Slip" at bounding box center [573, 560] width 113 height 17
click at [535, 567] on span "Print Appointment Slip" at bounding box center [567, 566] width 113 height 17
